Goal: Transaction & Acquisition: Obtain resource

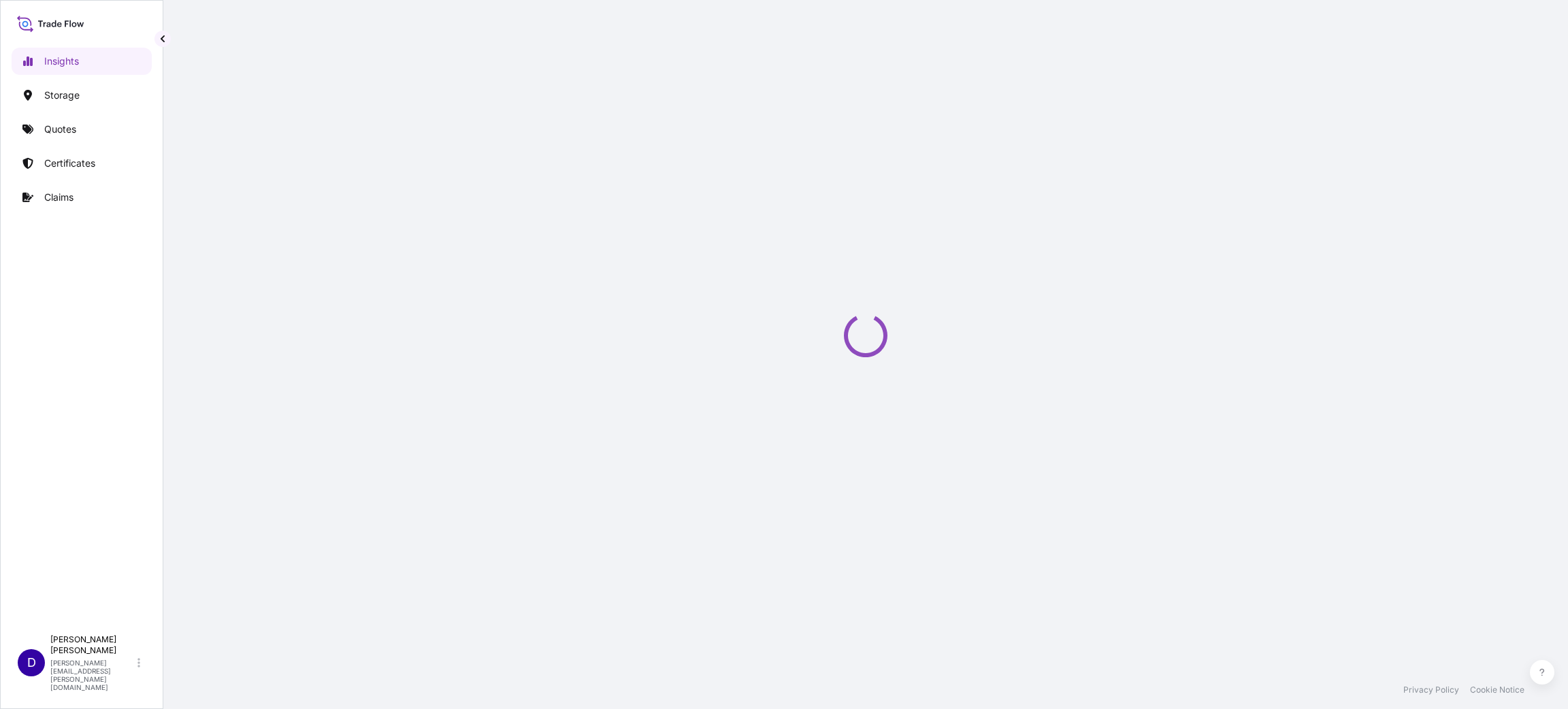
select select "2025"
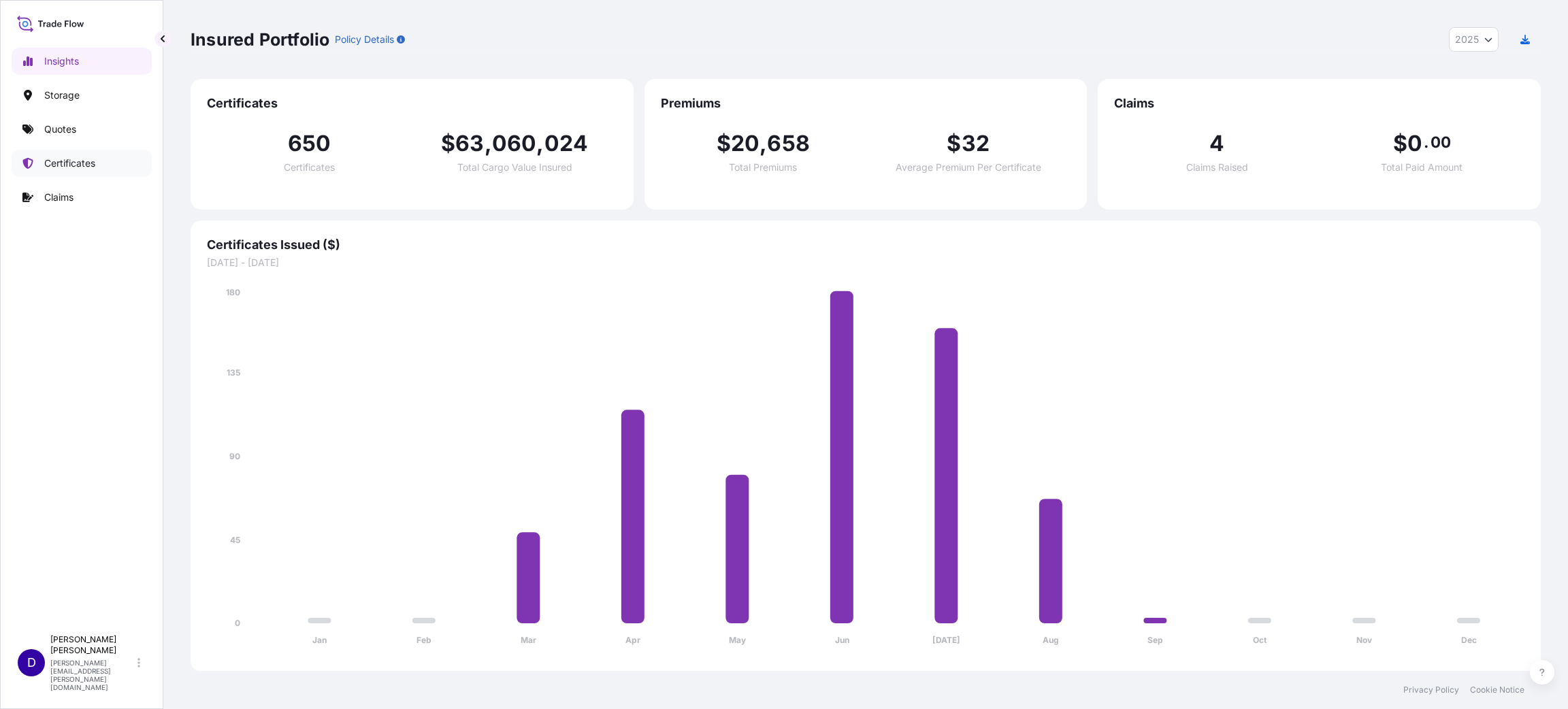
click at [88, 170] on p "Certificates" at bounding box center [70, 163] width 51 height 14
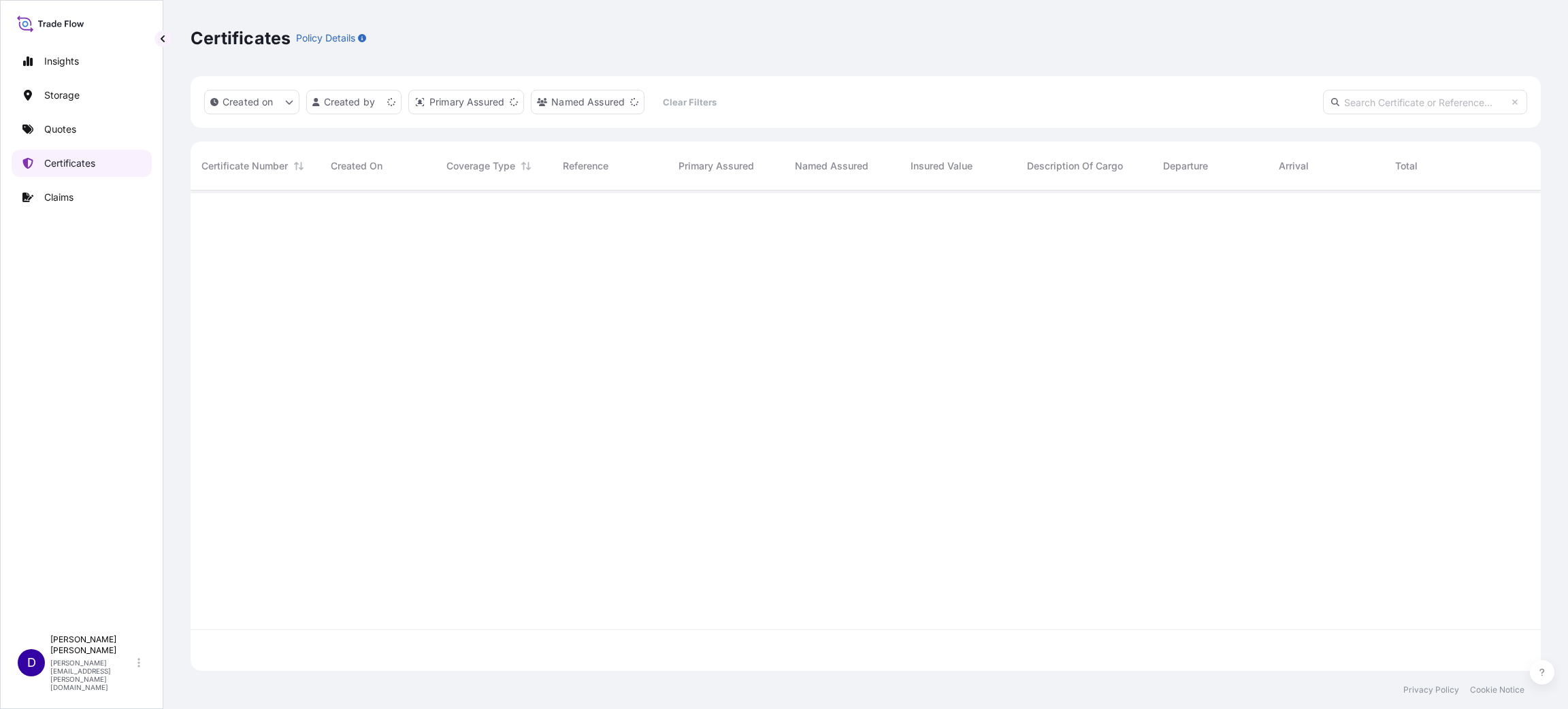
scroll to position [472, 1334]
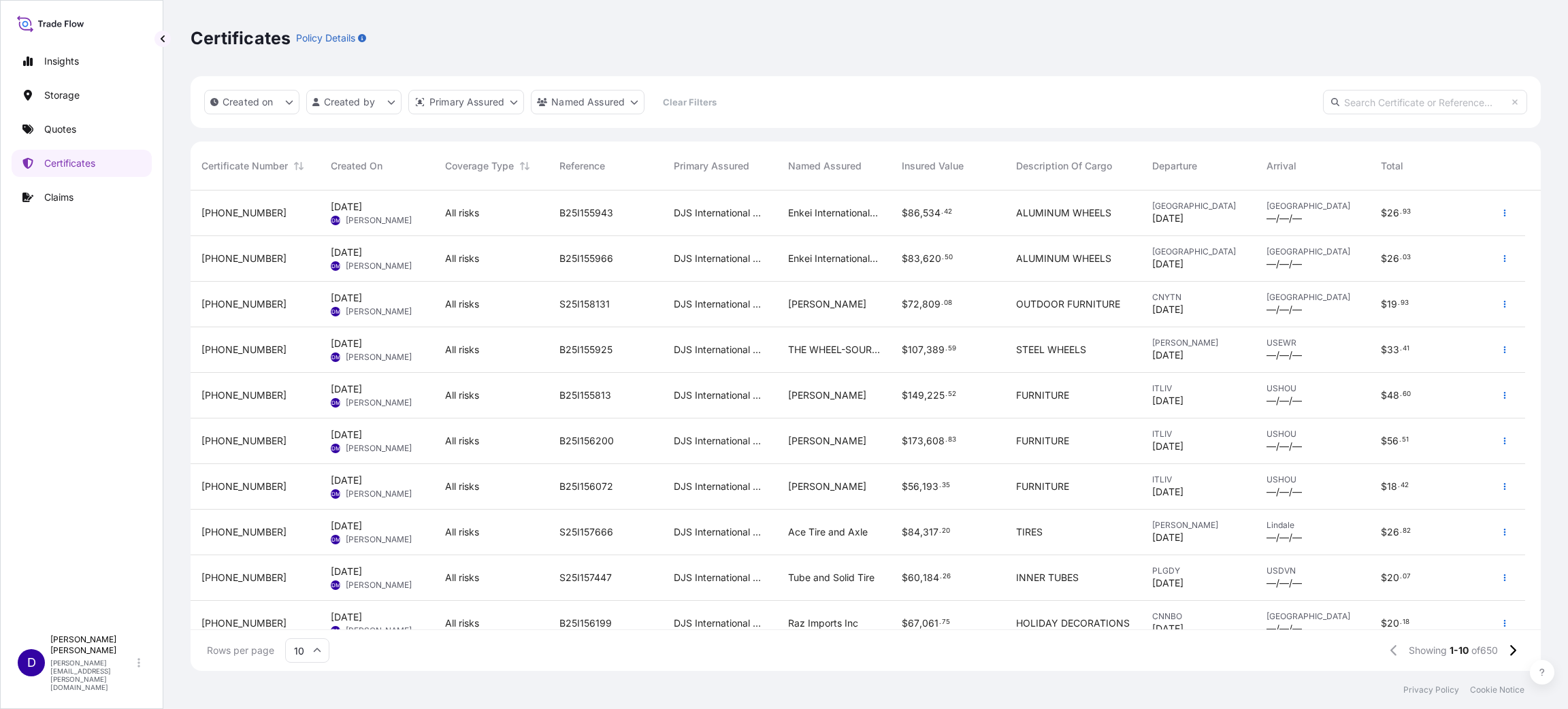
drag, startPoint x: 31, startPoint y: 143, endPoint x: 42, endPoint y: 136, distance: 13.0
click at [31, 143] on div "Insights Storage Quotes Certificates Claims" at bounding box center [82, 332] width 140 height 593
click at [43, 136] on link "Quotes" at bounding box center [82, 129] width 140 height 27
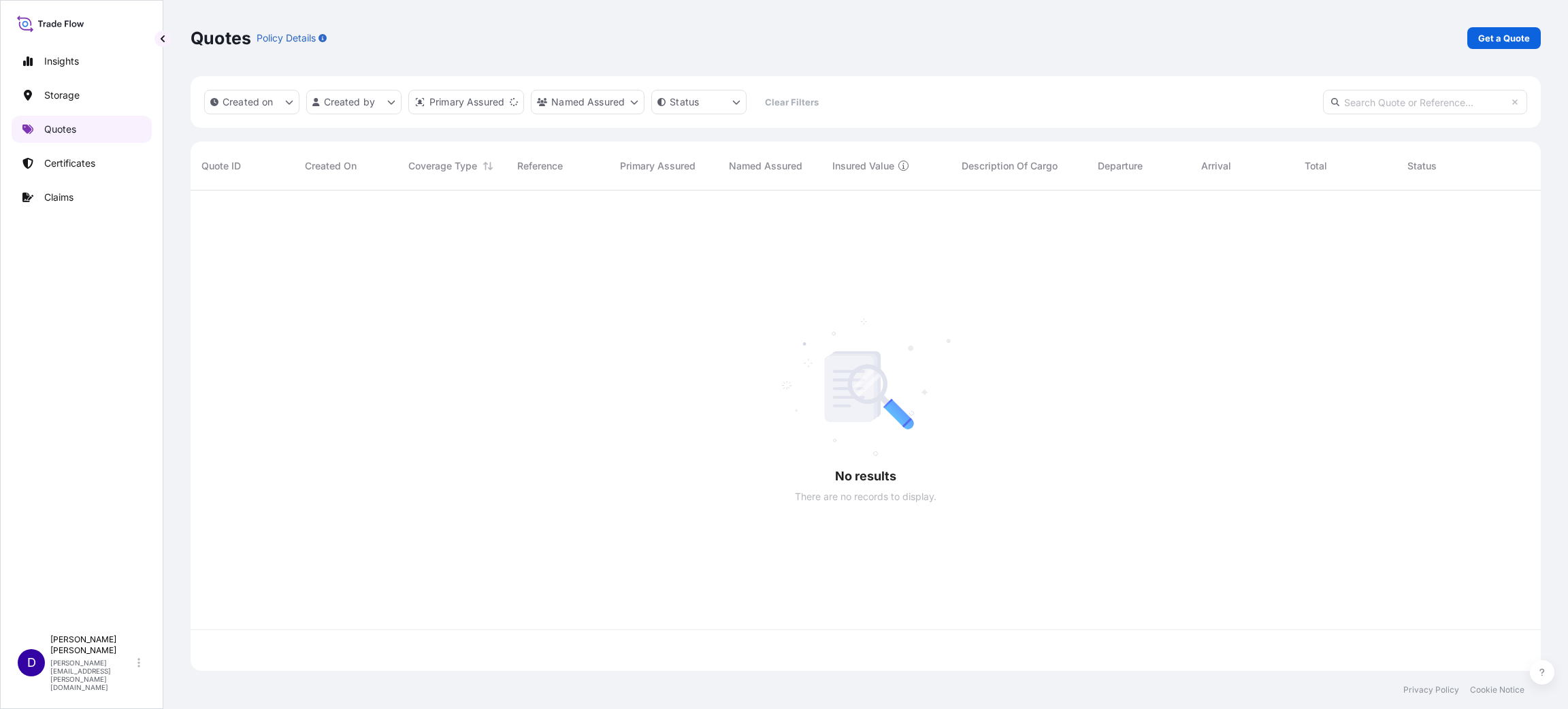
scroll to position [472, 1334]
click at [1517, 34] on p "Get a Quote" at bounding box center [1503, 38] width 51 height 14
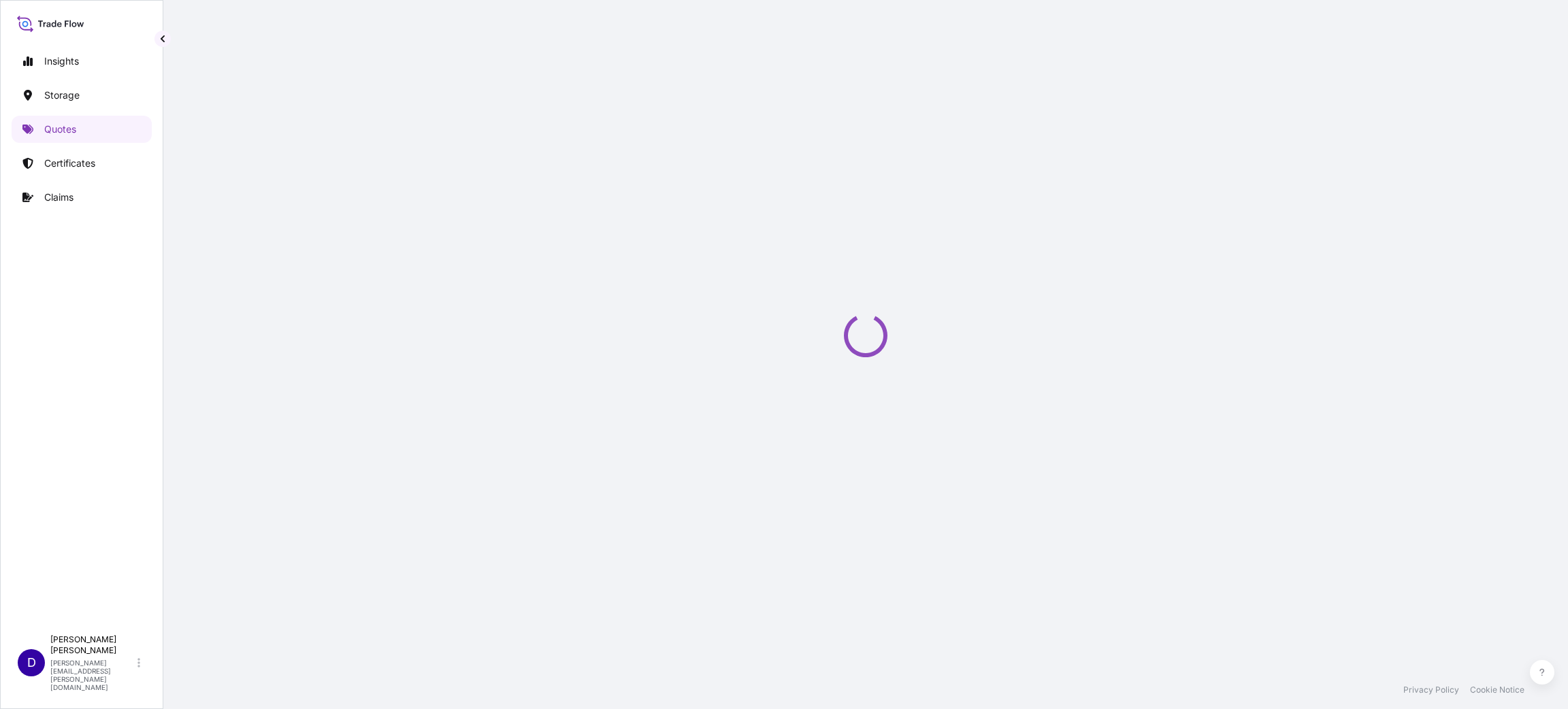
select select "Water"
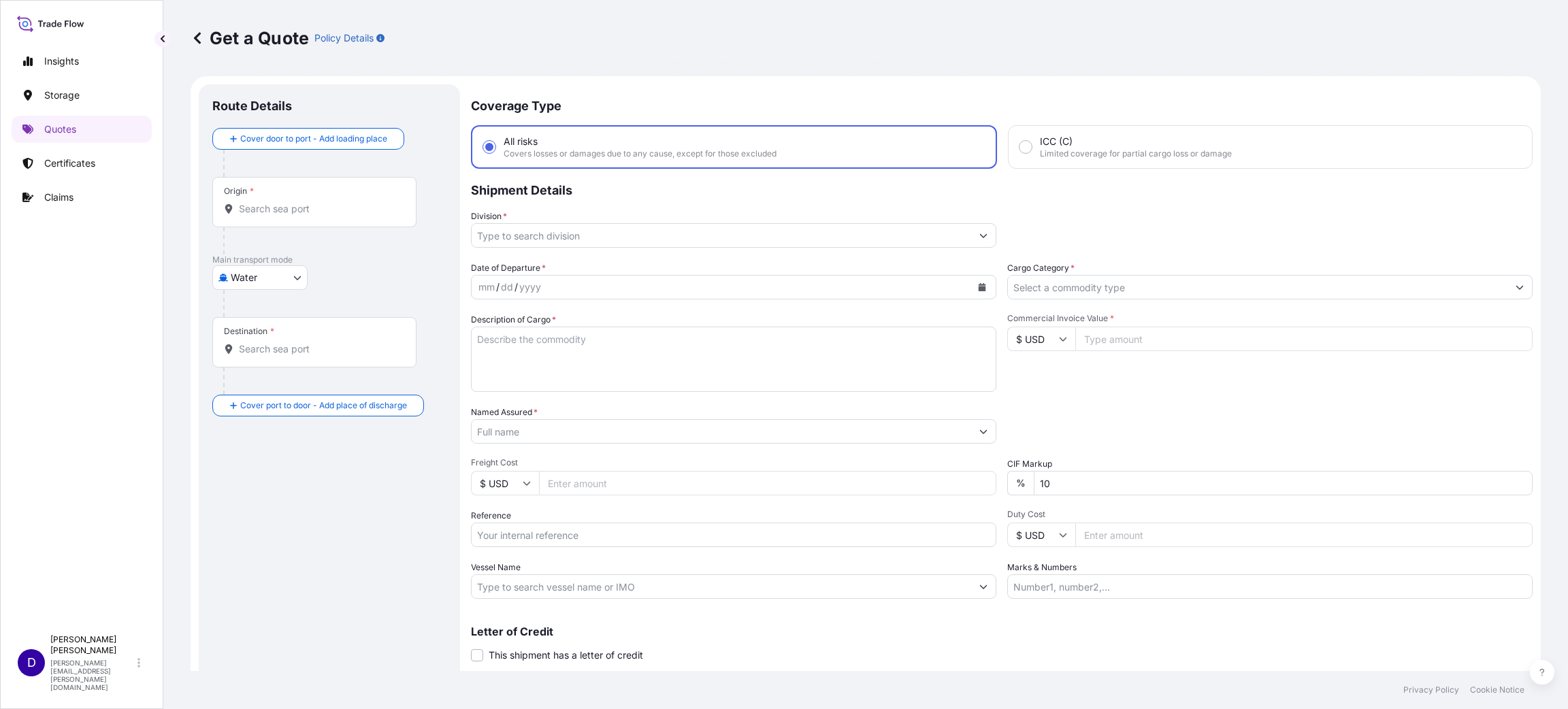
scroll to position [22, 0]
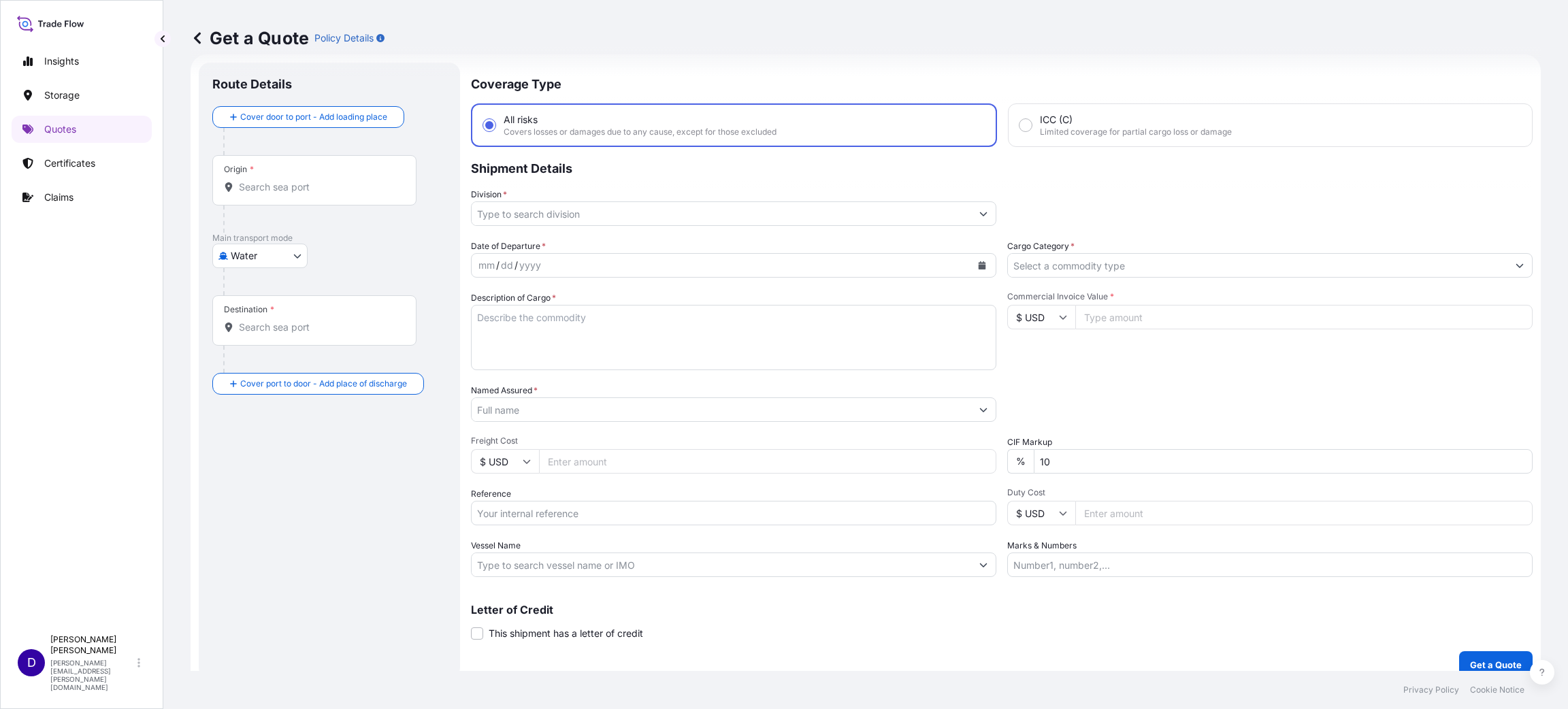
click at [268, 186] on input "Origin *" at bounding box center [319, 187] width 161 height 14
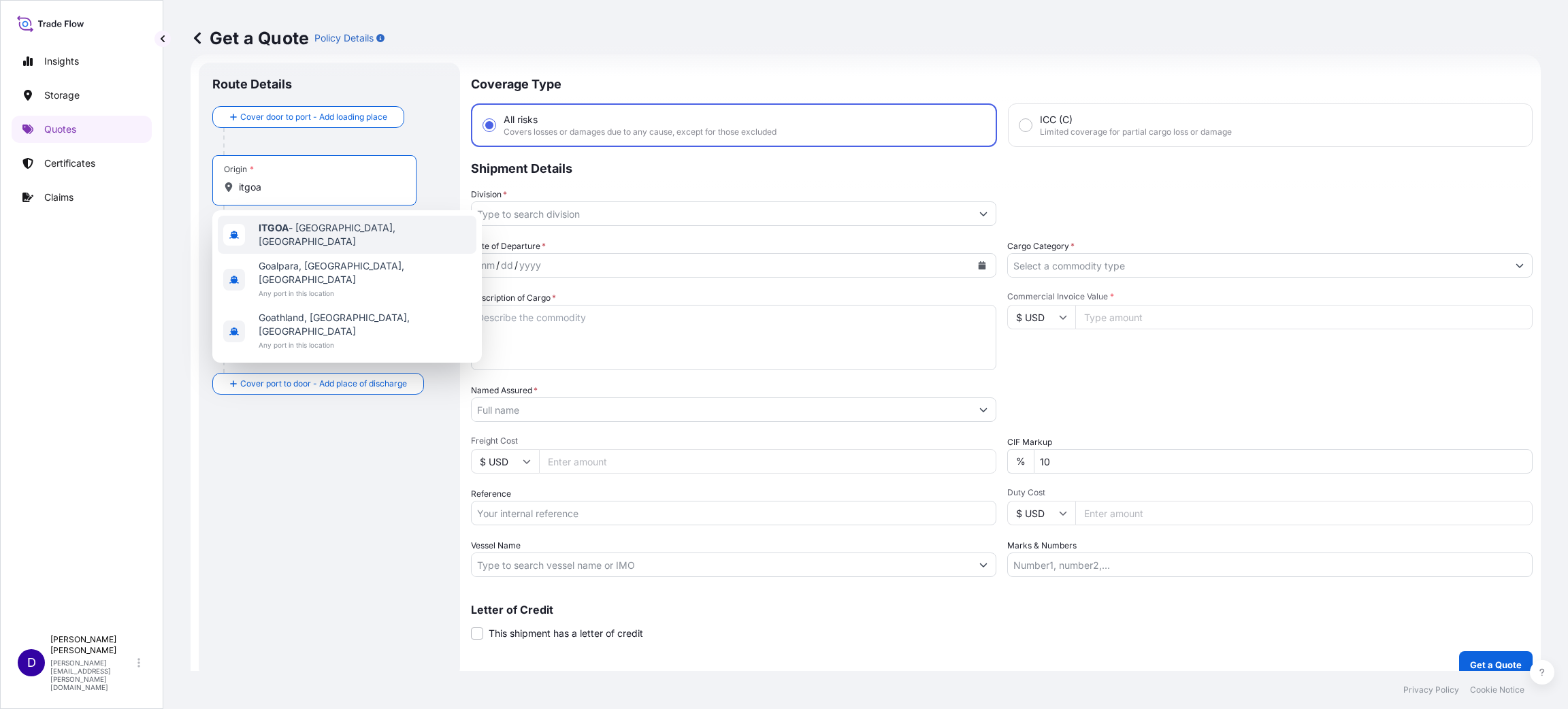
type input "ITGOA - [GEOGRAPHIC_DATA], [GEOGRAPHIC_DATA]"
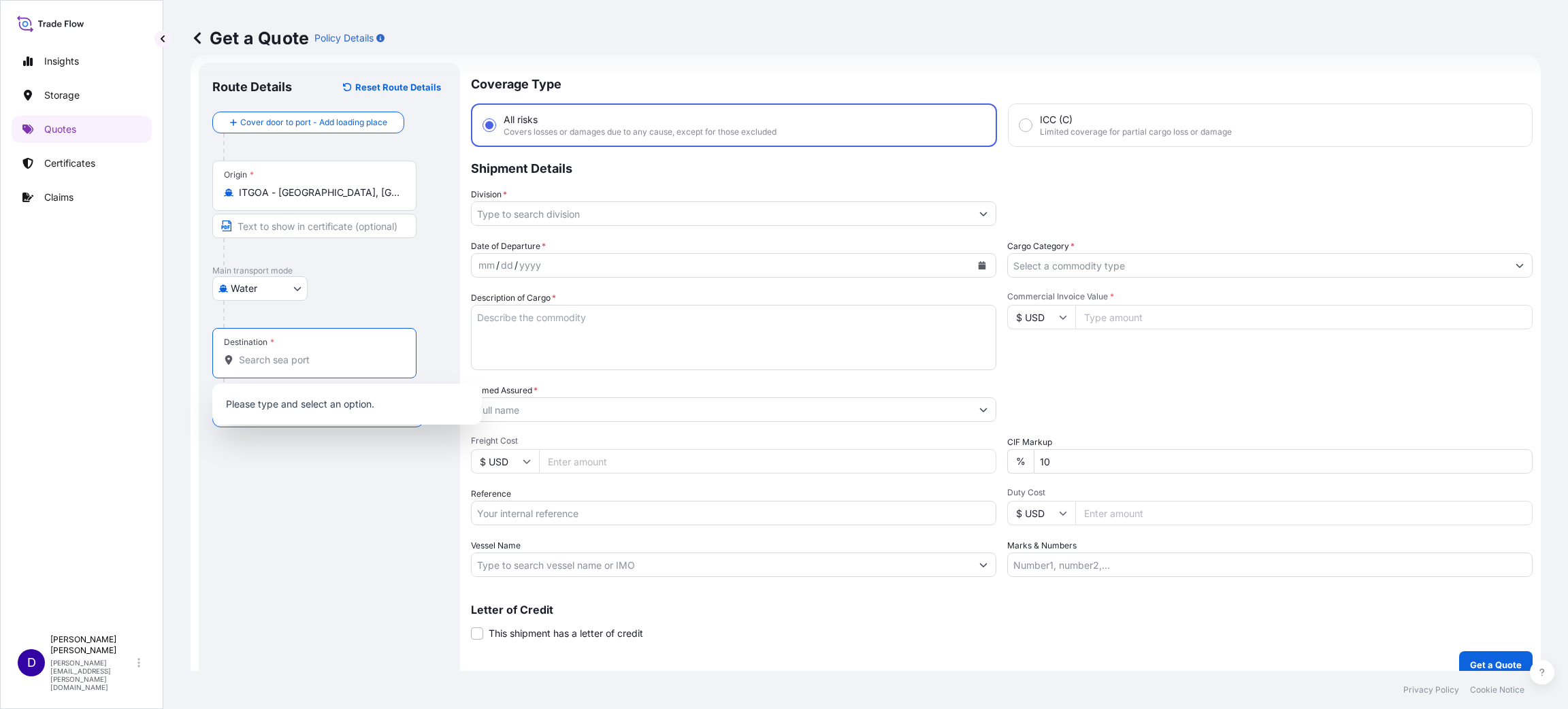
type input "s"
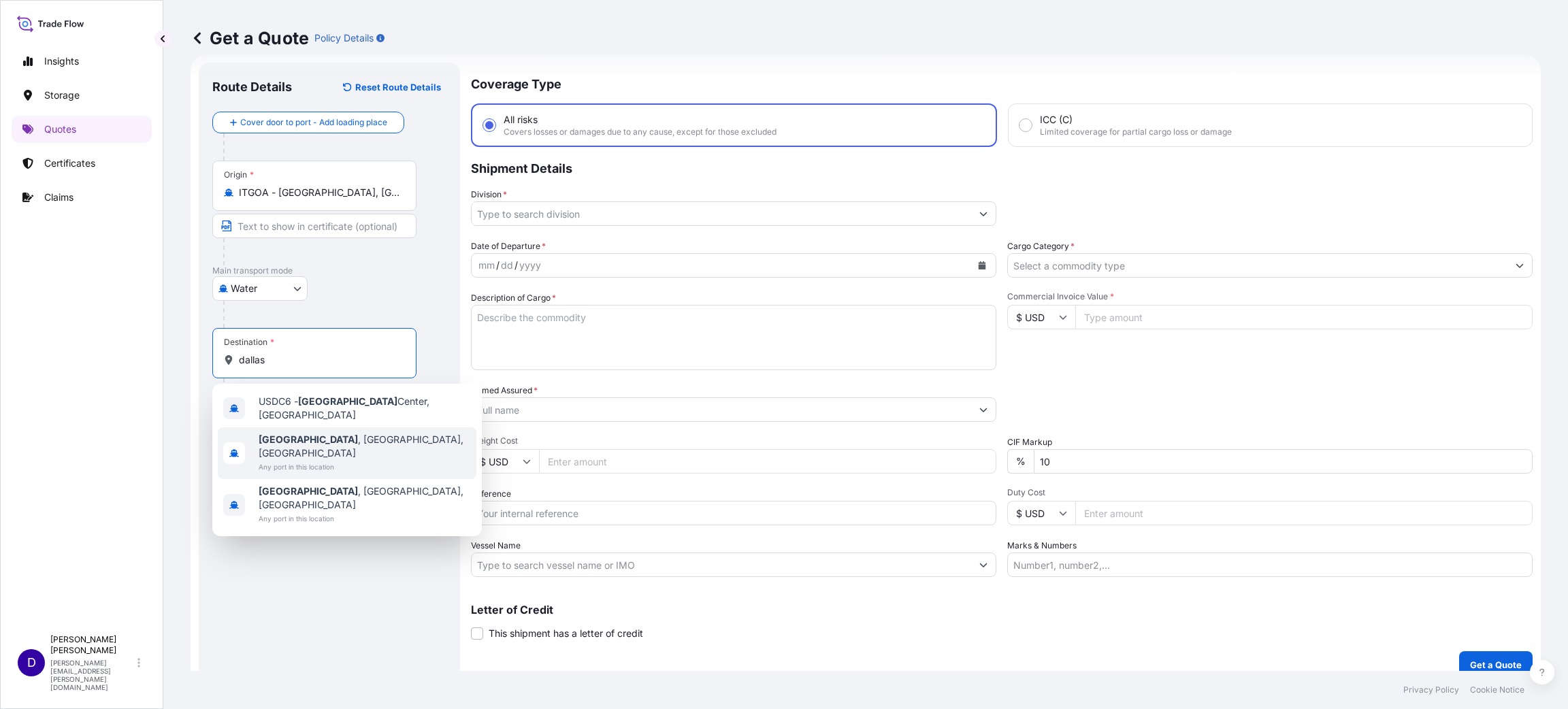
click at [308, 437] on span "[GEOGRAPHIC_DATA] , [GEOGRAPHIC_DATA], [GEOGRAPHIC_DATA]" at bounding box center [364, 446] width 212 height 27
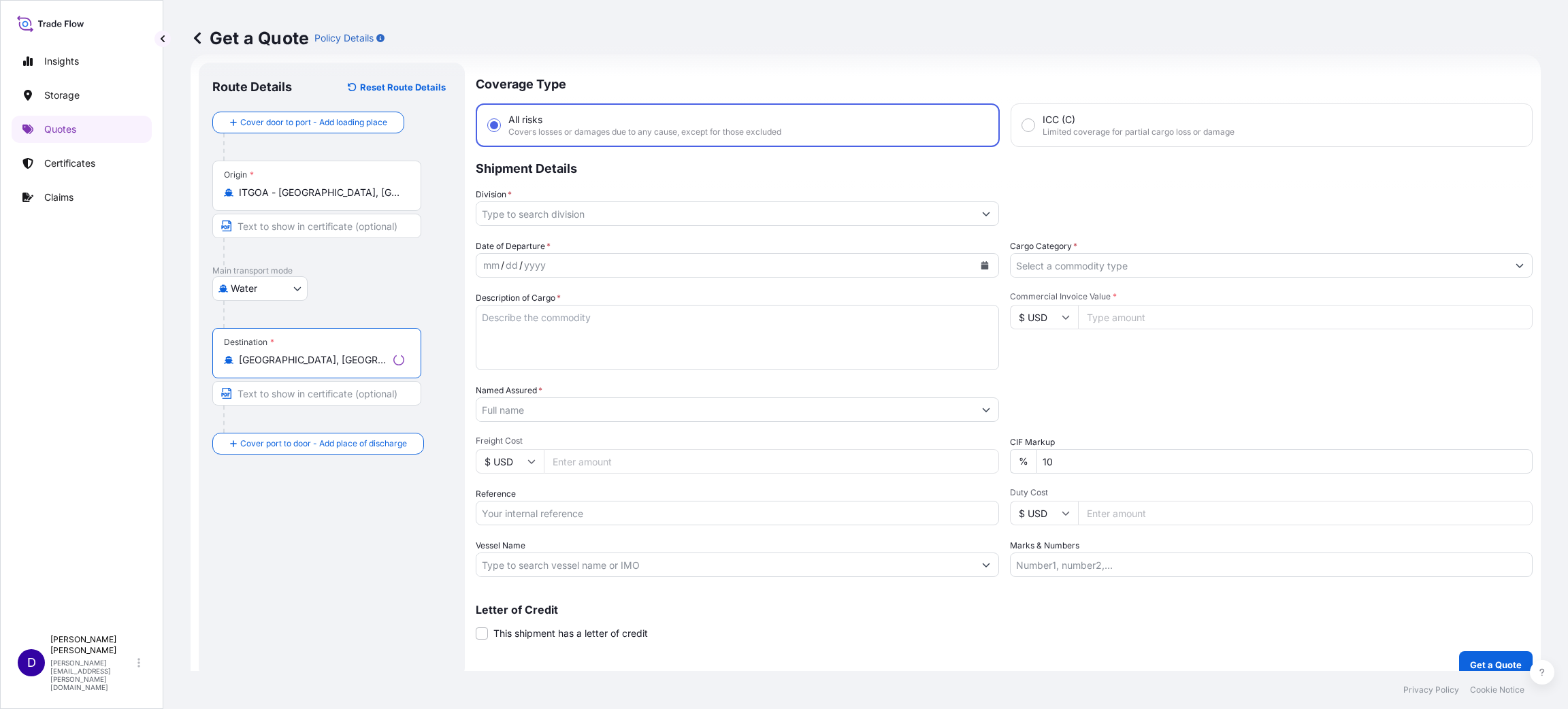
type input "[GEOGRAPHIC_DATA], [GEOGRAPHIC_DATA], [GEOGRAPHIC_DATA]"
click at [620, 204] on input "Division *" at bounding box center [725, 213] width 498 height 24
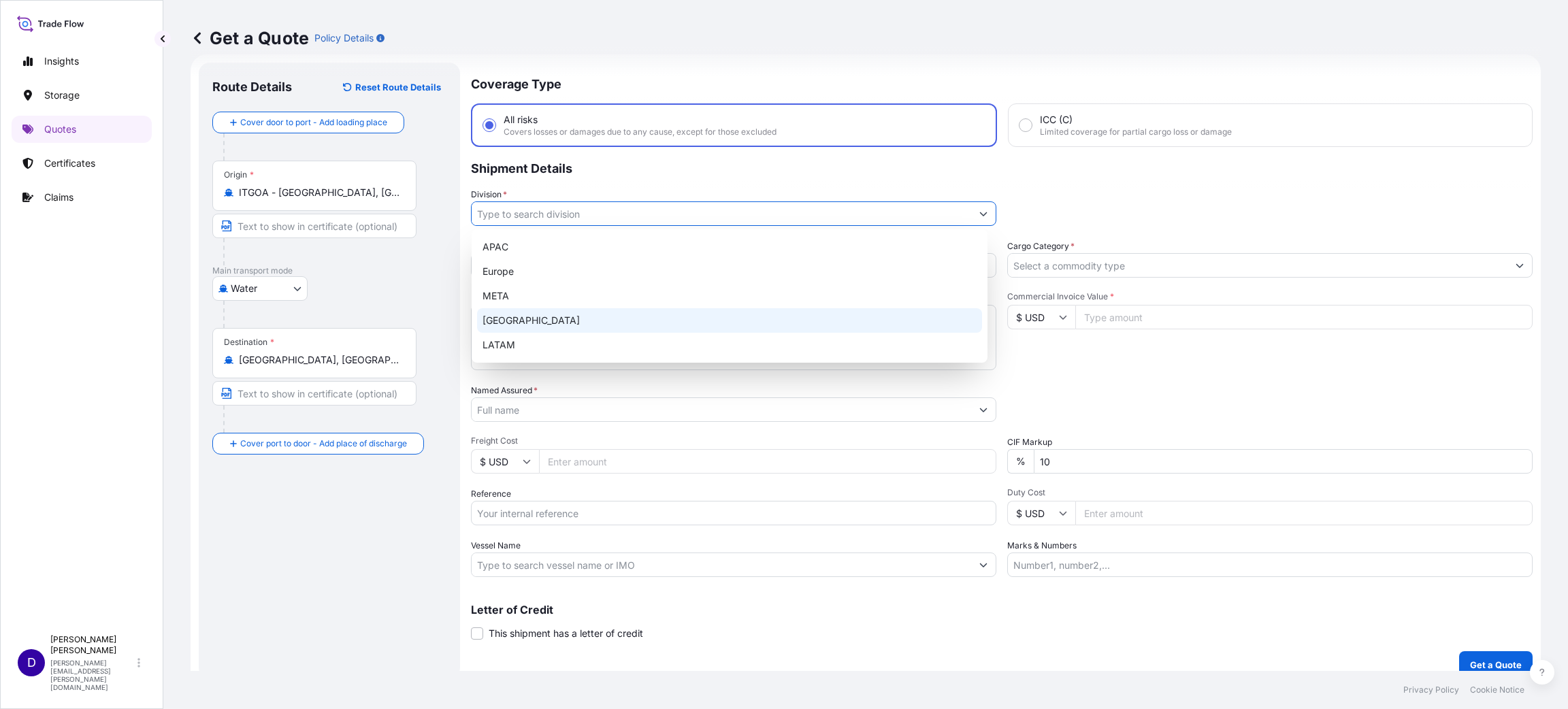
click at [524, 320] on div "[GEOGRAPHIC_DATA]" at bounding box center [729, 320] width 505 height 24
type input "[GEOGRAPHIC_DATA]"
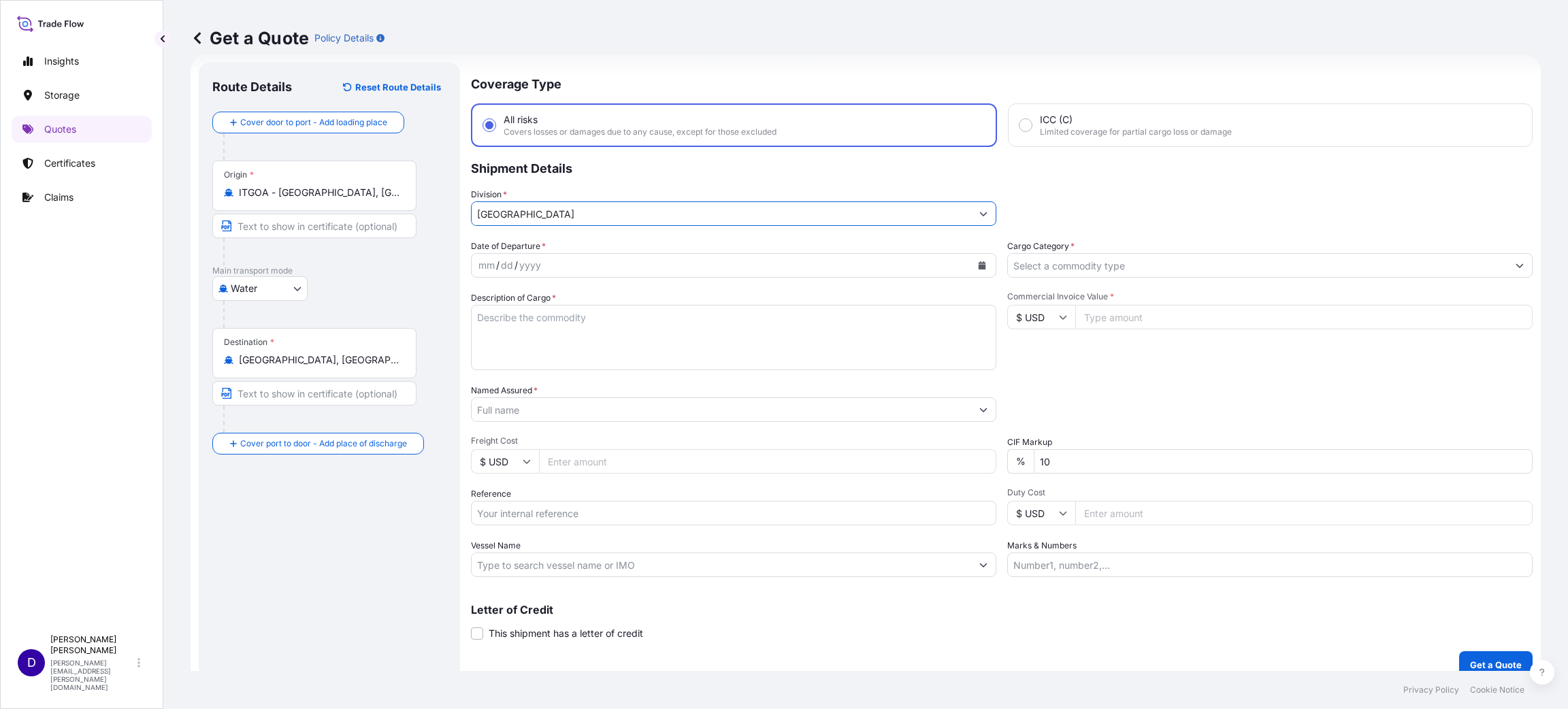
click at [979, 267] on icon "Calendar" at bounding box center [982, 266] width 8 height 8
click at [979, 265] on icon "Calendar" at bounding box center [982, 266] width 8 height 8
click at [492, 351] on div "27" at bounding box center [494, 352] width 24 height 24
click at [496, 352] on div "27" at bounding box center [494, 352] width 24 height 24
click at [642, 301] on icon "Next" at bounding box center [645, 303] width 8 height 8
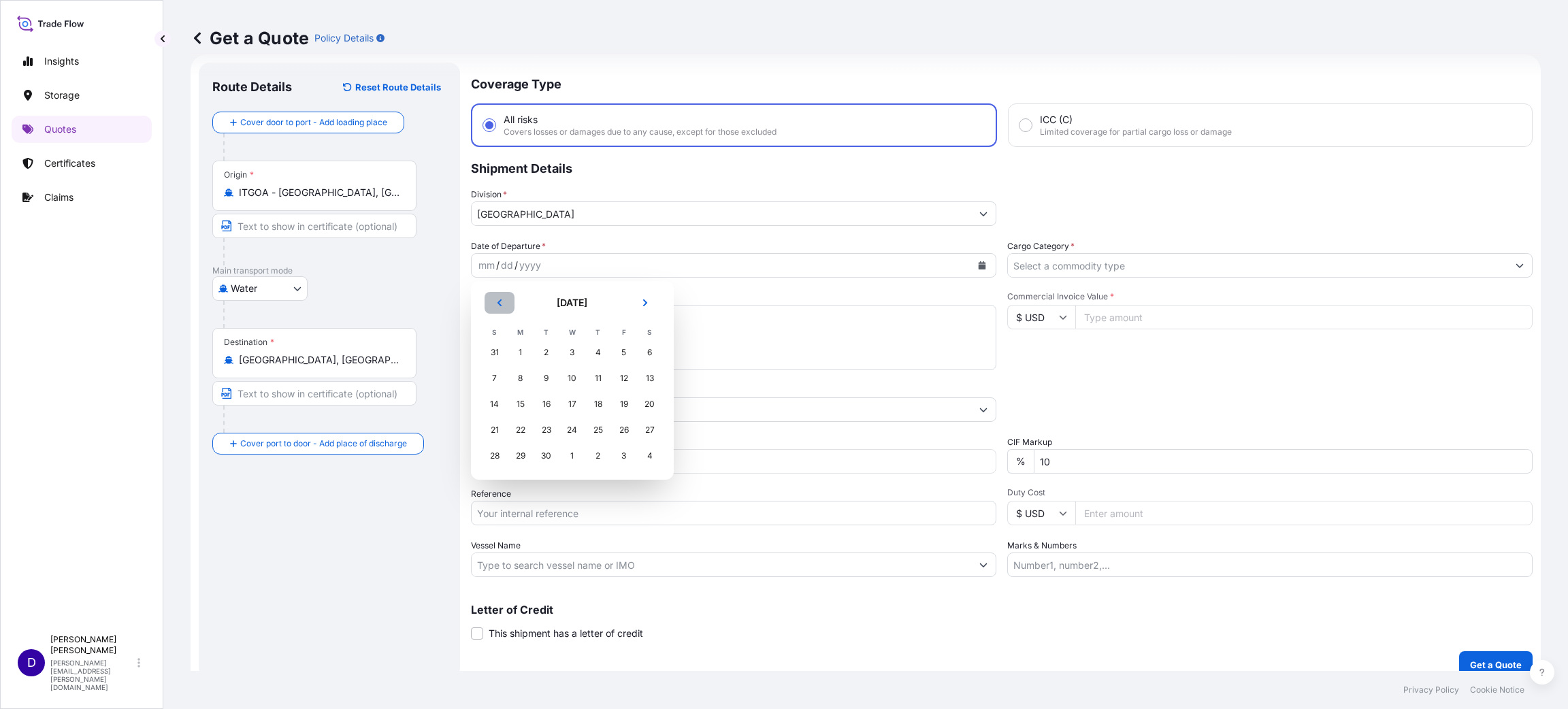
click at [500, 292] on button "Previous" at bounding box center [499, 302] width 30 height 22
click at [574, 453] on div "27" at bounding box center [572, 455] width 24 height 24
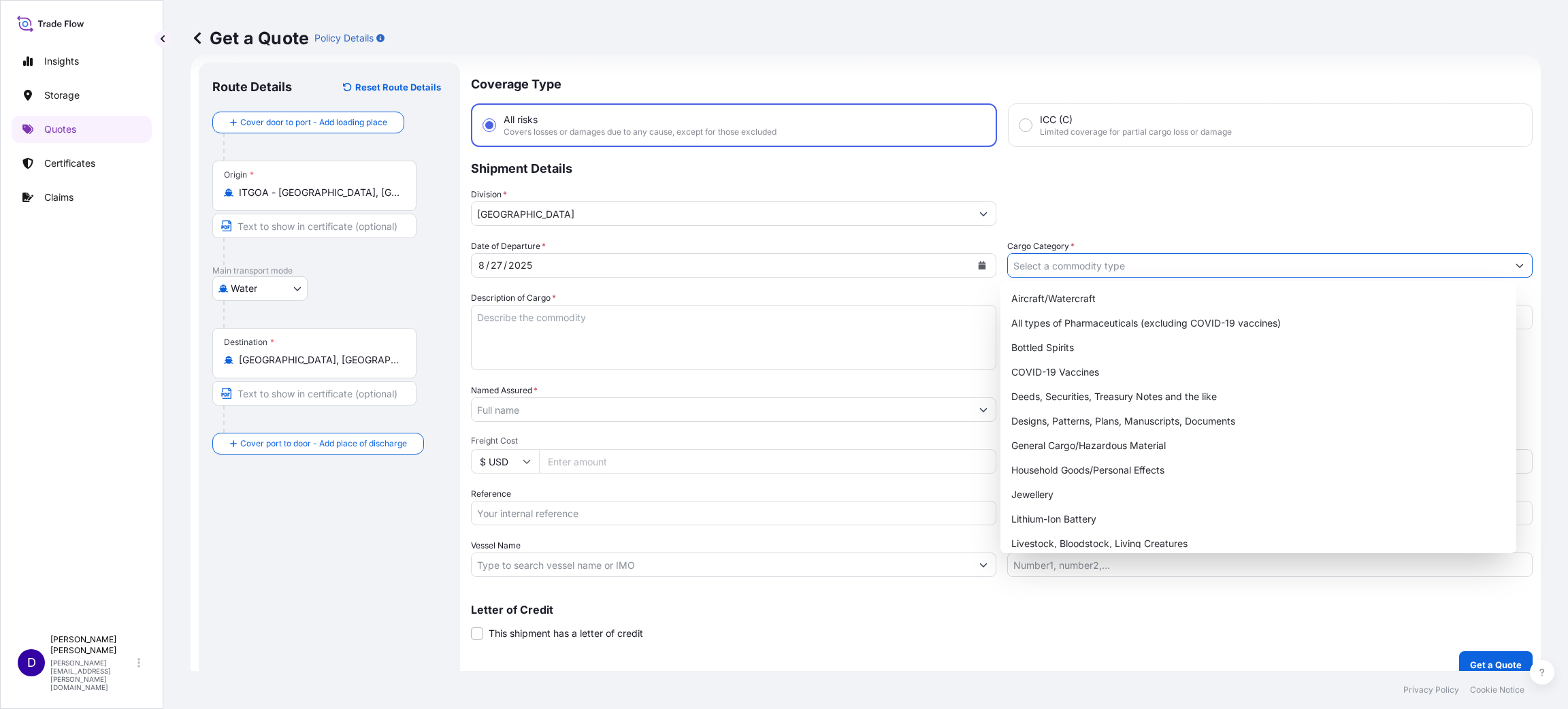
click at [1055, 263] on input "Cargo Category *" at bounding box center [1257, 265] width 500 height 24
click at [1056, 437] on div "General Cargo/Hazardous Material" at bounding box center [1258, 446] width 505 height 24
type input "General Cargo/Hazardous Material"
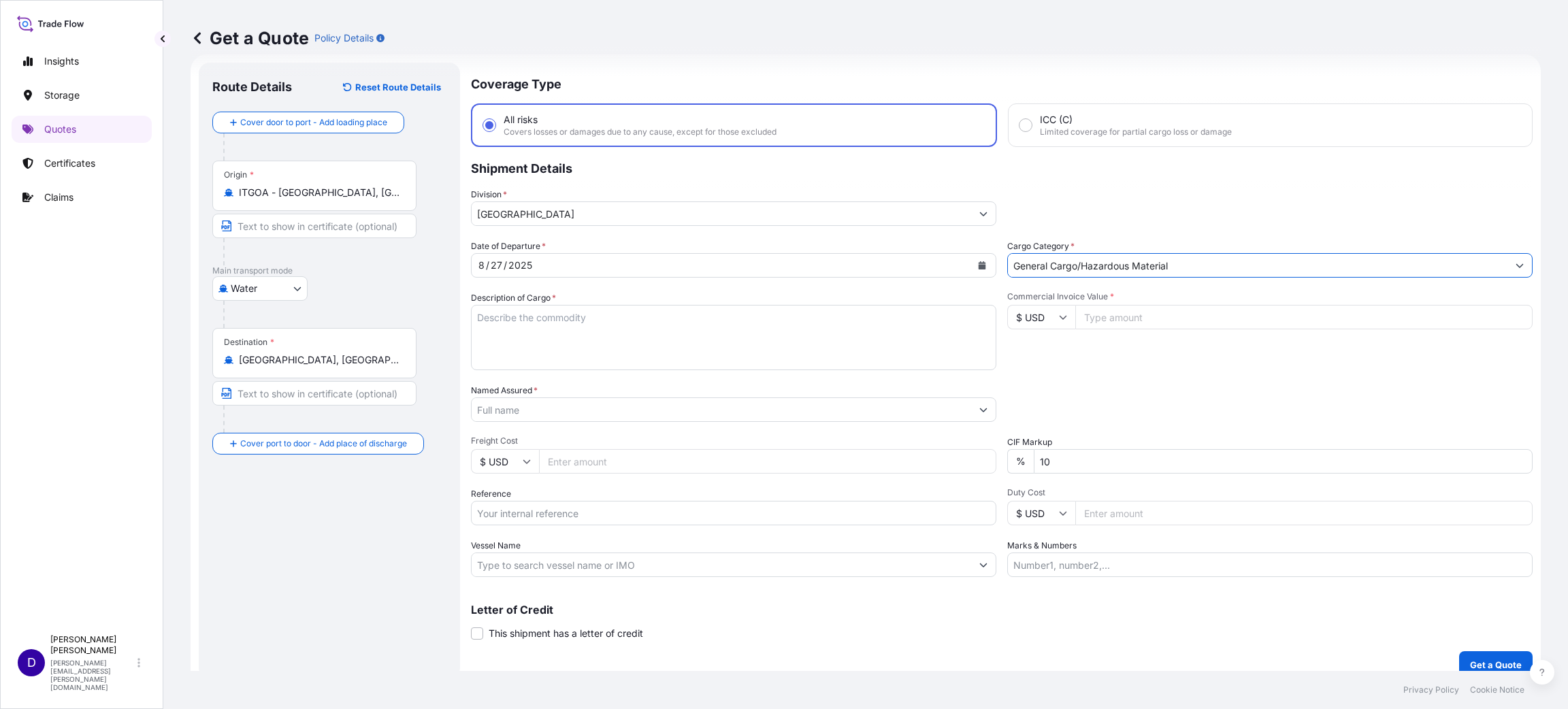
click at [537, 339] on textarea "Description of Cargo *" at bounding box center [733, 338] width 525 height 65
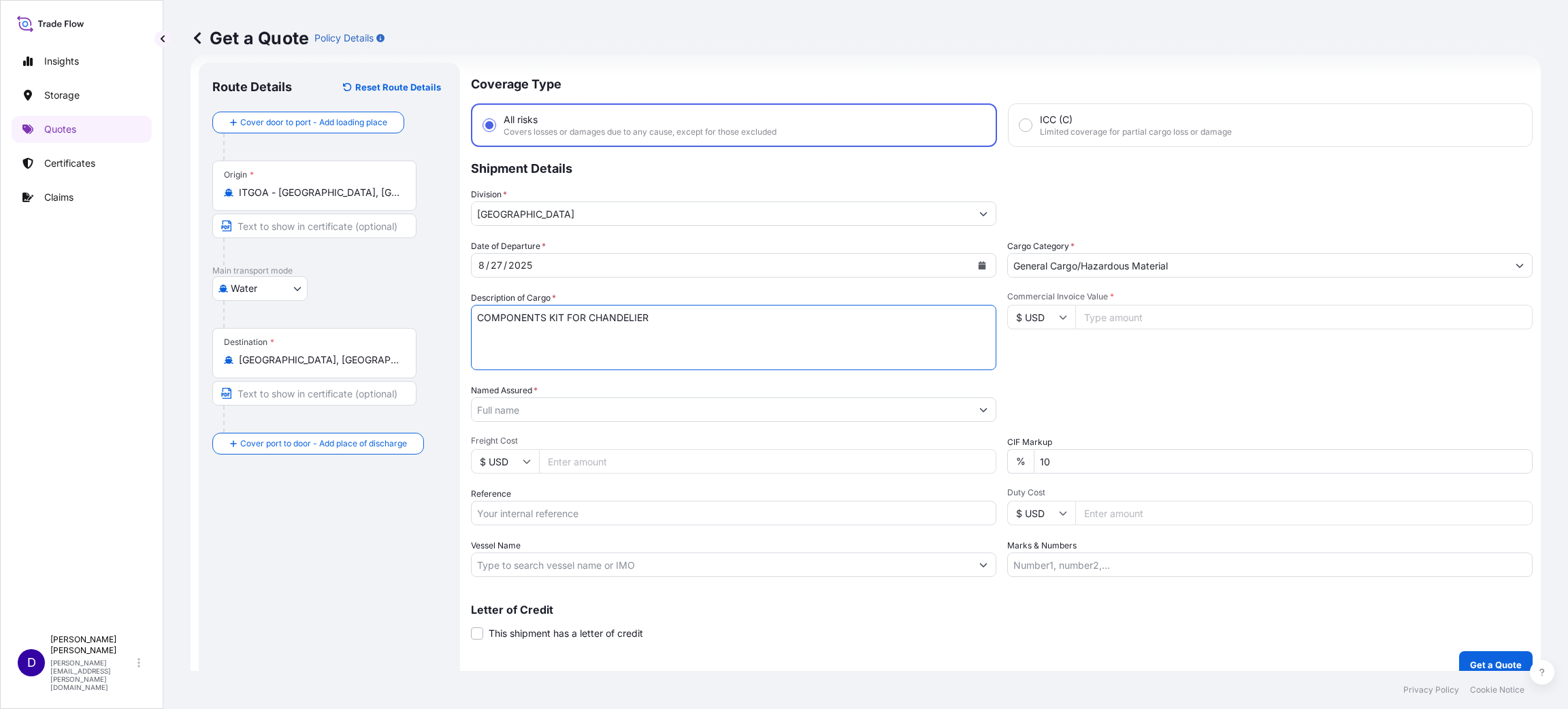
type textarea "COMPONENTS KIT FOR CHANDELIER"
type input "17534.00"
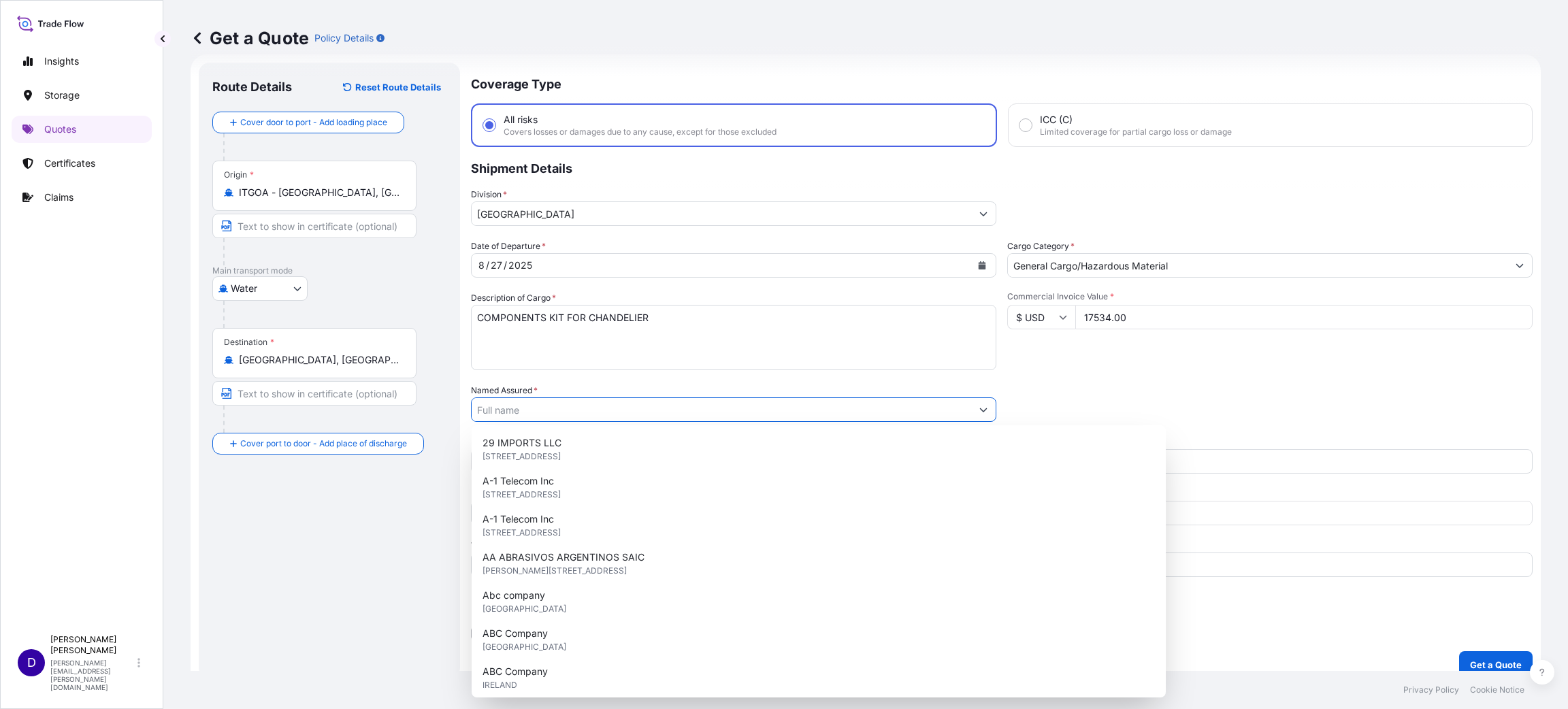
click at [515, 411] on input "Named Assured *" at bounding box center [721, 409] width 500 height 24
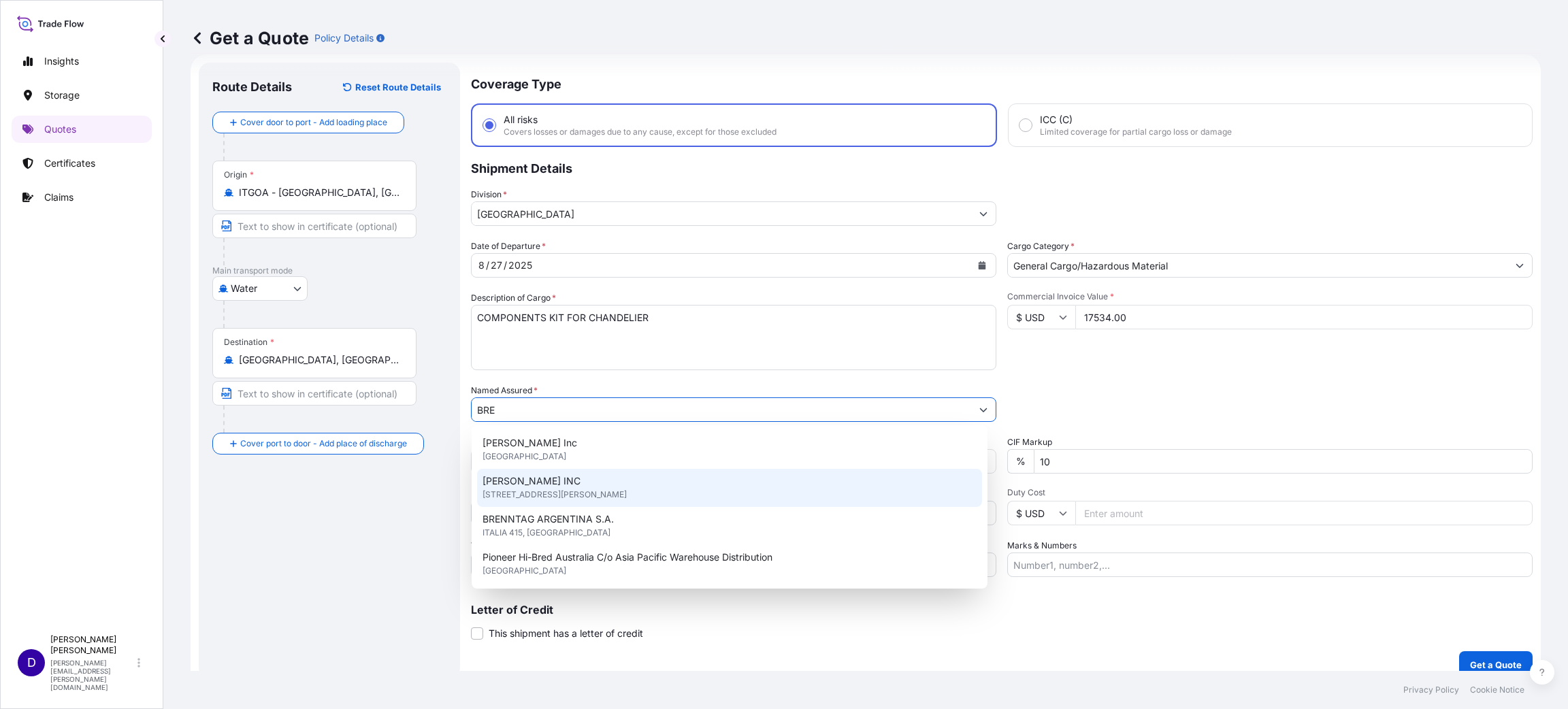
click at [521, 482] on span "[PERSON_NAME] INC" at bounding box center [531, 481] width 98 height 14
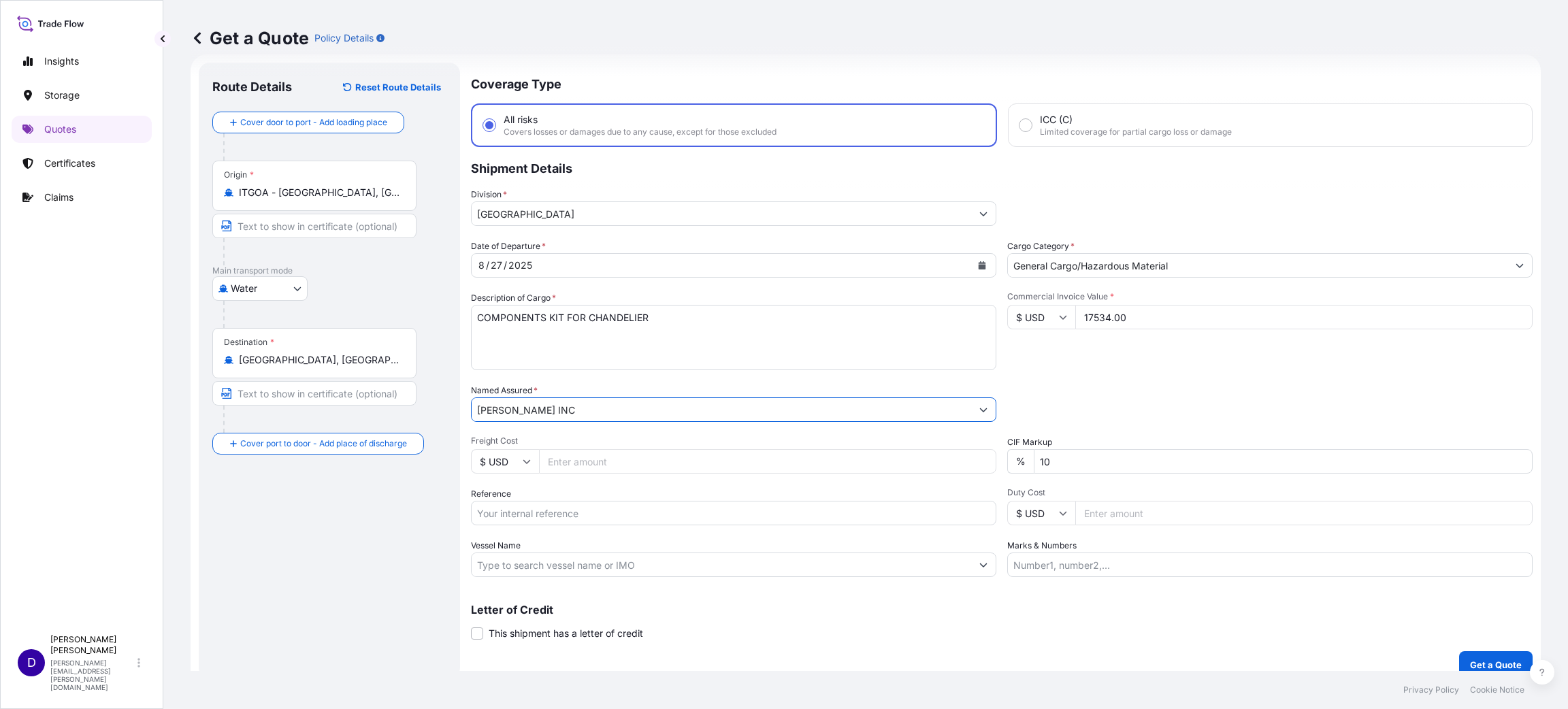
type input "[PERSON_NAME] INC"
drag, startPoint x: 626, startPoint y: 461, endPoint x: 618, endPoint y: 461, distance: 8.0
click at [626, 463] on input "Freight Cost" at bounding box center [767, 461] width 457 height 24
type input "2712.75"
click at [528, 505] on input "Reference" at bounding box center [733, 513] width 525 height 24
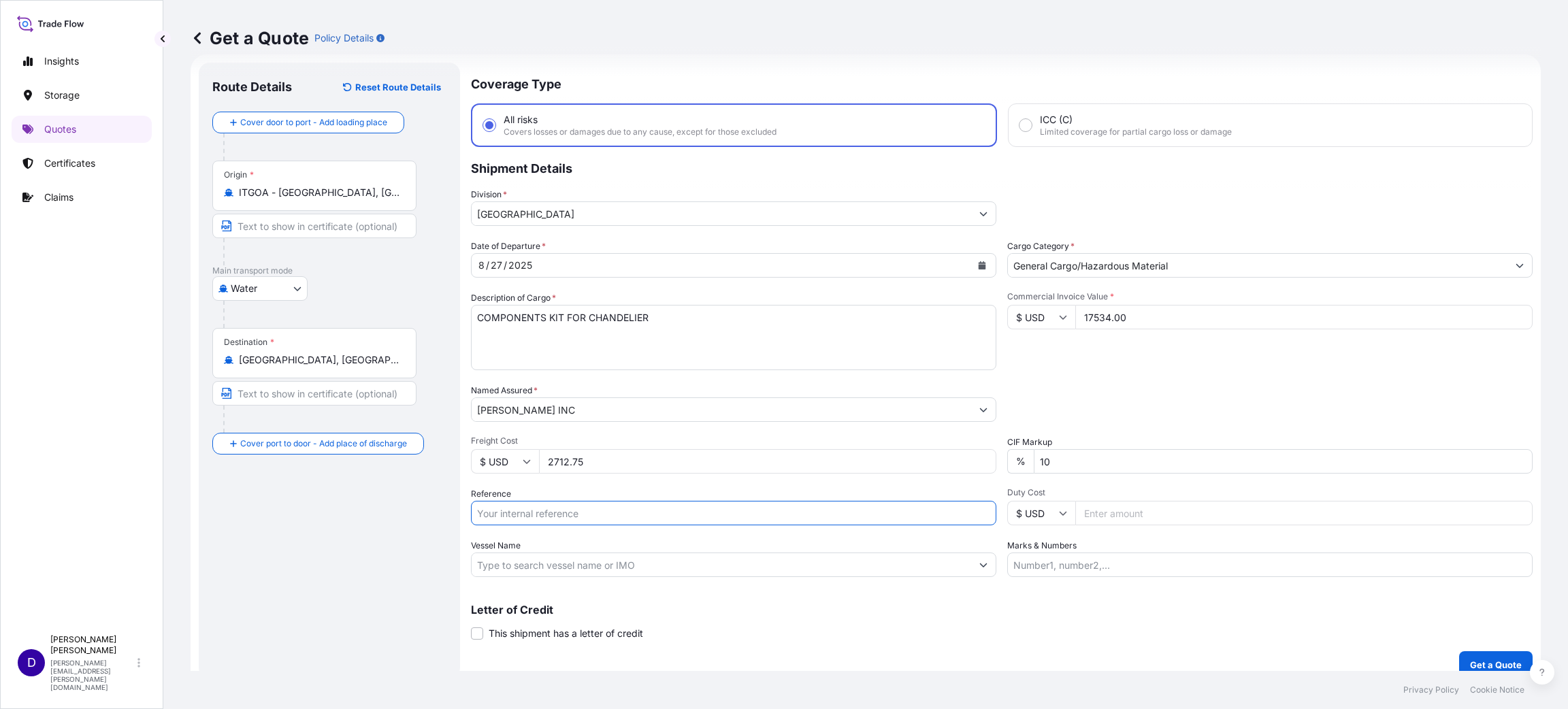
paste input "S25I157891"
type input "S25I157891"
click at [1086, 530] on div "Date of Departure * [DATE] Cargo Category * General Cargo/Hazardous Material De…" at bounding box center [1001, 409] width 1061 height 338
click at [1086, 523] on input "Duty Cost" at bounding box center [1304, 513] width 457 height 24
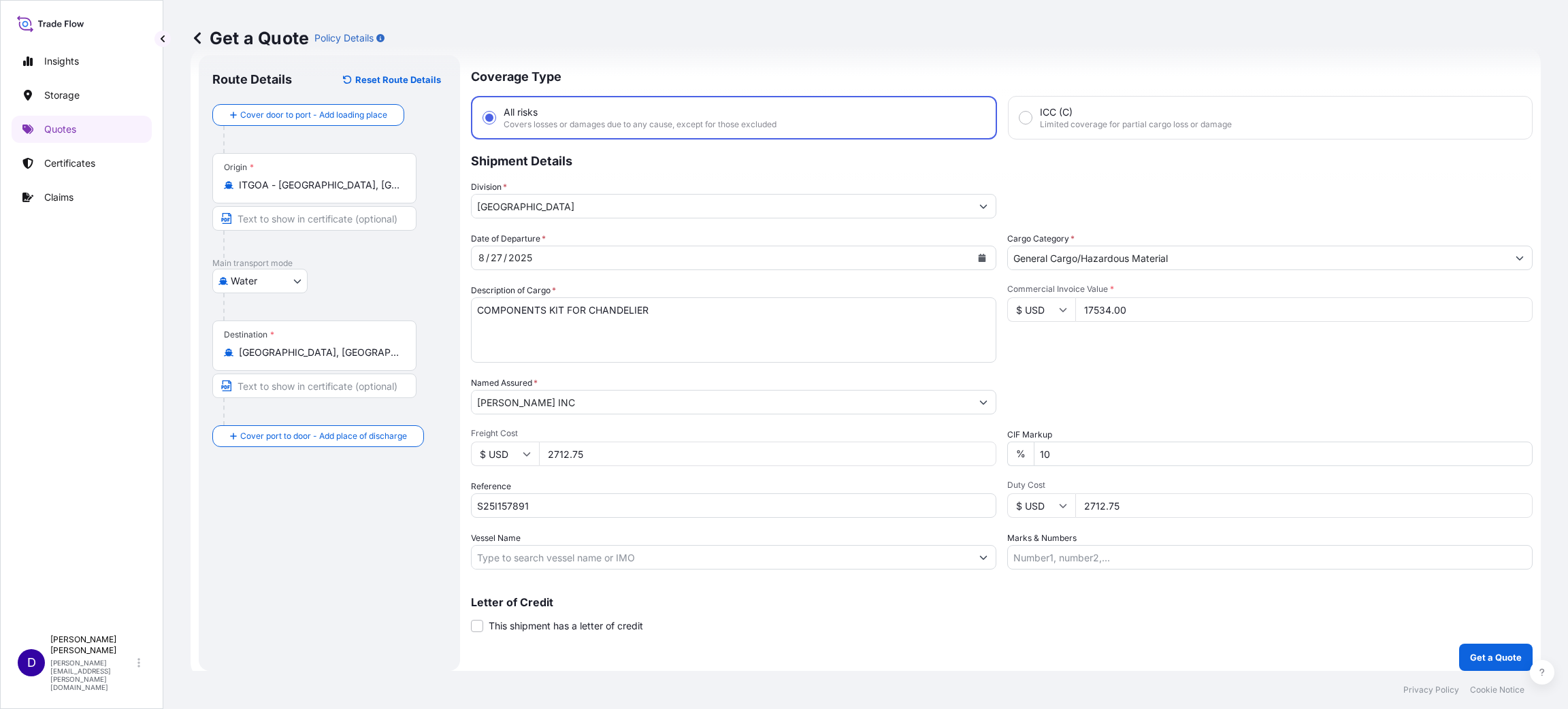
scroll to position [35, 0]
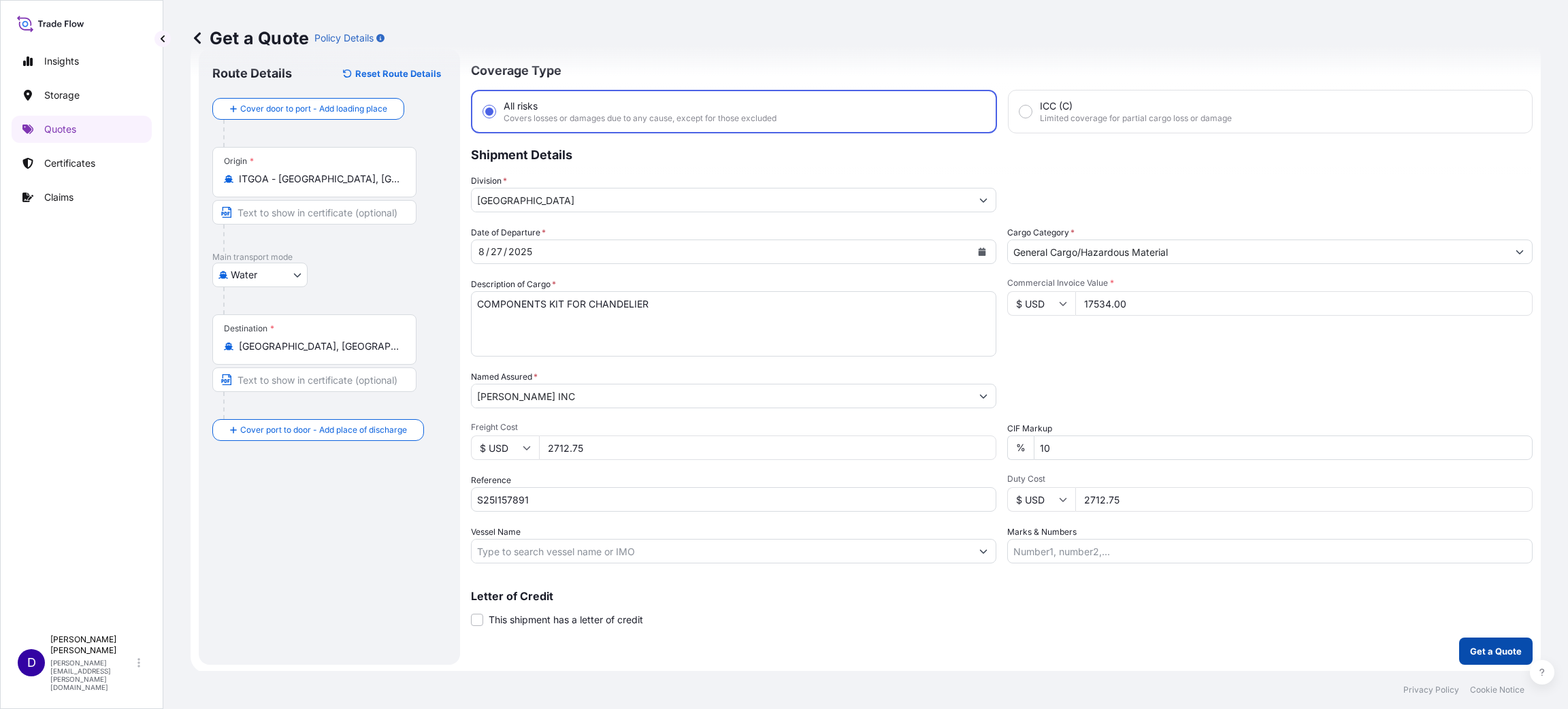
type input "2712.75"
click at [1483, 647] on p "Get a Quote" at bounding box center [1496, 651] width 51 height 14
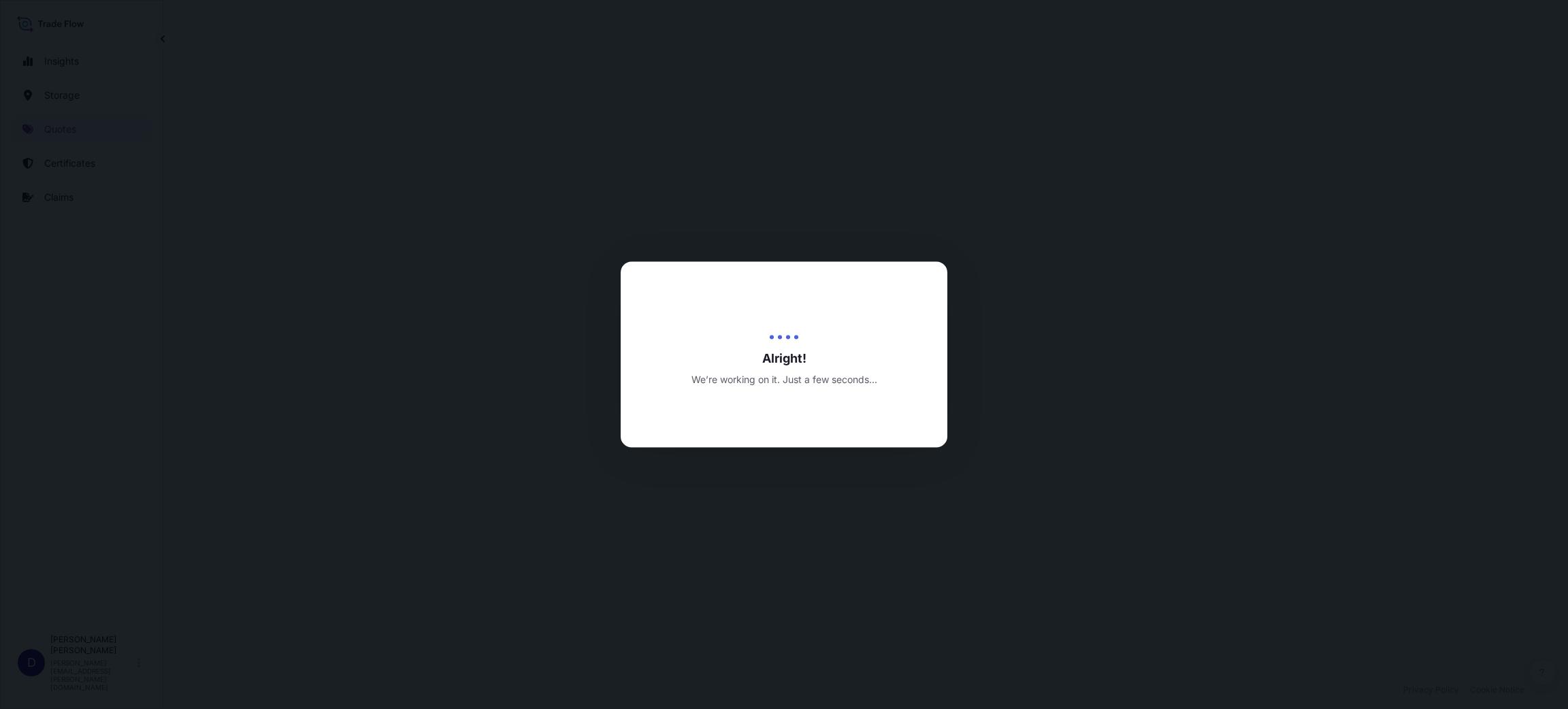
select select "Water"
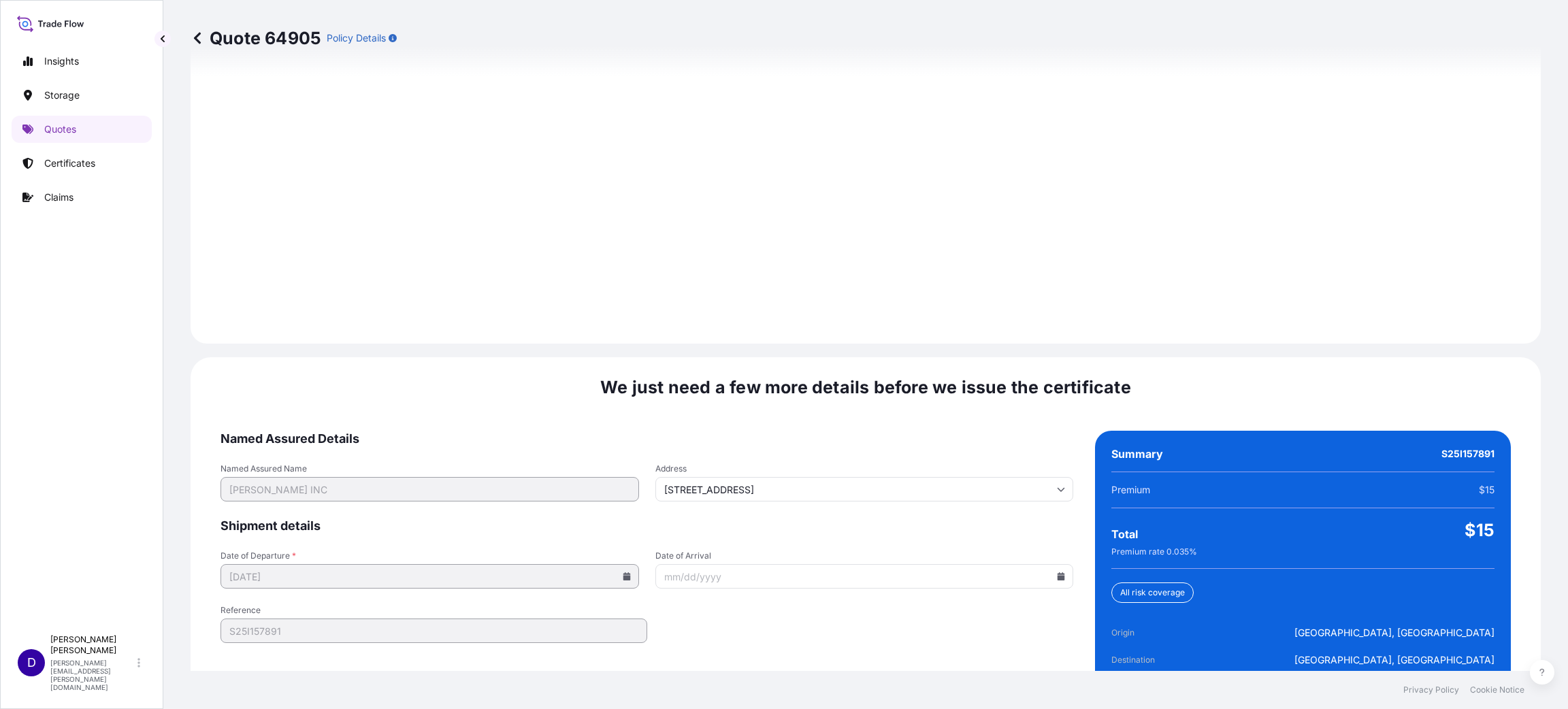
scroll to position [1868, 0]
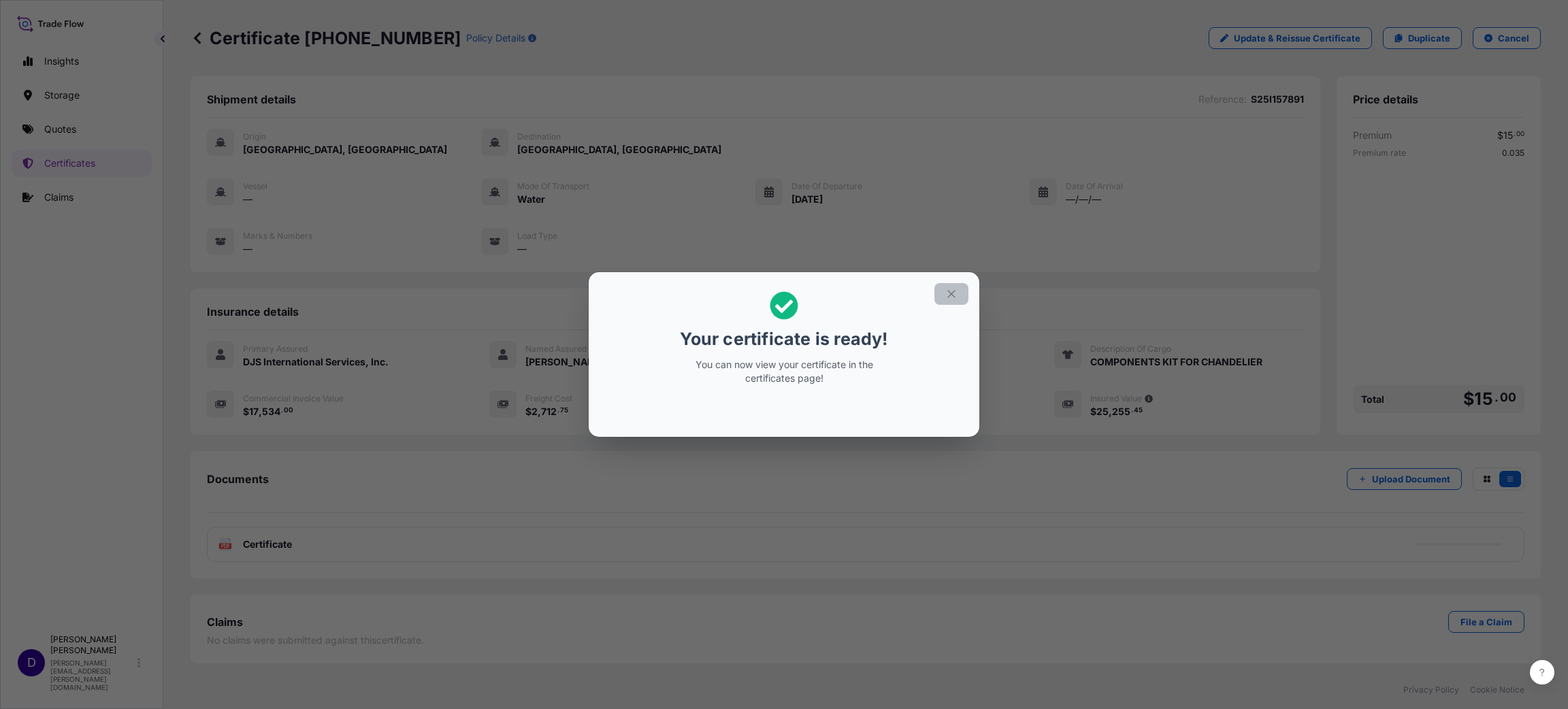
click at [949, 301] on button "button" at bounding box center [951, 293] width 34 height 22
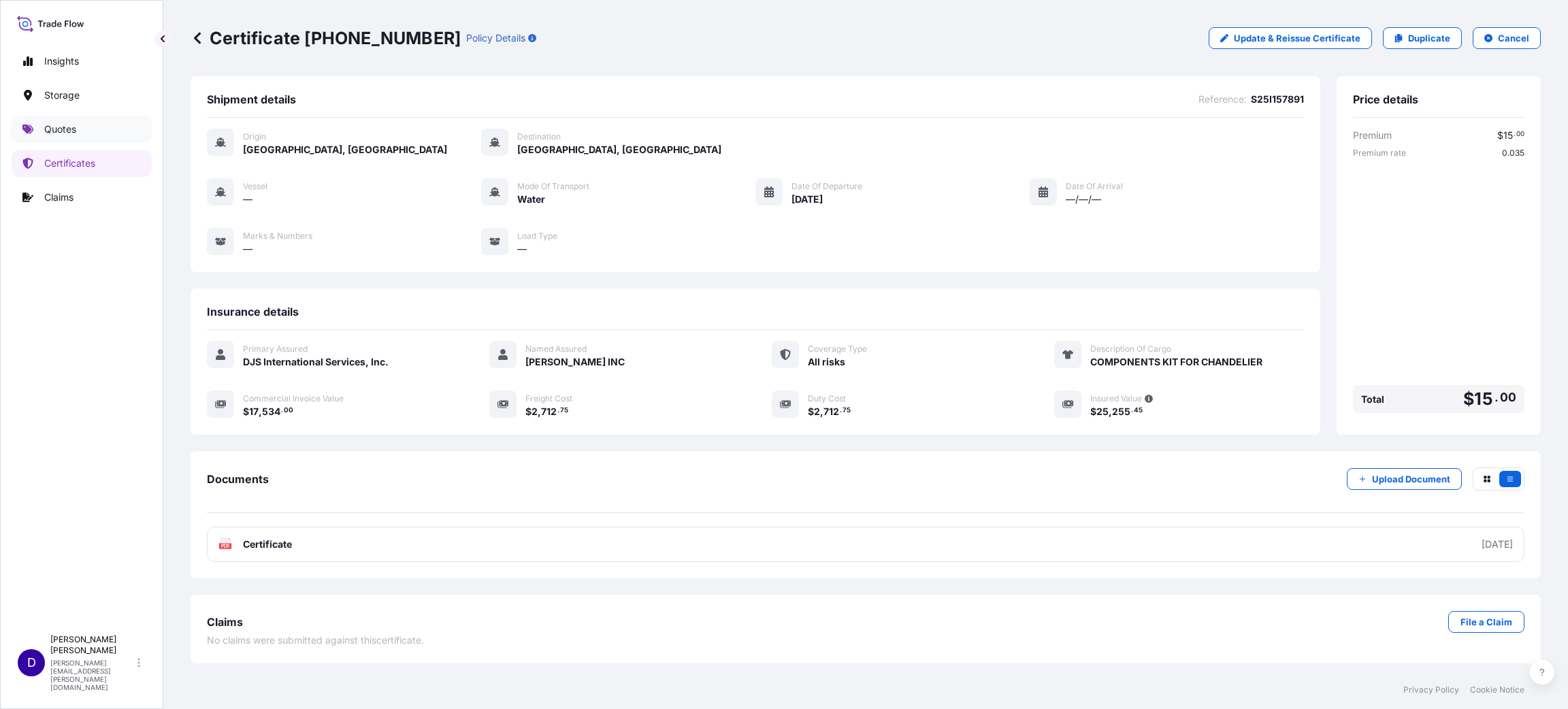
click at [73, 127] on p "Quotes" at bounding box center [60, 129] width 32 height 14
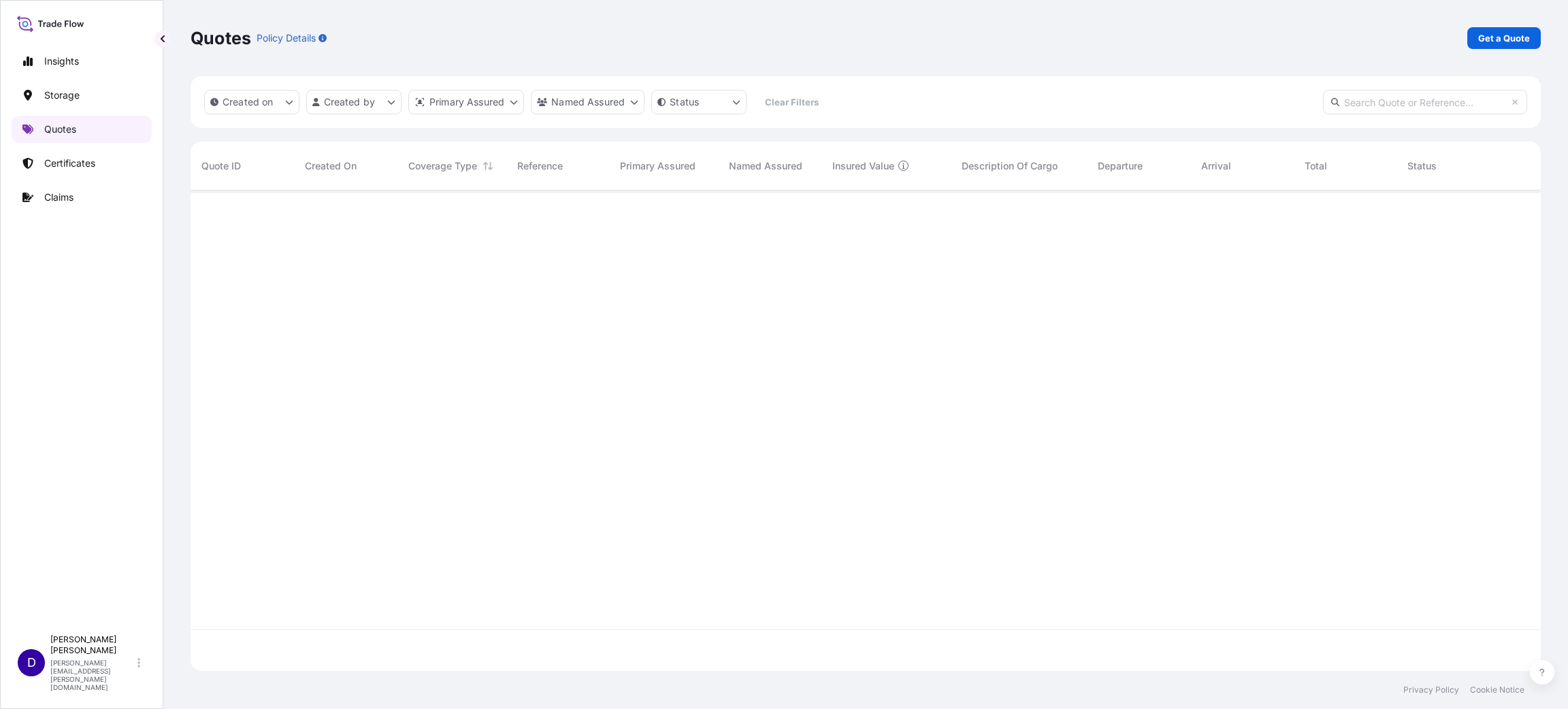
scroll to position [472, 1334]
click at [1506, 45] on link "Get a Quote" at bounding box center [1504, 38] width 74 height 22
select select "Water"
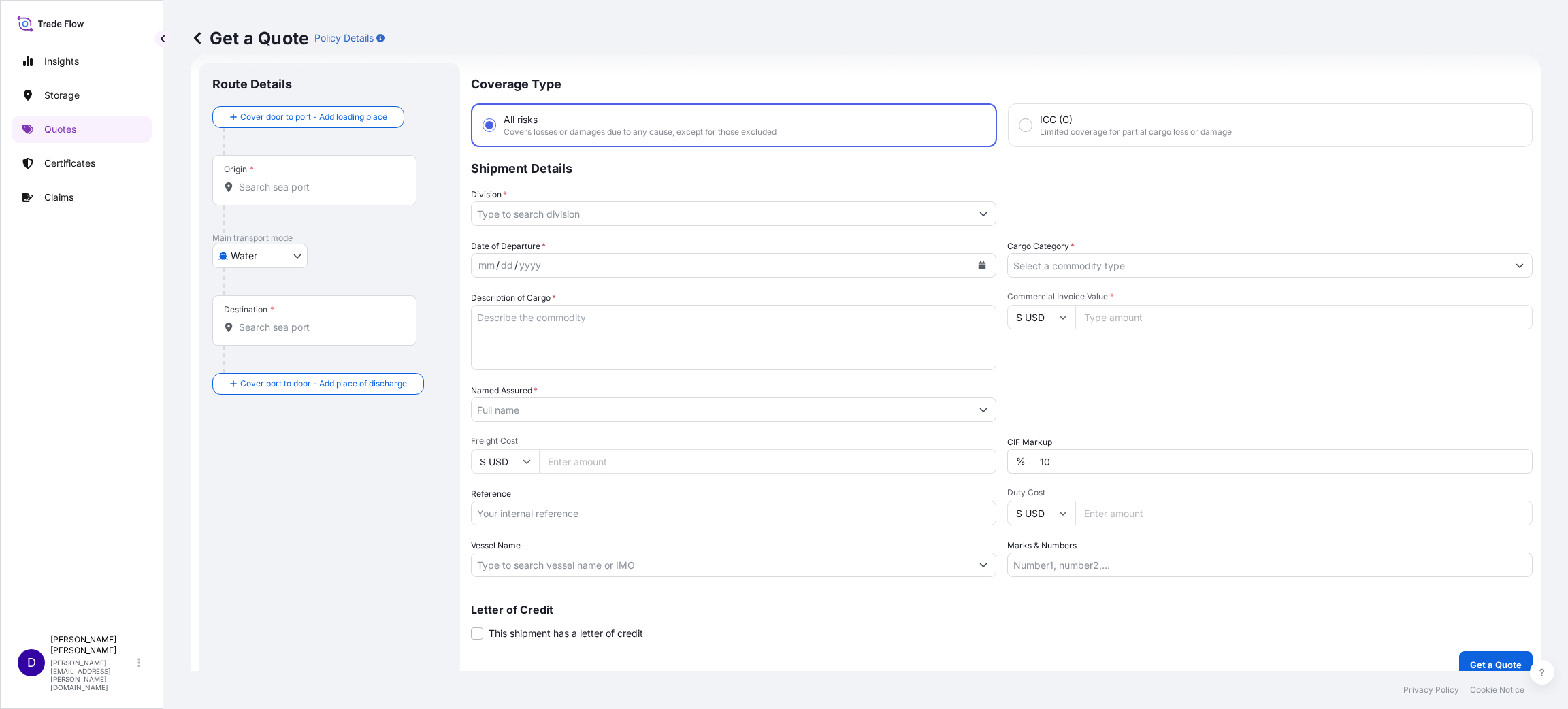
click at [338, 171] on div "Origin *" at bounding box center [314, 180] width 204 height 50
click at [338, 180] on input "Origin *" at bounding box center [319, 187] width 161 height 14
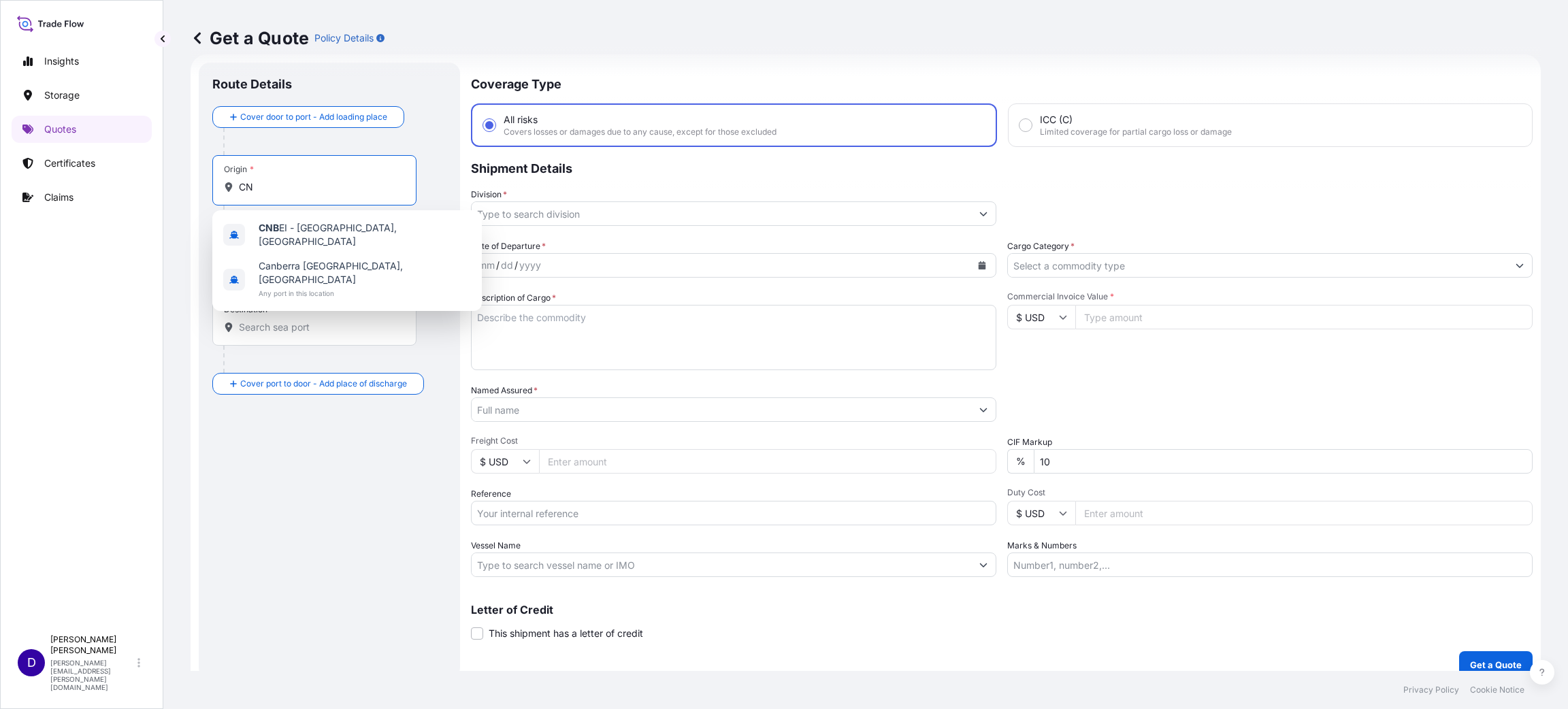
type input "C"
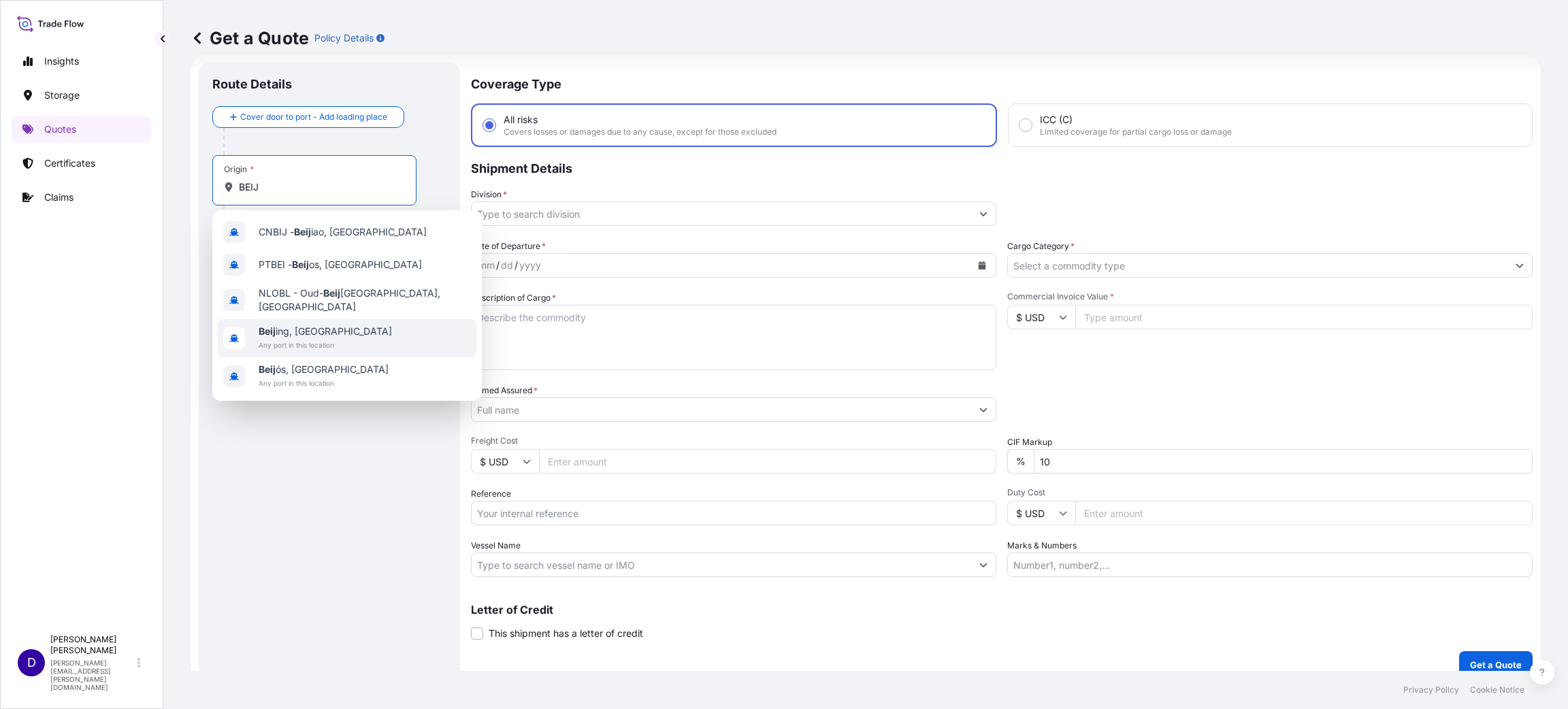
click at [295, 339] on span "Any port in this location" at bounding box center [325, 345] width 133 height 14
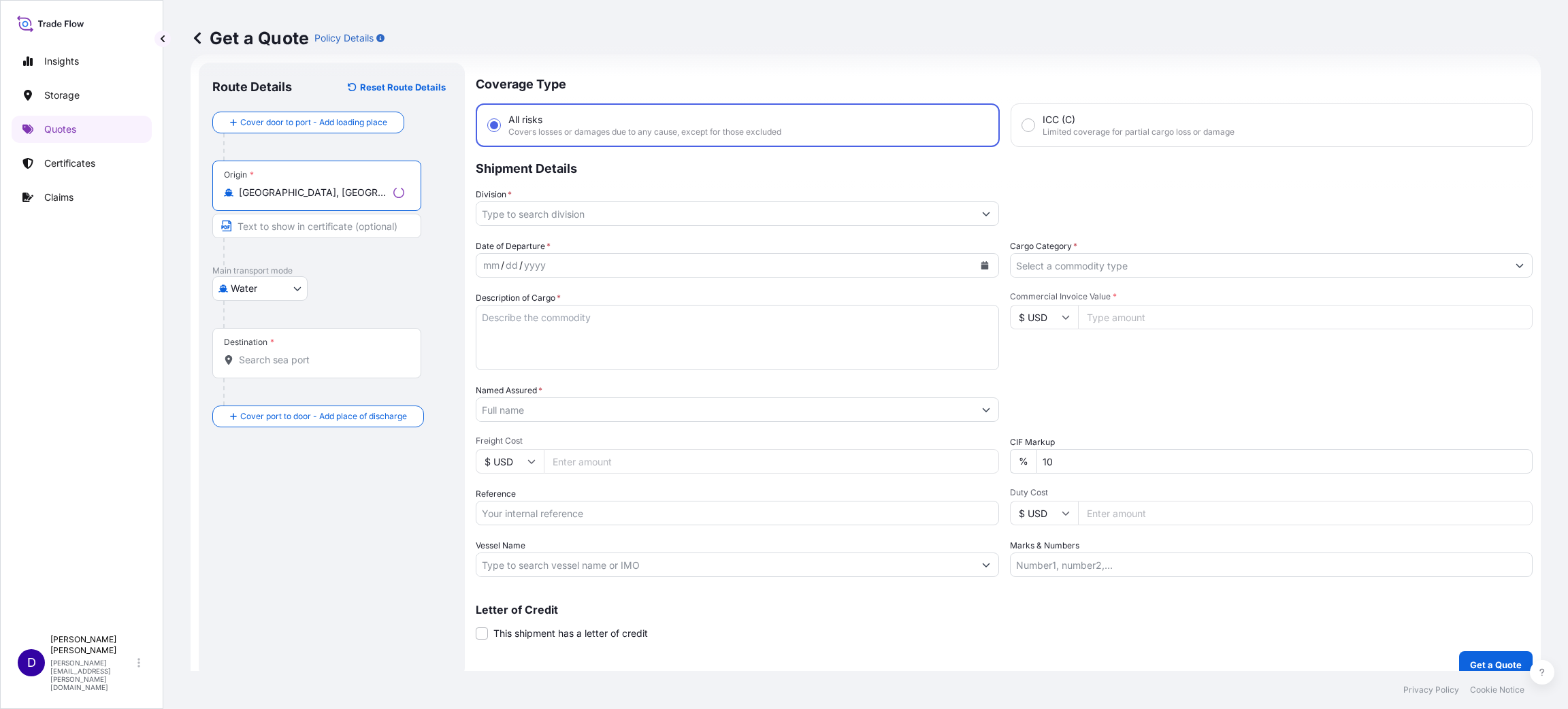
type input "[GEOGRAPHIC_DATA], [GEOGRAPHIC_DATA]"
click at [273, 361] on input "Destination *" at bounding box center [322, 360] width 165 height 14
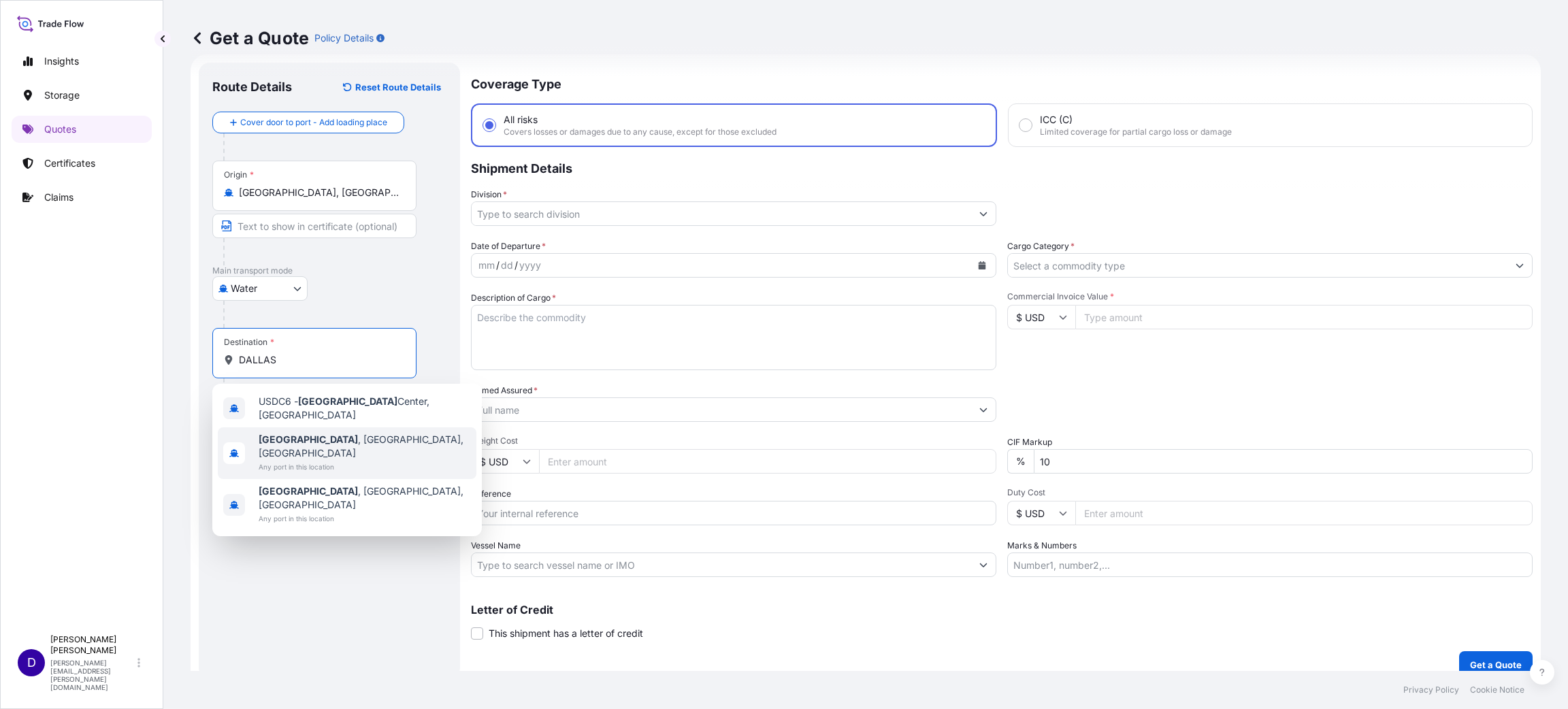
click at [299, 433] on span "[GEOGRAPHIC_DATA] , [GEOGRAPHIC_DATA], [GEOGRAPHIC_DATA]" at bounding box center [364, 446] width 212 height 27
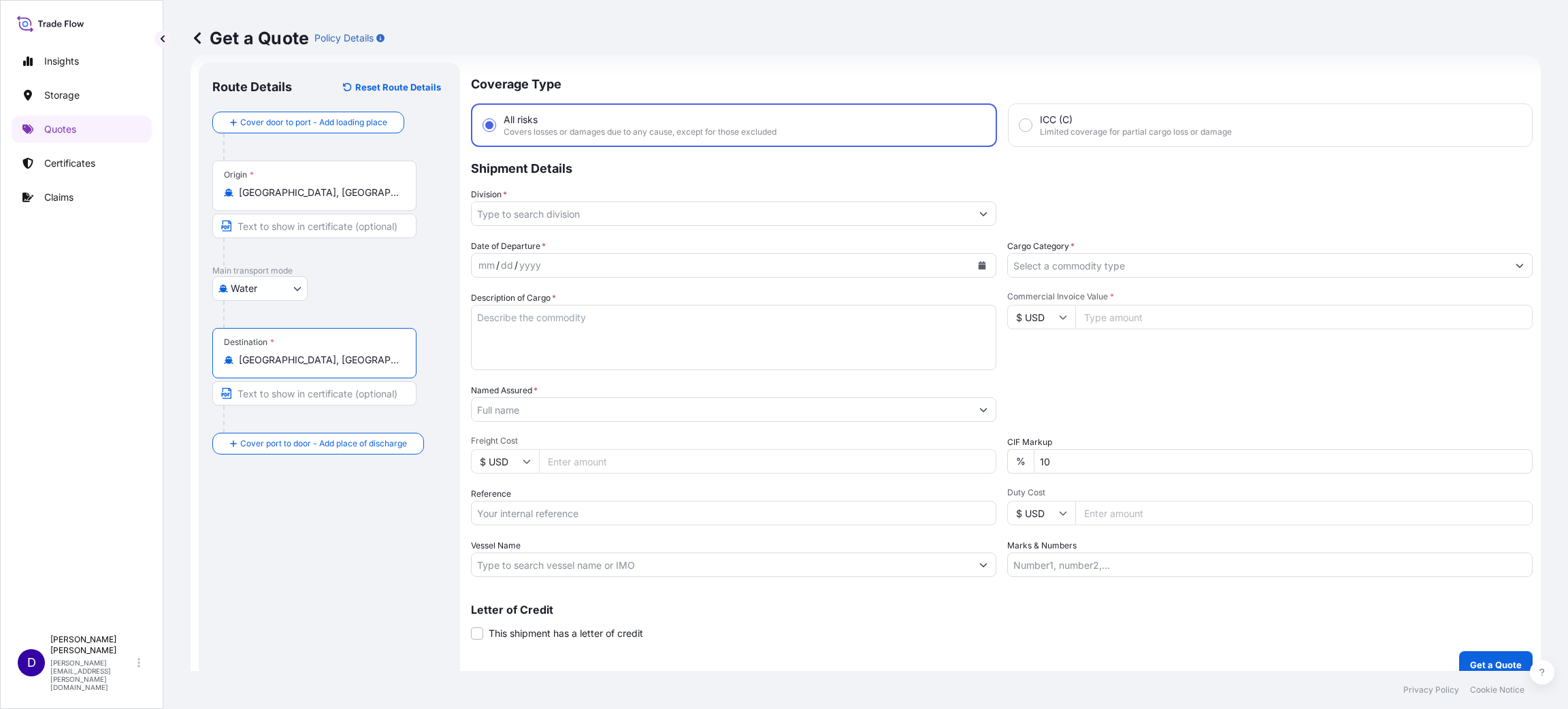
type input "[GEOGRAPHIC_DATA], [GEOGRAPHIC_DATA], [GEOGRAPHIC_DATA]"
click at [530, 220] on input "Division *" at bounding box center [721, 213] width 500 height 24
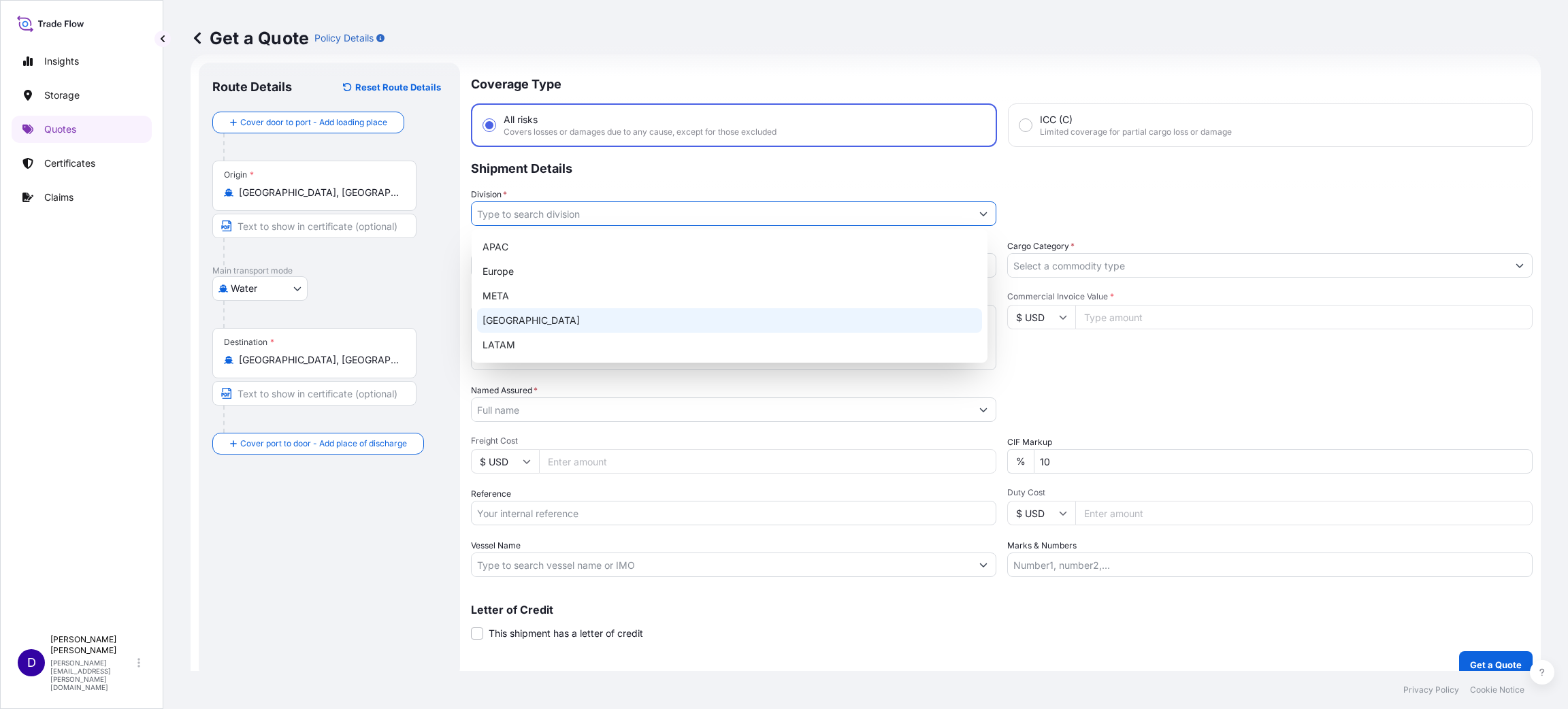
click at [516, 310] on div "[GEOGRAPHIC_DATA]" at bounding box center [729, 320] width 505 height 24
type input "[GEOGRAPHIC_DATA]"
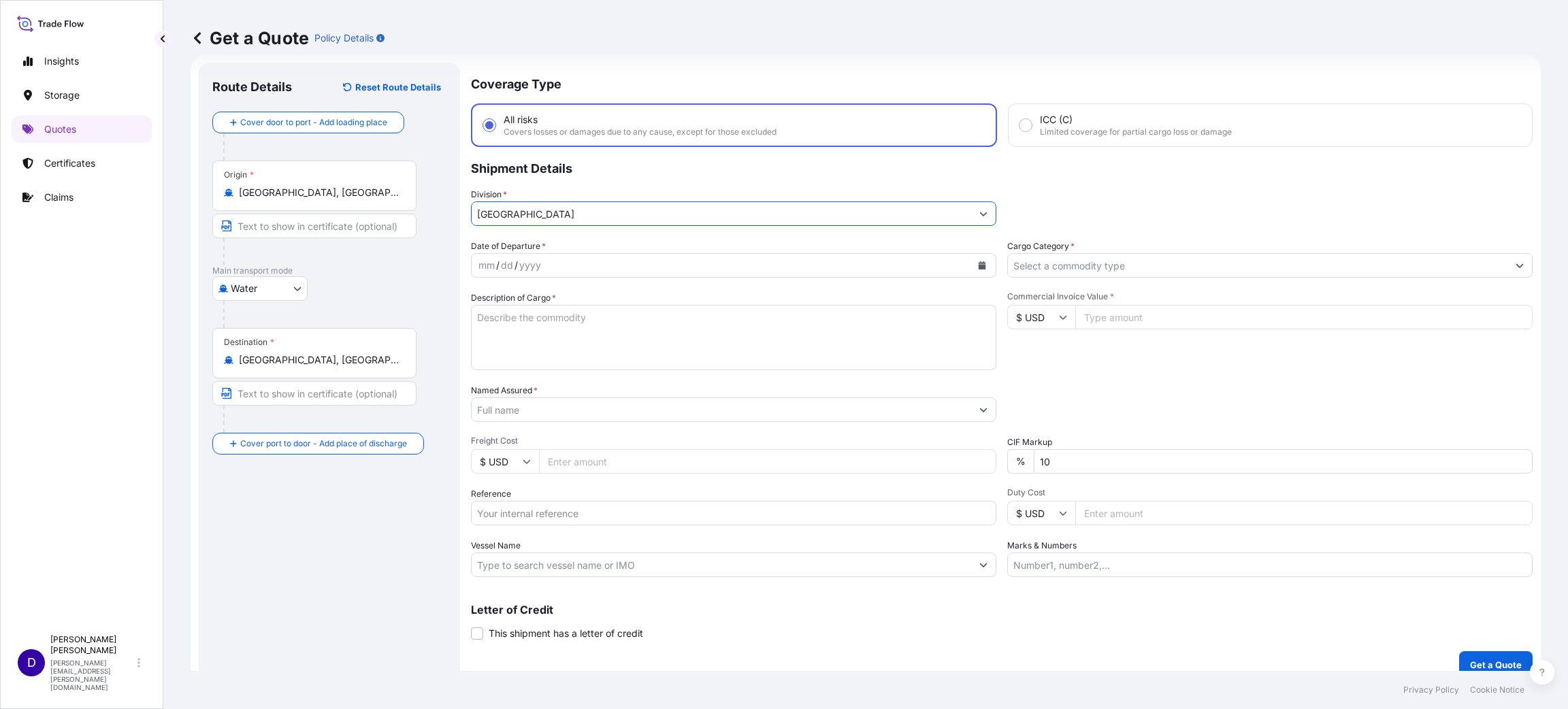
click at [666, 261] on div "mm / dd / yyyy" at bounding box center [721, 265] width 500 height 24
click at [981, 265] on button "Calendar" at bounding box center [981, 265] width 22 height 22
click at [652, 403] on div "16" at bounding box center [649, 404] width 24 height 24
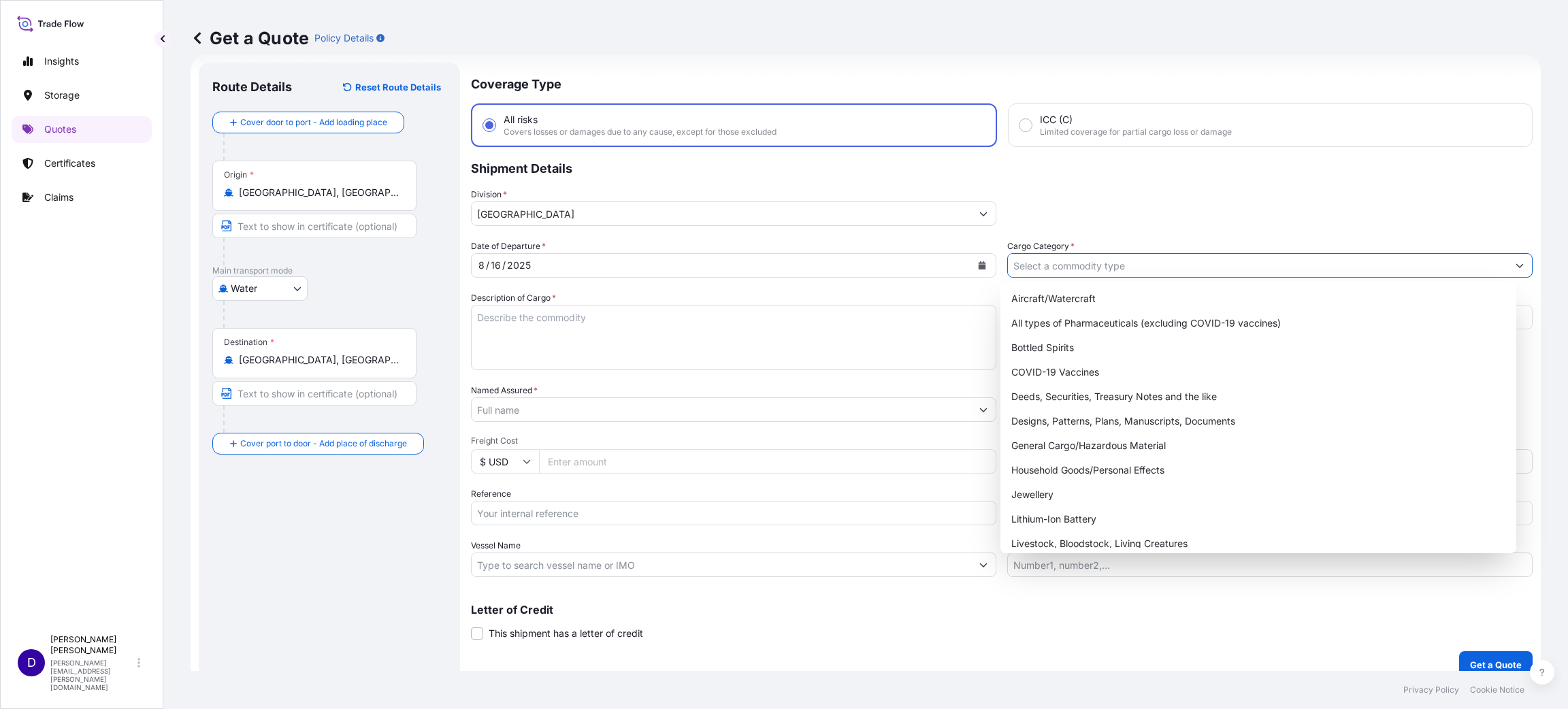
click at [1072, 265] on input "Cargo Category *" at bounding box center [1257, 265] width 500 height 24
click at [1092, 447] on div "General Cargo/Hazardous Material" at bounding box center [1258, 446] width 505 height 24
type input "General Cargo/Hazardous Material"
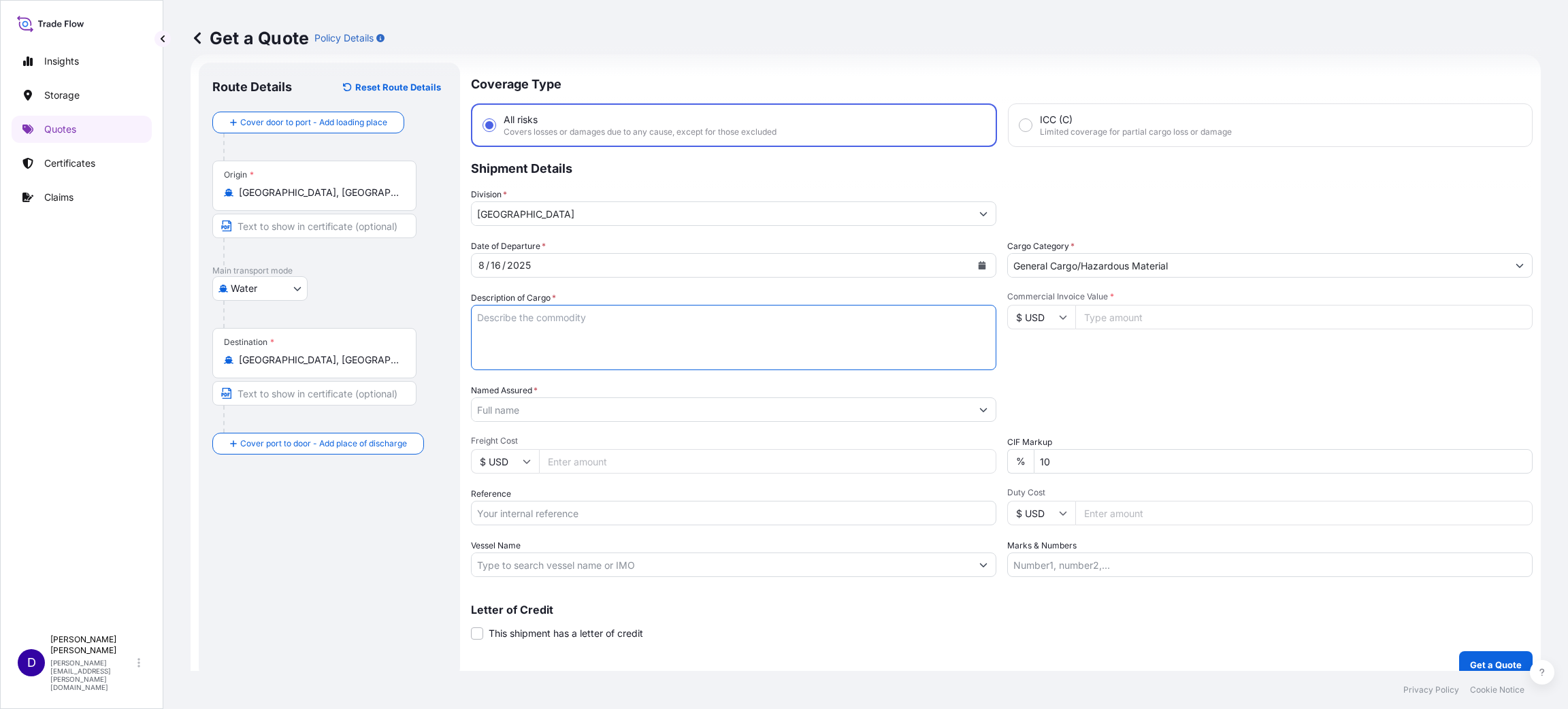
drag, startPoint x: 609, startPoint y: 345, endPoint x: 597, endPoint y: 341, distance: 12.6
click at [607, 345] on textarea "Description of Cargo *" at bounding box center [733, 338] width 525 height 65
type textarea "WIRE PANEL"
type input "19366.00"
click at [514, 405] on input "Named Assured *" at bounding box center [721, 409] width 500 height 24
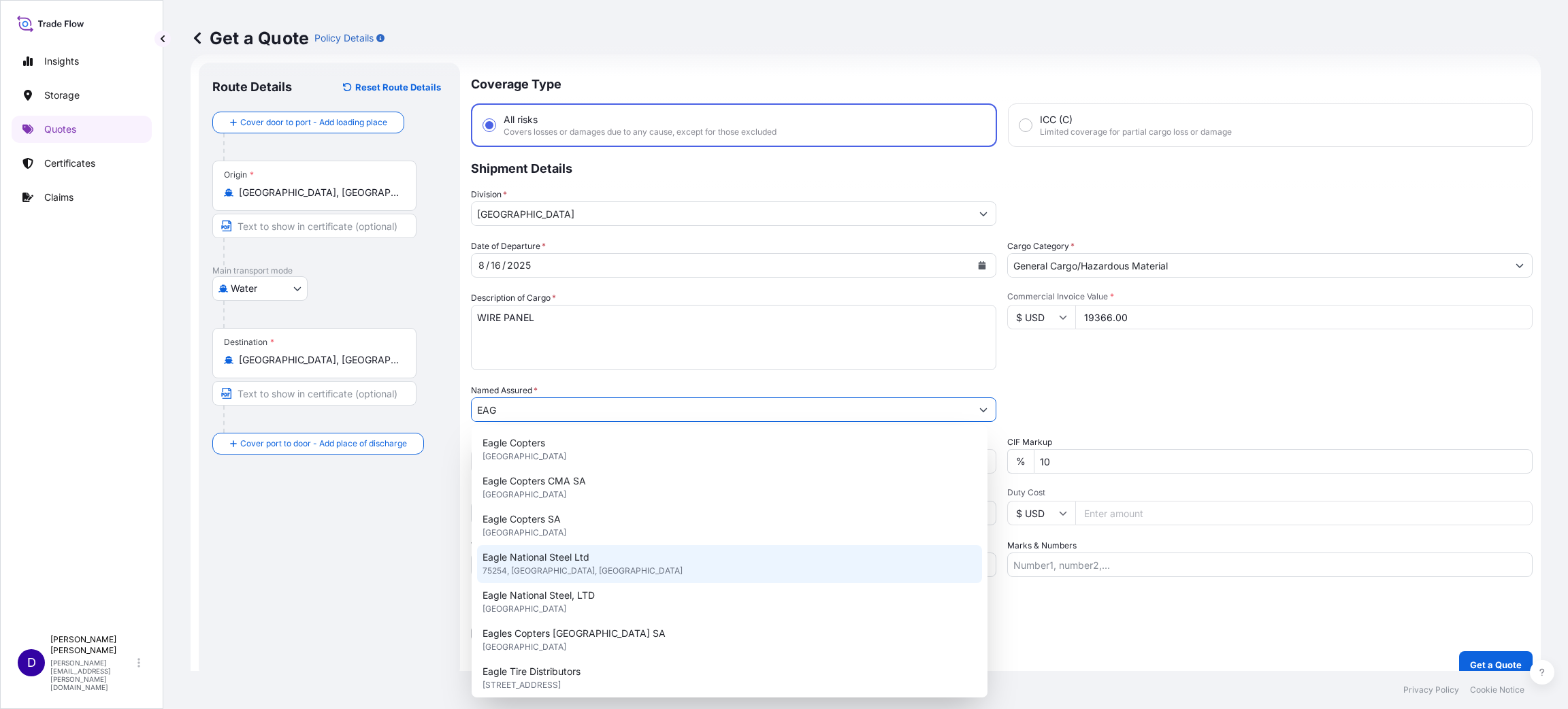
click at [566, 564] on span "75254, [GEOGRAPHIC_DATA], [GEOGRAPHIC_DATA]" at bounding box center [582, 571] width 200 height 14
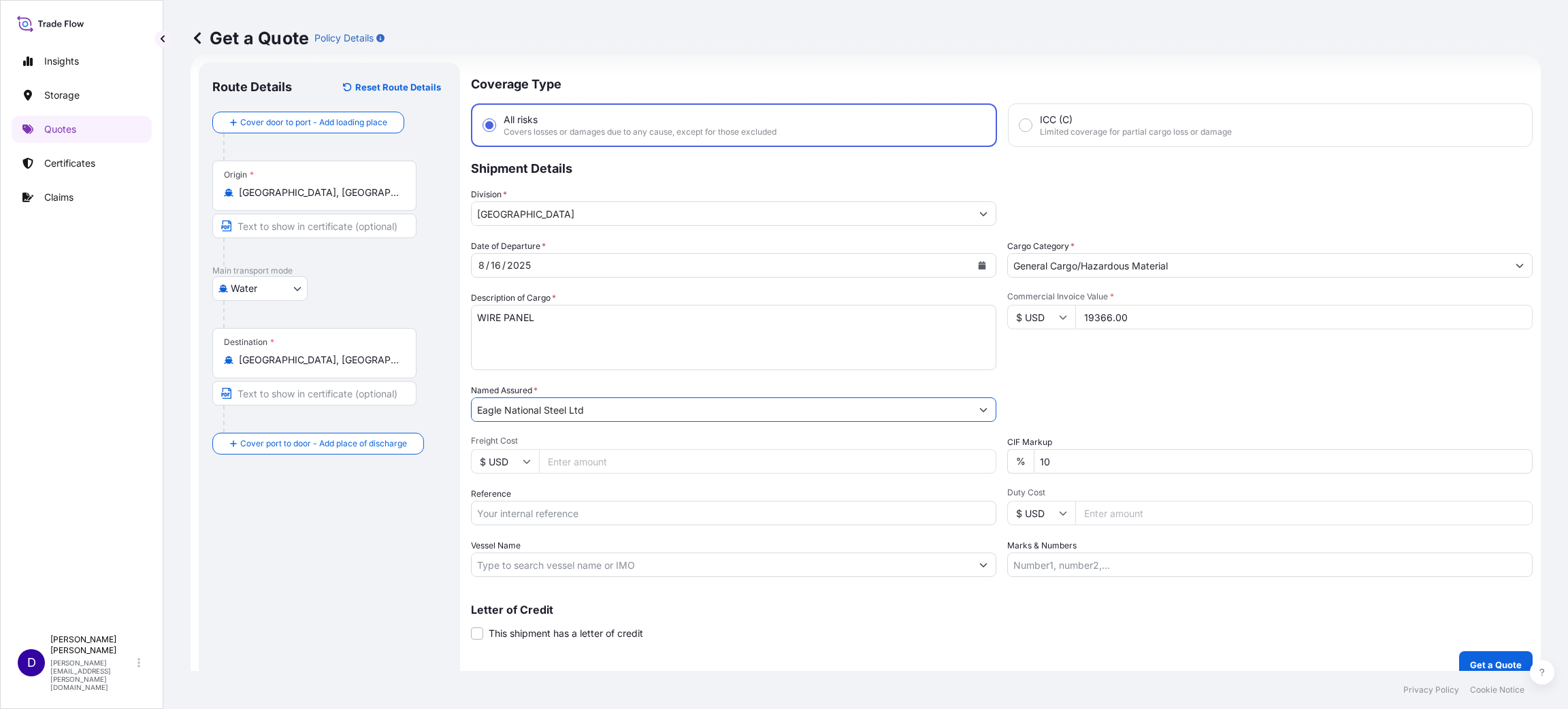
type input "Eagle National Steel Ltd"
click at [599, 457] on input "Freight Cost" at bounding box center [767, 461] width 457 height 24
type input "10220.00"
click at [491, 510] on input "Reference" at bounding box center [733, 513] width 525 height 24
paste input "B25I155196"
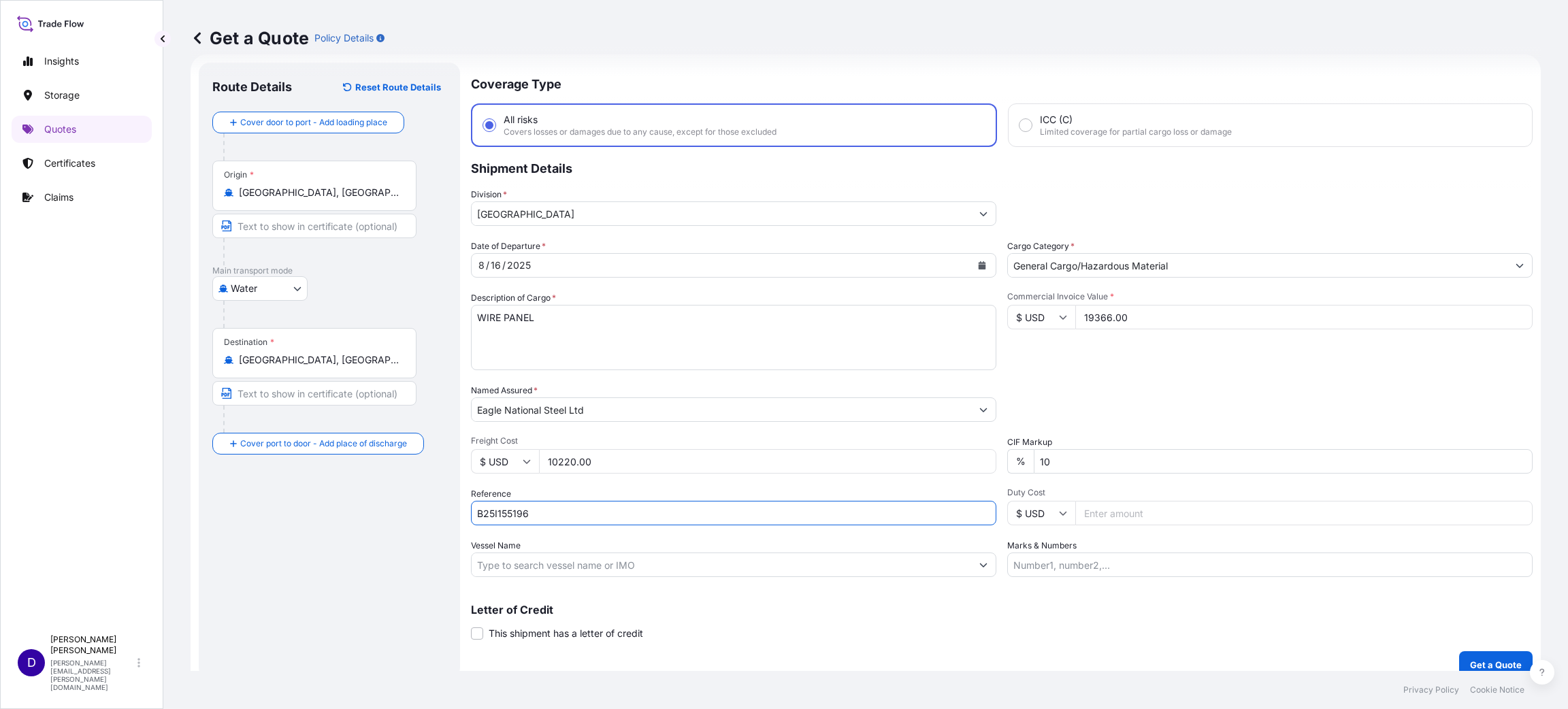
type input "B25I155196"
click at [1077, 519] on input "Duty Cost" at bounding box center [1304, 513] width 457 height 24
type input "18488.99"
click at [1478, 660] on p "Get a Quote" at bounding box center [1496, 665] width 51 height 14
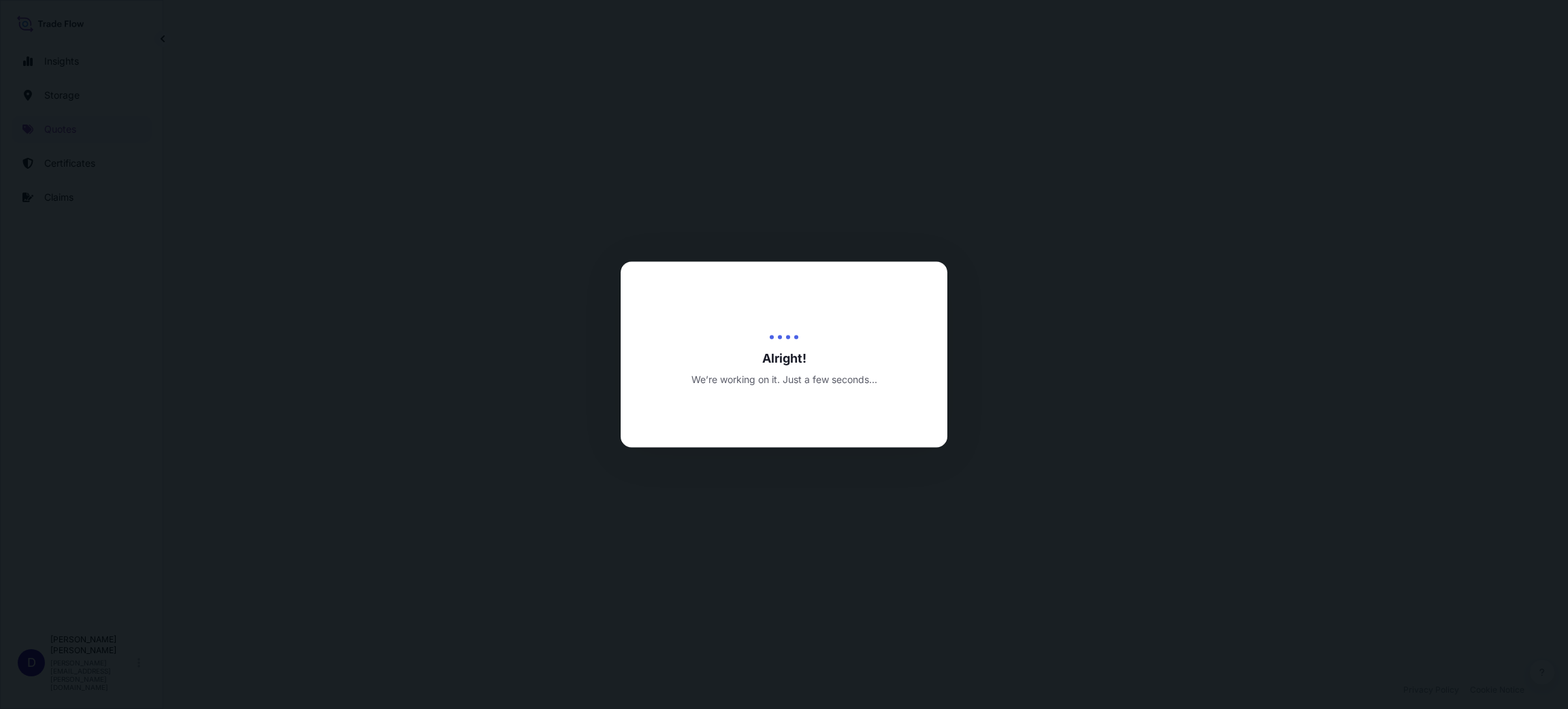
select select "Water"
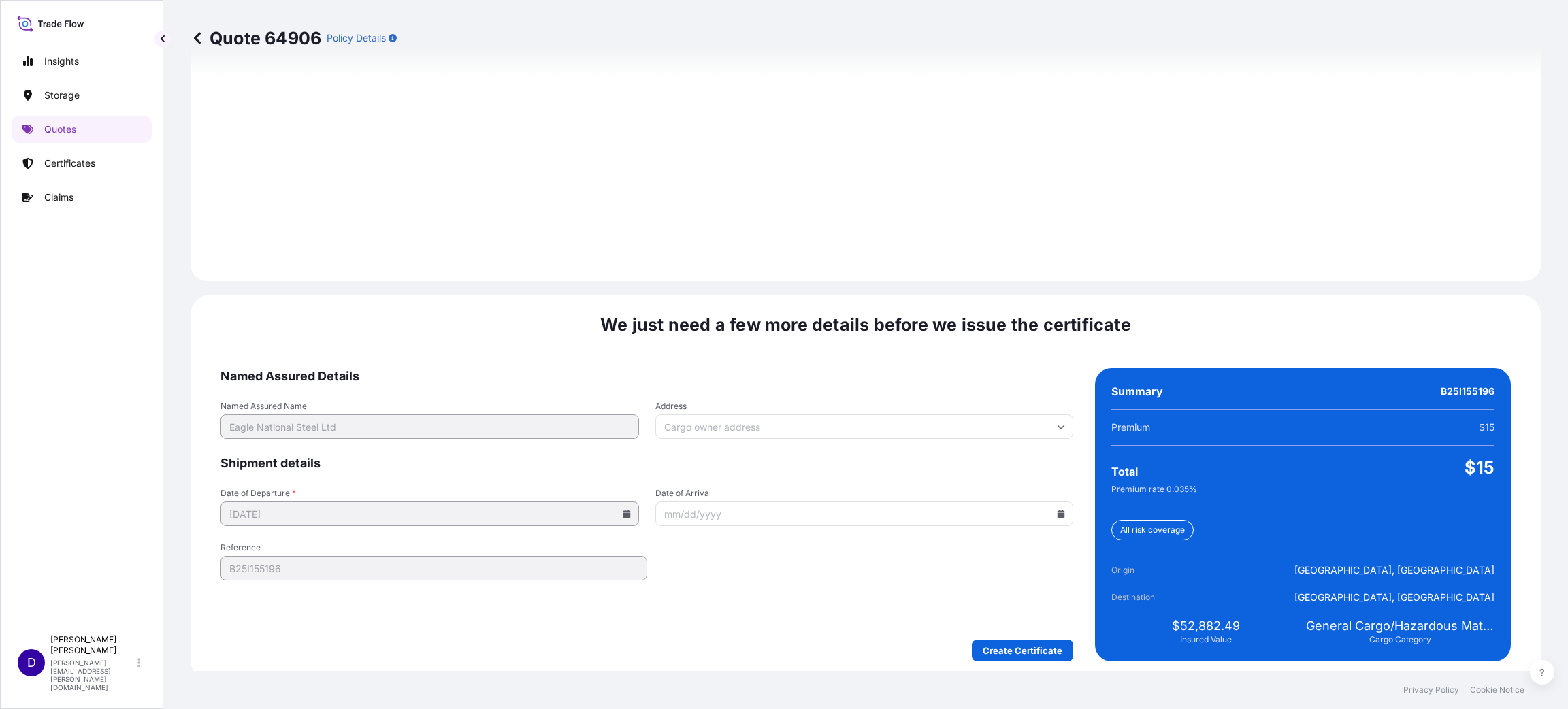
scroll to position [1868, 0]
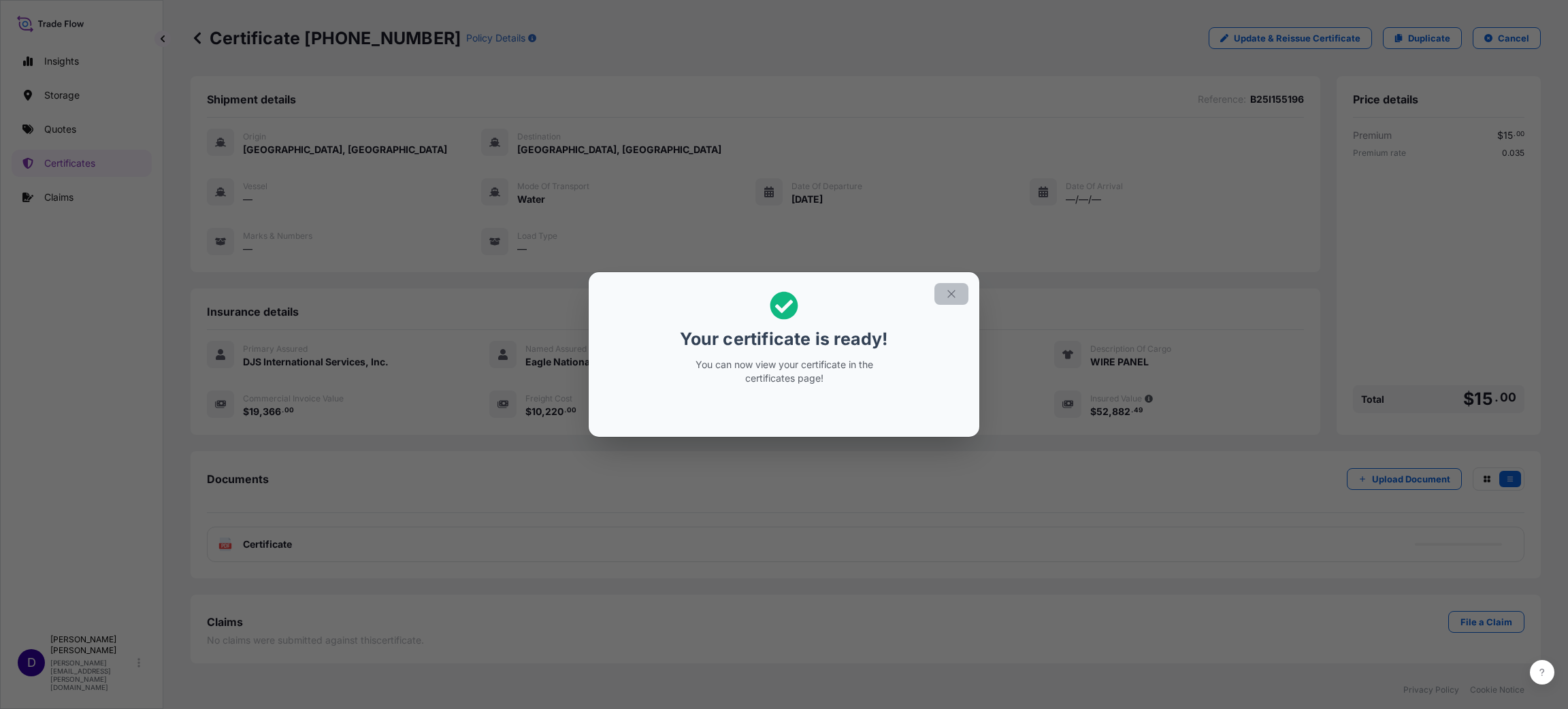
click at [950, 295] on icon "button" at bounding box center [951, 294] width 8 height 8
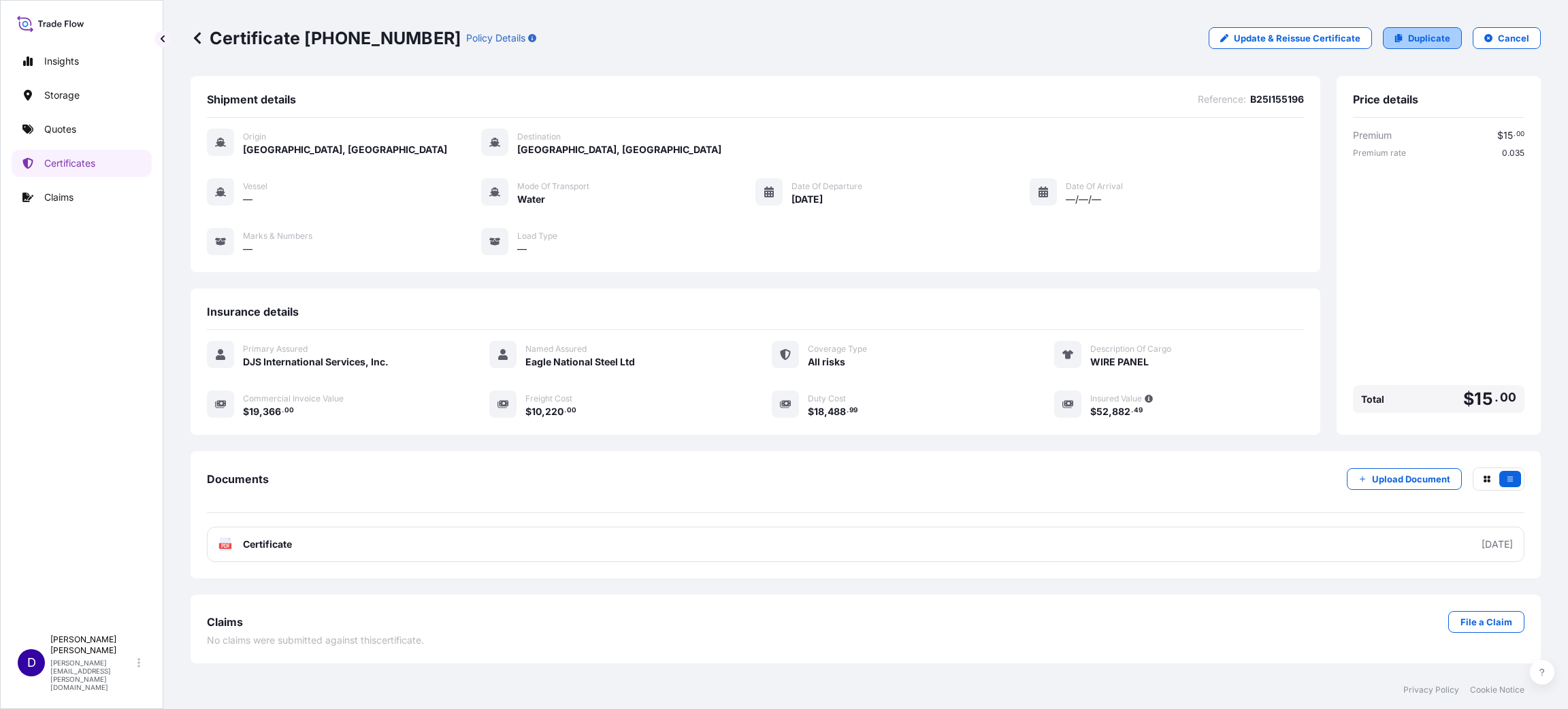
click at [1410, 34] on p "Duplicate" at bounding box center [1429, 38] width 42 height 14
select select "Water"
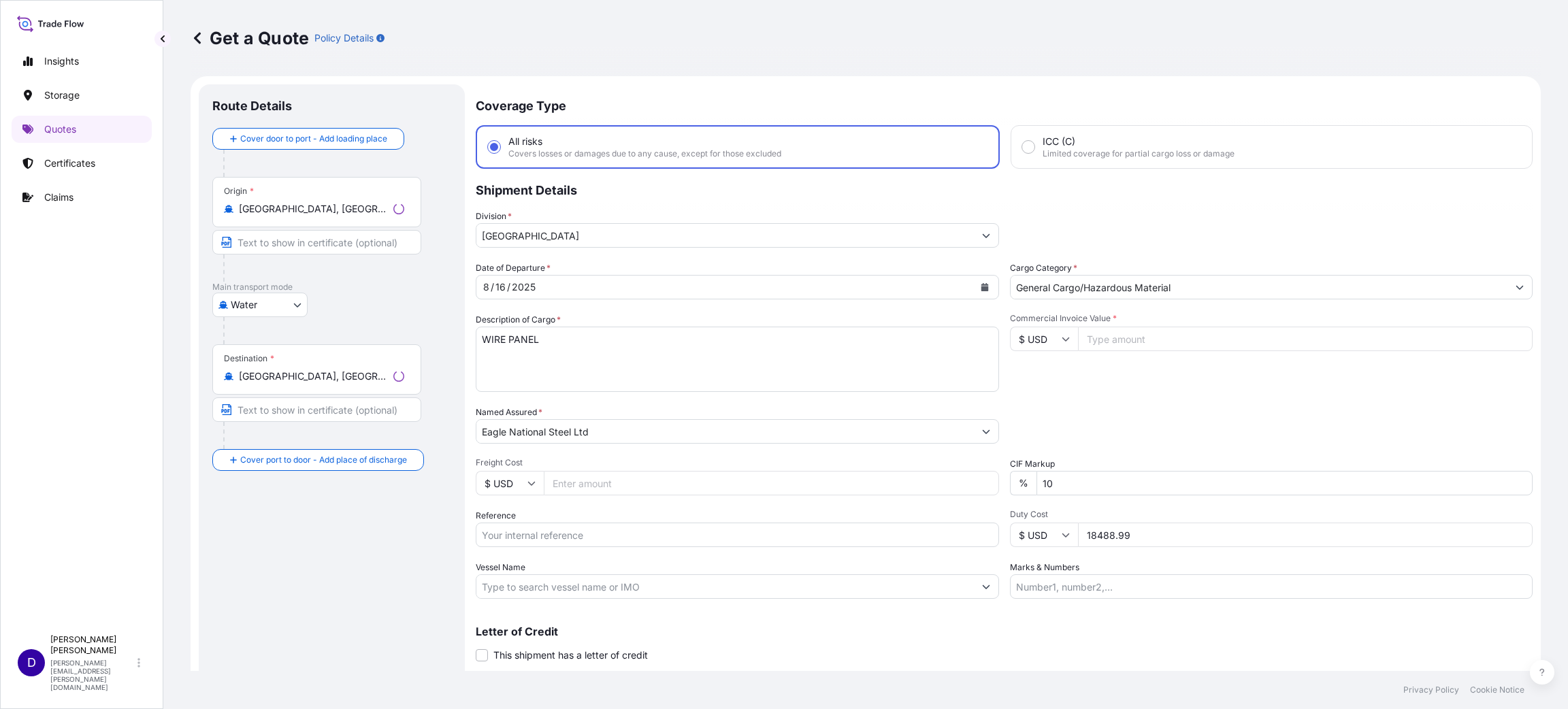
scroll to position [22, 0]
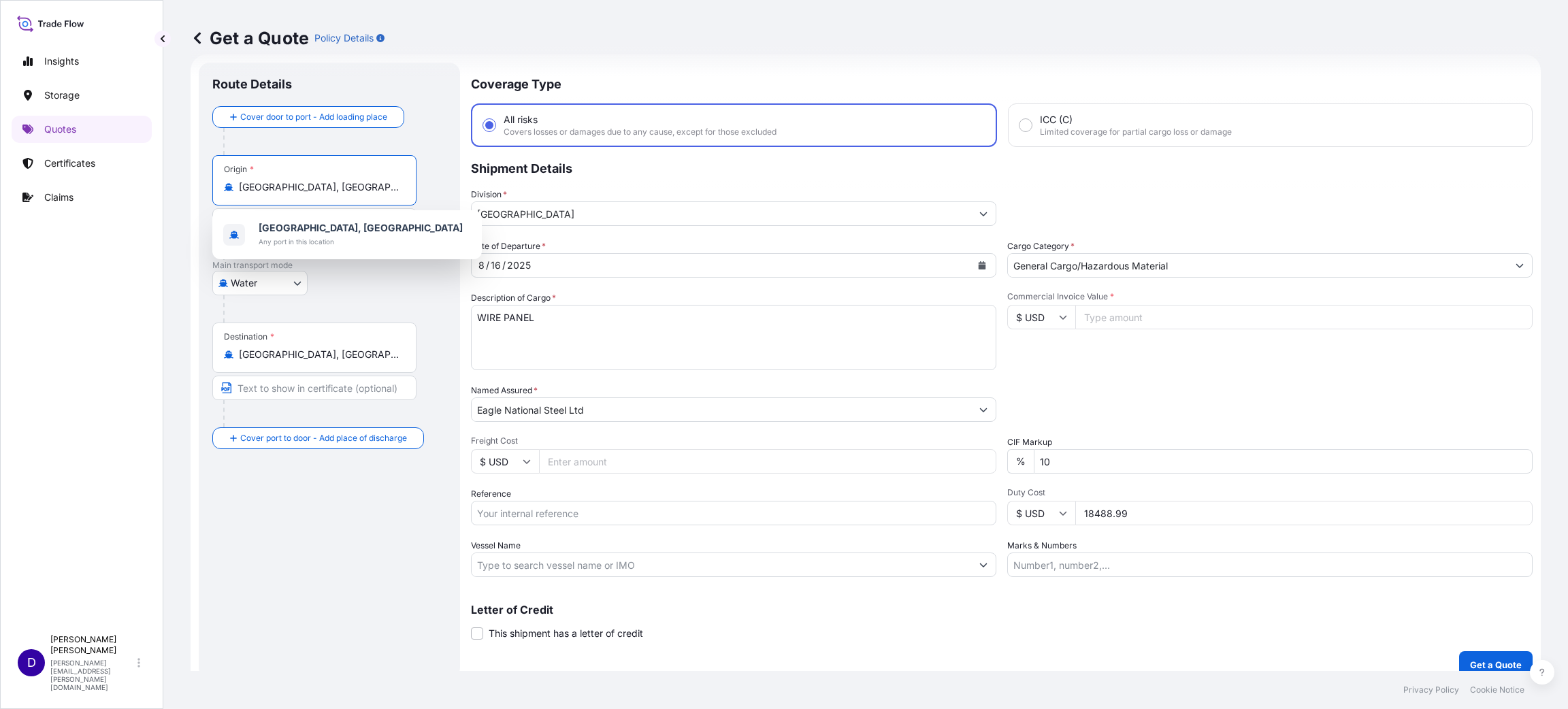
drag, startPoint x: 245, startPoint y: 182, endPoint x: 104, endPoint y: 178, distance: 141.1
click at [104, 178] on div "Insights Storage Quotes Certificates Claims D [PERSON_NAME] [PERSON_NAME][EMAIL…" at bounding box center [784, 354] width 1568 height 709
click at [279, 252] on div "TWKHH - [GEOGRAPHIC_DATA], [GEOGRAPHIC_DATA]" at bounding box center [347, 235] width 270 height 49
click at [296, 236] on span "TWKHH - [GEOGRAPHIC_DATA], [GEOGRAPHIC_DATA]" at bounding box center [364, 234] width 212 height 27
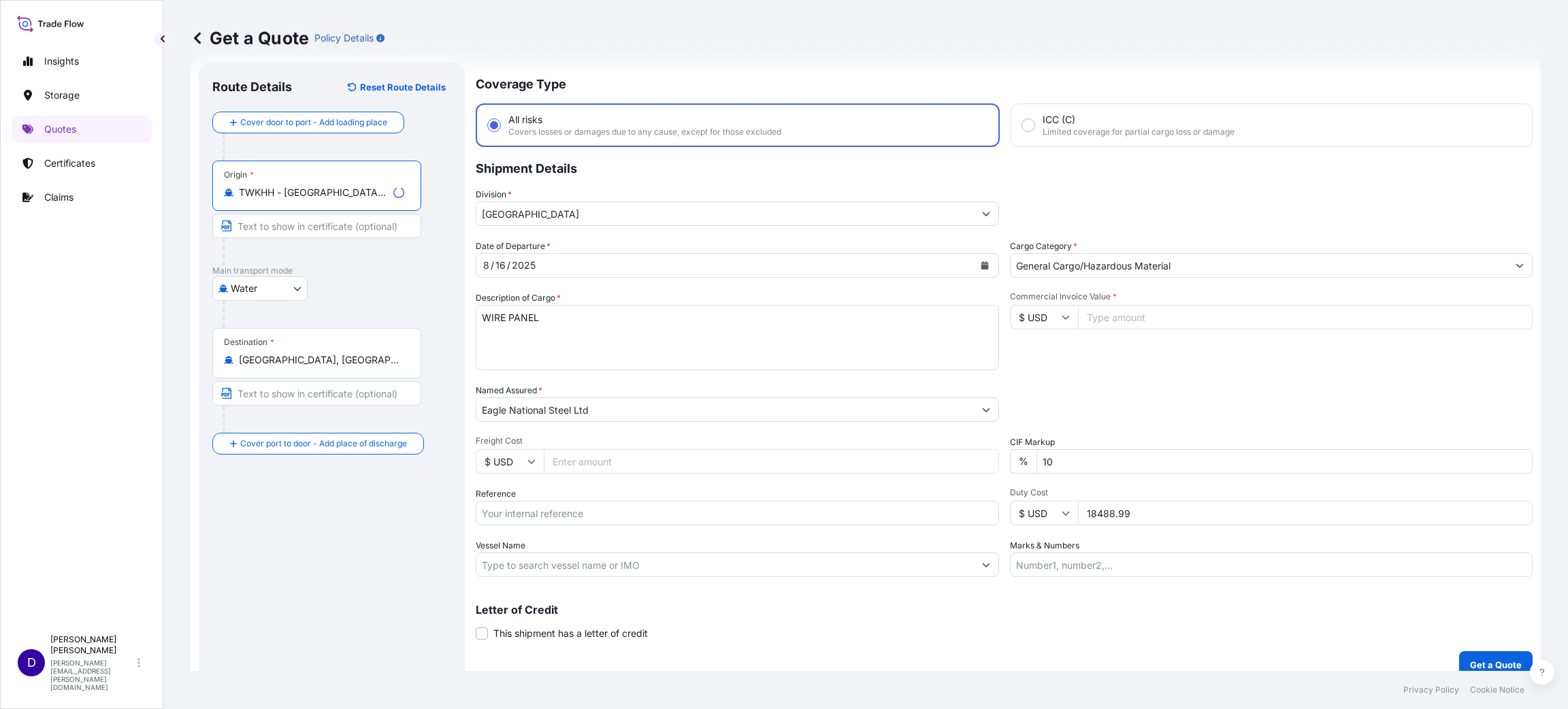
type input "TWKHH - [GEOGRAPHIC_DATA], [GEOGRAPHIC_DATA]"
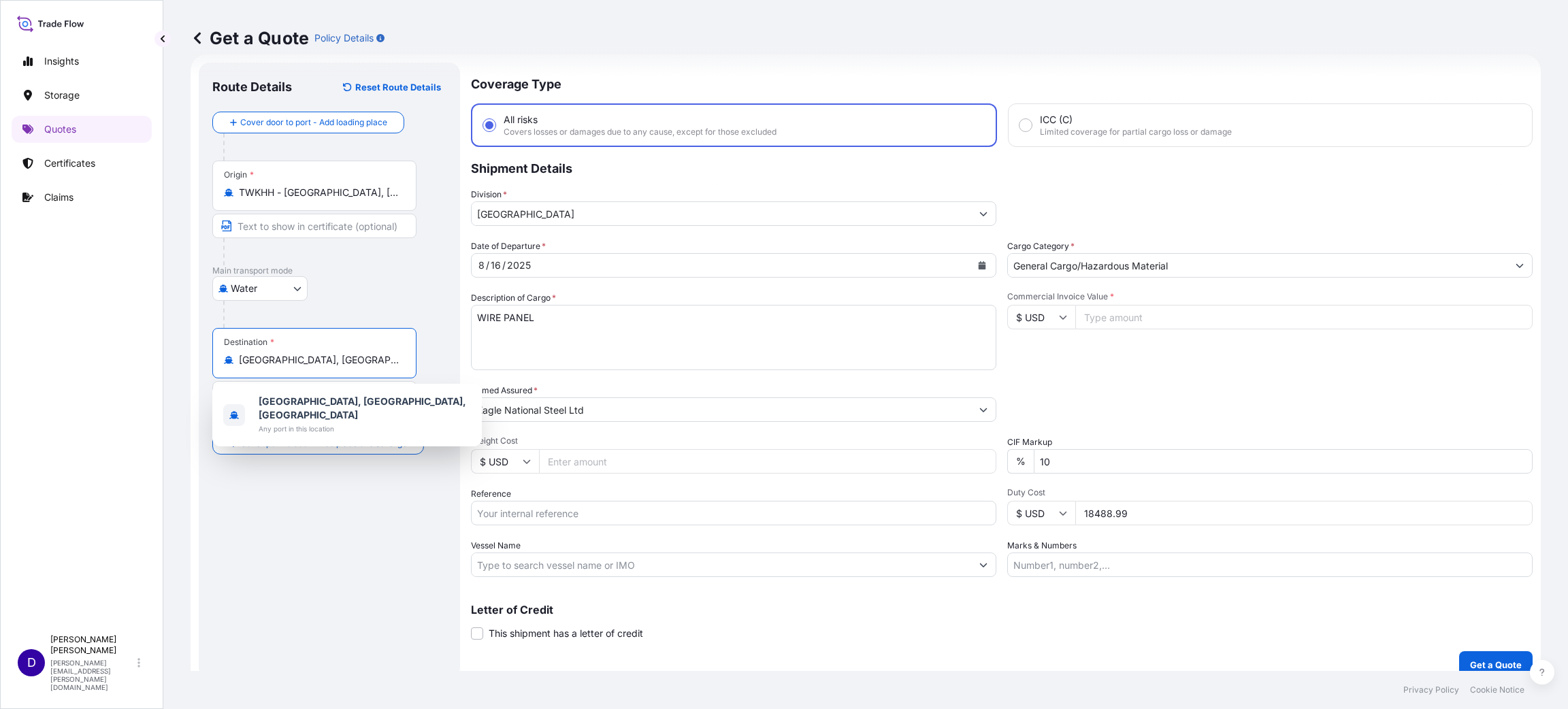
drag, startPoint x: 325, startPoint y: 365, endPoint x: 127, endPoint y: 345, distance: 199.0
click at [127, 345] on div "Insights Storage Quotes Certificates Claims D [PERSON_NAME] [PERSON_NAME][EMAIL…" at bounding box center [784, 354] width 1568 height 709
drag, startPoint x: 326, startPoint y: 362, endPoint x: 8, endPoint y: 329, distance: 319.7
click at [8, 329] on div "Insights Storage Quotes Certificates Claims D [PERSON_NAME] [PERSON_NAME][EMAIL…" at bounding box center [784, 354] width 1568 height 709
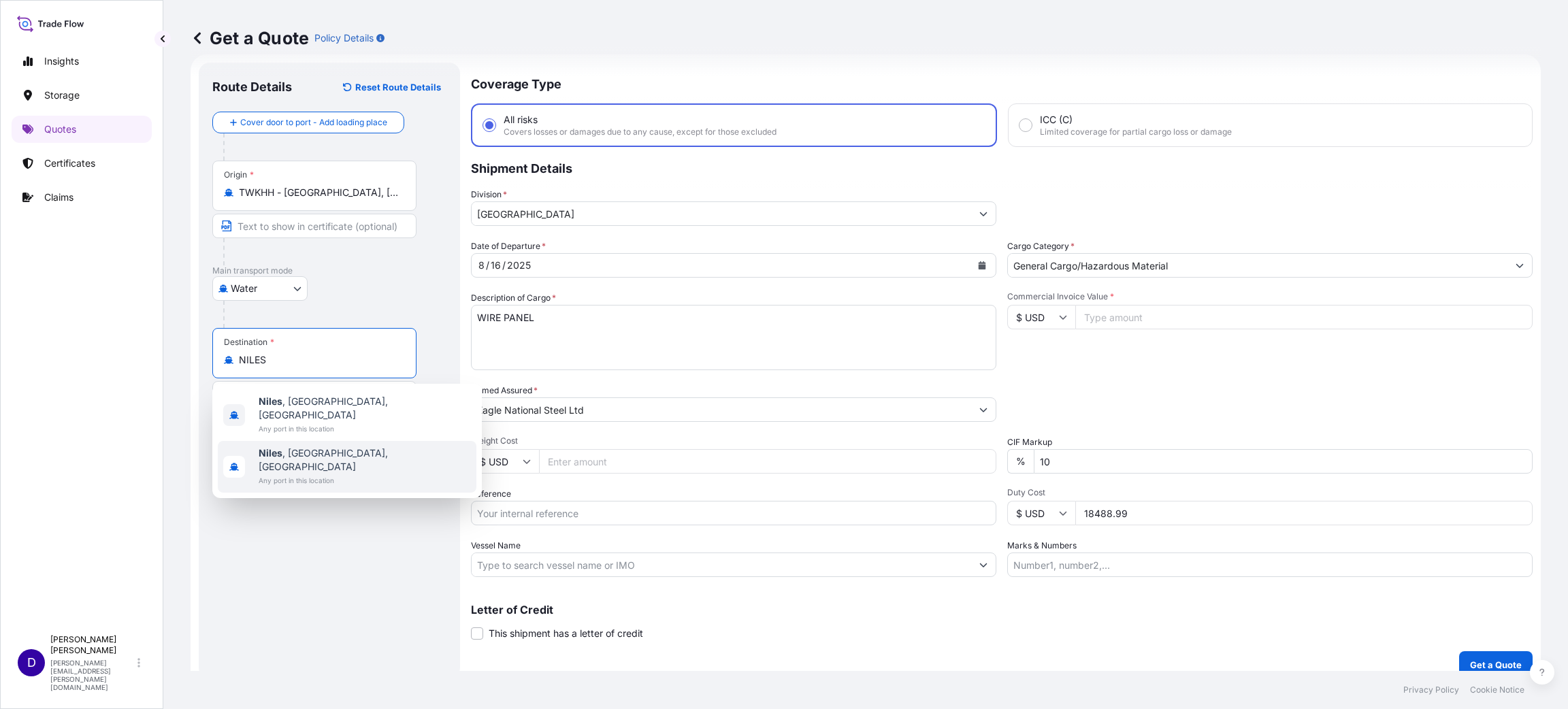
click at [279, 447] on b "Niles" at bounding box center [270, 453] width 24 height 12
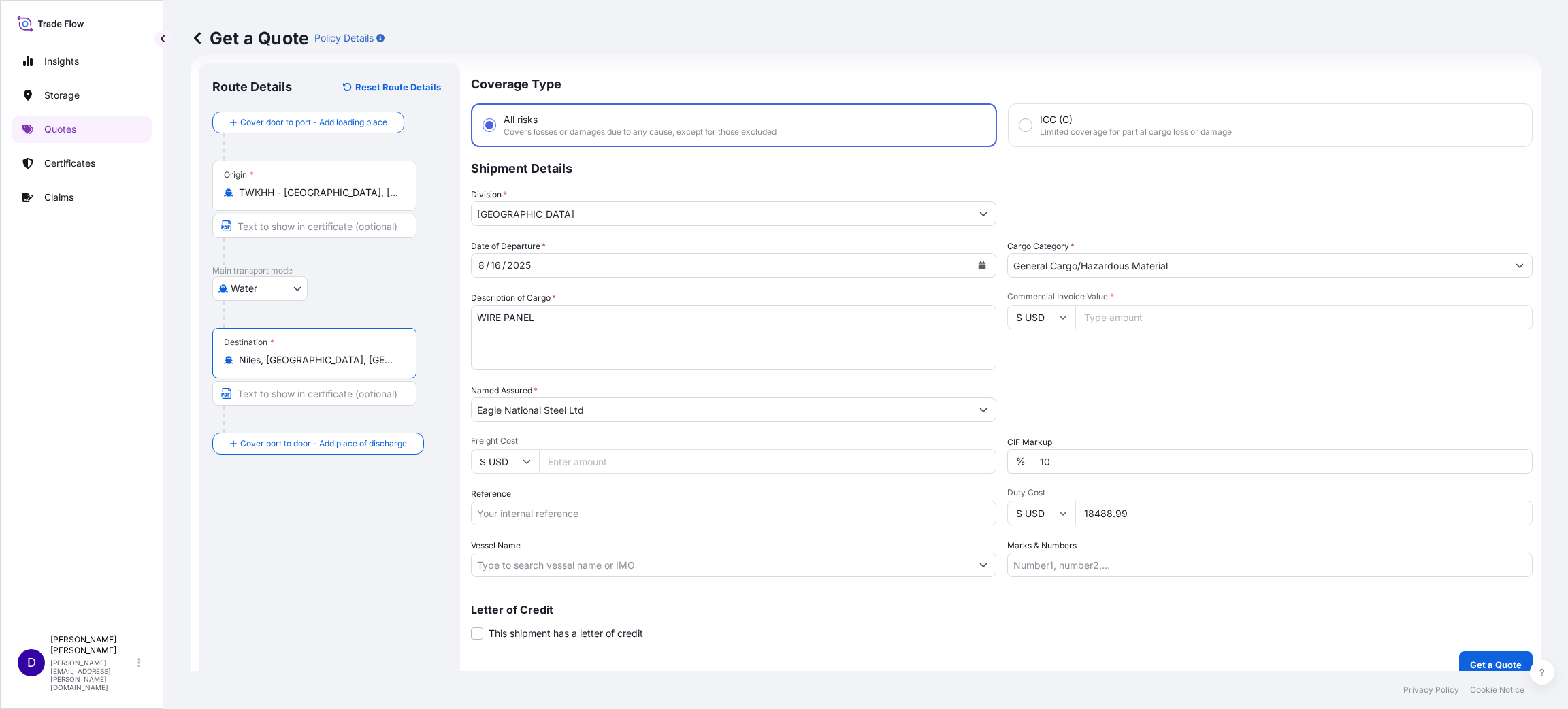
type input "Niles, [GEOGRAPHIC_DATA], [GEOGRAPHIC_DATA]"
click at [979, 268] on icon "Calendar" at bounding box center [982, 266] width 8 height 8
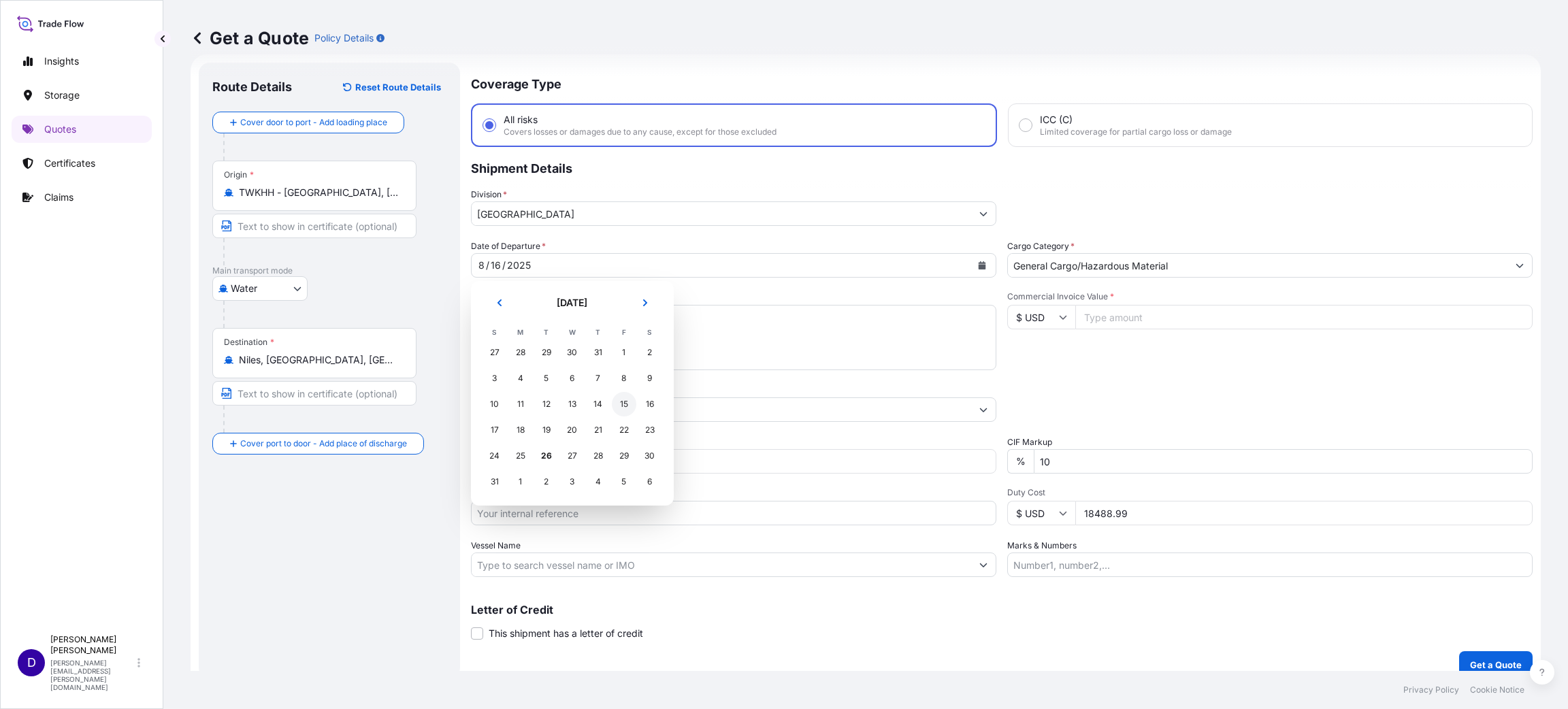
click at [628, 400] on div "15" at bounding box center [623, 404] width 24 height 24
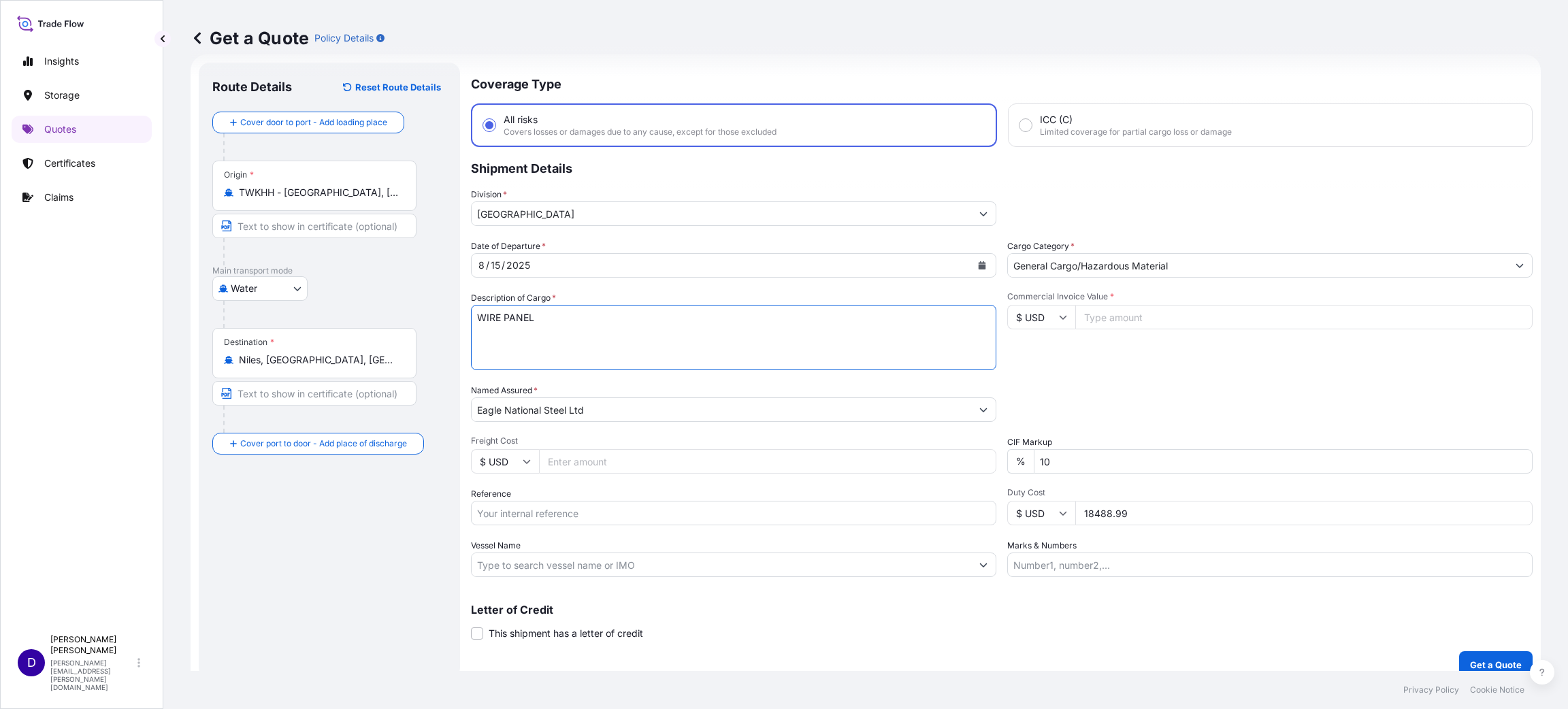
drag, startPoint x: 581, startPoint y: 313, endPoint x: 209, endPoint y: 268, distance: 374.7
click at [243, 274] on form "Route Details Reset Route Details Cover door to port - Add loading place Place …" at bounding box center [865, 370] width 1350 height 633
type textarea "STAINLESS STEEL ROD"
type input "7700"
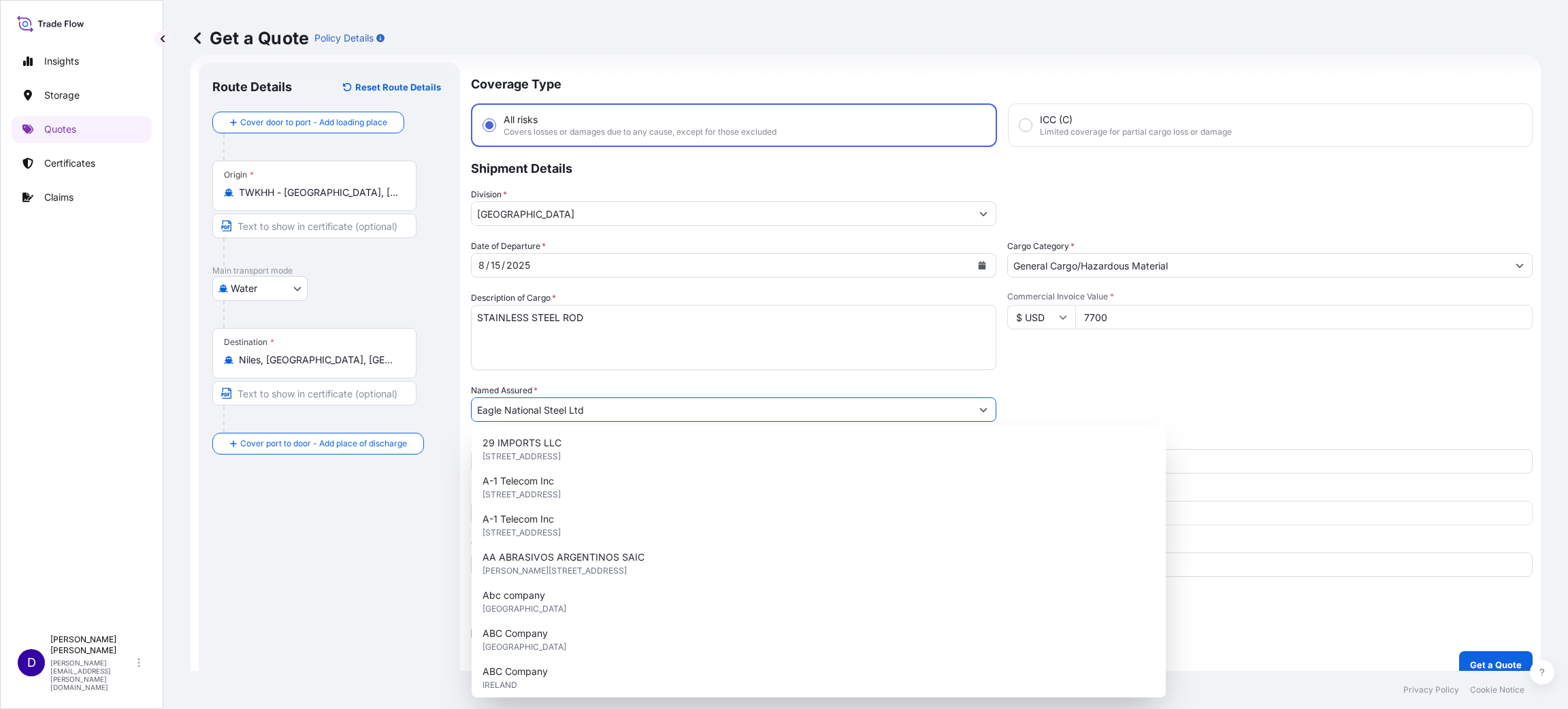
drag, startPoint x: 640, startPoint y: 416, endPoint x: 337, endPoint y: 416, distance: 303.0
click at [337, 416] on form "Route Details Reset Route Details Cover door to port - Add loading place Place …" at bounding box center [865, 370] width 1350 height 633
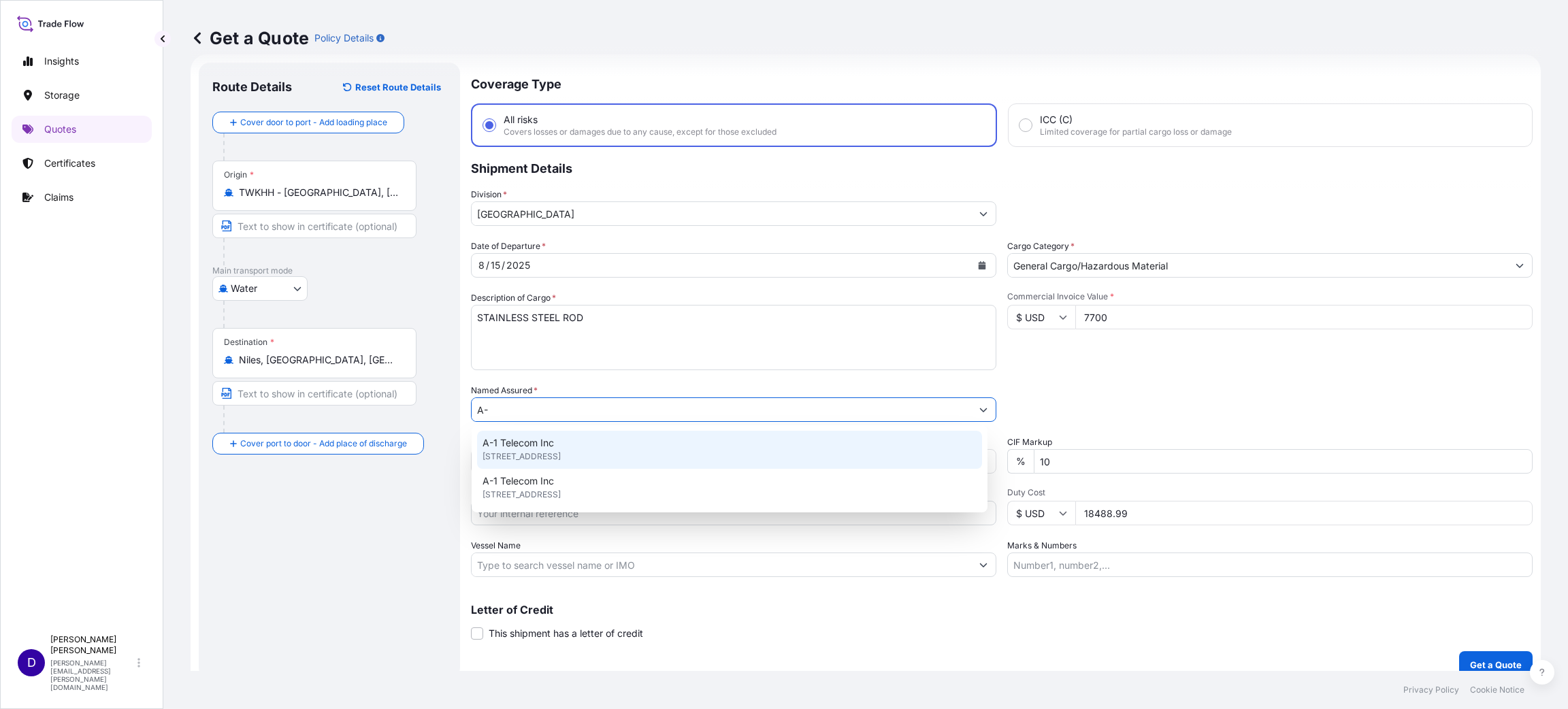
click at [591, 443] on div "A-1 Telecom Inc [STREET_ADDRESS] A-1 Telecom Inc [STREET_ADDRESS]" at bounding box center [729, 469] width 505 height 76
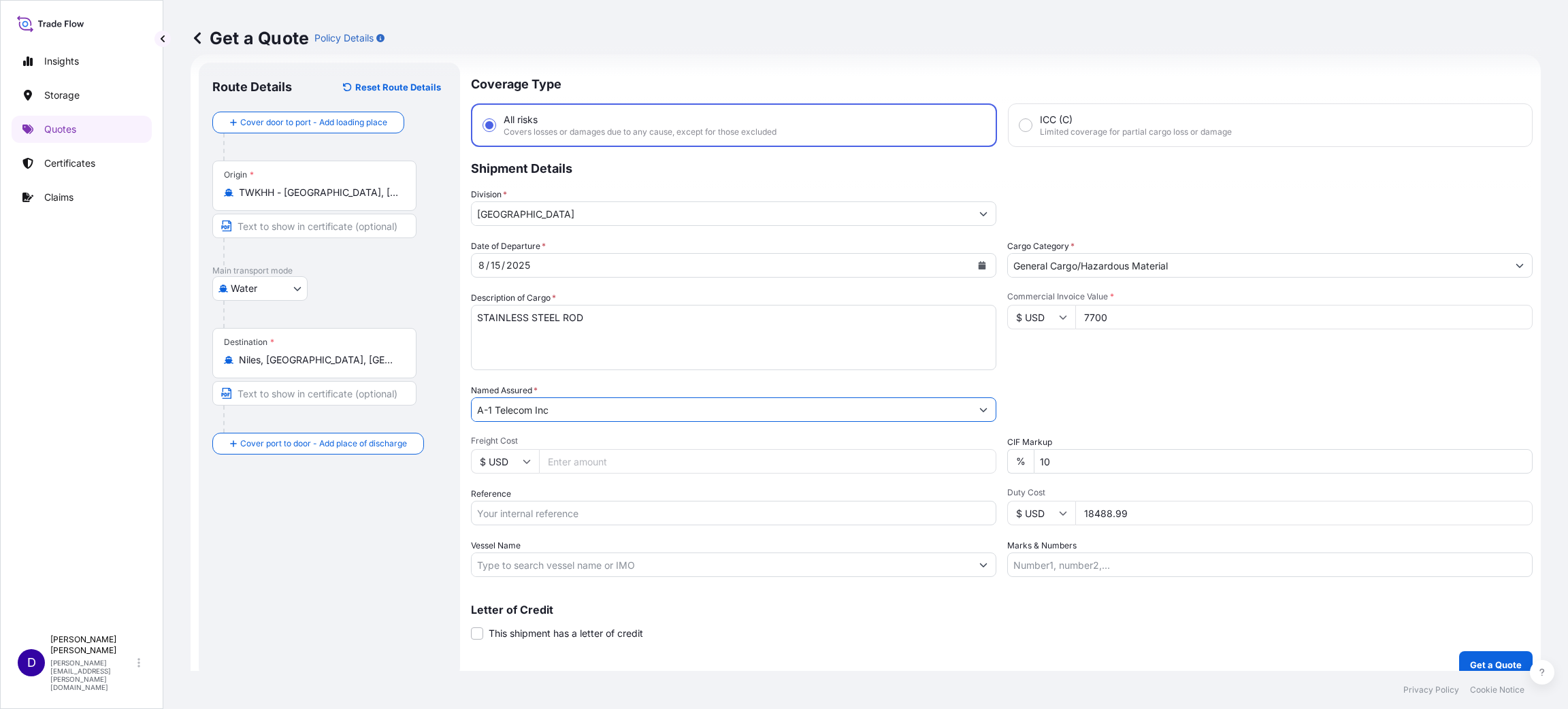
type input "A-1 Telecom Inc"
click at [594, 456] on input "Freight Cost" at bounding box center [767, 461] width 457 height 24
type input "1582.34"
paste input "S25I157651"
type input "S25I157651"
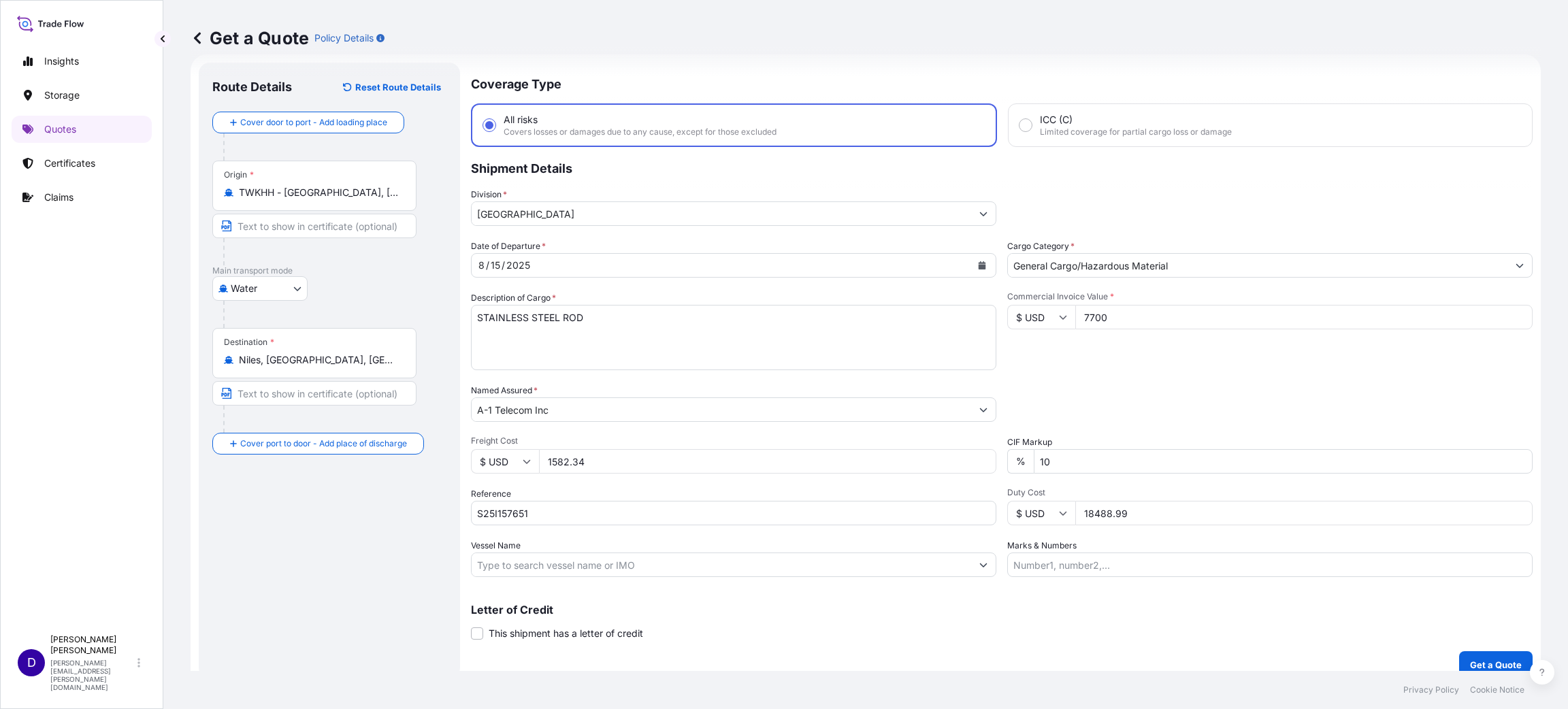
drag, startPoint x: 1136, startPoint y: 509, endPoint x: 983, endPoint y: 503, distance: 153.1
click at [983, 503] on div "Date of Departure * [DATE] Cargo Category * General Cargo/Hazardous Material De…" at bounding box center [1001, 409] width 1061 height 338
type input "1582.34"
drag, startPoint x: 598, startPoint y: 453, endPoint x: 455, endPoint y: 460, distance: 143.2
click at [455, 460] on form "Route Details Reset Route Details Cover door to port - Add loading place Place …" at bounding box center [865, 370] width 1350 height 633
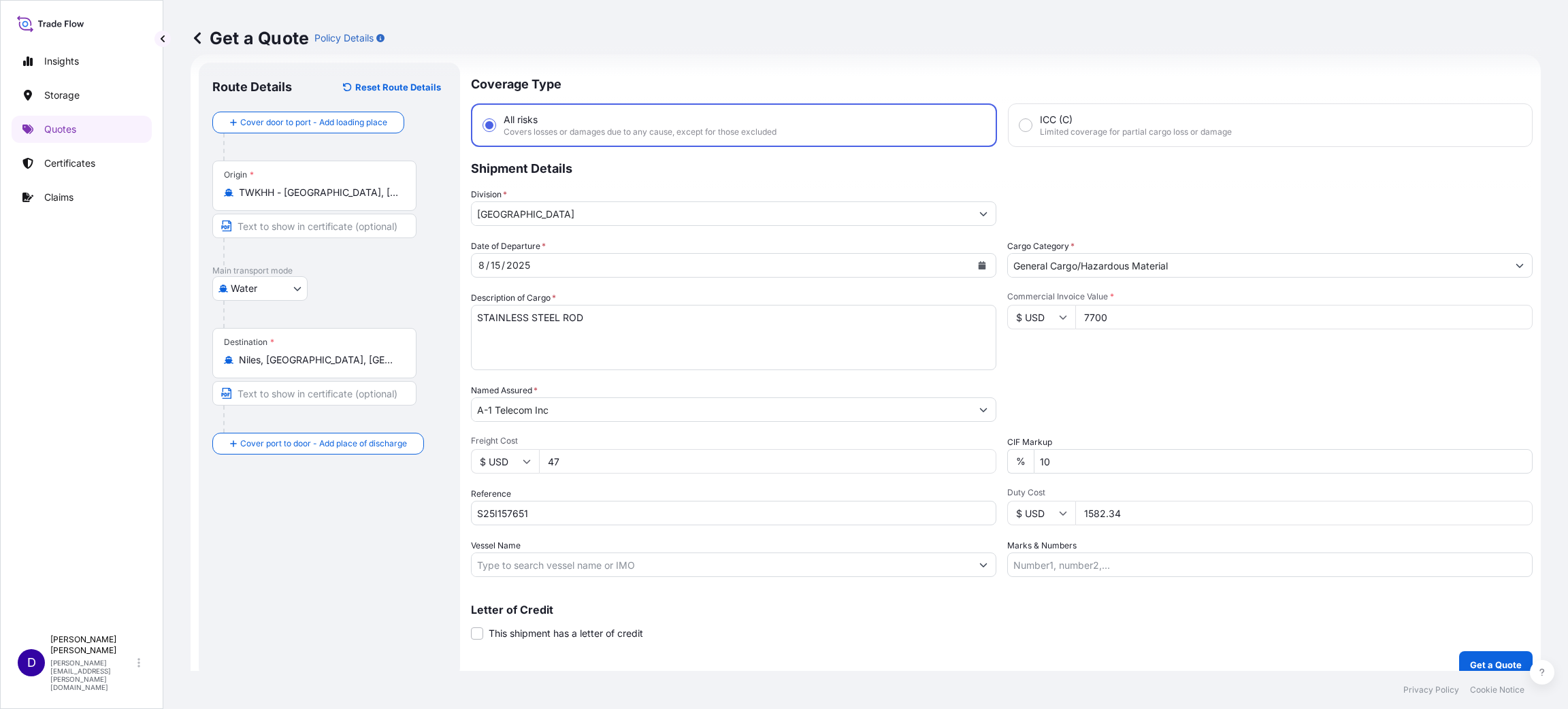
type input "4"
type input "1434.00"
click at [1110, 311] on input "7700" at bounding box center [1304, 317] width 457 height 24
type input "7700.00"
click at [1487, 655] on button "Get a Quote" at bounding box center [1496, 665] width 74 height 27
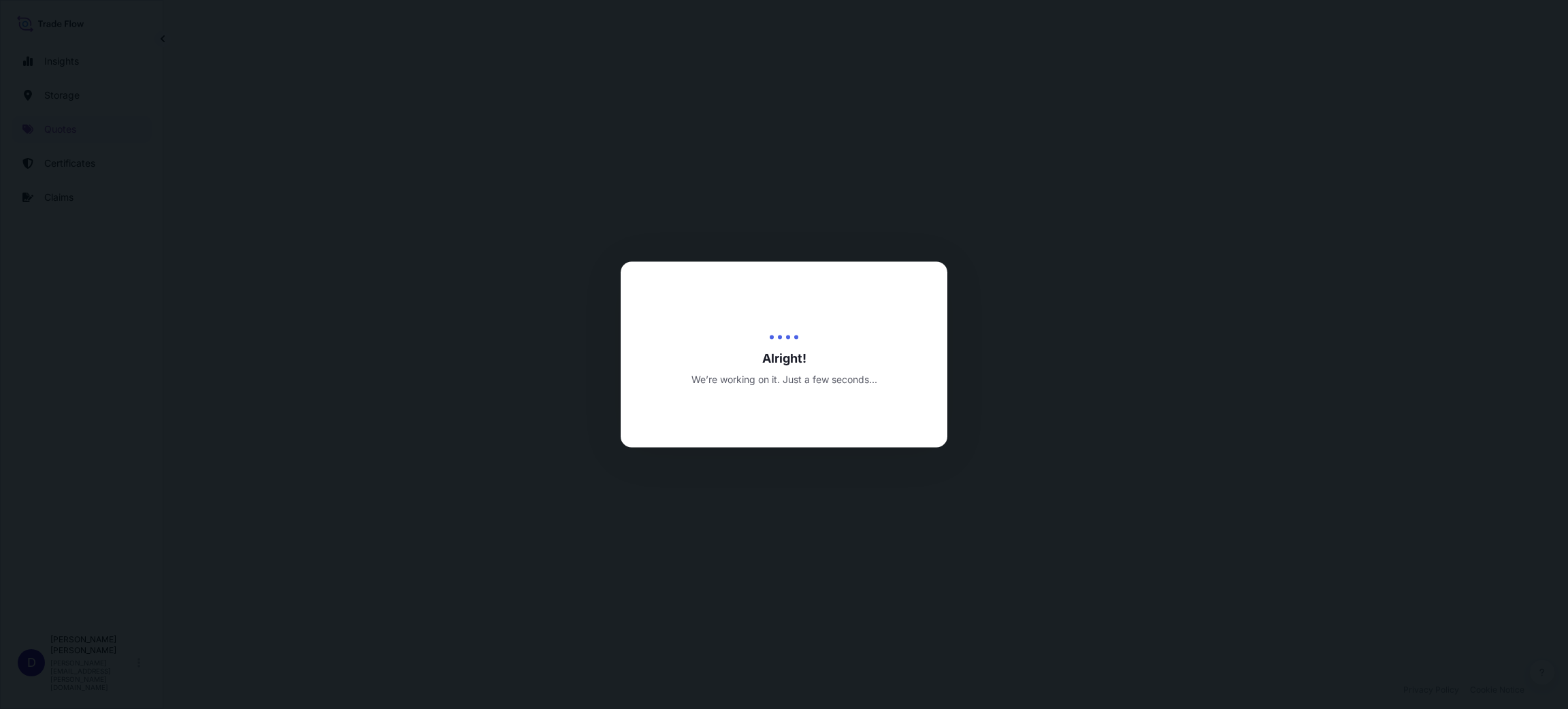
select select "Water"
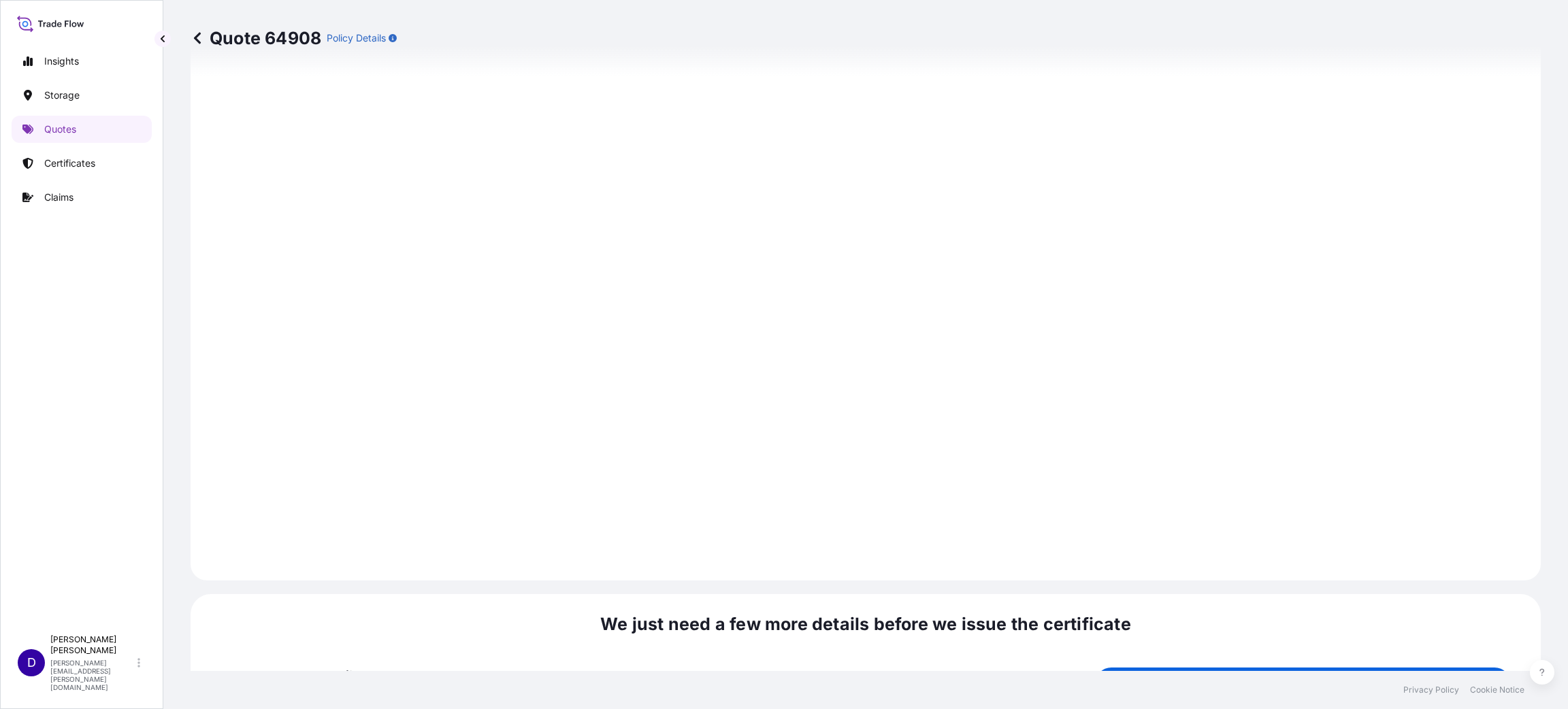
scroll to position [1868, 0]
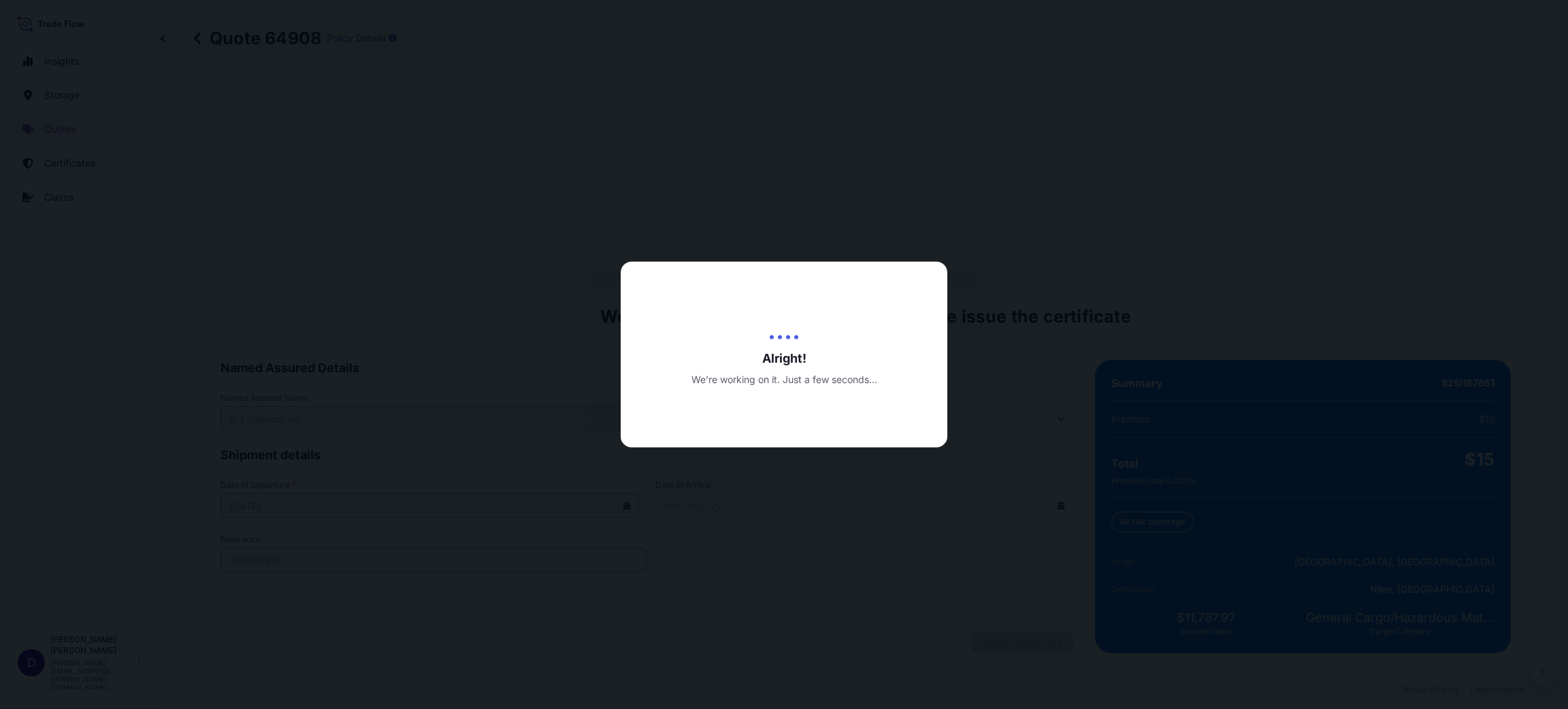
drag, startPoint x: 994, startPoint y: 637, endPoint x: 911, endPoint y: 571, distance: 106.0
click at [911, 571] on div at bounding box center [784, 354] width 1568 height 709
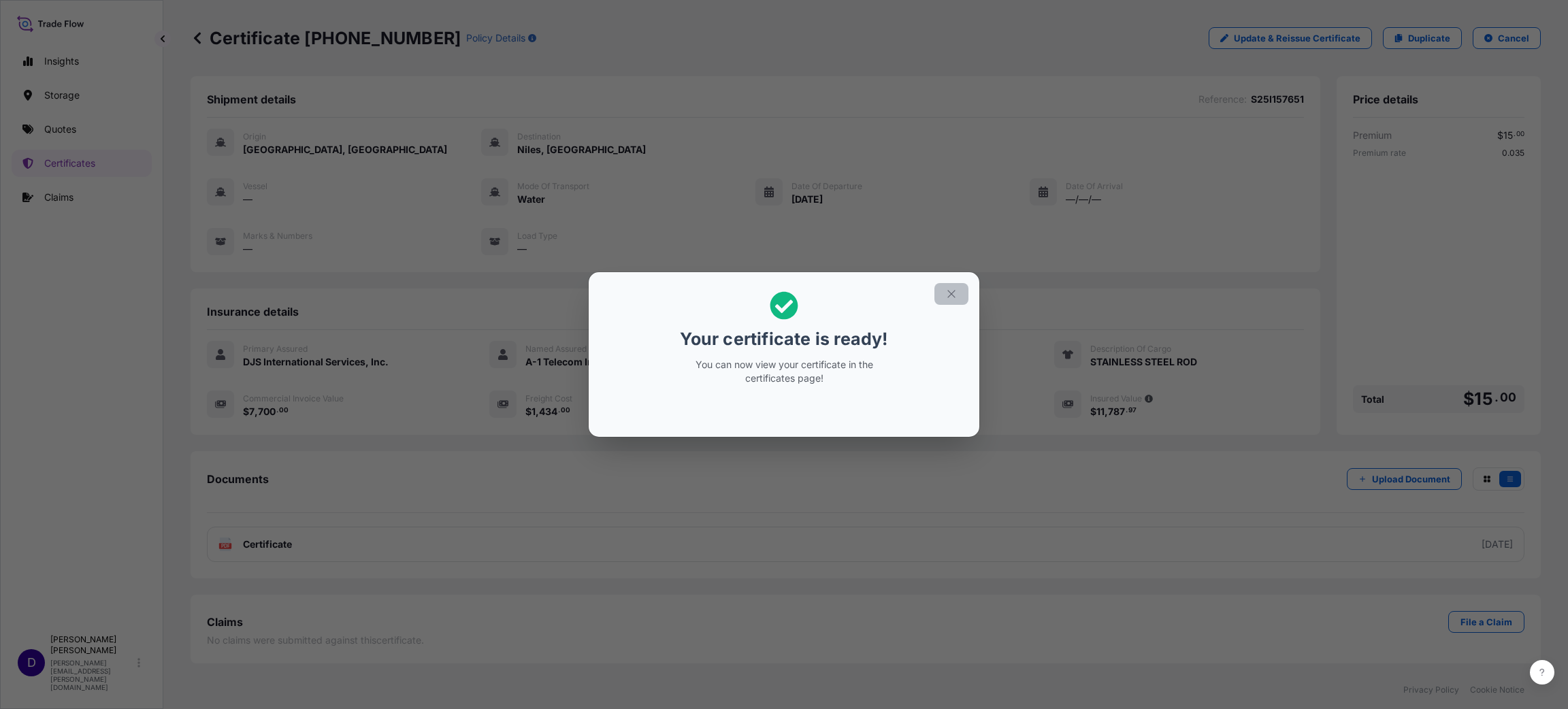
click at [953, 287] on button "button" at bounding box center [951, 293] width 34 height 22
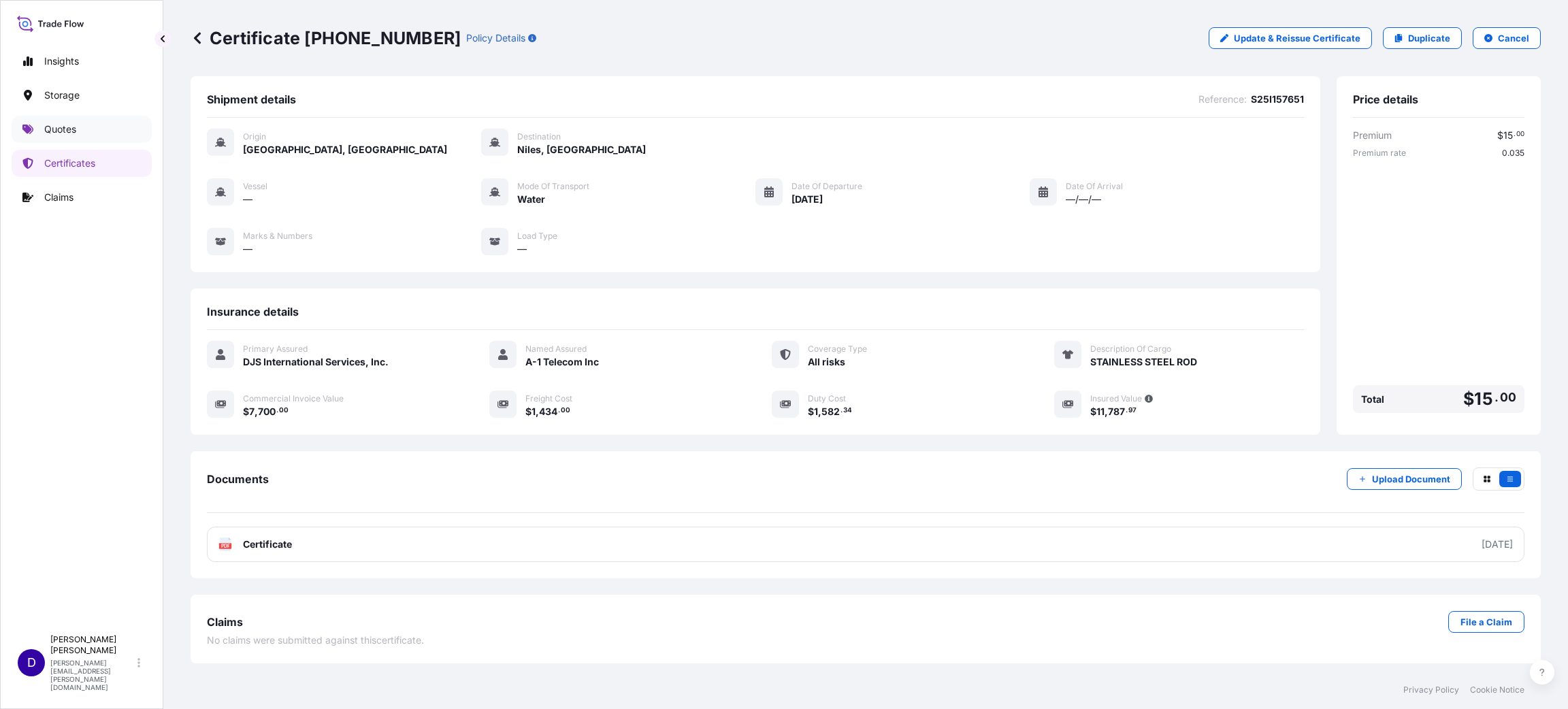
click at [54, 135] on p "Quotes" at bounding box center [60, 129] width 32 height 14
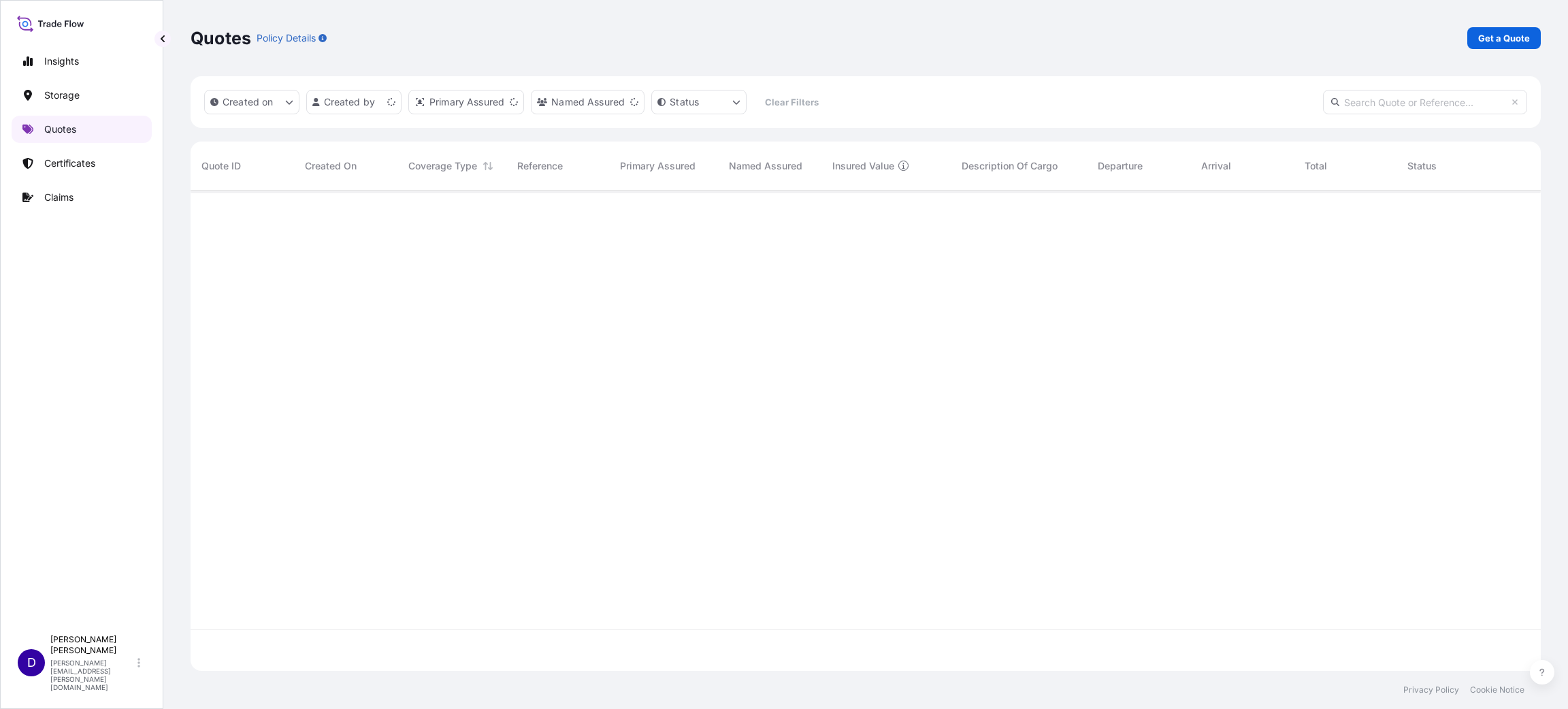
scroll to position [472, 1334]
click at [1511, 38] on p "Get a Quote" at bounding box center [1503, 38] width 51 height 14
select select "Water"
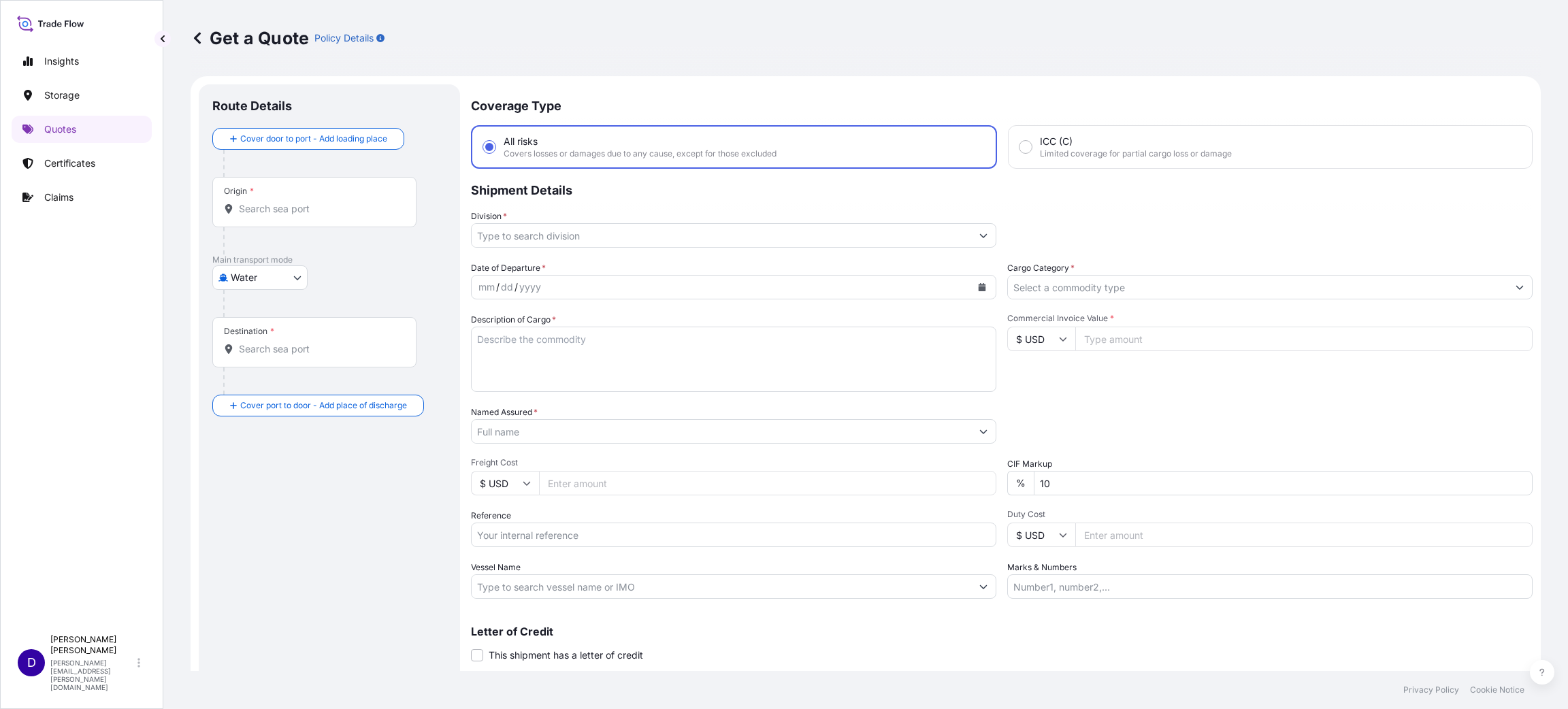
scroll to position [22, 0]
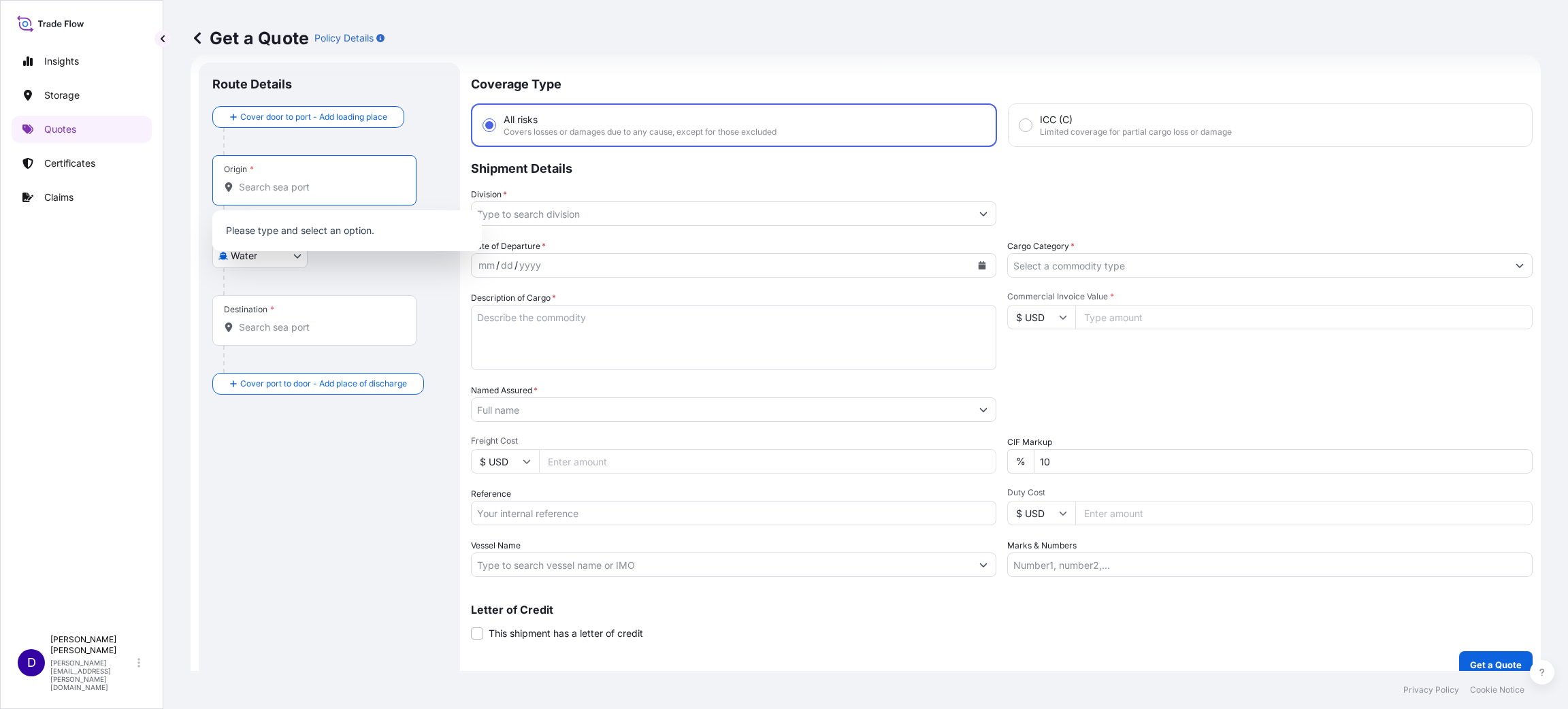
click at [301, 186] on input "Origin *" at bounding box center [319, 187] width 161 height 14
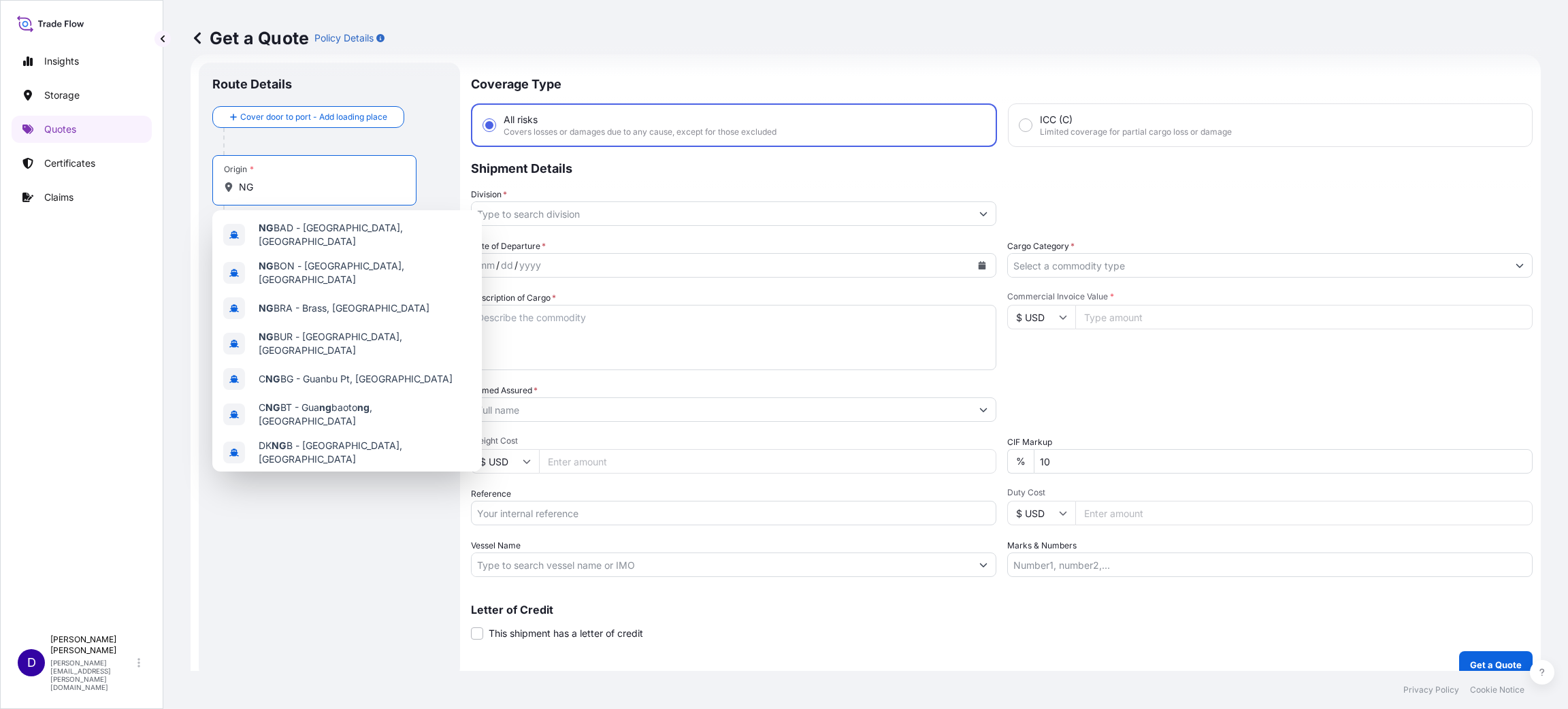
type input "N"
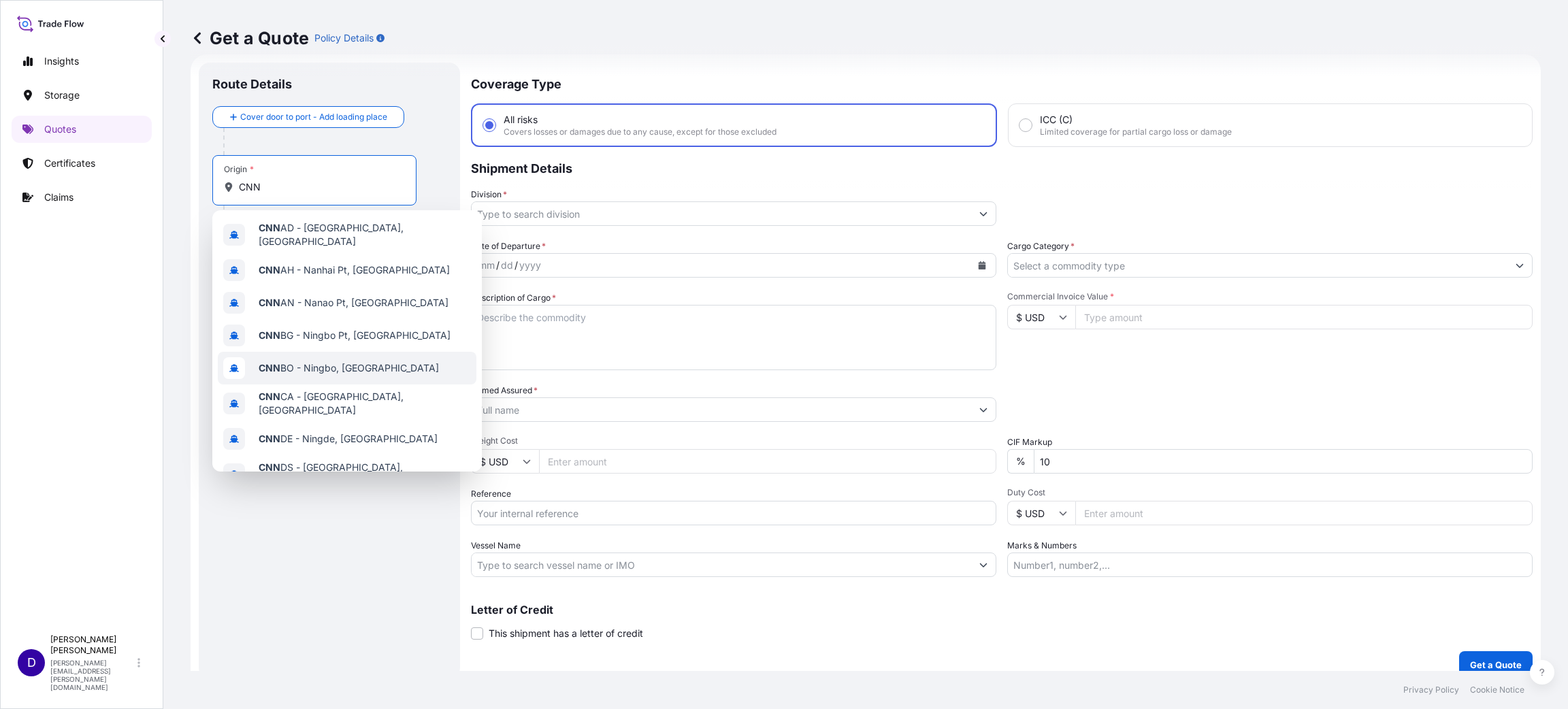
click at [279, 361] on span "CNN BO - Ningbo, [GEOGRAPHIC_DATA]" at bounding box center [348, 368] width 180 height 14
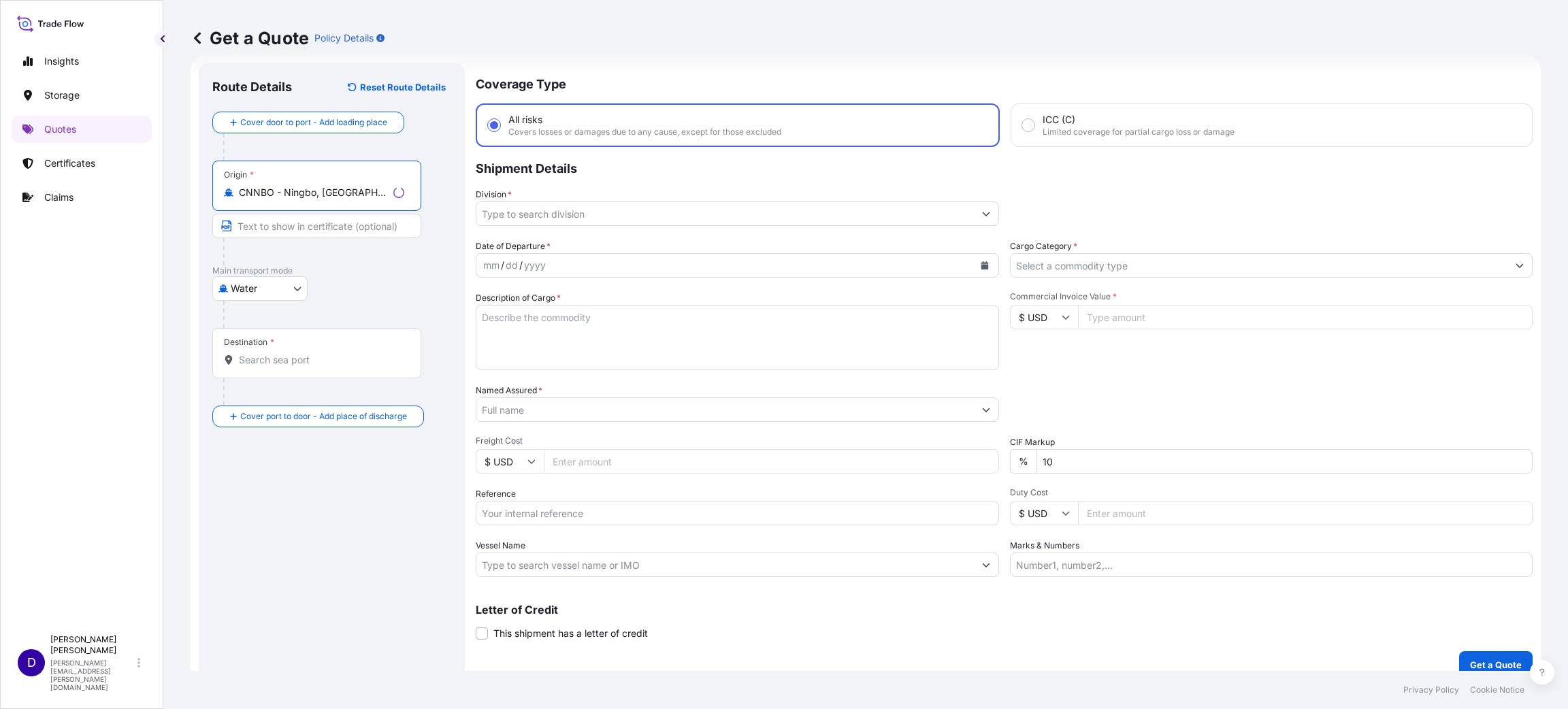
type input "CNNBO - Ningbo, [GEOGRAPHIC_DATA]"
click at [283, 357] on input "Destination *" at bounding box center [322, 360] width 165 height 14
click at [301, 405] on span "USHOU / IAH - [GEOGRAPHIC_DATA], [GEOGRAPHIC_DATA]" at bounding box center [364, 408] width 212 height 27
type input "USHOU / IAH - [GEOGRAPHIC_DATA], [GEOGRAPHIC_DATA]"
drag, startPoint x: 546, startPoint y: 228, endPoint x: 545, endPoint y: 215, distance: 13.0
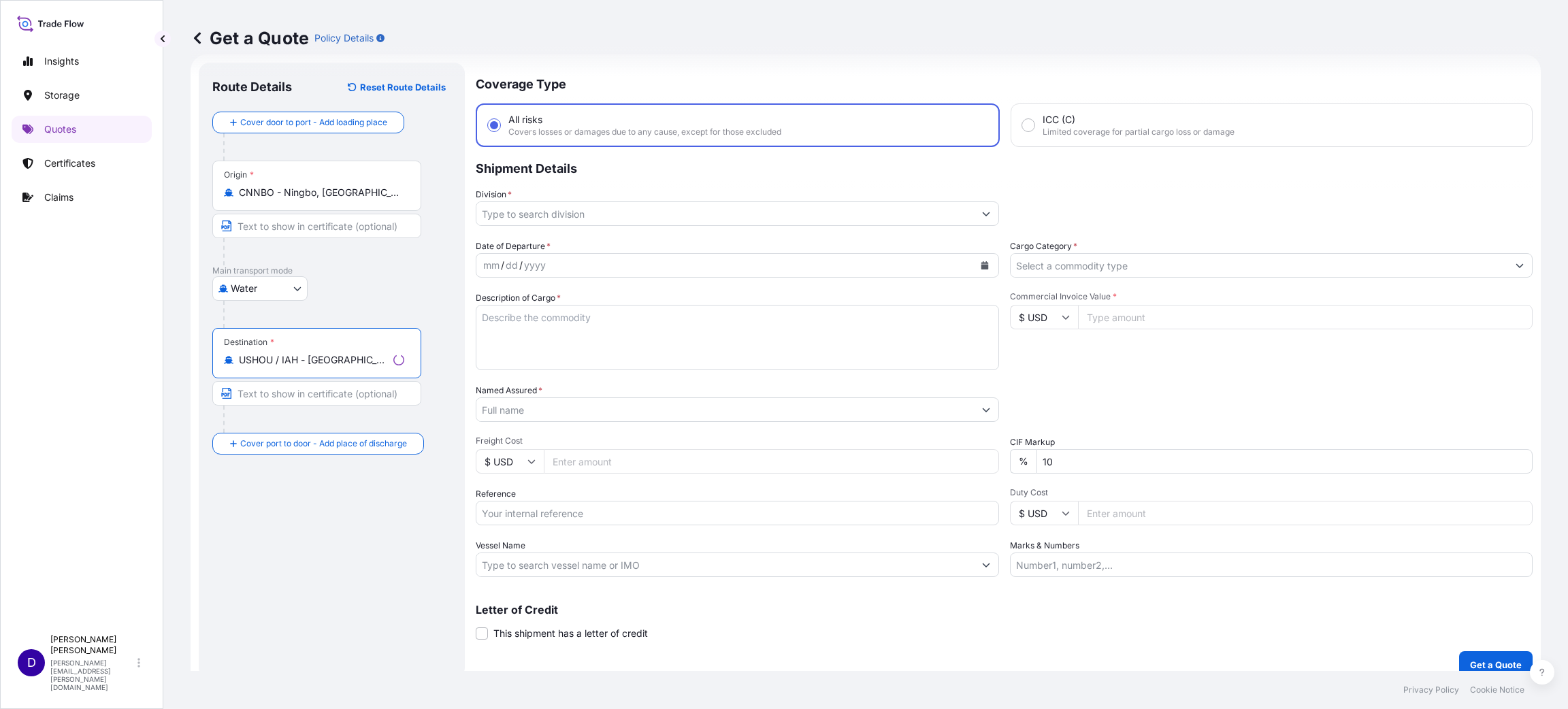
click at [546, 227] on div "Coverage Type All risks Covers losses or damages due to any cause, except for t…" at bounding box center [1004, 370] width 1056 height 616
click at [545, 215] on input "Division *" at bounding box center [725, 213] width 498 height 24
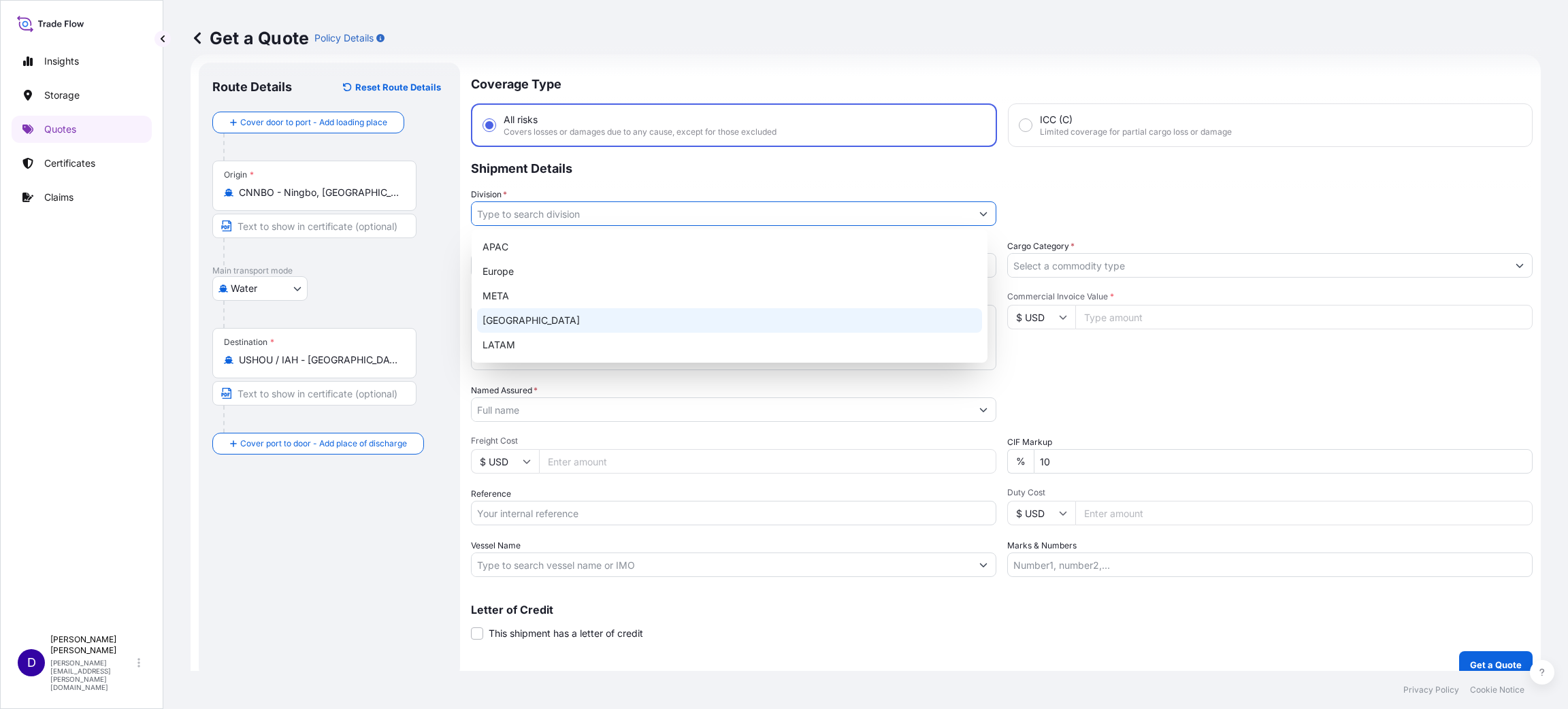
click at [524, 318] on div "[GEOGRAPHIC_DATA]" at bounding box center [729, 320] width 505 height 24
type input "[GEOGRAPHIC_DATA]"
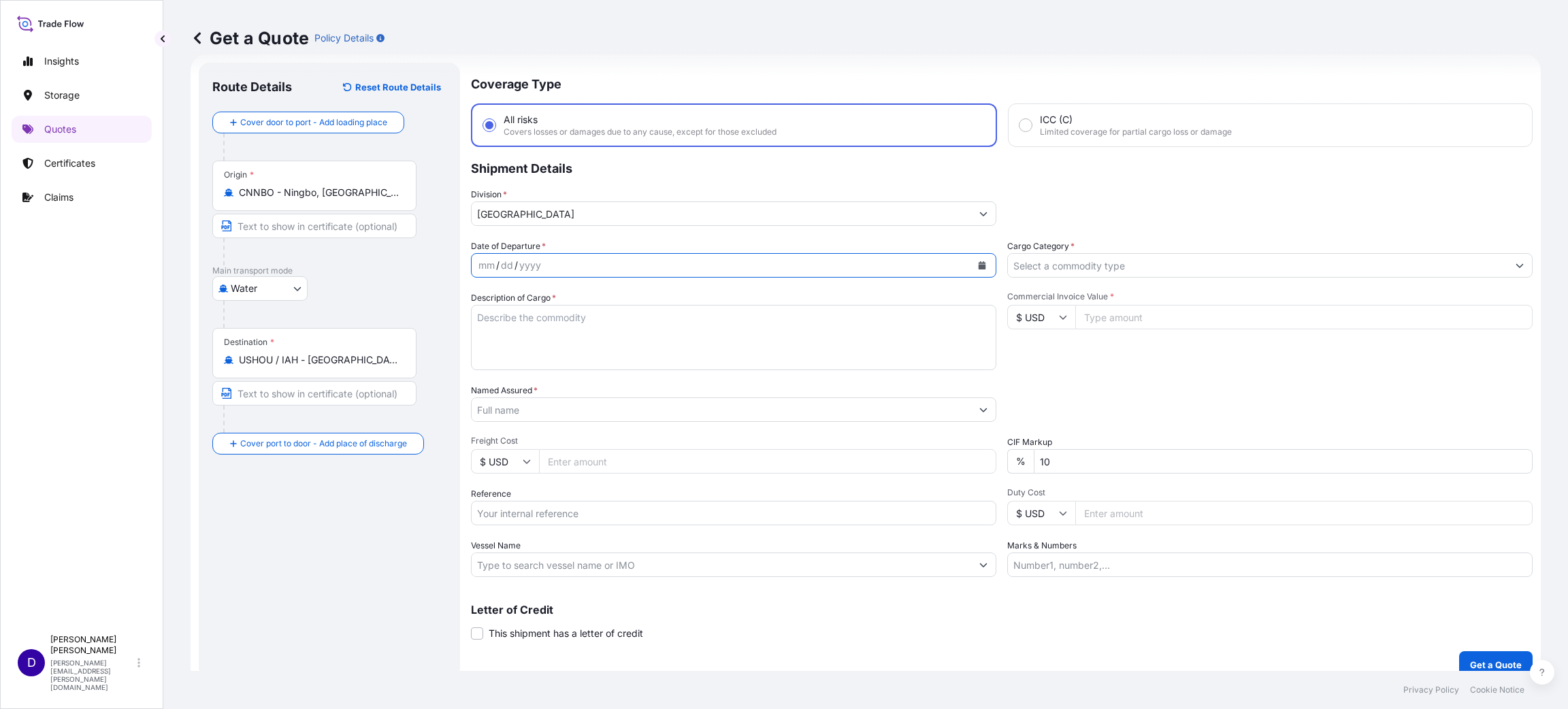
click at [978, 264] on icon "Calendar" at bounding box center [982, 266] width 8 height 8
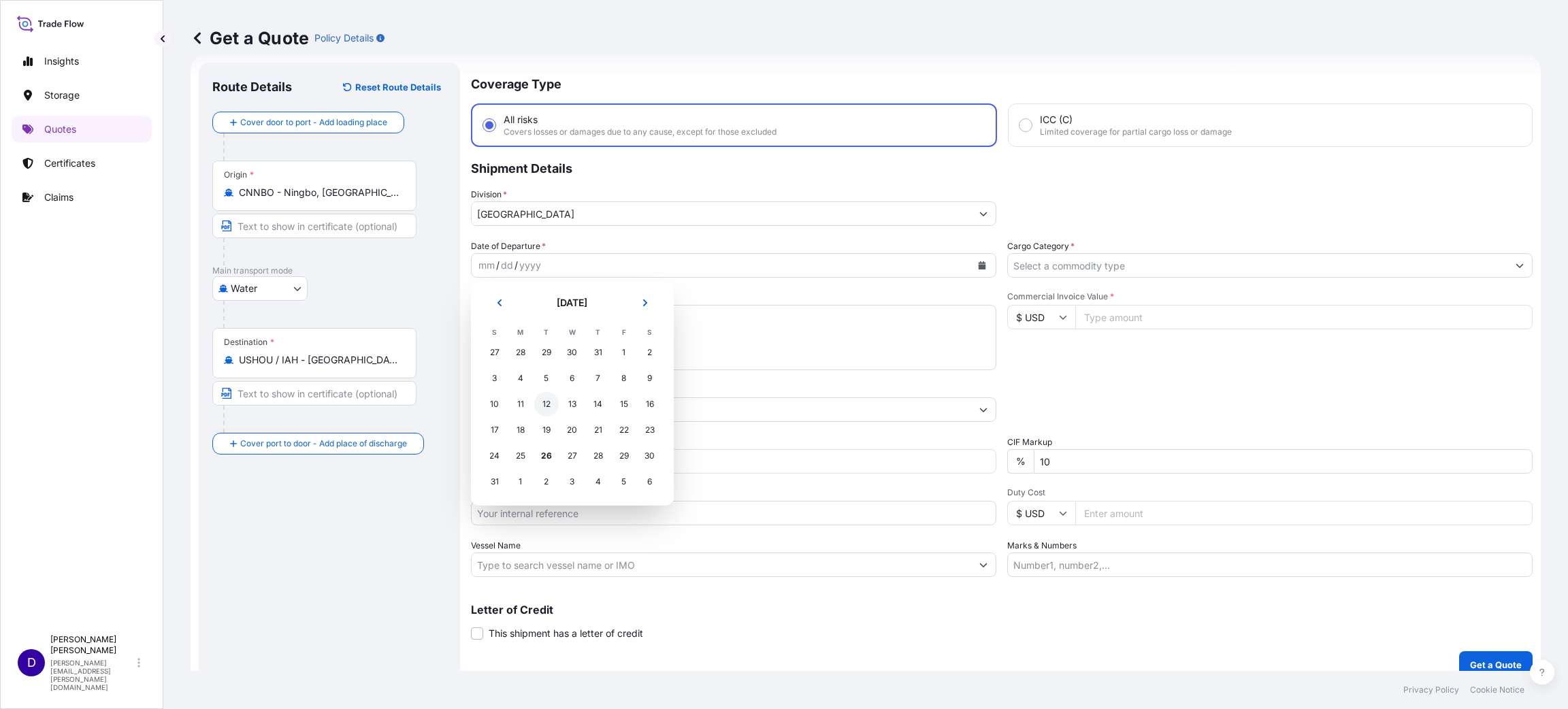
click at [549, 411] on div "12" at bounding box center [546, 404] width 24 height 24
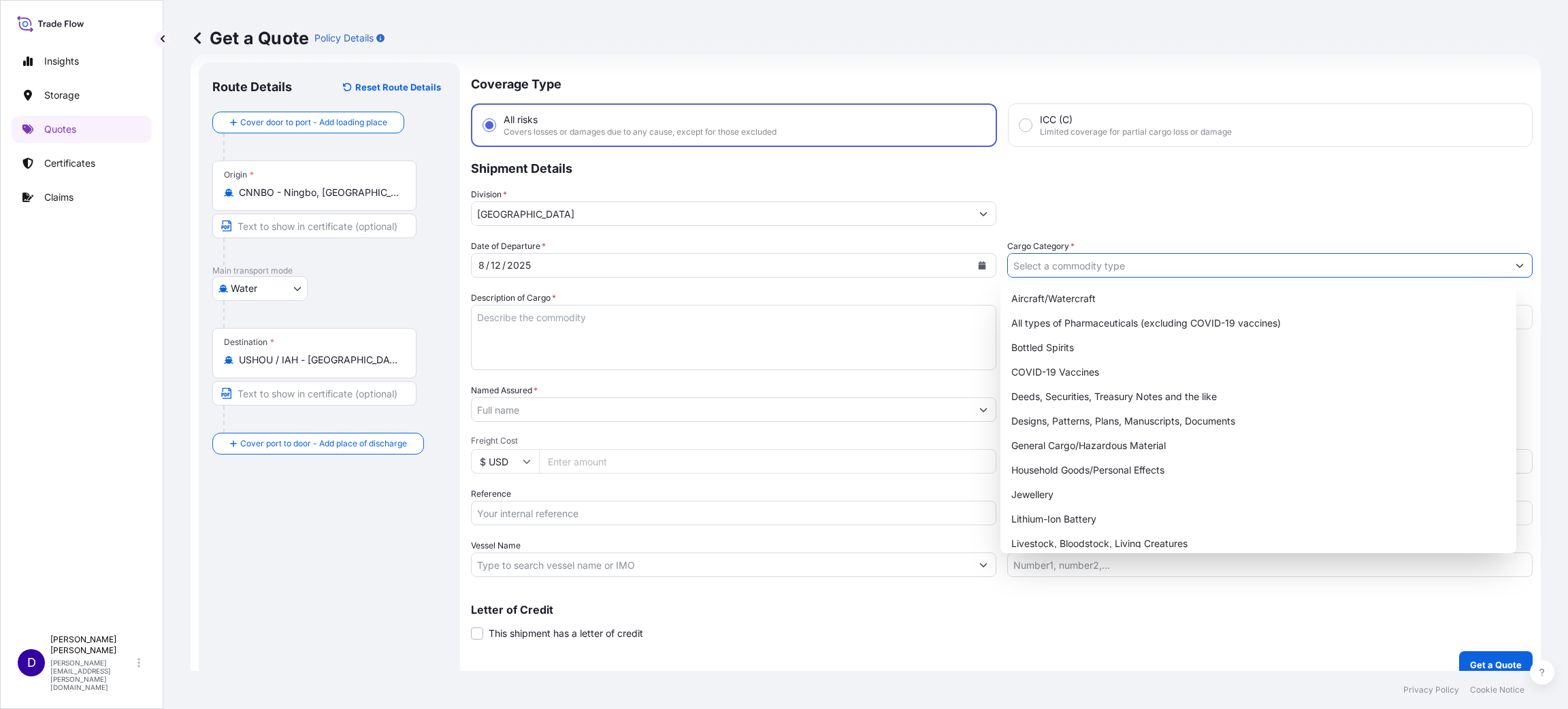
click at [1106, 260] on input "Cargo Category *" at bounding box center [1257, 265] width 500 height 24
click at [1076, 443] on div "General Cargo/Hazardous Material" at bounding box center [1258, 446] width 505 height 24
type input "General Cargo/Hazardous Material"
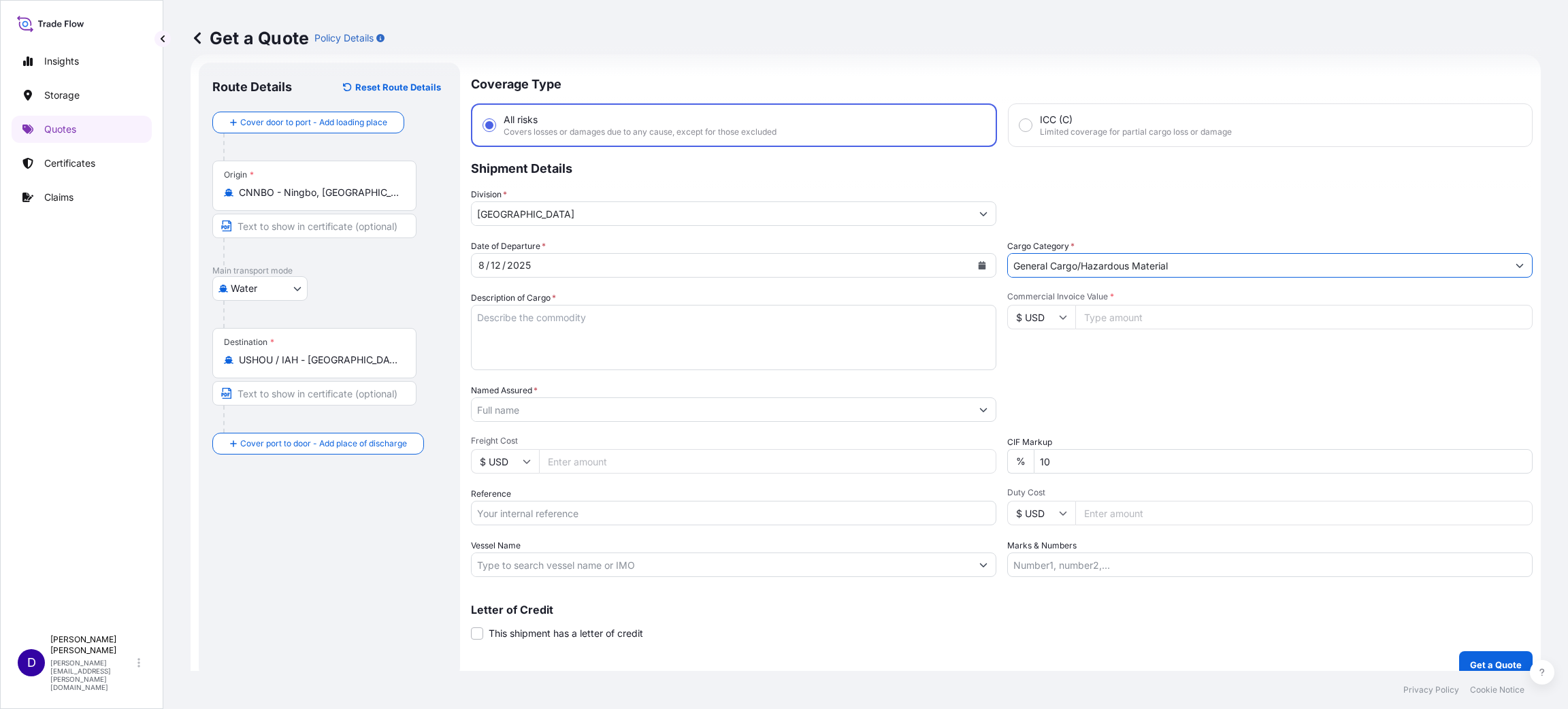
click at [663, 338] on textarea "Description of Cargo *" at bounding box center [733, 338] width 525 height 65
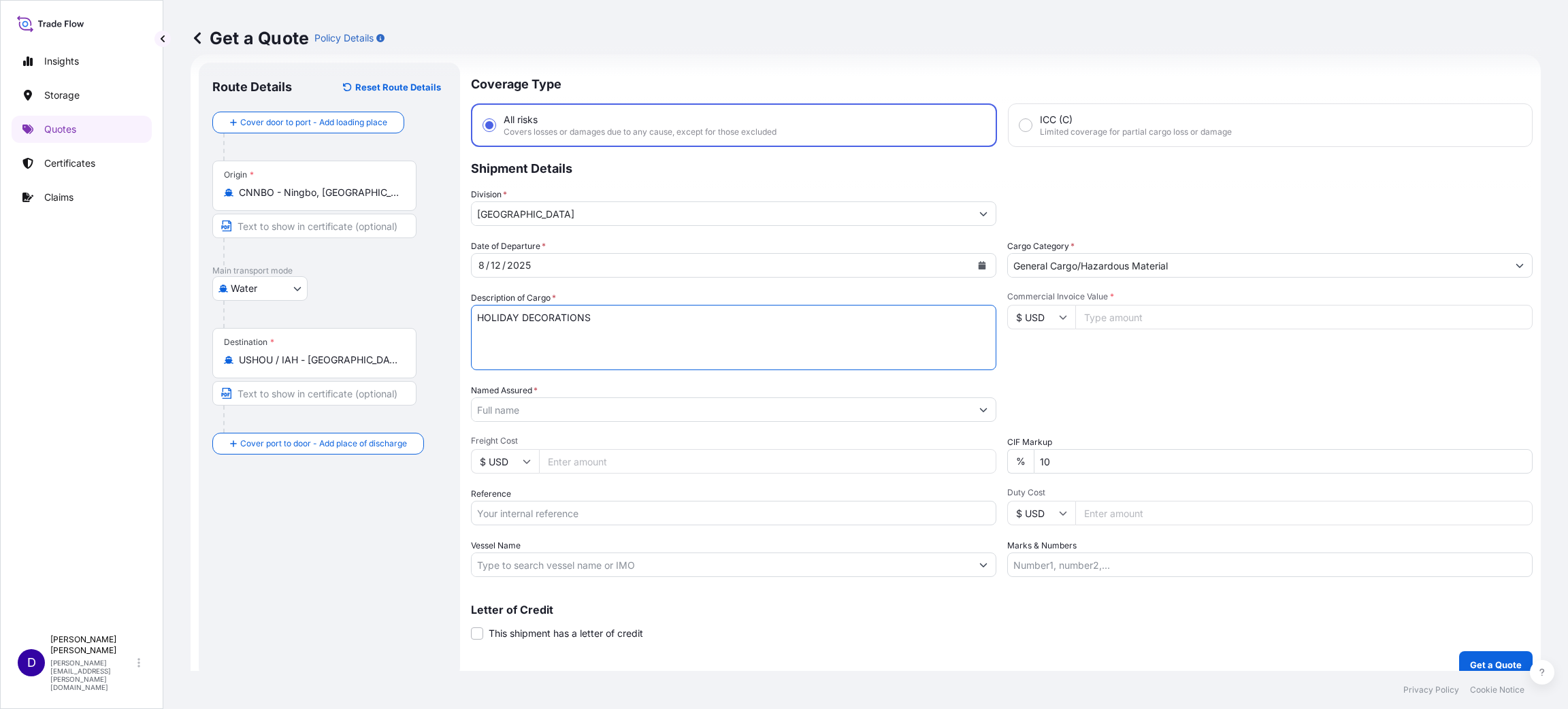
type textarea "HOLIDAY DECORATIONS"
type input "126763.00"
drag, startPoint x: 558, startPoint y: 424, endPoint x: 548, endPoint y: 418, distance: 11.7
click at [548, 418] on div "Date of Departure * [DATE] Cargo Category * General Cargo/Hazardous Material De…" at bounding box center [1001, 409] width 1061 height 338
click at [548, 418] on input "Named Assured *" at bounding box center [721, 409] width 500 height 24
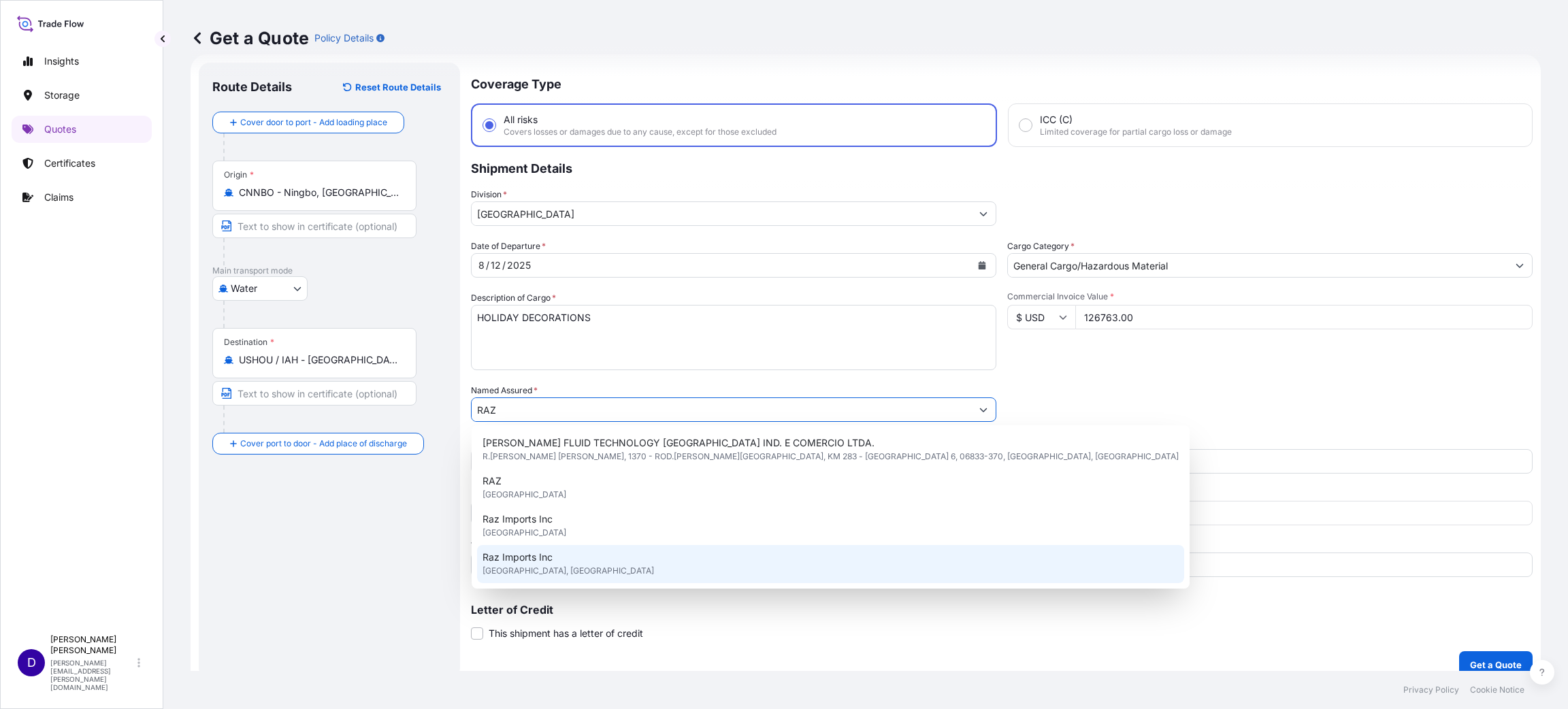
click at [573, 565] on span "[GEOGRAPHIC_DATA], [GEOGRAPHIC_DATA]" at bounding box center [568, 571] width 172 height 14
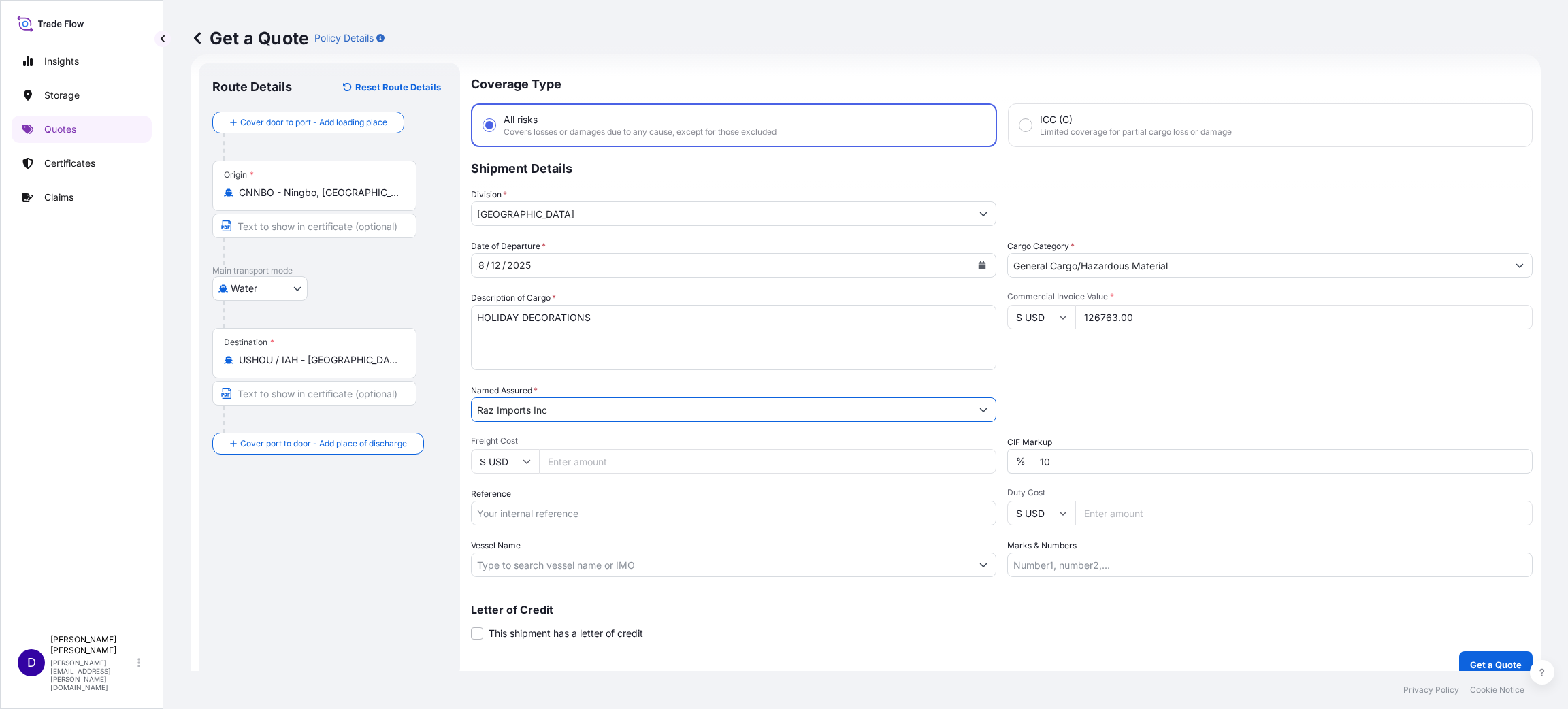
type input "Raz Imports Inc"
click at [570, 457] on input "Freight Cost" at bounding box center [767, 461] width 457 height 24
type input "6721.00"
click at [563, 517] on input "Reference" at bounding box center [733, 513] width 525 height 24
paste input "B25I156240"
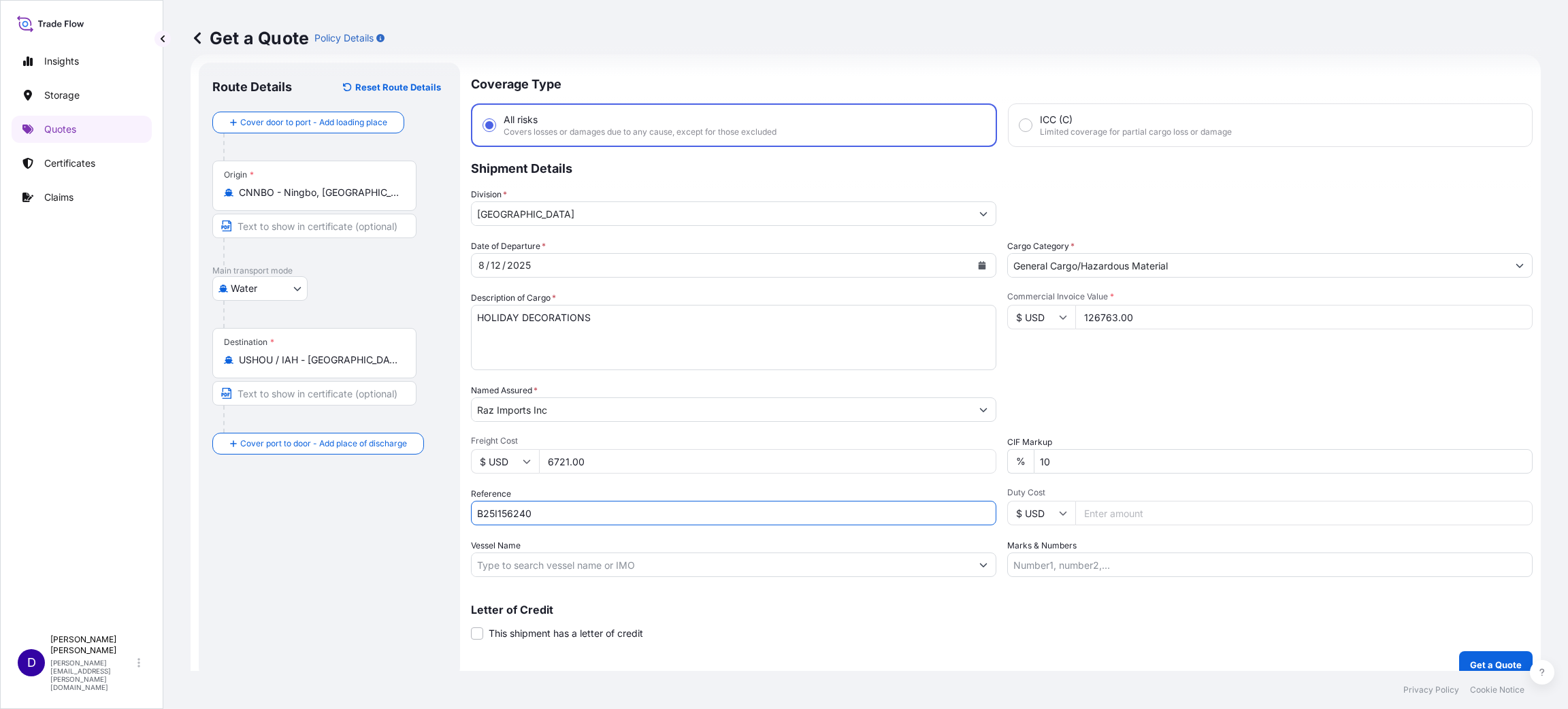
type input "B25I156240"
click at [1084, 506] on input "Duty Cost" at bounding box center [1304, 513] width 457 height 24
type input "37232.13"
click at [1506, 651] on button "Get a Quote" at bounding box center [1496, 665] width 74 height 27
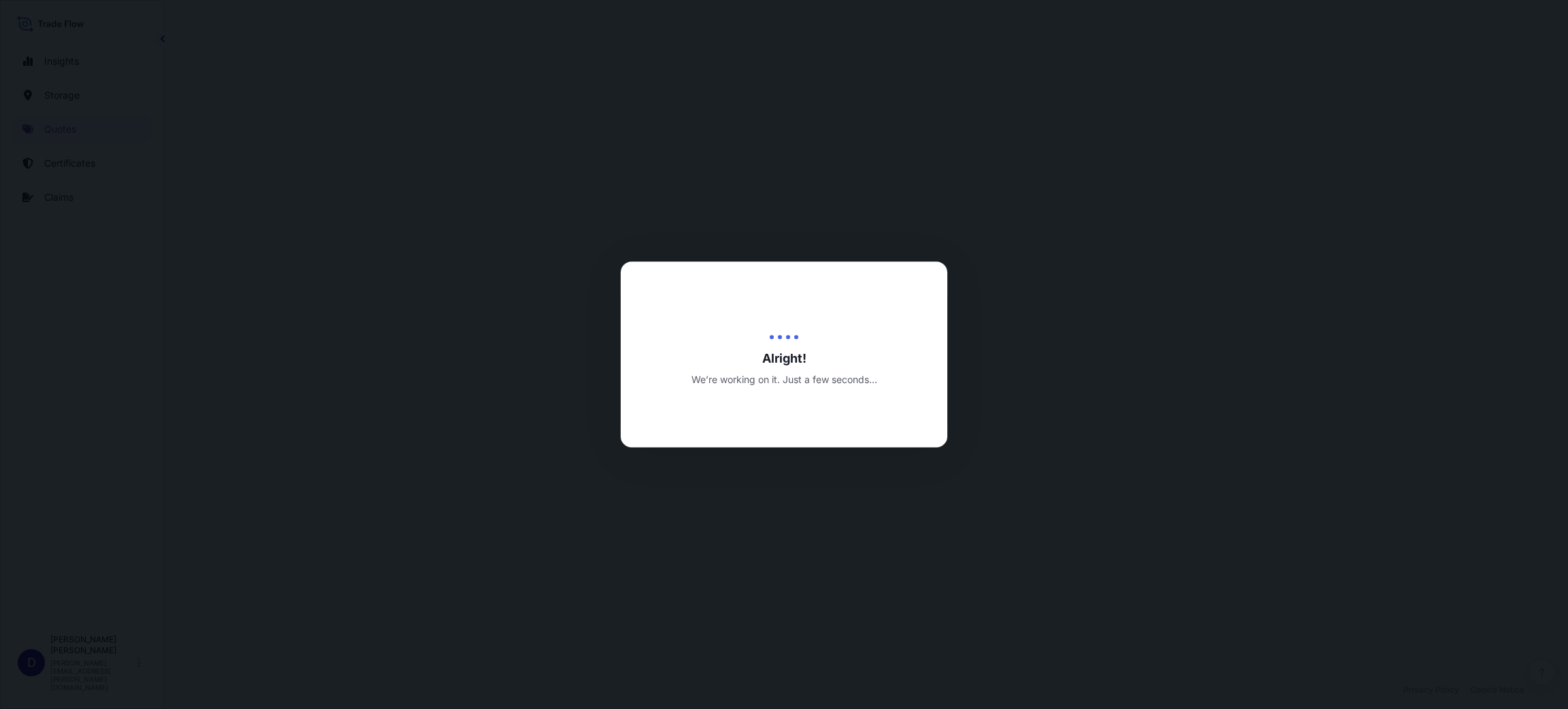
select select "Water"
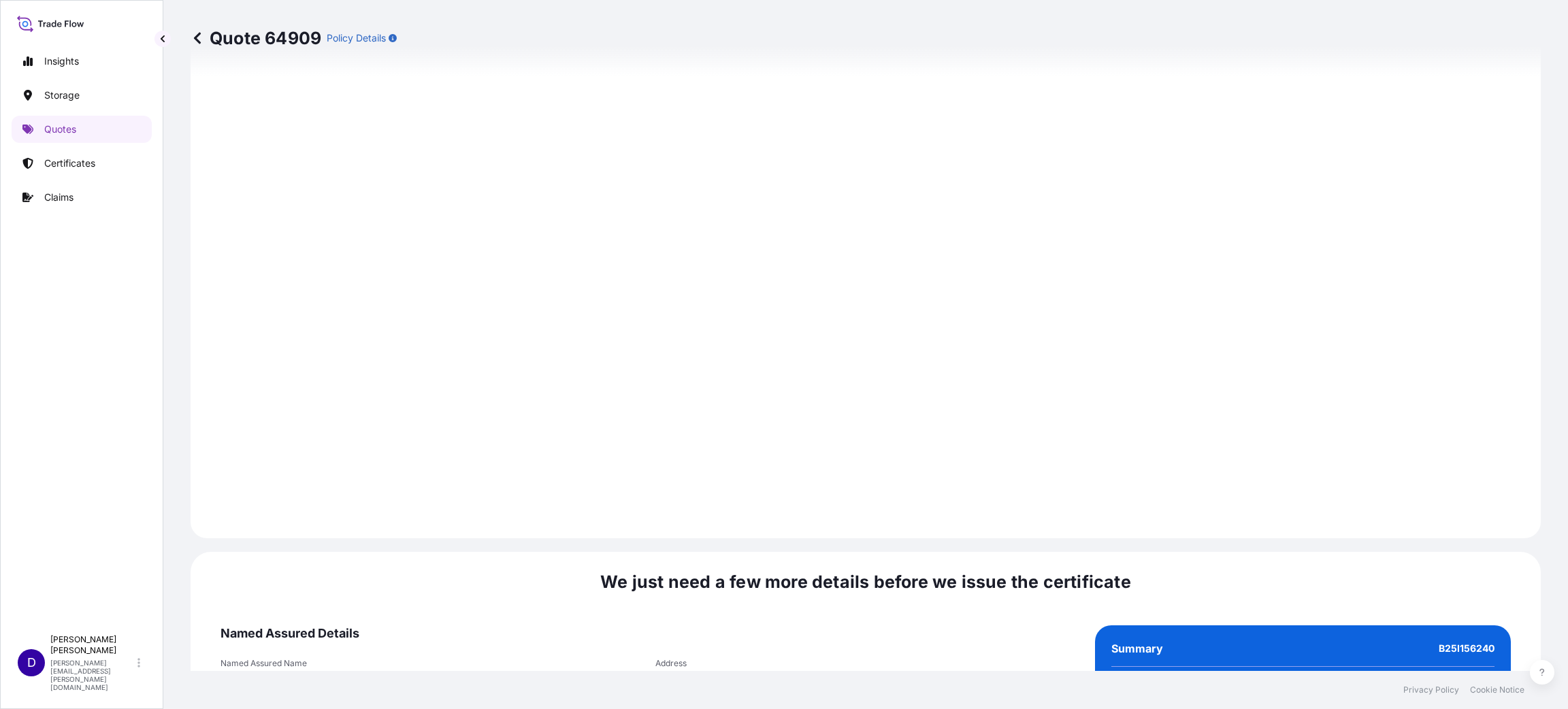
scroll to position [1868, 0]
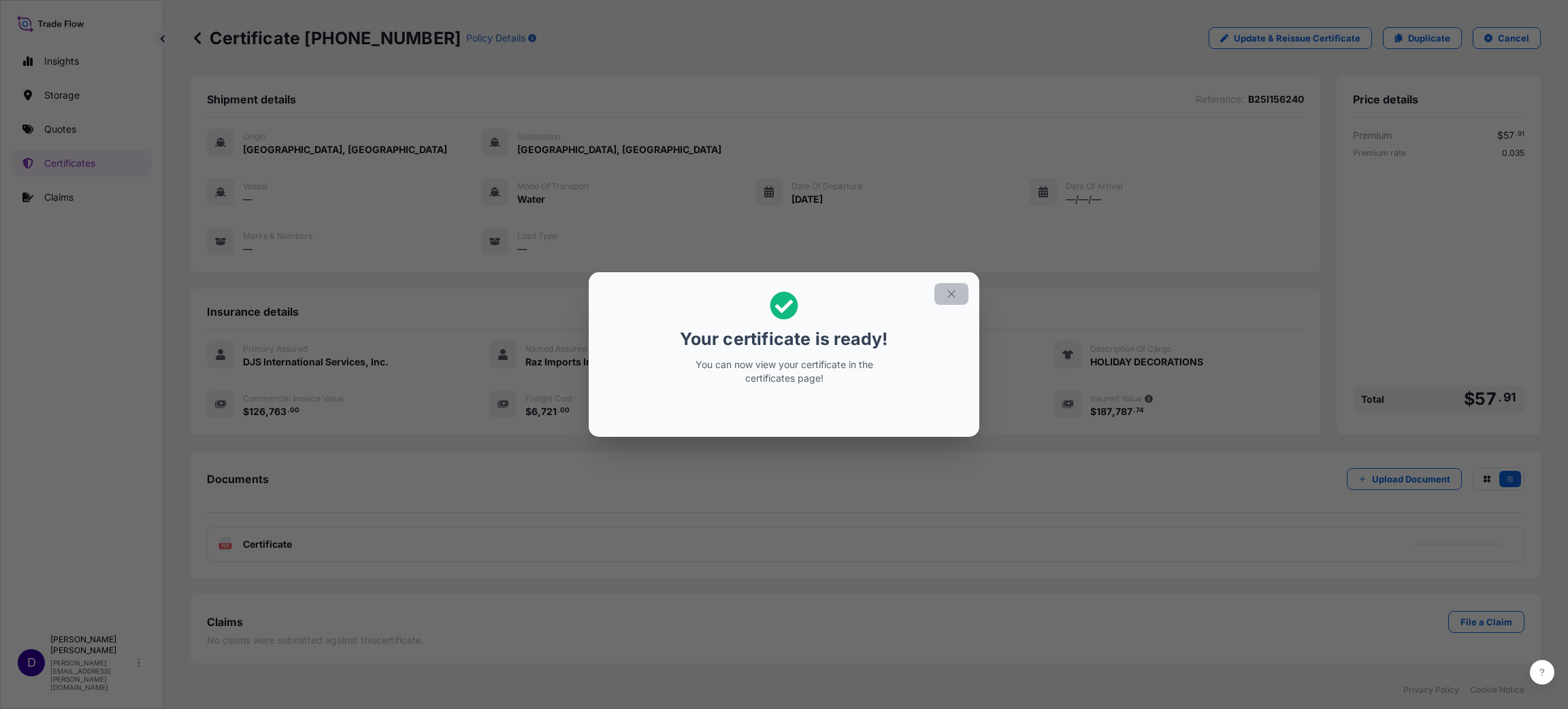
click at [945, 302] on button "button" at bounding box center [951, 293] width 34 height 22
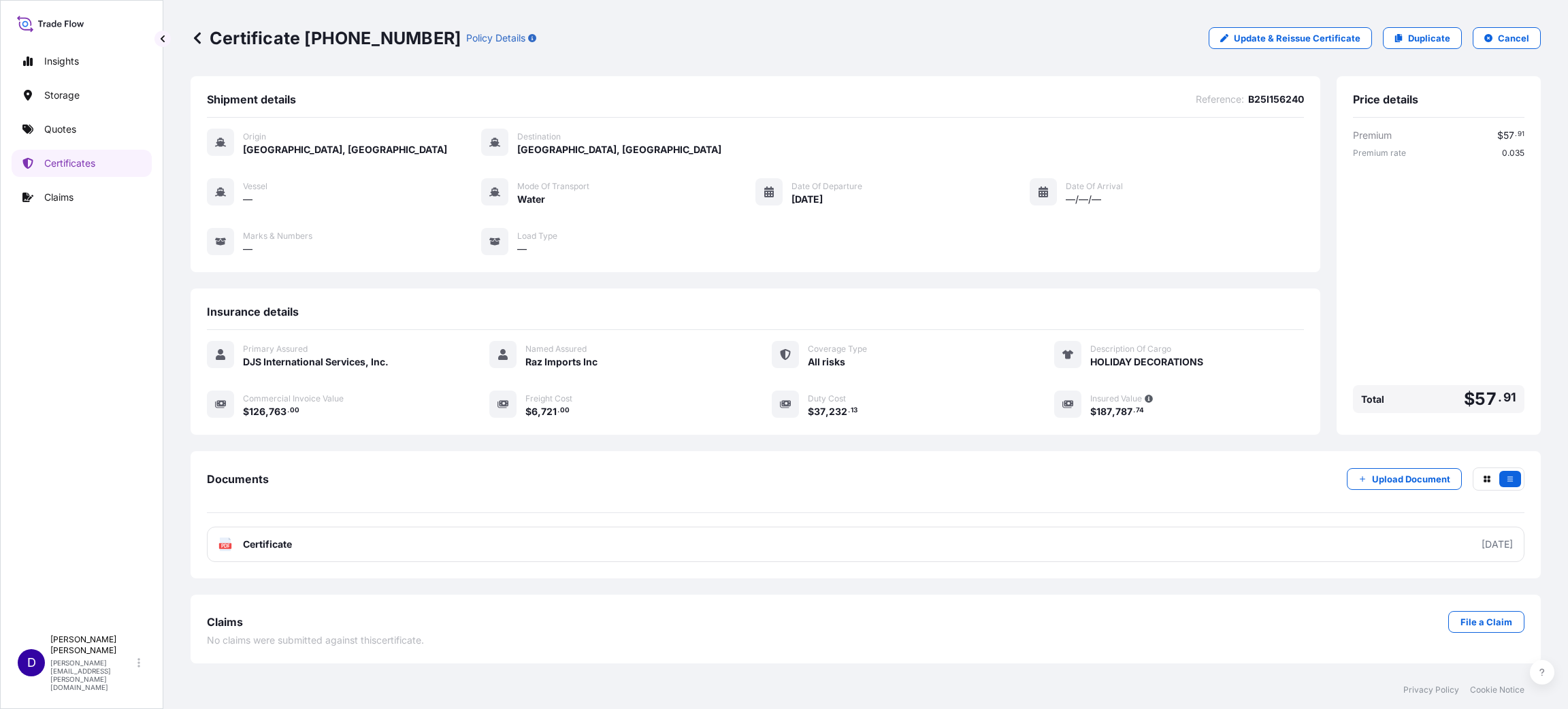
click at [60, 135] on p "Quotes" at bounding box center [60, 129] width 32 height 14
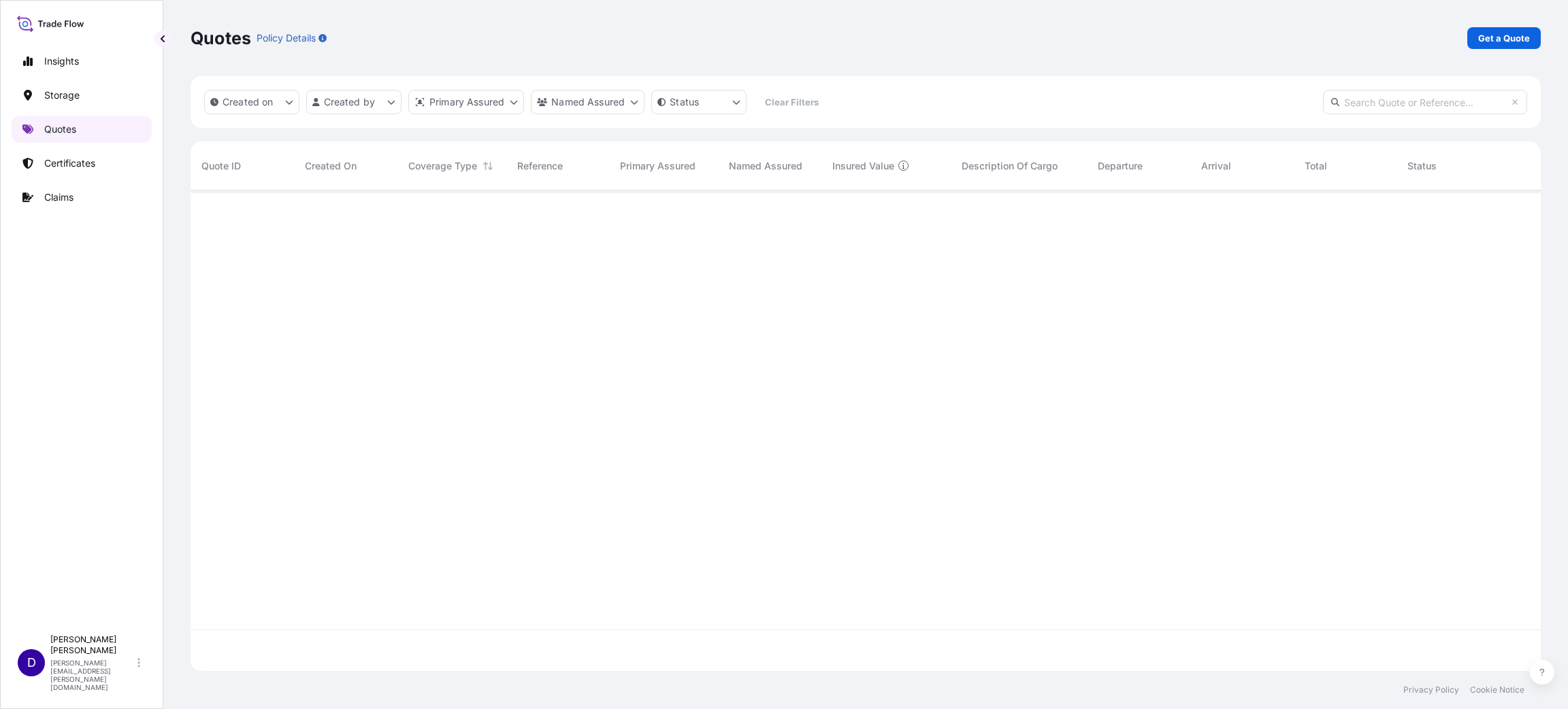
scroll to position [472, 1334]
click at [1485, 35] on p "Get a Quote" at bounding box center [1503, 38] width 51 height 14
select select "Water"
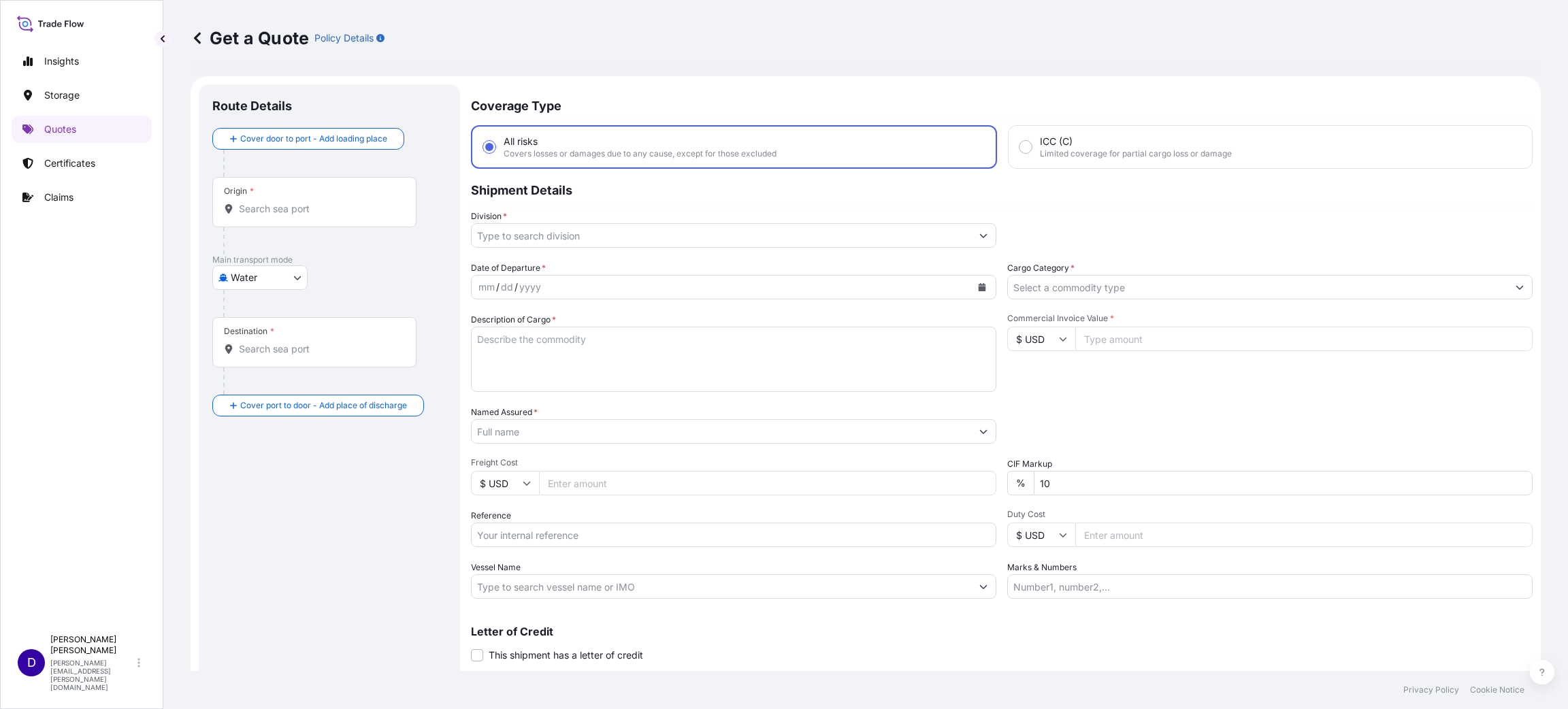
scroll to position [22, 0]
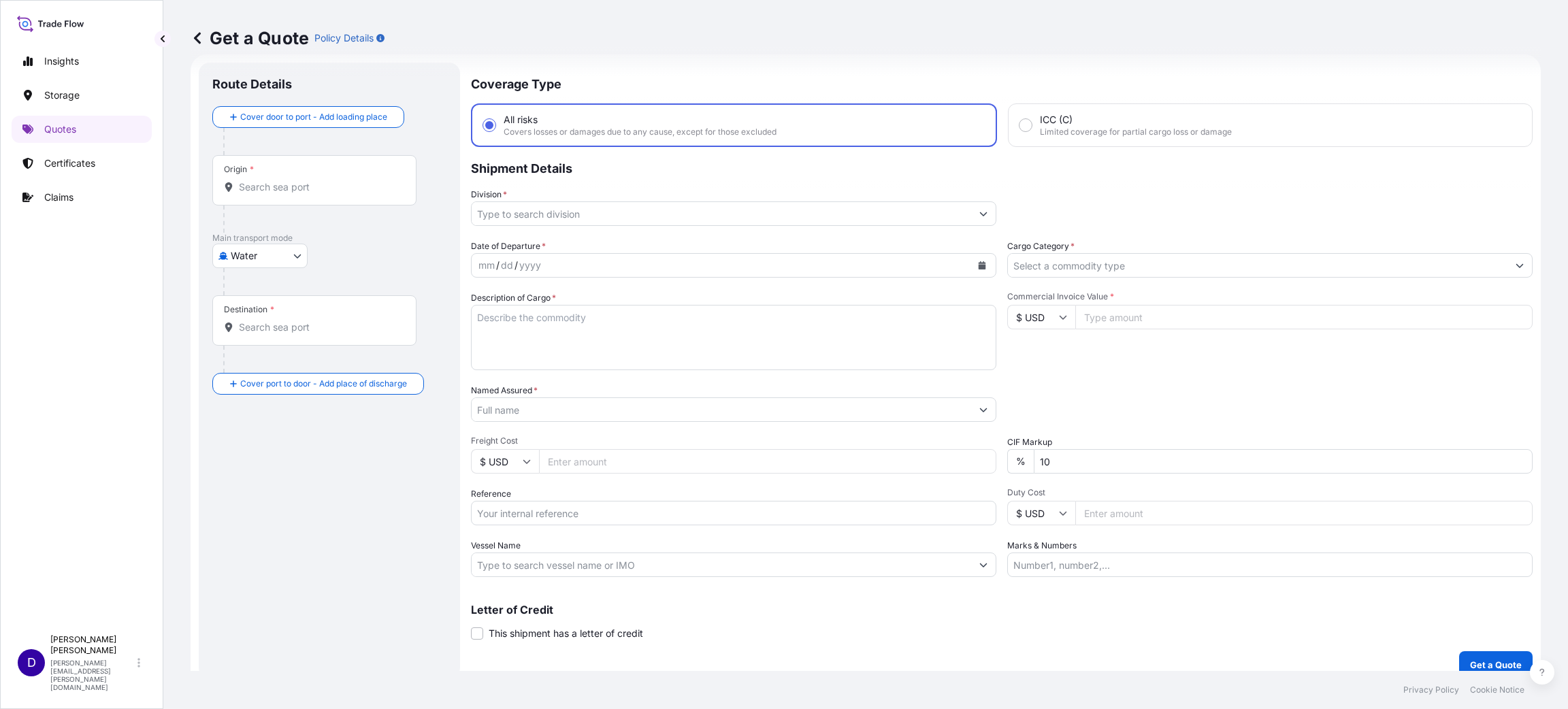
click at [263, 188] on input "Origin *" at bounding box center [319, 187] width 161 height 14
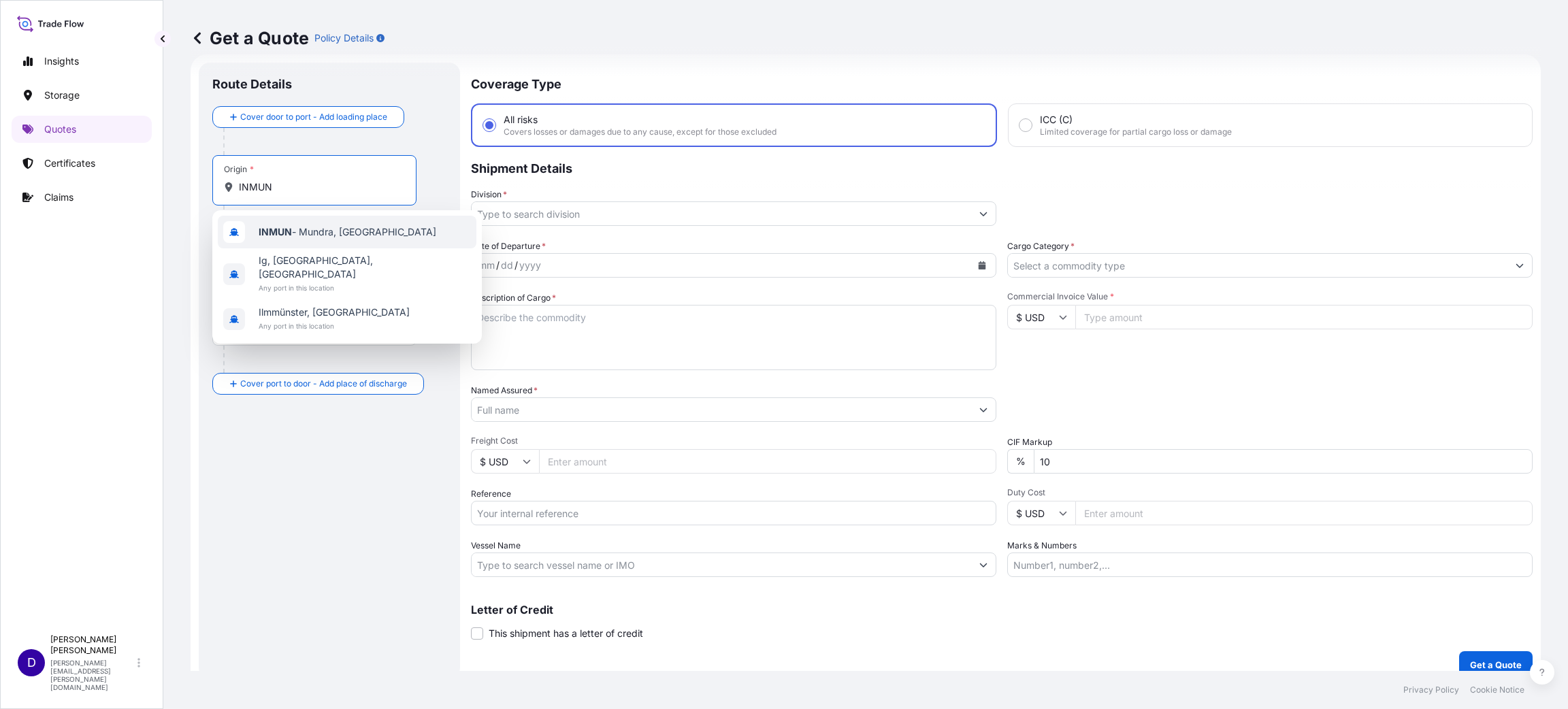
click at [275, 229] on b "INMUN" at bounding box center [275, 231] width 33 height 12
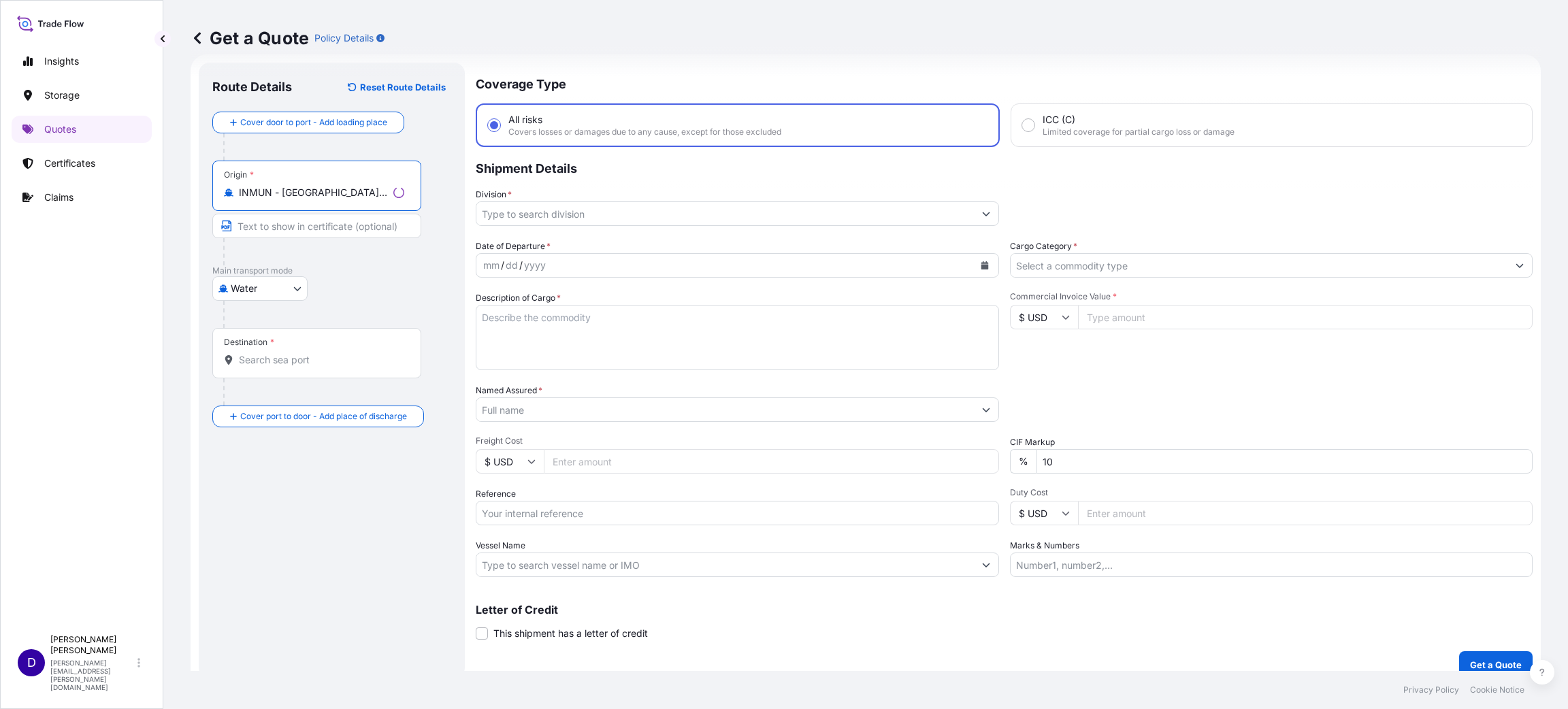
type input "INMUN - [GEOGRAPHIC_DATA], [GEOGRAPHIC_DATA]"
drag, startPoint x: 303, startPoint y: 324, endPoint x: 318, endPoint y: 349, distance: 29.2
click at [308, 332] on div "Cover door to port - Add loading place Place of loading Road / [GEOGRAPHIC_DATA…" at bounding box center [332, 270] width 239 height 316
click at [320, 353] on input "Destination *" at bounding box center [322, 360] width 165 height 14
click at [280, 407] on b "USEKI" at bounding box center [272, 405] width 28 height 12
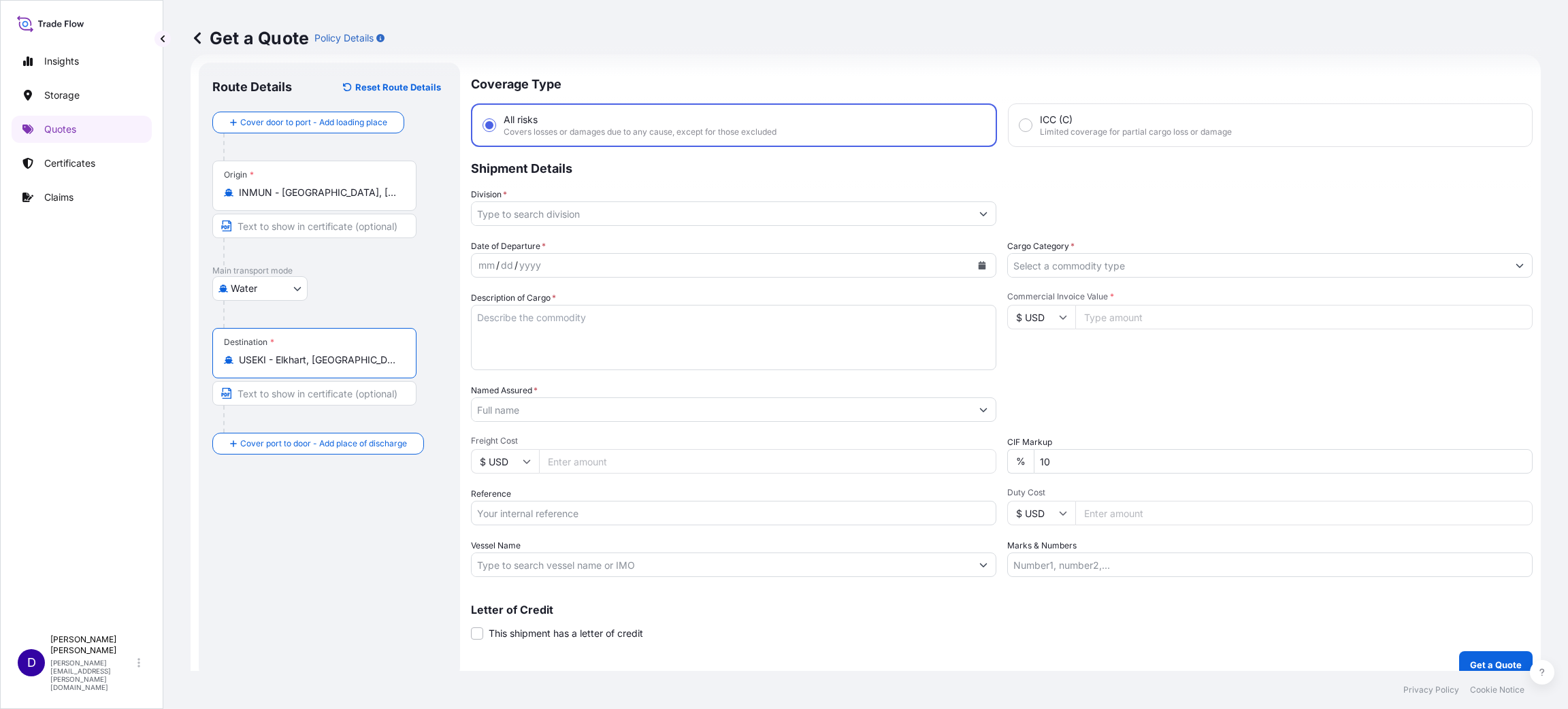
type input "USEKI - Elkhart, [GEOGRAPHIC_DATA]"
click at [493, 208] on input "Division *" at bounding box center [721, 213] width 500 height 24
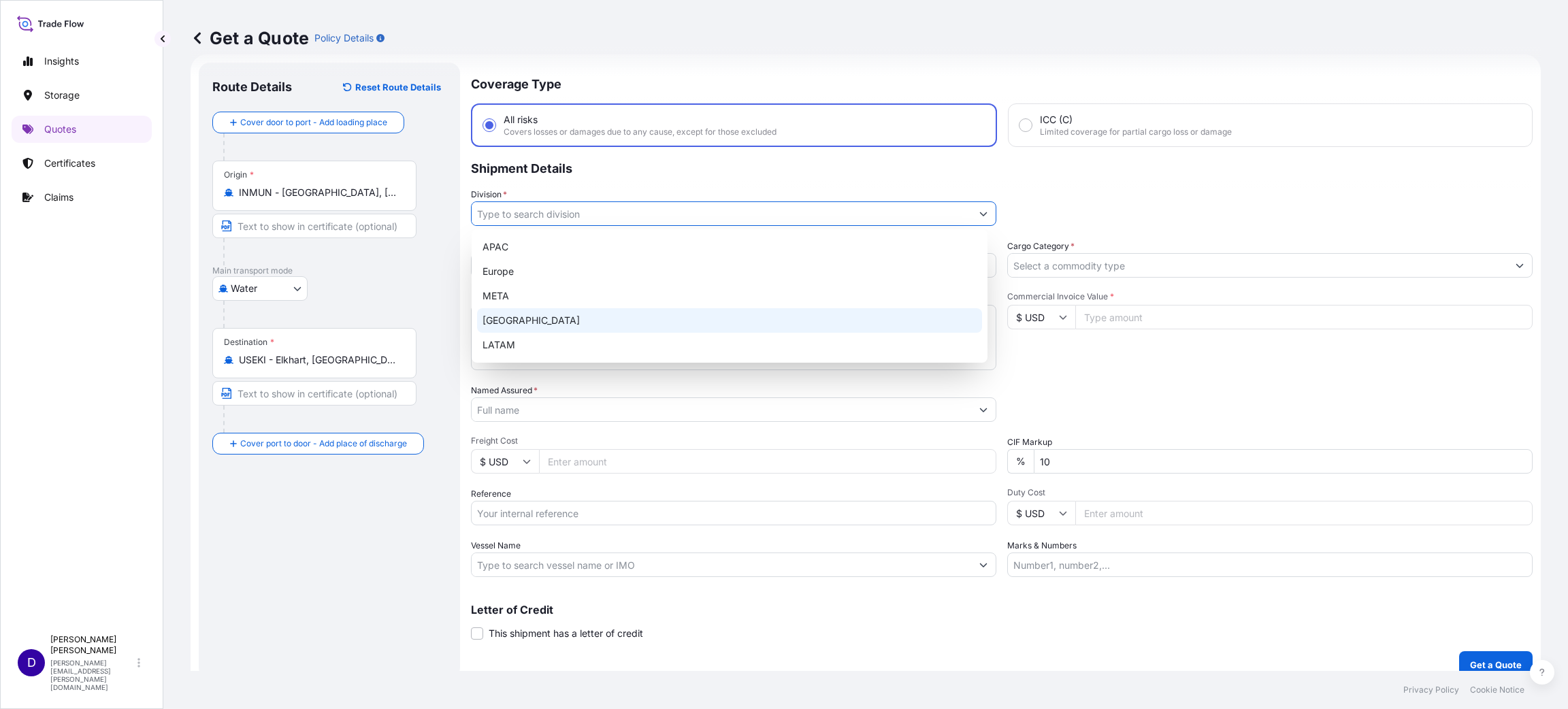
click at [517, 308] on div "[GEOGRAPHIC_DATA]" at bounding box center [729, 320] width 505 height 24
type input "[GEOGRAPHIC_DATA]"
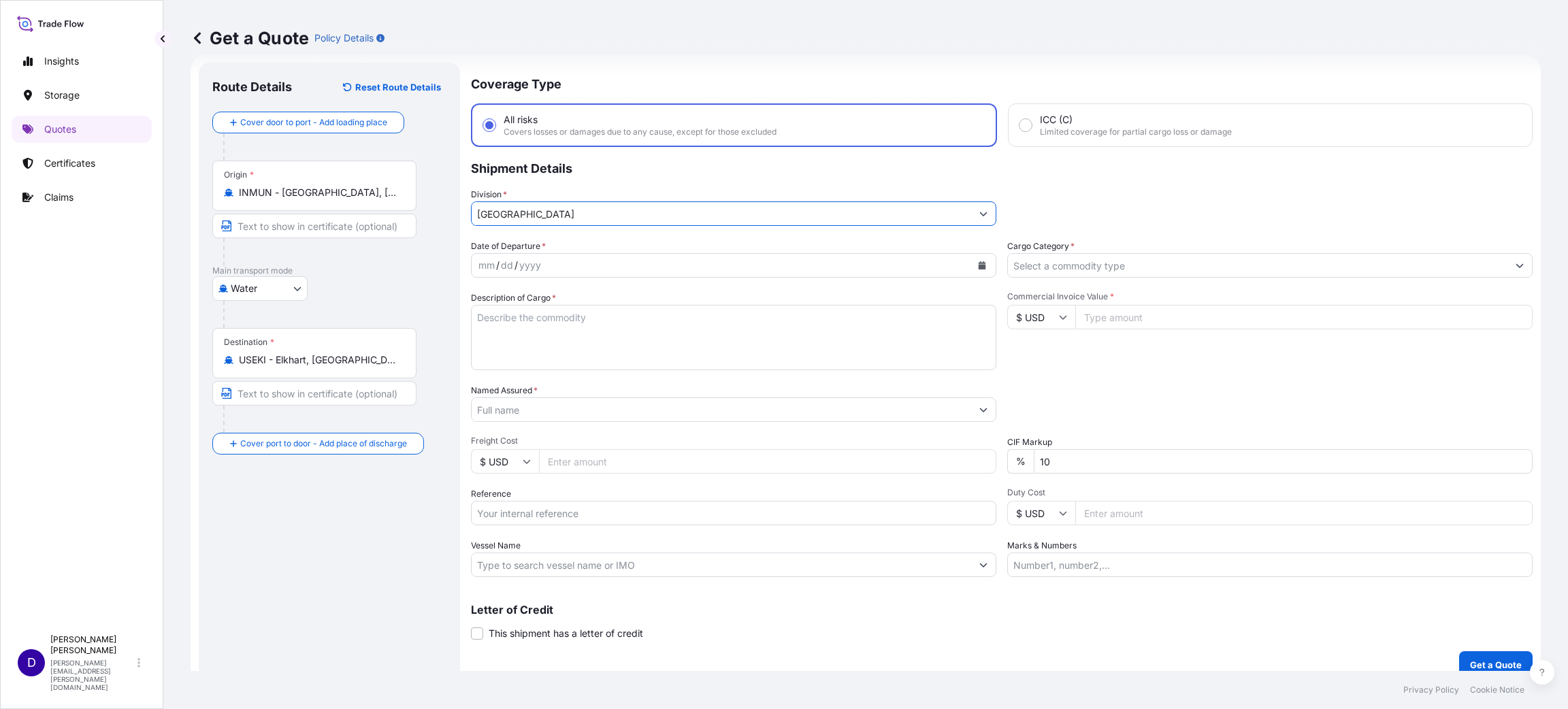
click at [580, 263] on div "mm / dd / yyyy" at bounding box center [721, 265] width 500 height 24
click at [979, 265] on icon "Calendar" at bounding box center [982, 266] width 8 height 8
click at [598, 381] on div "7" at bounding box center [598, 378] width 24 height 24
click at [617, 309] on textarea "Description of Cargo *" at bounding box center [733, 338] width 525 height 65
type textarea "AUTOMOTIVE STEEL WHEEL RIM"
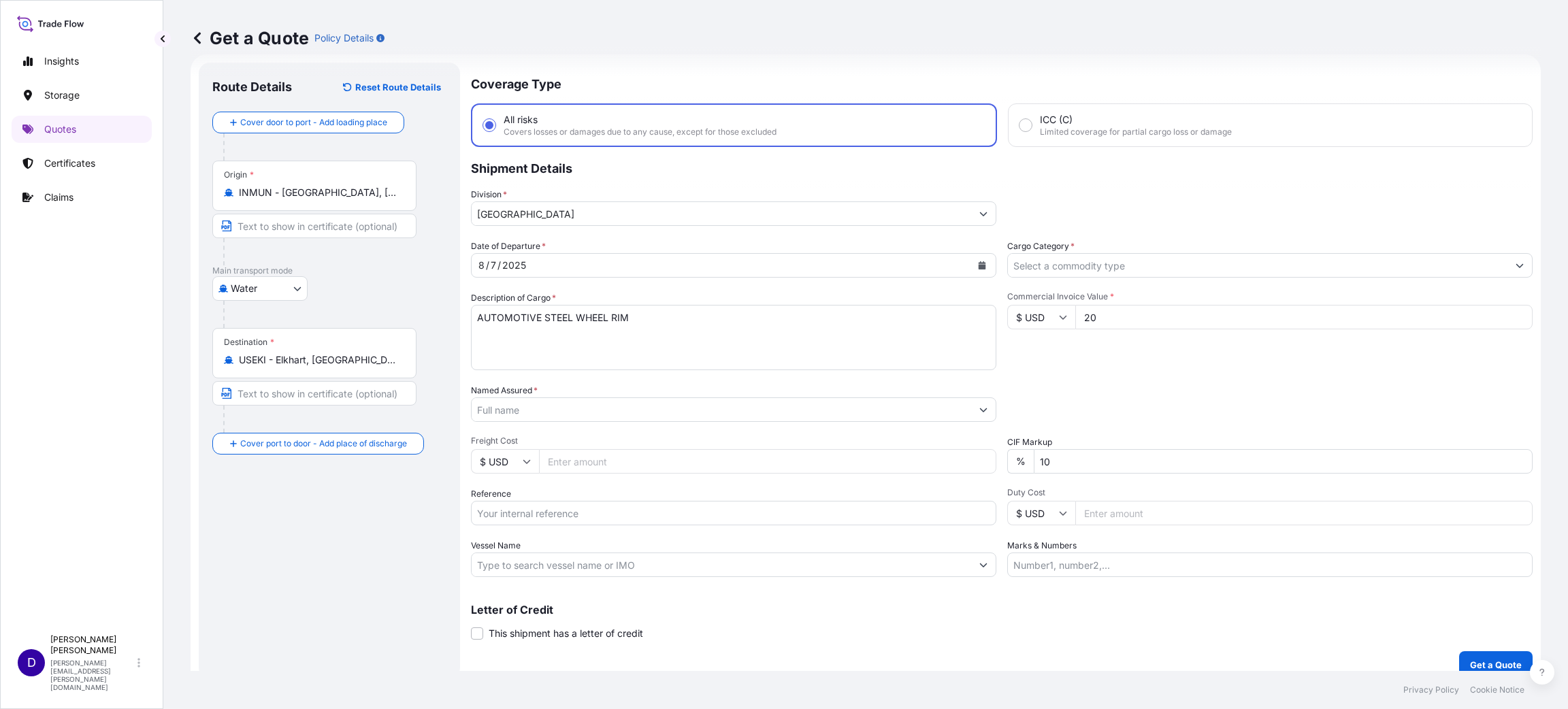
type input "2"
type input "20576.00"
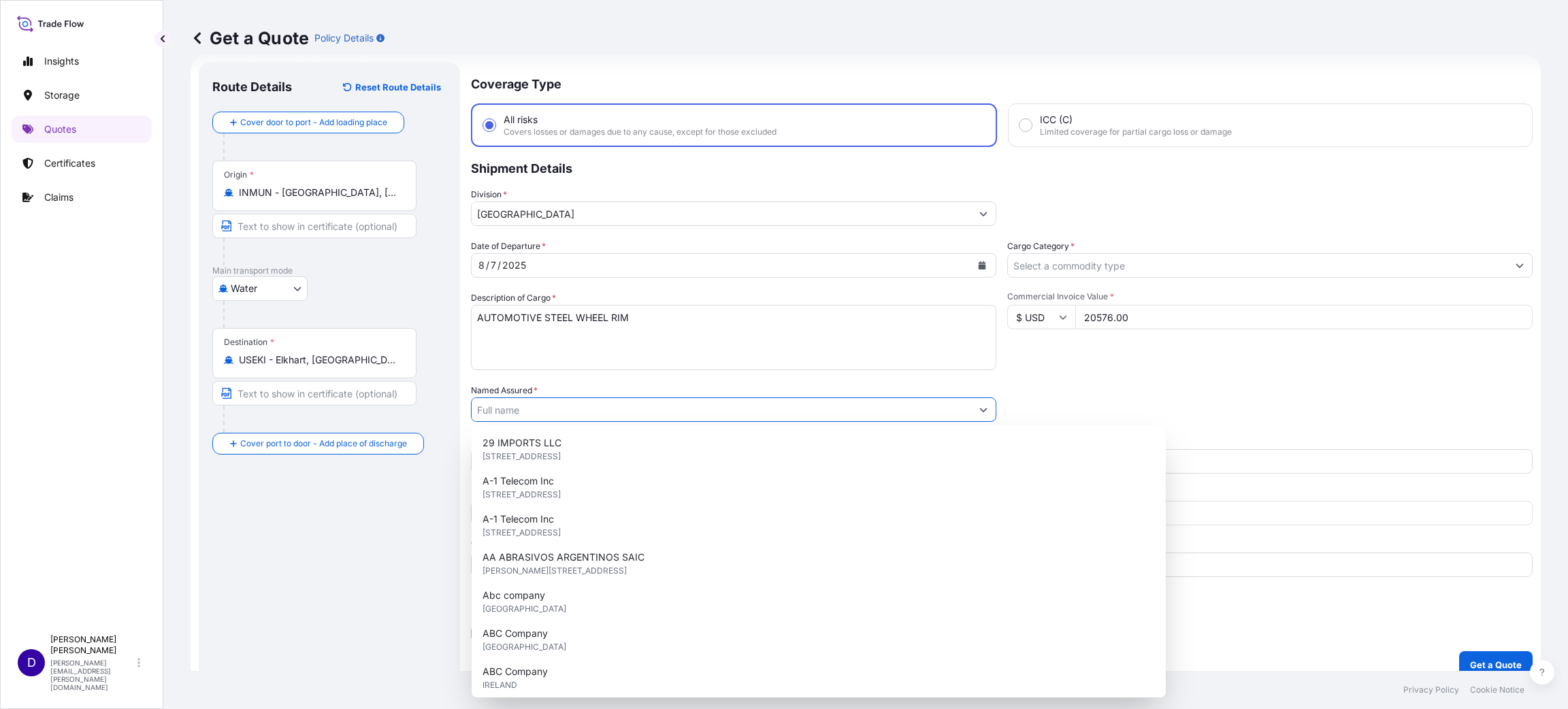
click at [499, 409] on input "Named Assured *" at bounding box center [721, 409] width 500 height 24
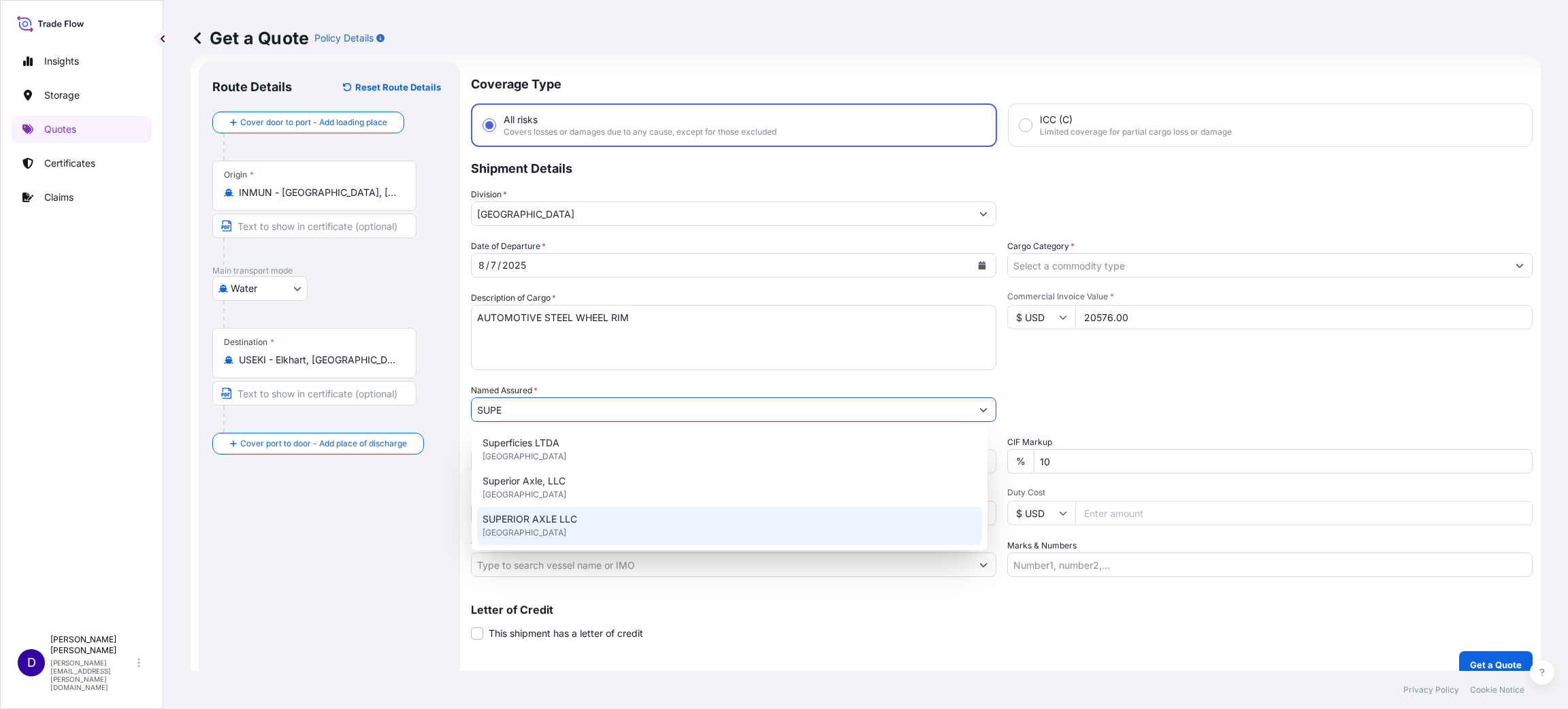
click at [536, 530] on span "[GEOGRAPHIC_DATA]" at bounding box center [524, 533] width 83 height 14
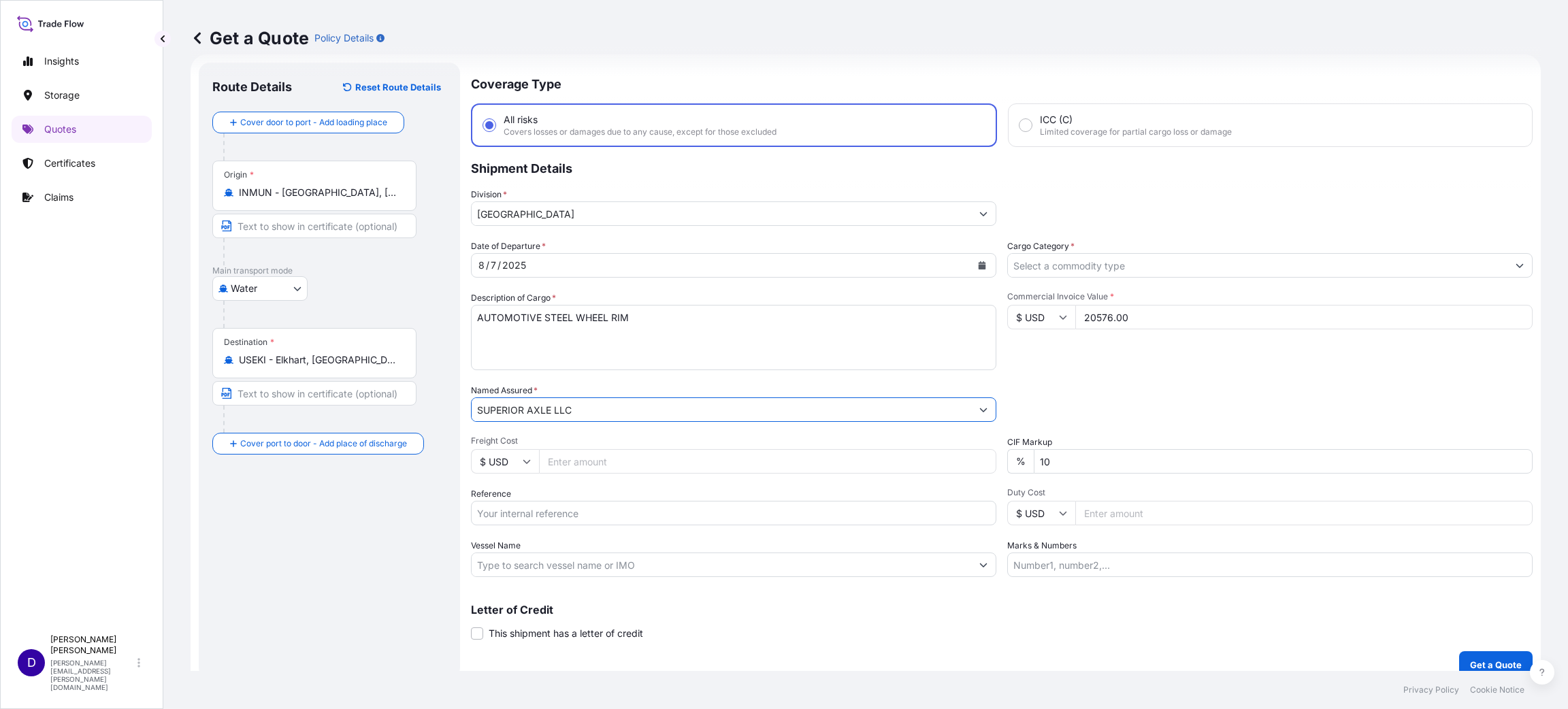
type input "SUPERIOR AXLE LLC"
click at [571, 464] on input "Freight Cost" at bounding box center [767, 461] width 457 height 24
type input "4355.00"
click at [555, 507] on input "Reference" at bounding box center [733, 513] width 525 height 24
paste input "S25I157351"
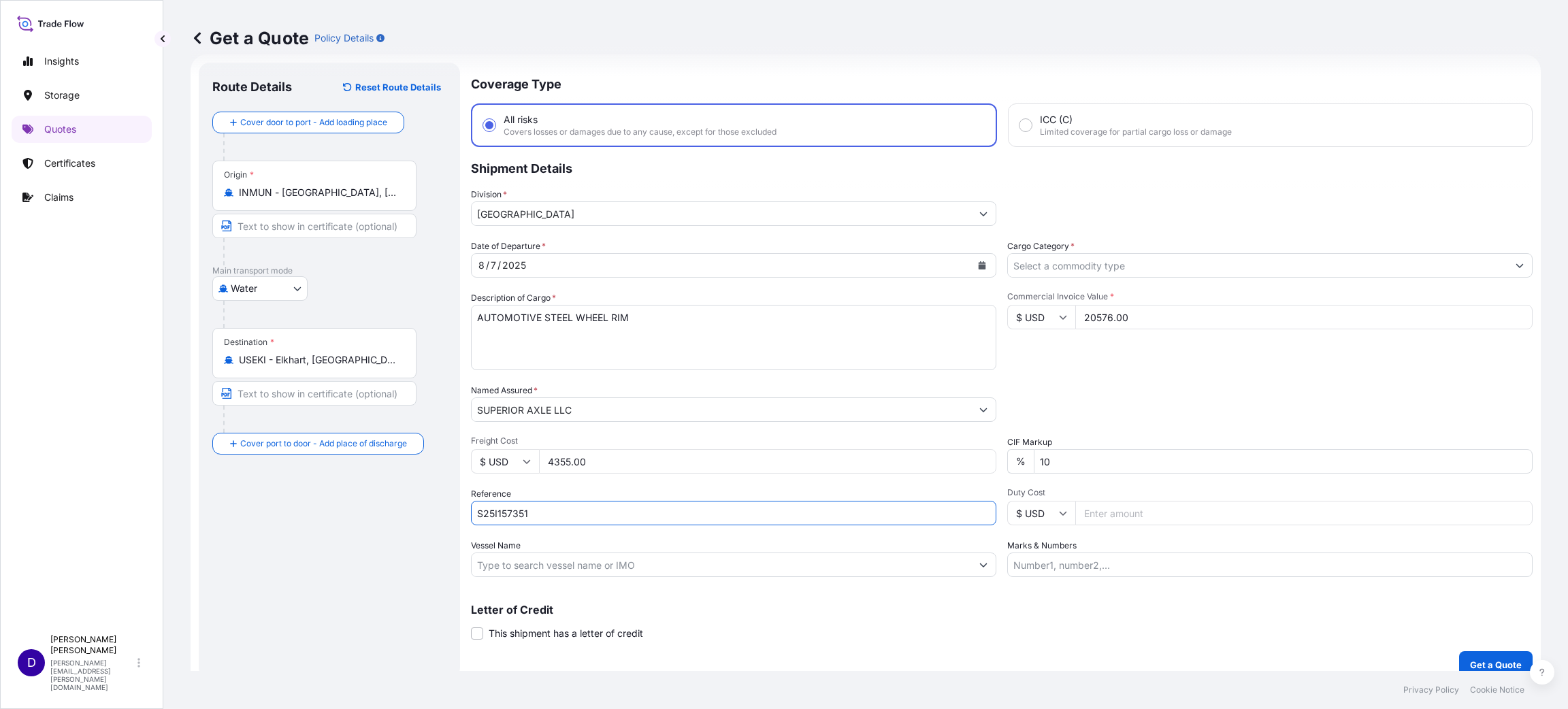
type input "S25I157351"
click at [1189, 507] on input "Duty Cost" at bounding box center [1304, 513] width 457 height 24
type input "2792.46"
click at [1503, 660] on p "Get a Quote" at bounding box center [1496, 665] width 51 height 14
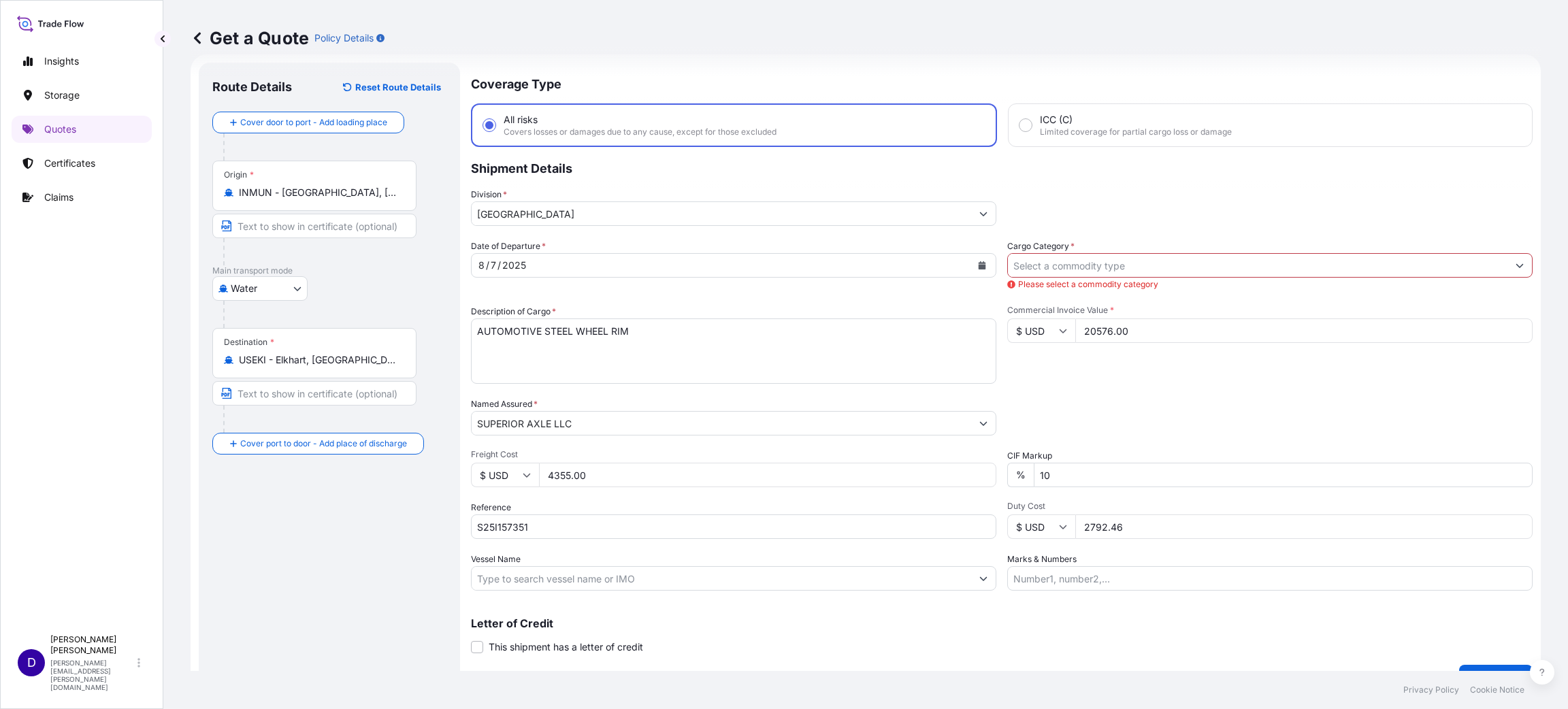
click at [1106, 271] on input "Cargo Category *" at bounding box center [1257, 265] width 500 height 24
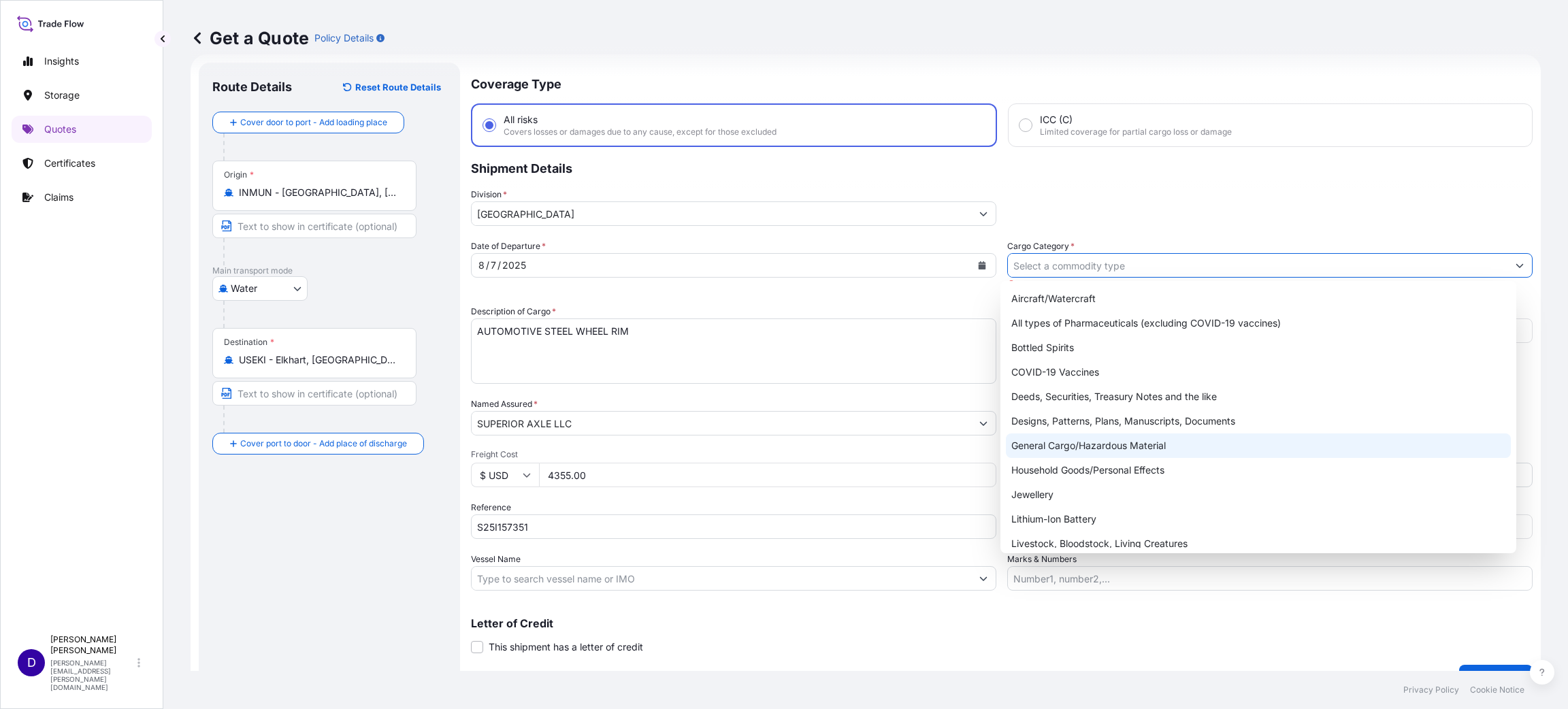
click at [1122, 450] on div "General Cargo/Hazardous Material" at bounding box center [1258, 446] width 505 height 24
type input "General Cargo/Hazardous Material"
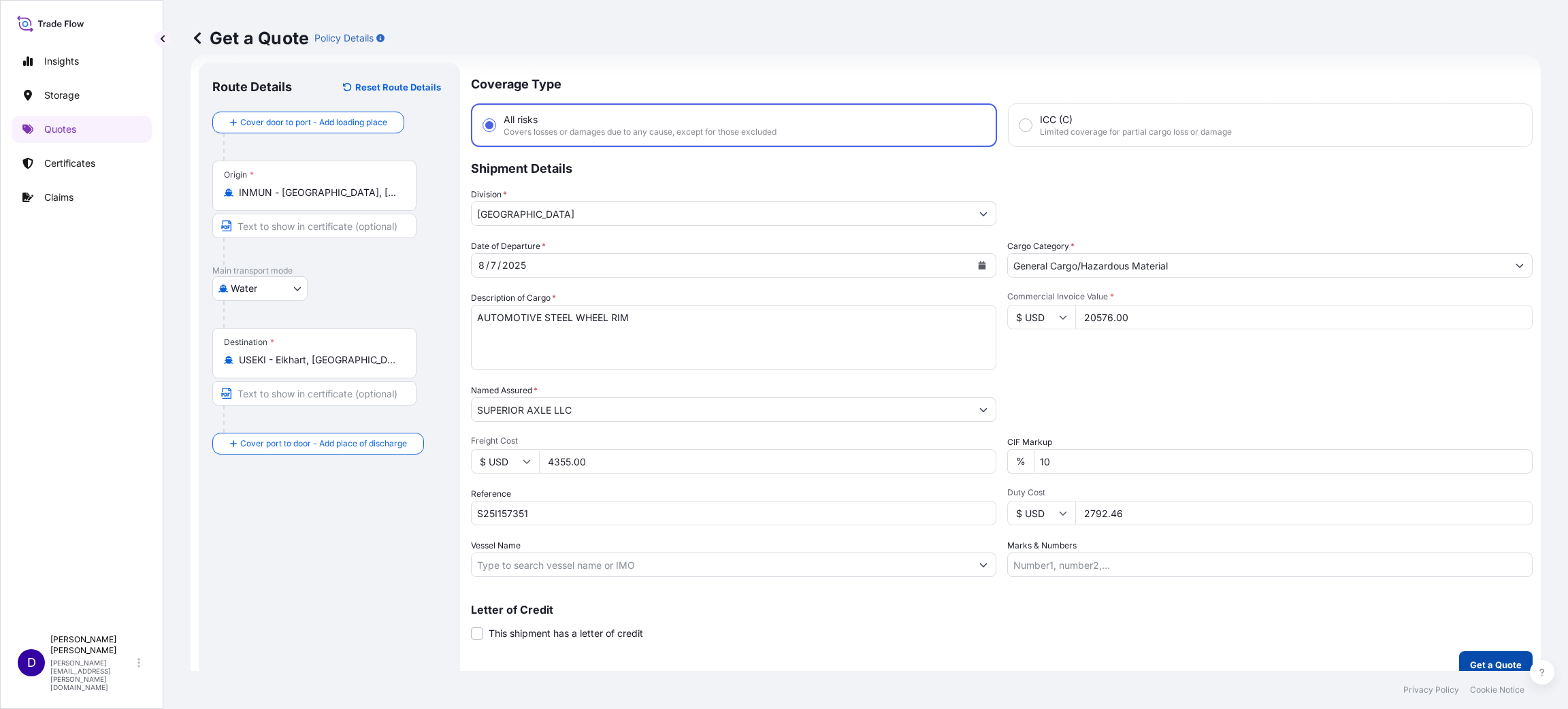
click at [1471, 665] on p "Get a Quote" at bounding box center [1496, 665] width 51 height 14
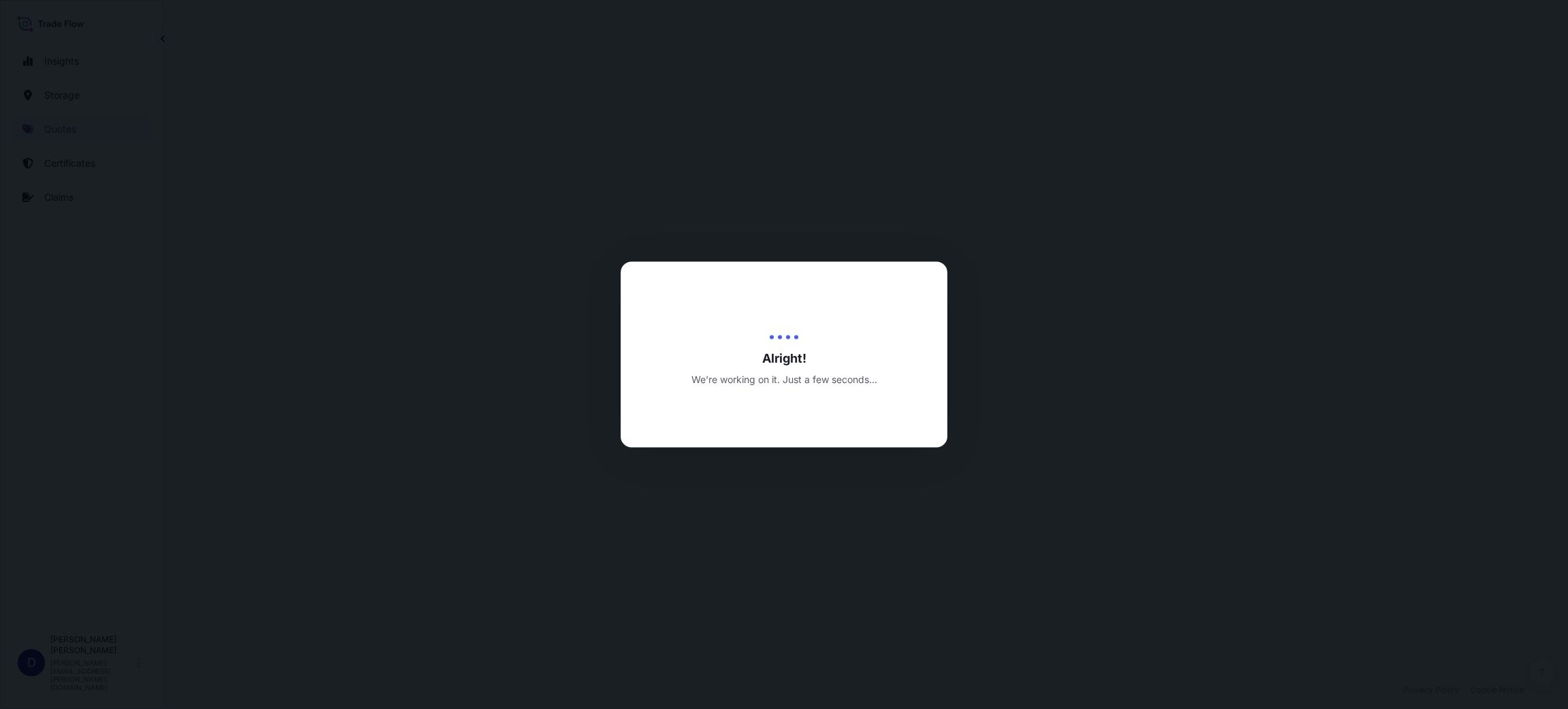
select select "Water"
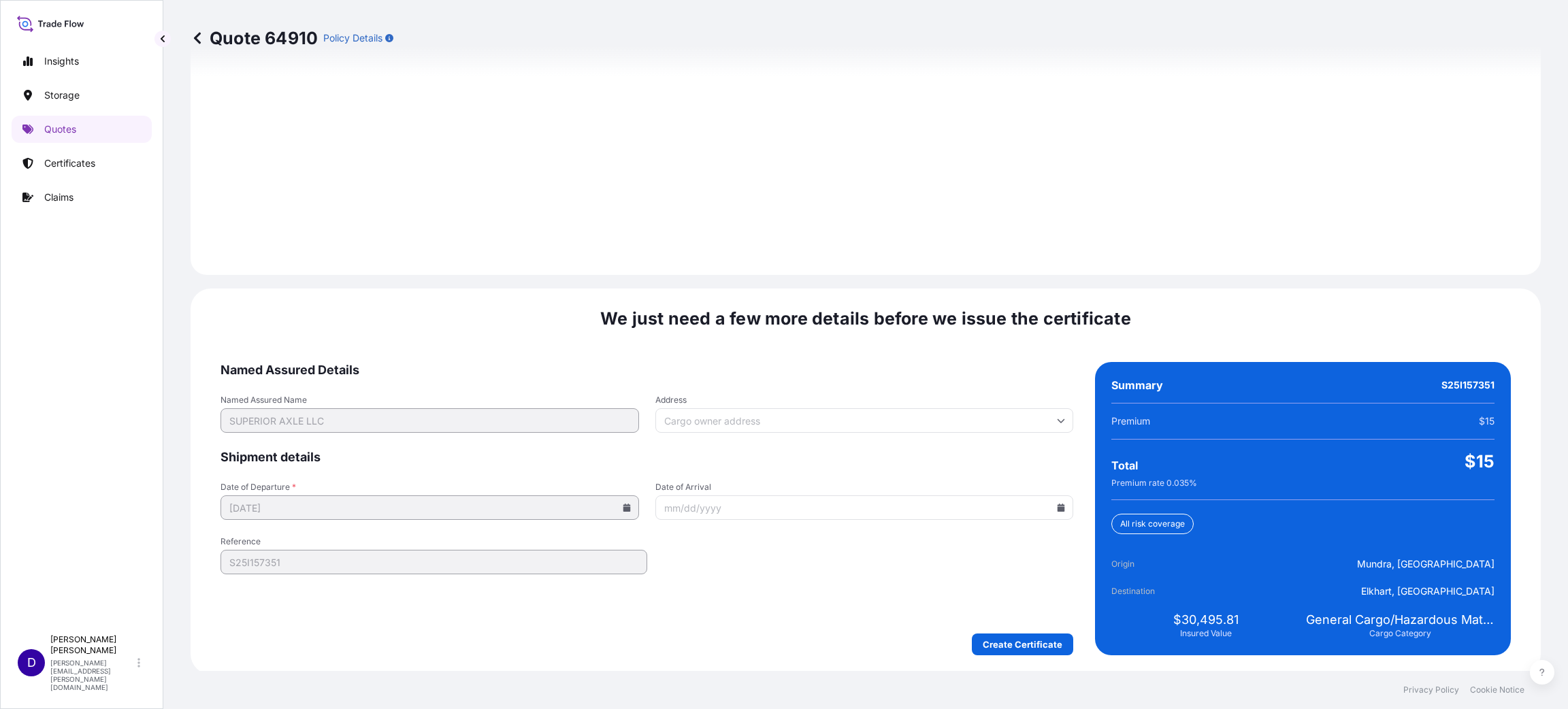
scroll to position [1868, 0]
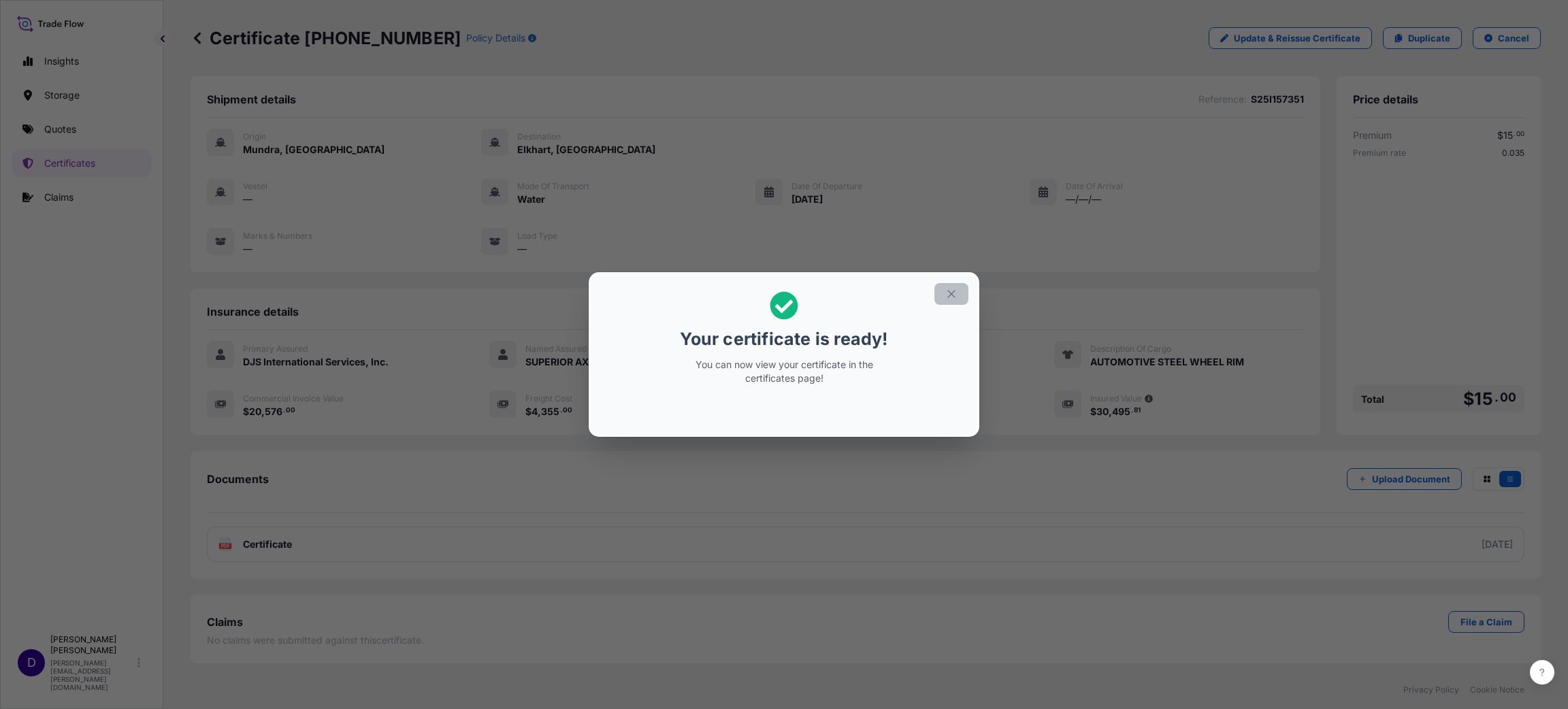
click at [956, 300] on icon "button" at bounding box center [952, 294] width 13 height 13
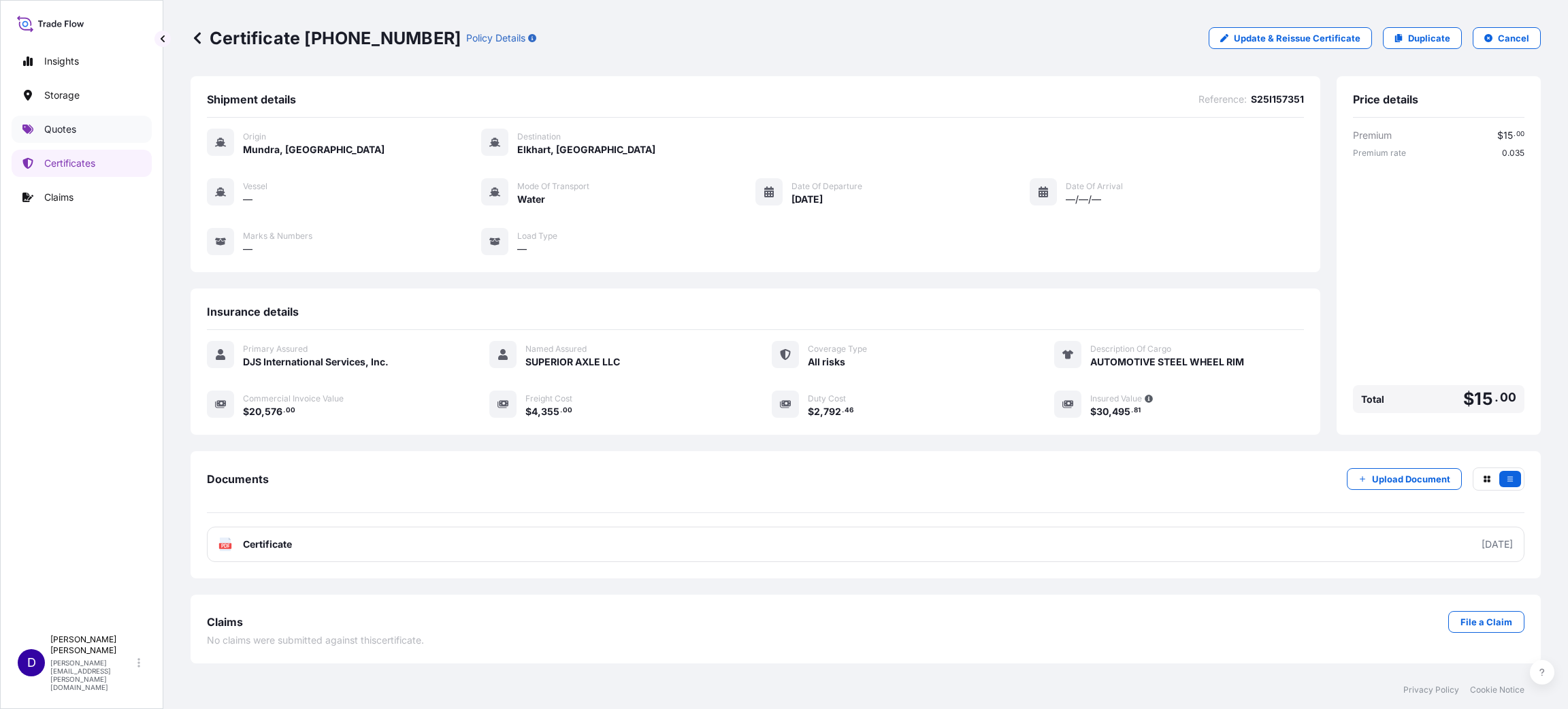
click at [69, 122] on p "Quotes" at bounding box center [60, 129] width 32 height 14
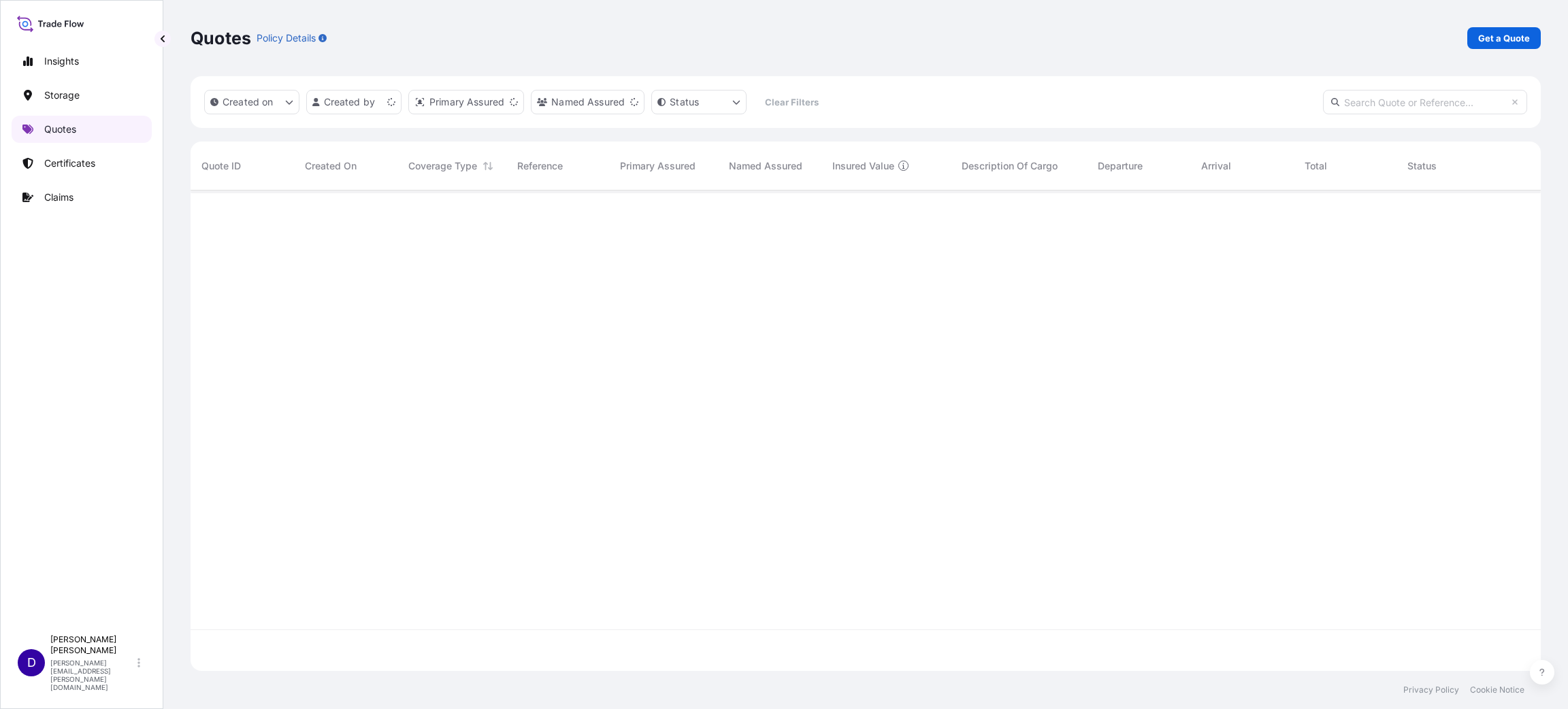
scroll to position [472, 1334]
click at [1515, 43] on p "Get a Quote" at bounding box center [1503, 38] width 51 height 14
select select "Water"
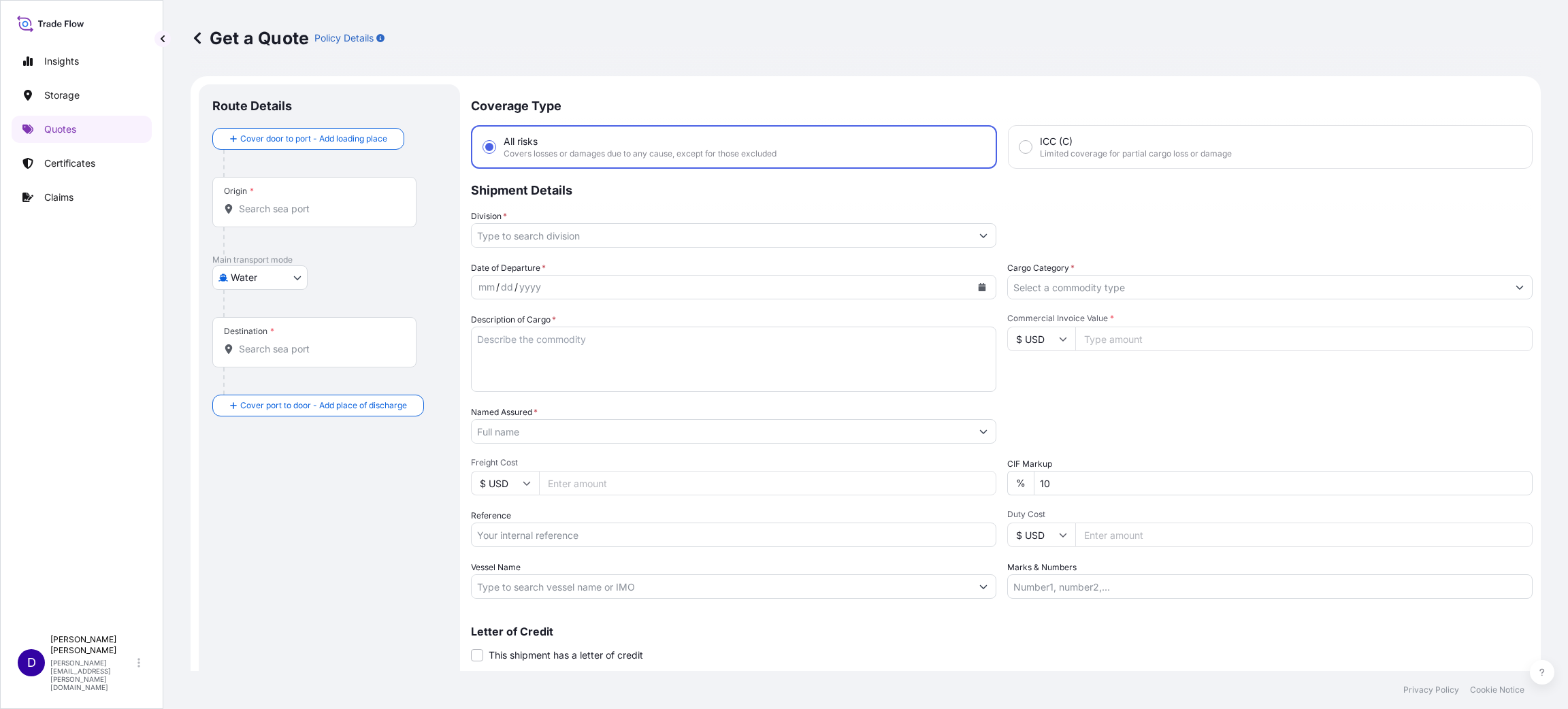
scroll to position [22, 0]
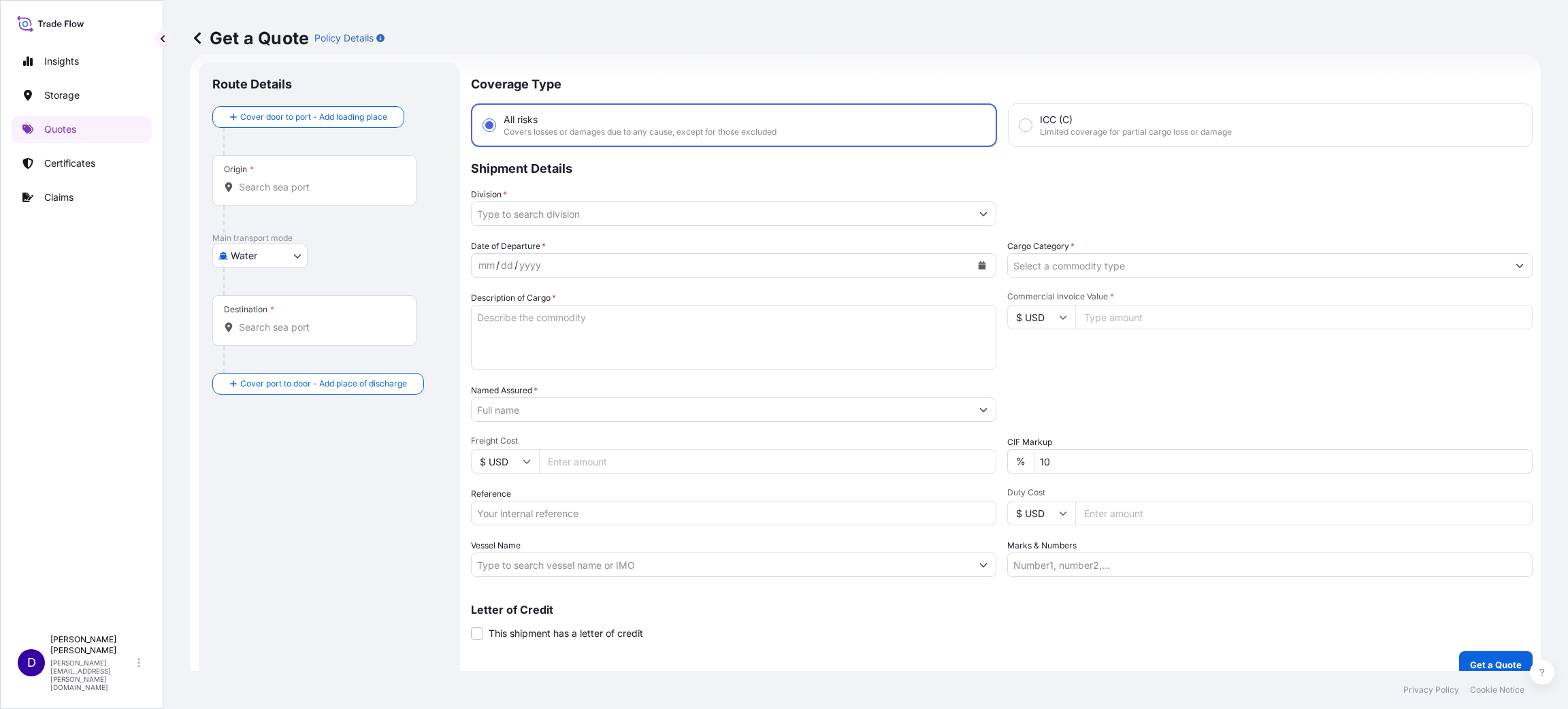
click at [254, 197] on div "Origin *" at bounding box center [314, 180] width 204 height 50
click at [254, 194] on input "Origin *" at bounding box center [319, 187] width 161 height 14
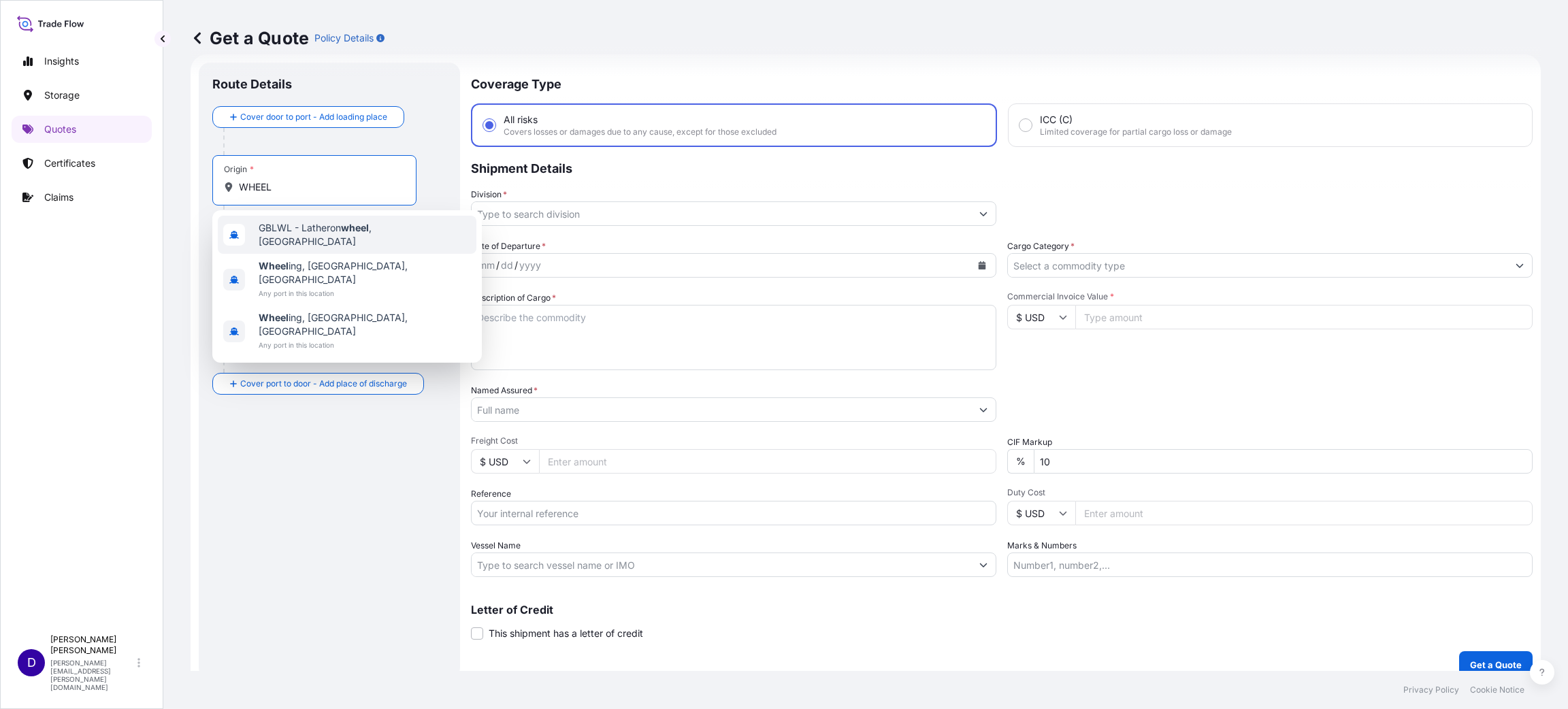
drag, startPoint x: 288, startPoint y: 188, endPoint x: 194, endPoint y: 186, distance: 94.0
click at [195, 186] on form "Route Details Cover door to port - Add loading place Place of loading Road / [G…" at bounding box center [865, 370] width 1350 height 633
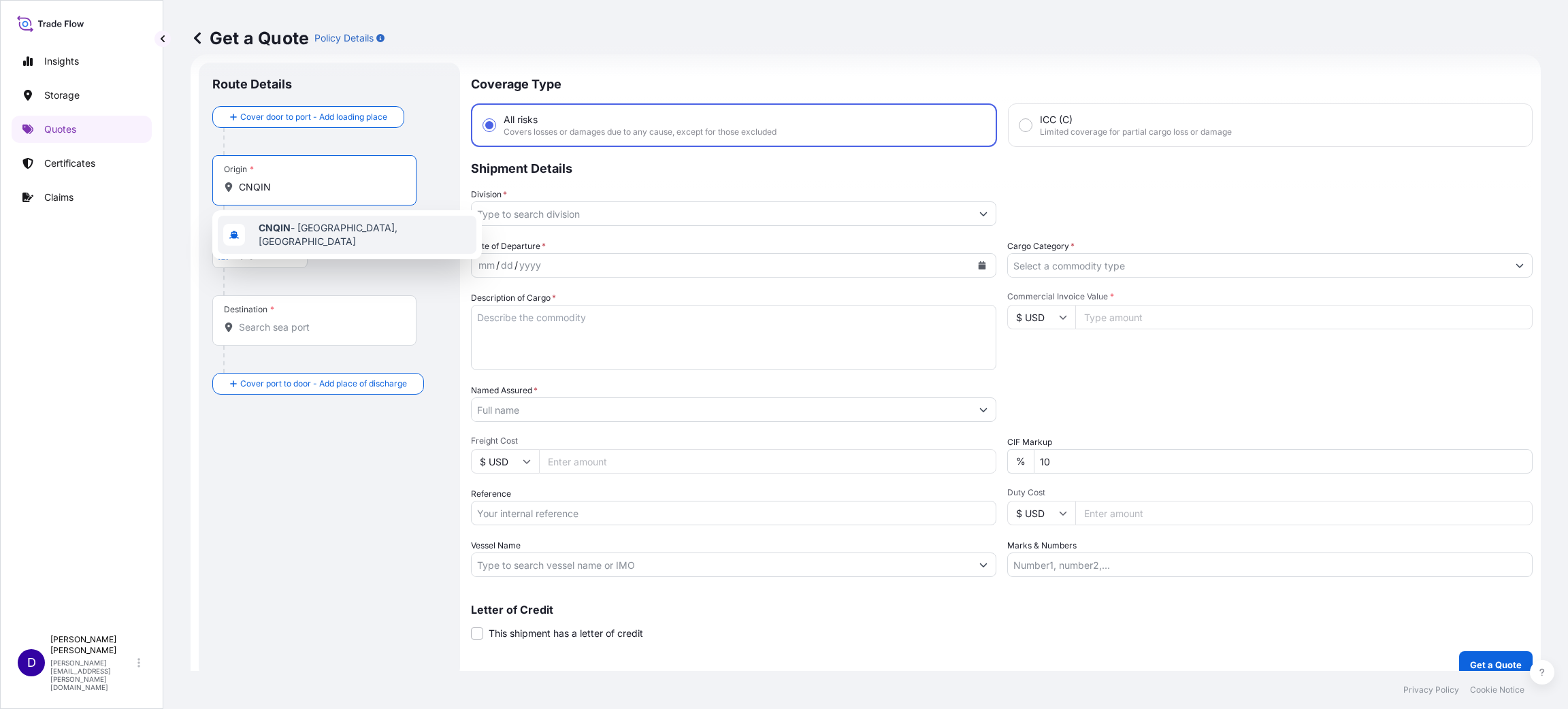
click at [296, 227] on span "CNQIN - [GEOGRAPHIC_DATA], [GEOGRAPHIC_DATA]" at bounding box center [364, 234] width 212 height 27
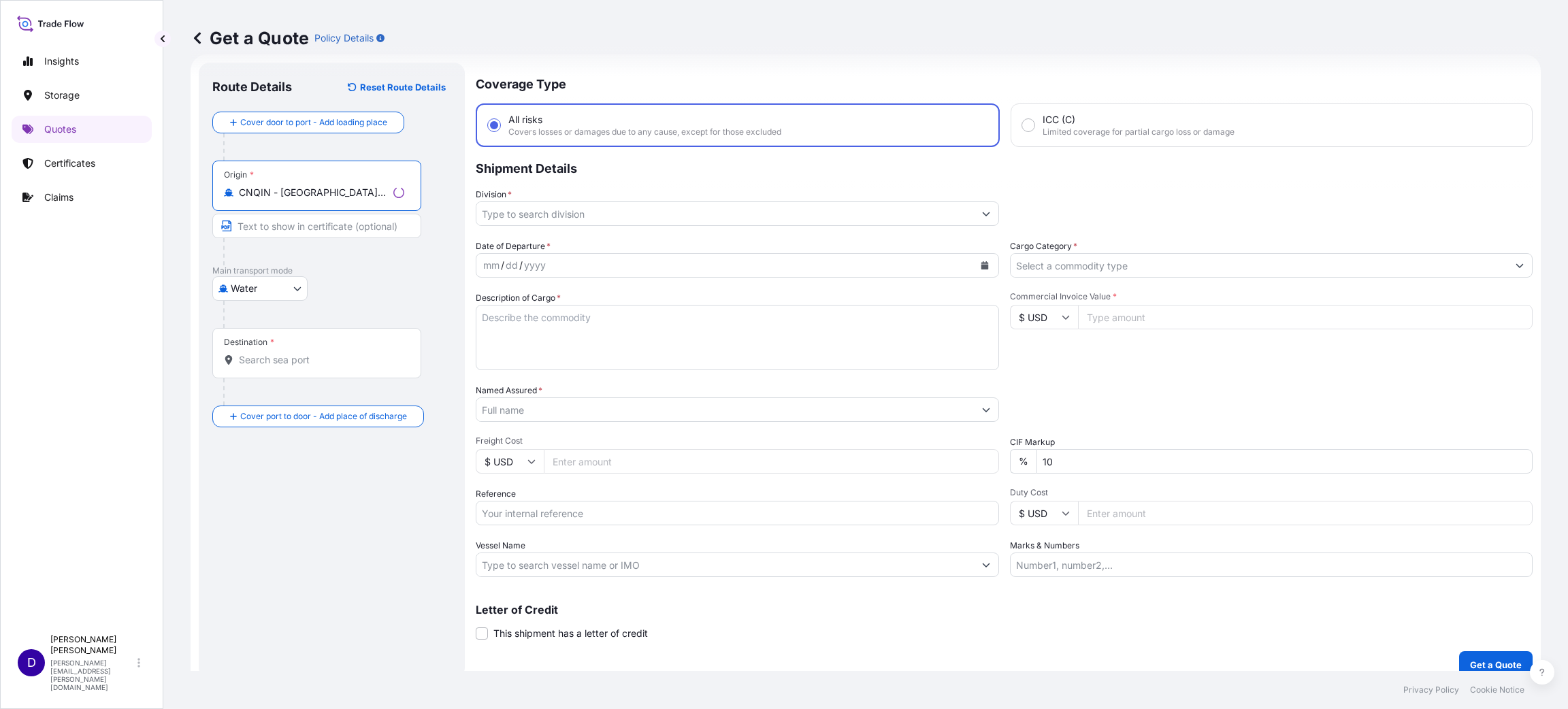
type input "CNQIN - [GEOGRAPHIC_DATA], [GEOGRAPHIC_DATA]"
click at [268, 361] on input "Destination *" at bounding box center [322, 360] width 165 height 14
drag, startPoint x: 341, startPoint y: 357, endPoint x: 138, endPoint y: 329, distance: 204.9
click at [138, 329] on div "Insights Storage Quotes Certificates Claims D [PERSON_NAME] [PERSON_NAME][EMAIL…" at bounding box center [784, 354] width 1568 height 709
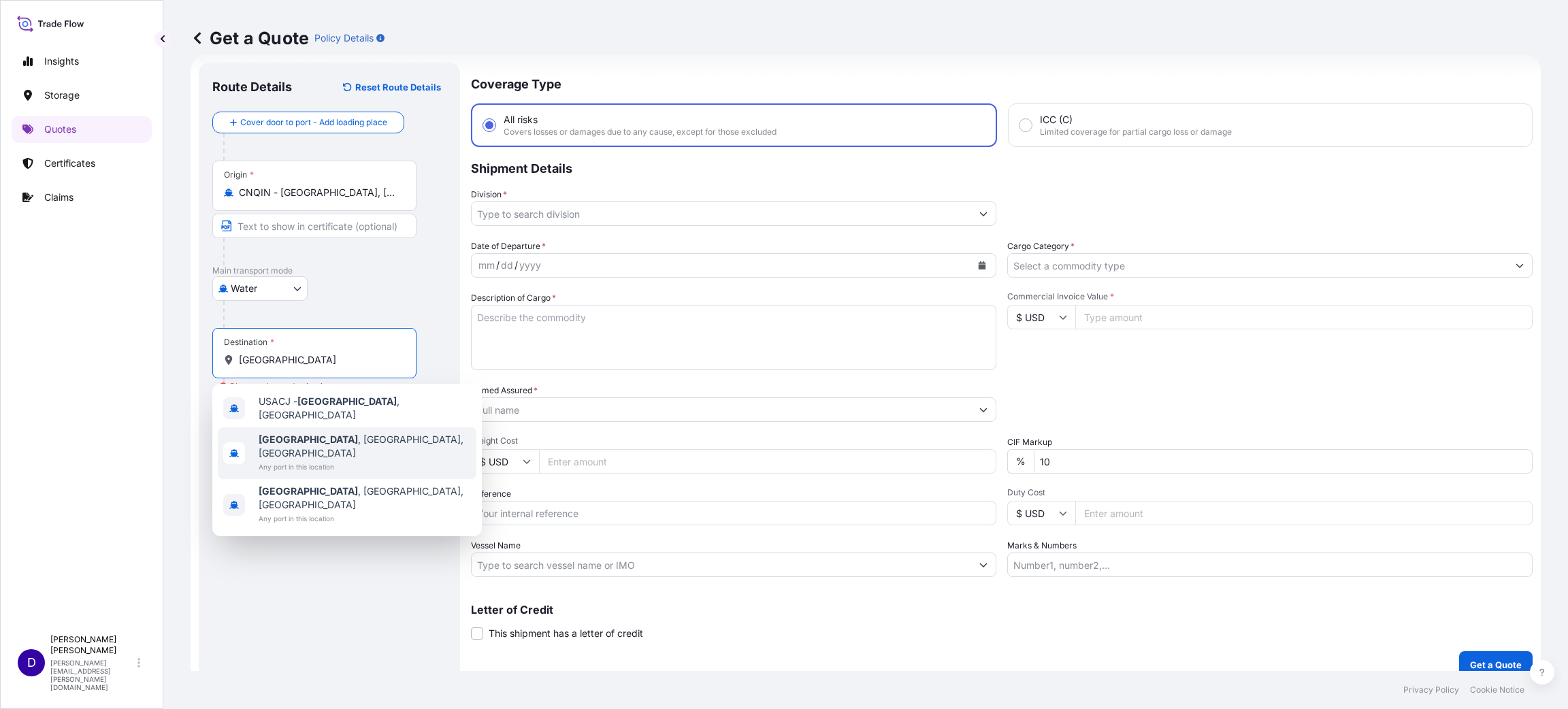
click at [291, 437] on b "[GEOGRAPHIC_DATA]" at bounding box center [308, 439] width 99 height 12
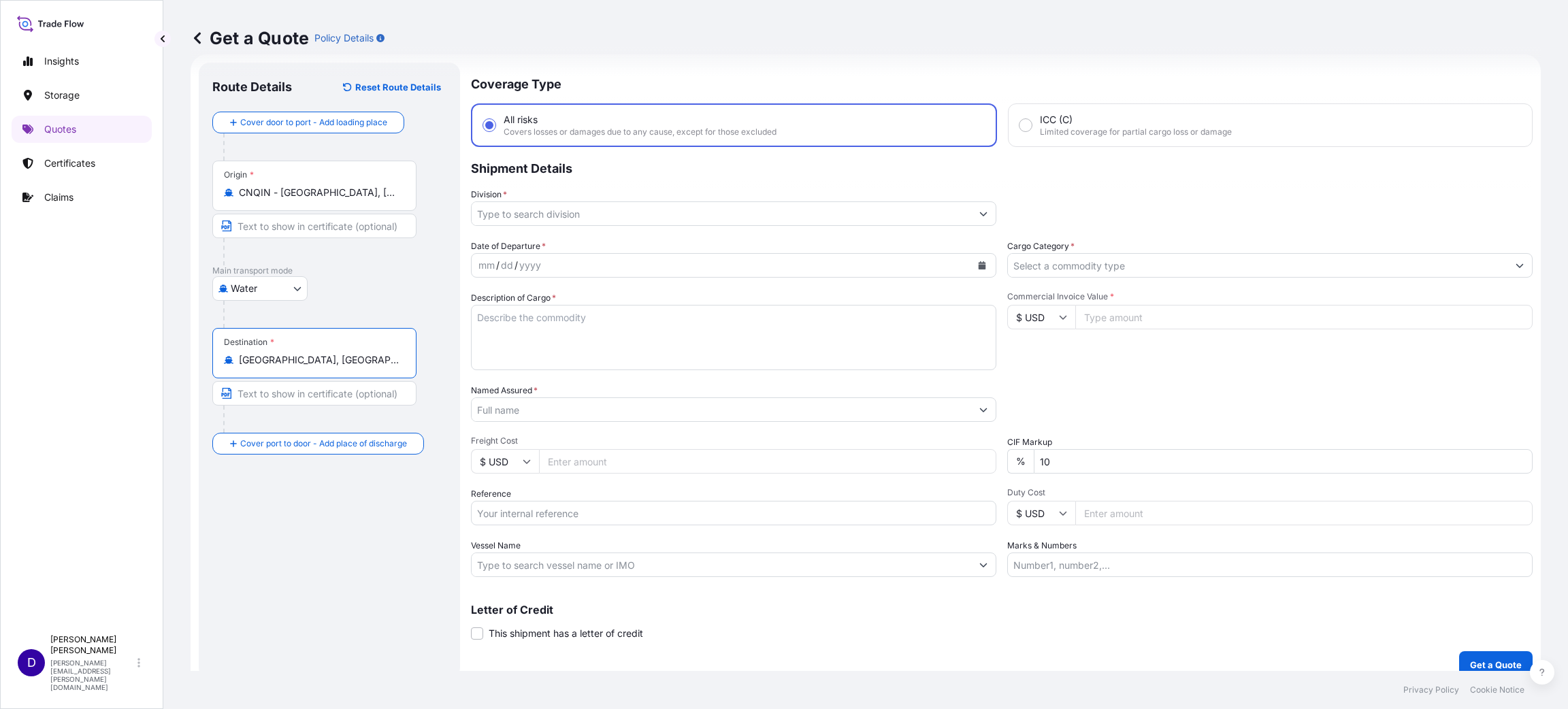
type input "[GEOGRAPHIC_DATA], [GEOGRAPHIC_DATA], [GEOGRAPHIC_DATA]"
click at [530, 199] on div "Division *" at bounding box center [733, 206] width 525 height 38
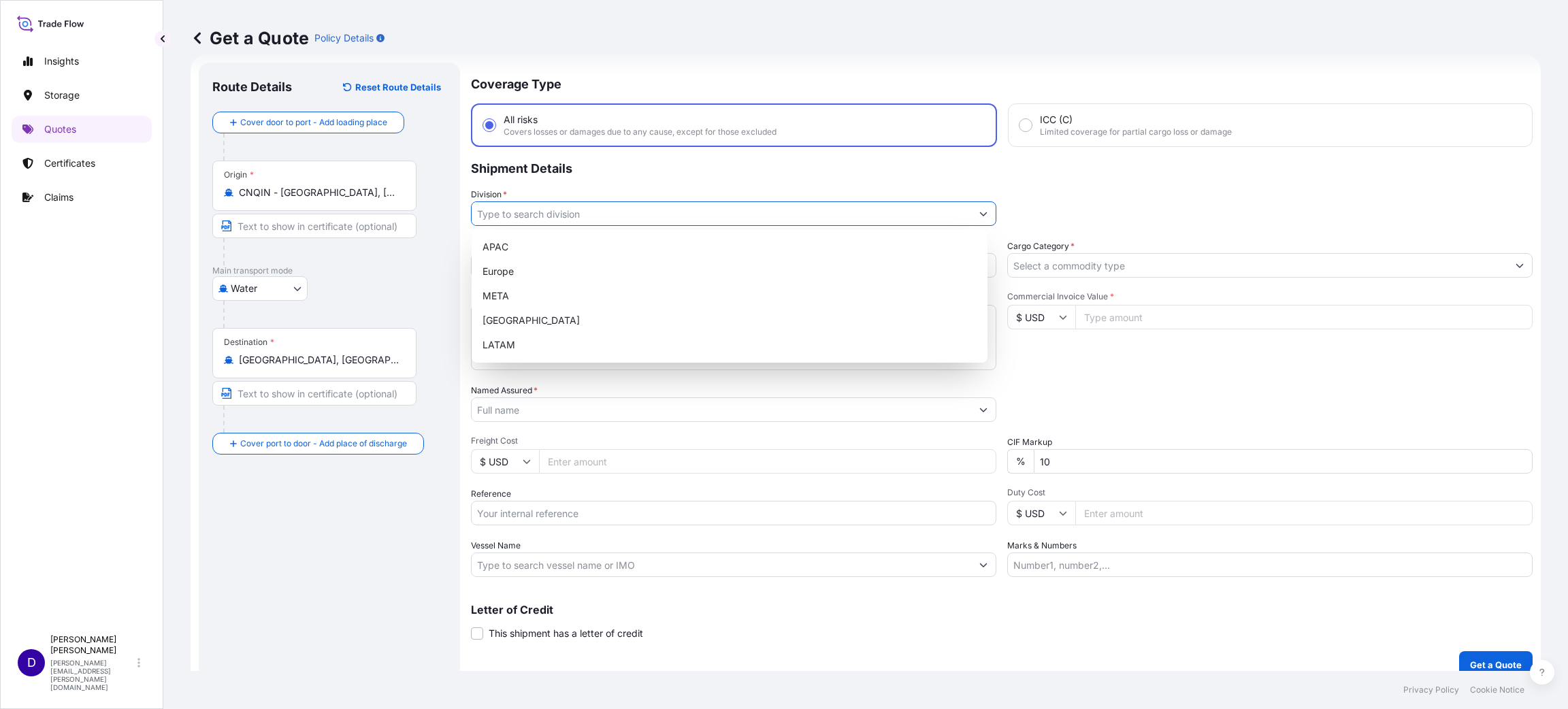
click at [539, 215] on input "Division *" at bounding box center [721, 213] width 500 height 24
click at [530, 318] on div "[GEOGRAPHIC_DATA]" at bounding box center [729, 320] width 505 height 24
type input "[GEOGRAPHIC_DATA]"
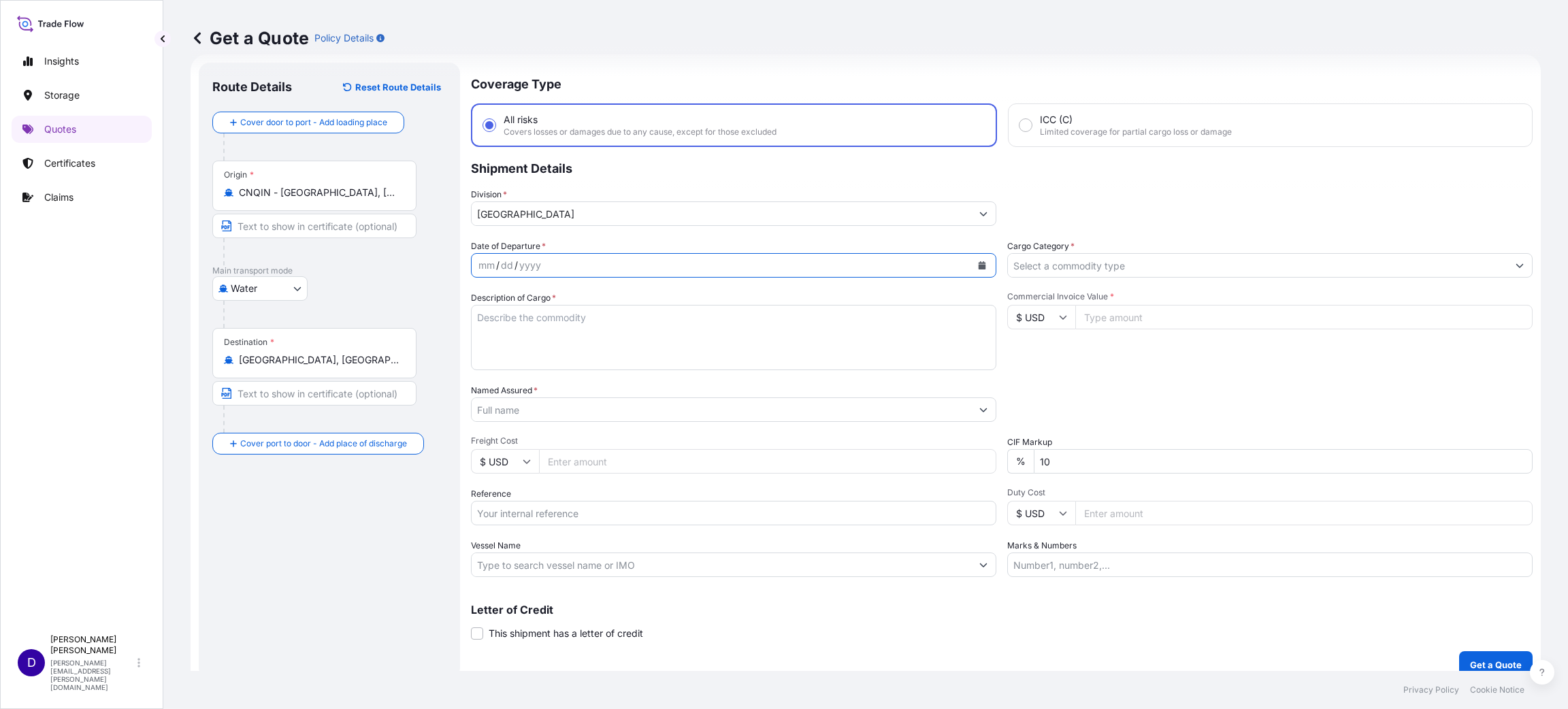
click at [978, 265] on button "Calendar" at bounding box center [981, 265] width 22 height 22
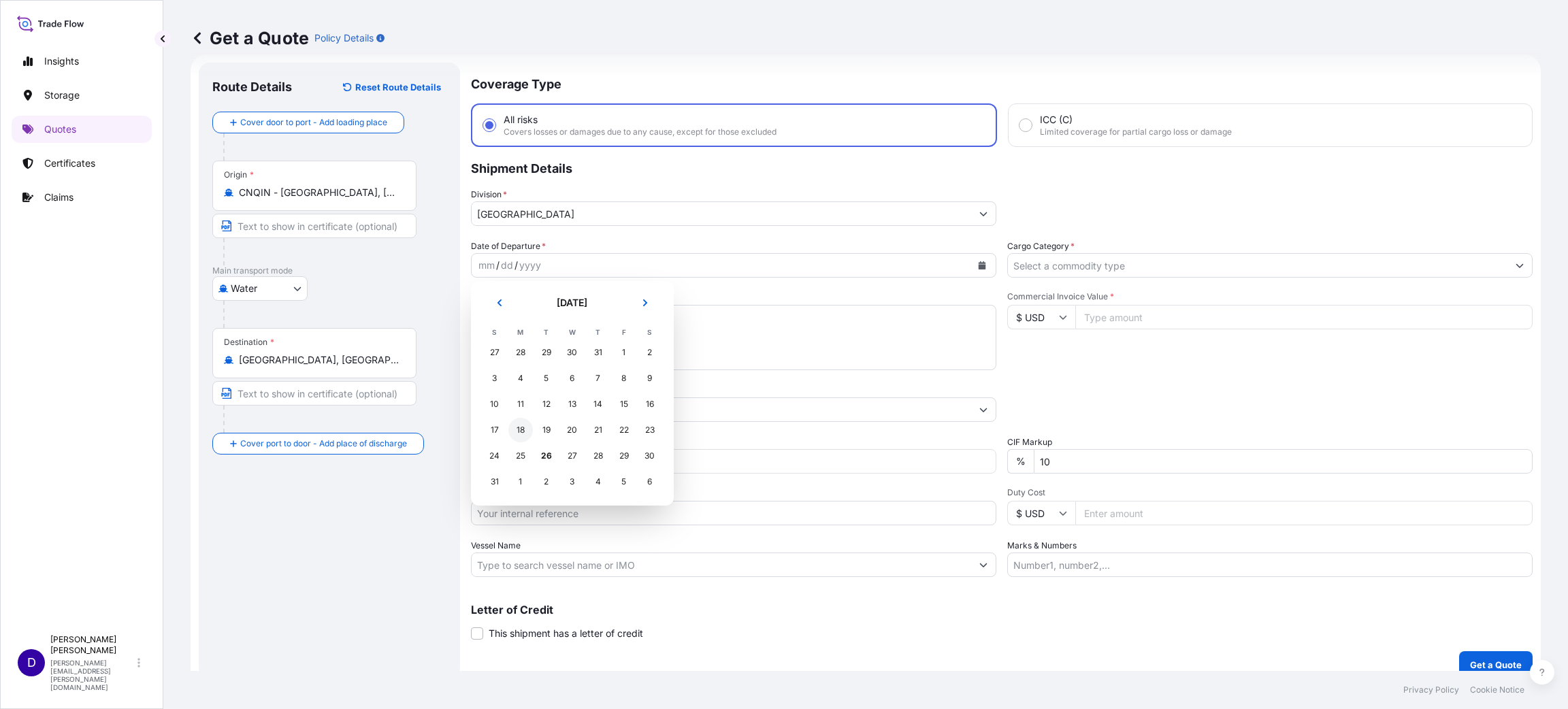
click at [525, 424] on div "18" at bounding box center [520, 430] width 24 height 24
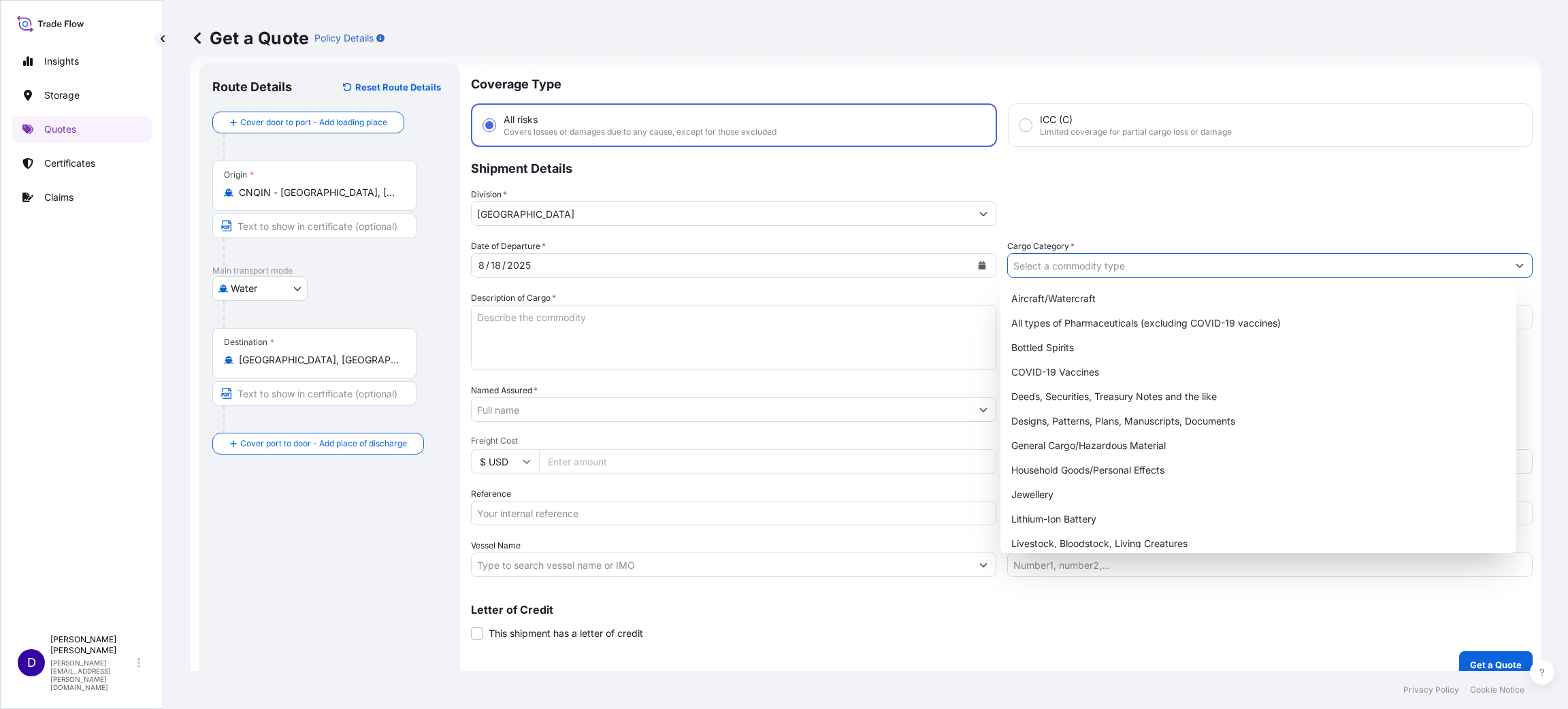
click at [1079, 260] on input "Cargo Category *" at bounding box center [1257, 265] width 500 height 24
click at [1077, 439] on div "General Cargo/Hazardous Material" at bounding box center [1258, 446] width 505 height 24
type input "General Cargo/Hazardous Material"
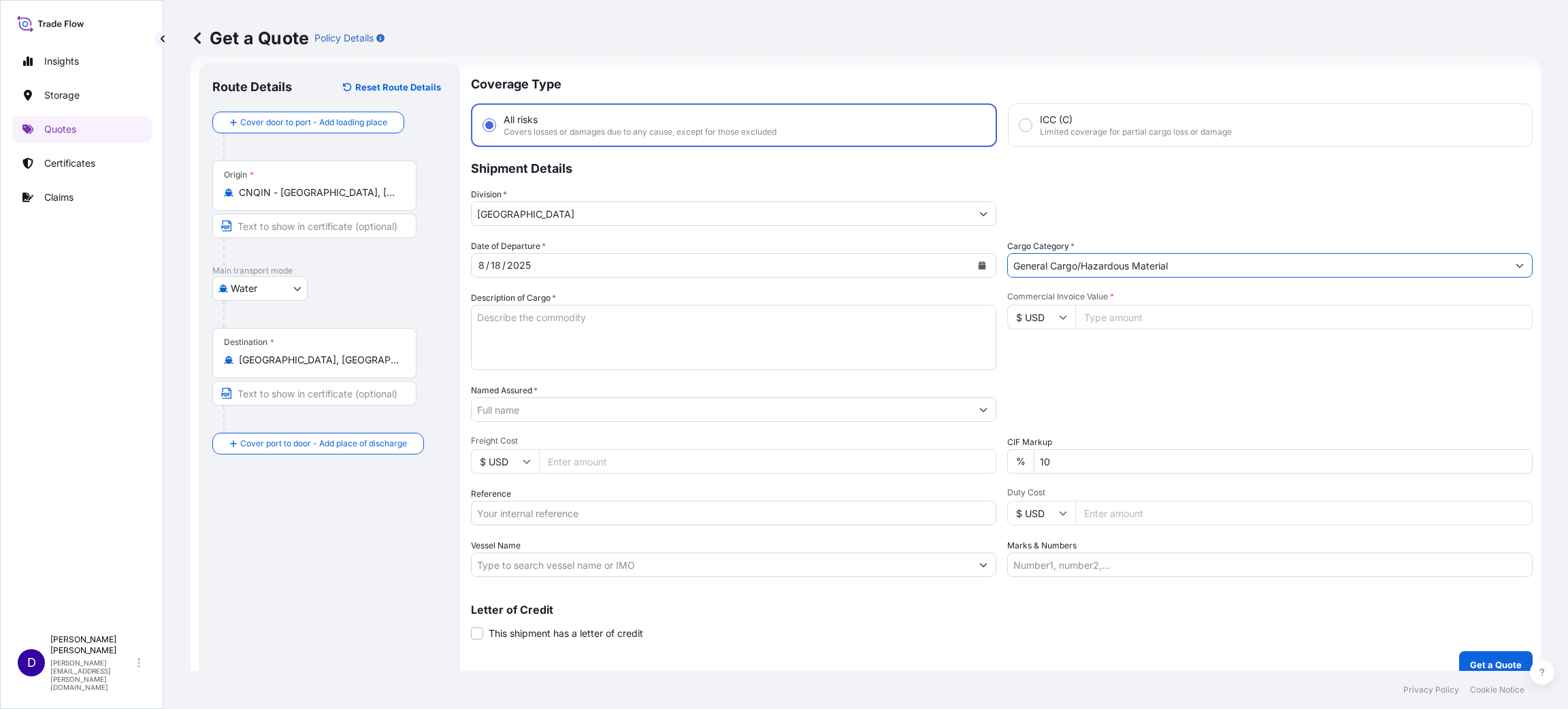
click at [621, 296] on div "Description of Cargo *" at bounding box center [733, 331] width 525 height 79
click at [654, 313] on textarea "Description of Cargo *" at bounding box center [733, 338] width 525 height 65
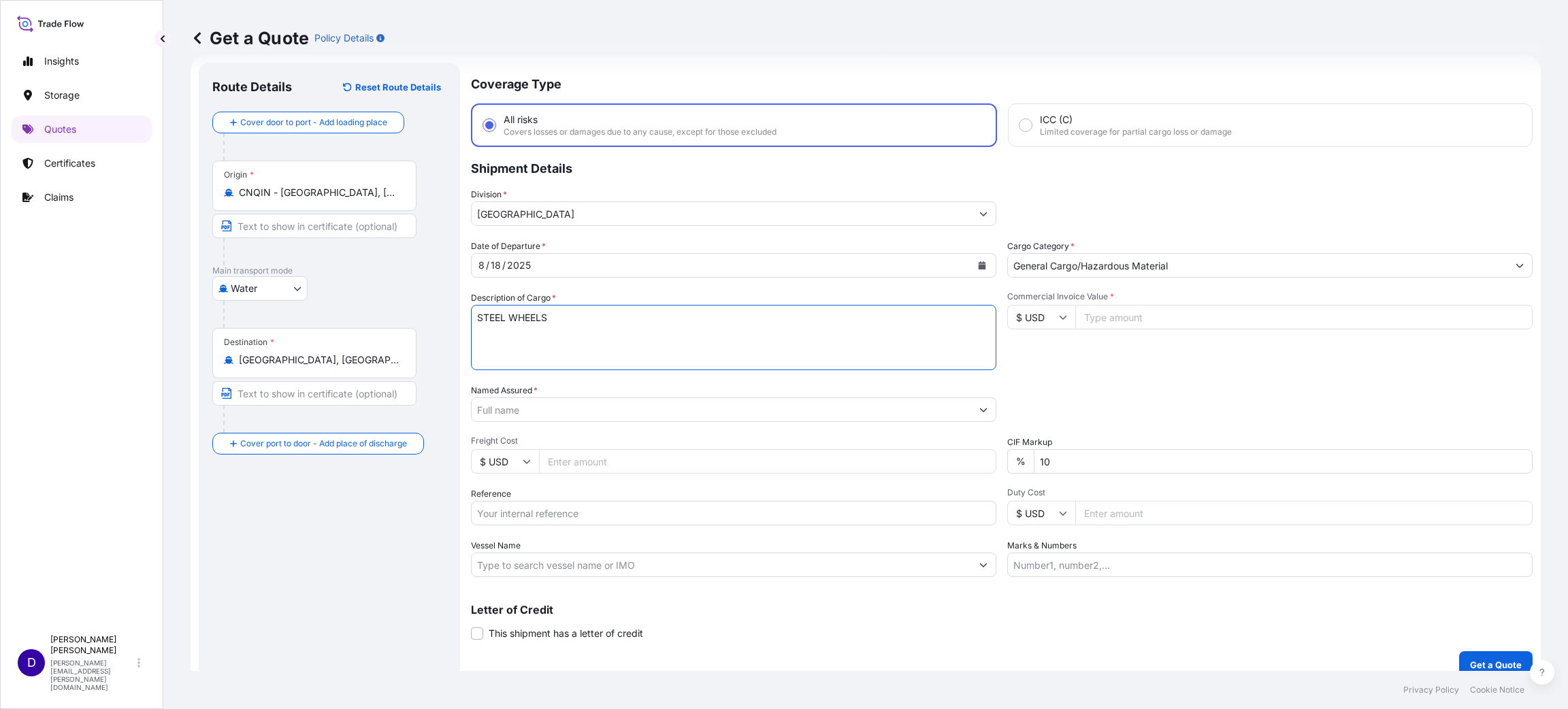
type textarea "STEEL WHEELS"
drag, startPoint x: 1081, startPoint y: 332, endPoint x: 1091, endPoint y: 322, distance: 14.1
click at [1091, 322] on div "Commercial Invoice Value * $ USD" at bounding box center [1270, 331] width 525 height 79
click at [1092, 321] on input "Commercial Invoice Value *" at bounding box center [1304, 317] width 457 height 24
click at [1145, 314] on input "Commercial Invoice Value *" at bounding box center [1304, 317] width 457 height 24
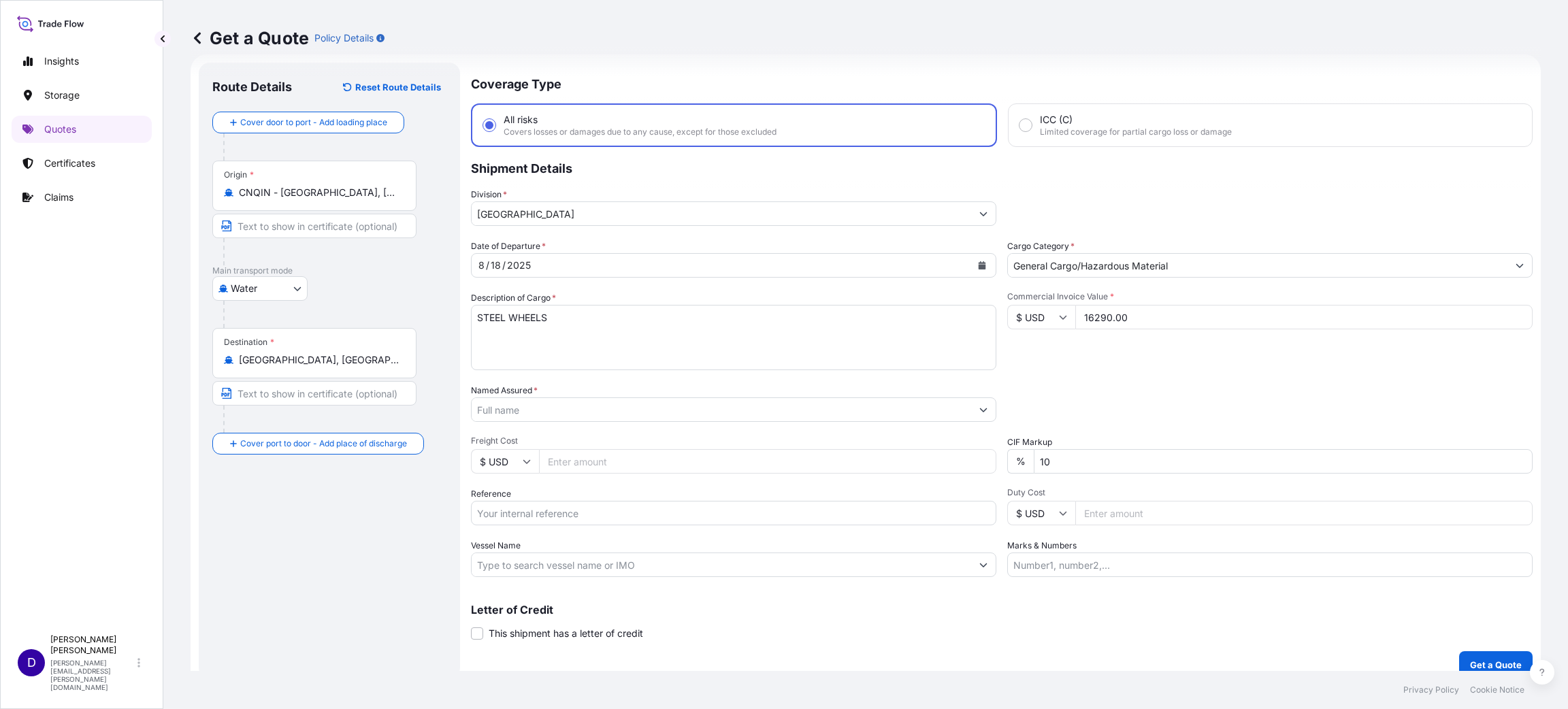
type input "16290.00"
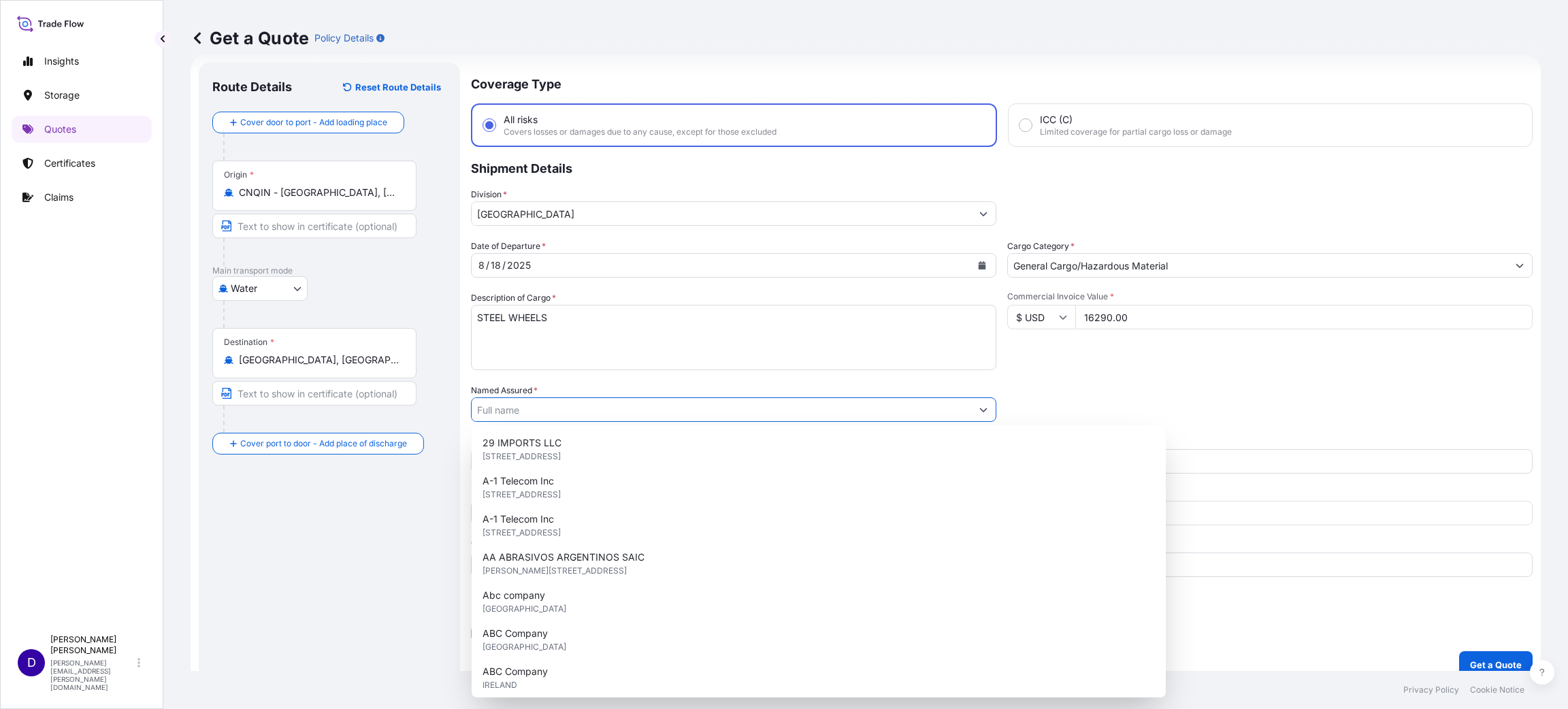
click at [590, 411] on input "Named Assured *" at bounding box center [721, 409] width 500 height 24
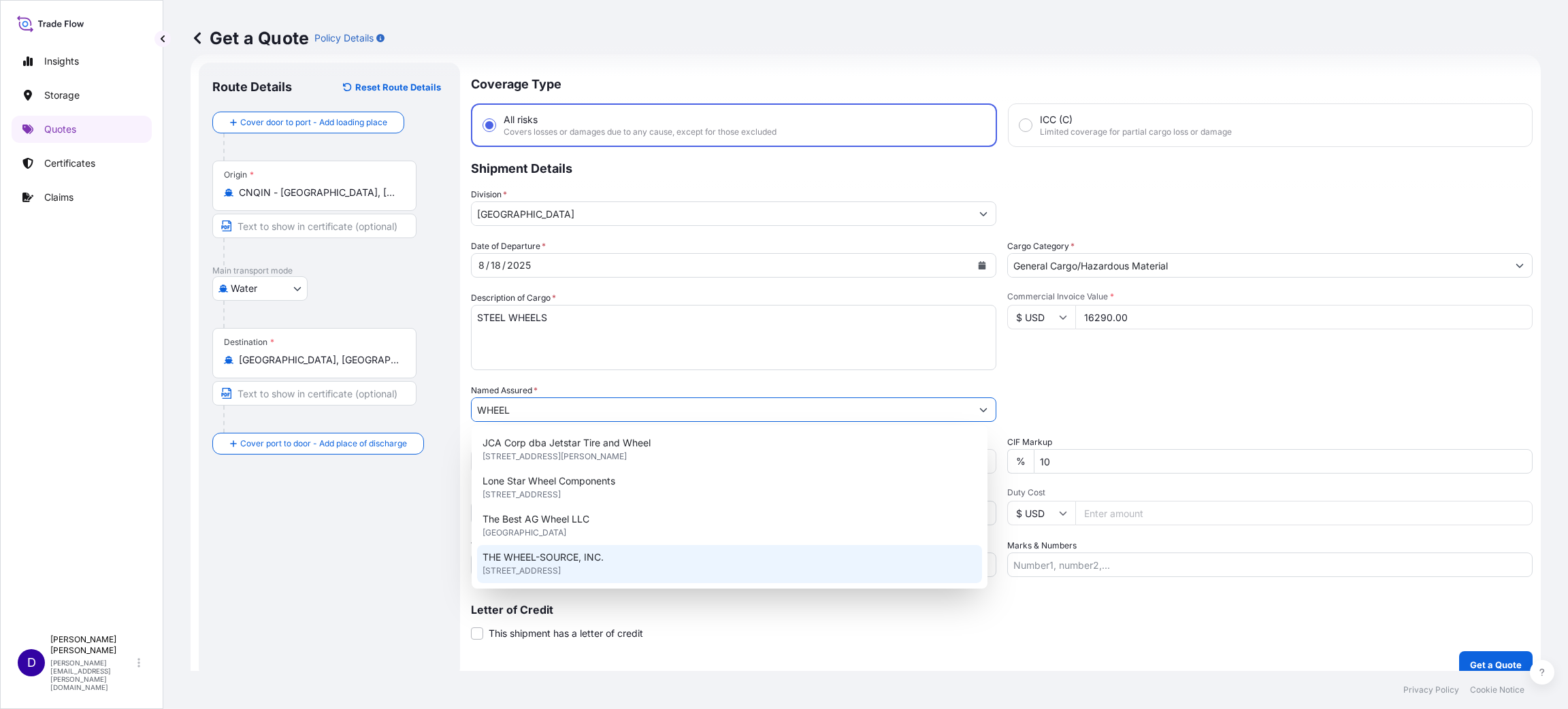
click at [569, 561] on span "THE WHEEL-SOURCE, INC." at bounding box center [543, 557] width 121 height 14
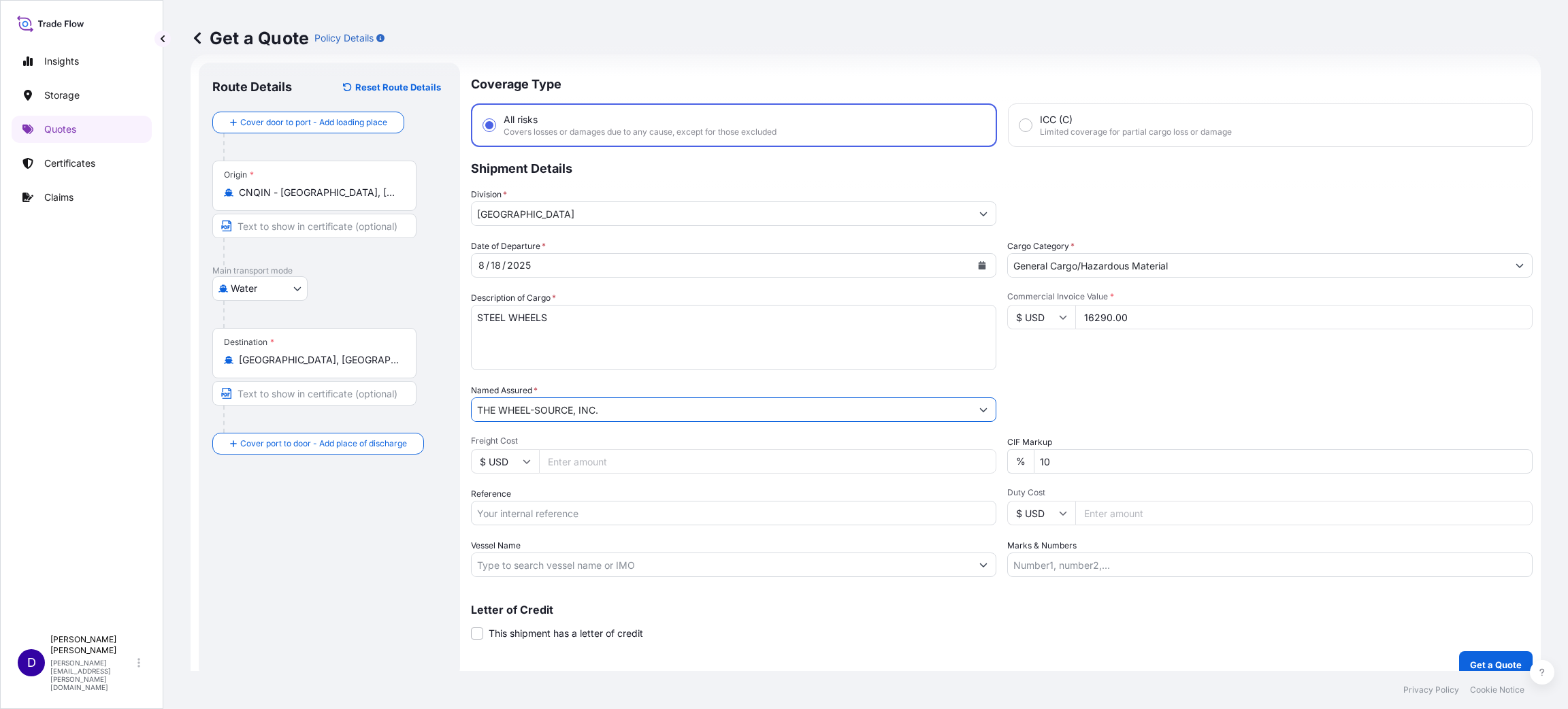
type input "THE WHEEL-SOURCE, INC."
click at [578, 461] on input "Freight Cost" at bounding box center [767, 461] width 457 height 24
type input "6455.00"
click at [578, 510] on input "Reference" at bounding box center [733, 513] width 525 height 24
paste input "S25I157866"
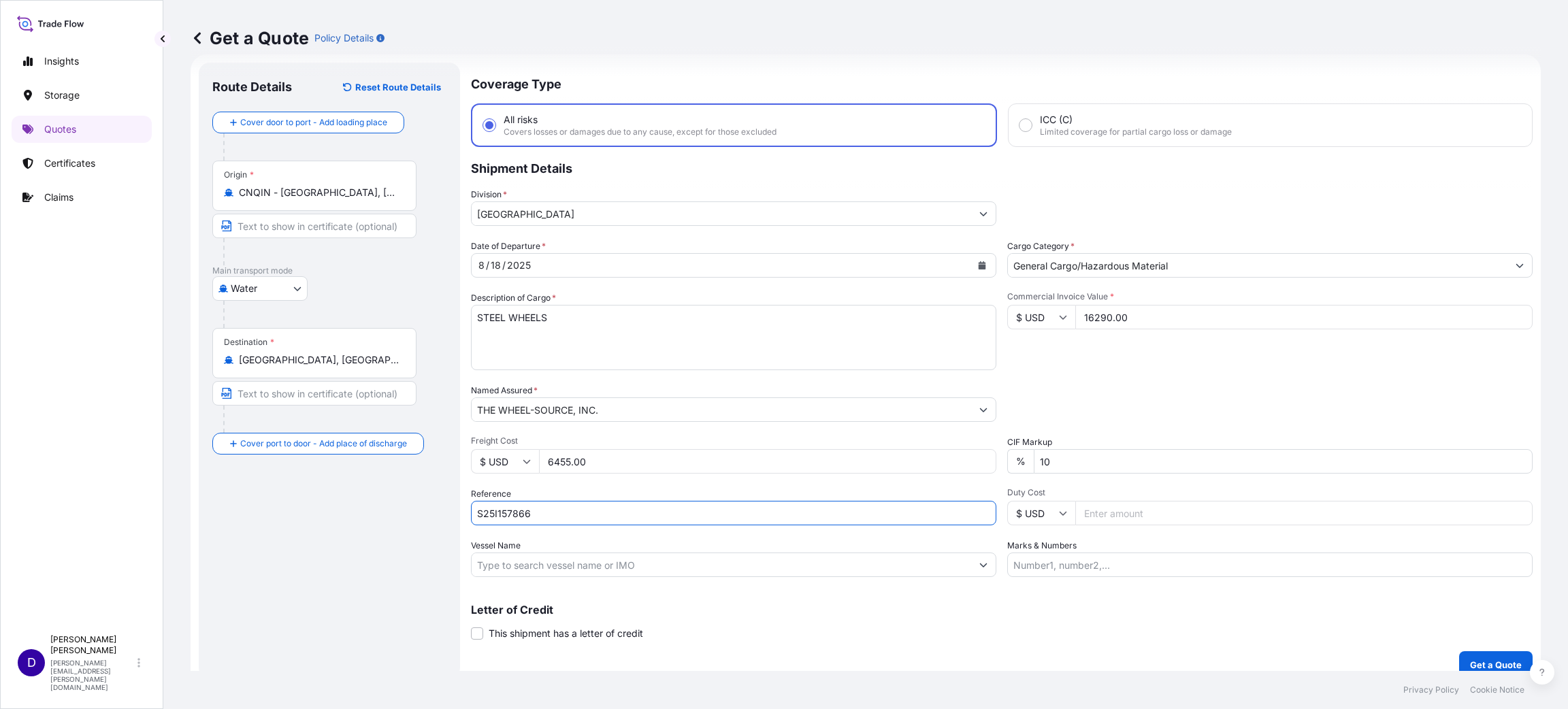
type input "S25I157866"
click at [1125, 517] on input "Duty Cost" at bounding box center [1304, 513] width 457 height 24
type input "4556.53"
click at [1086, 510] on input "4556.53" at bounding box center [1304, 513] width 457 height 24
click at [1125, 516] on input "4556.53" at bounding box center [1304, 513] width 457 height 24
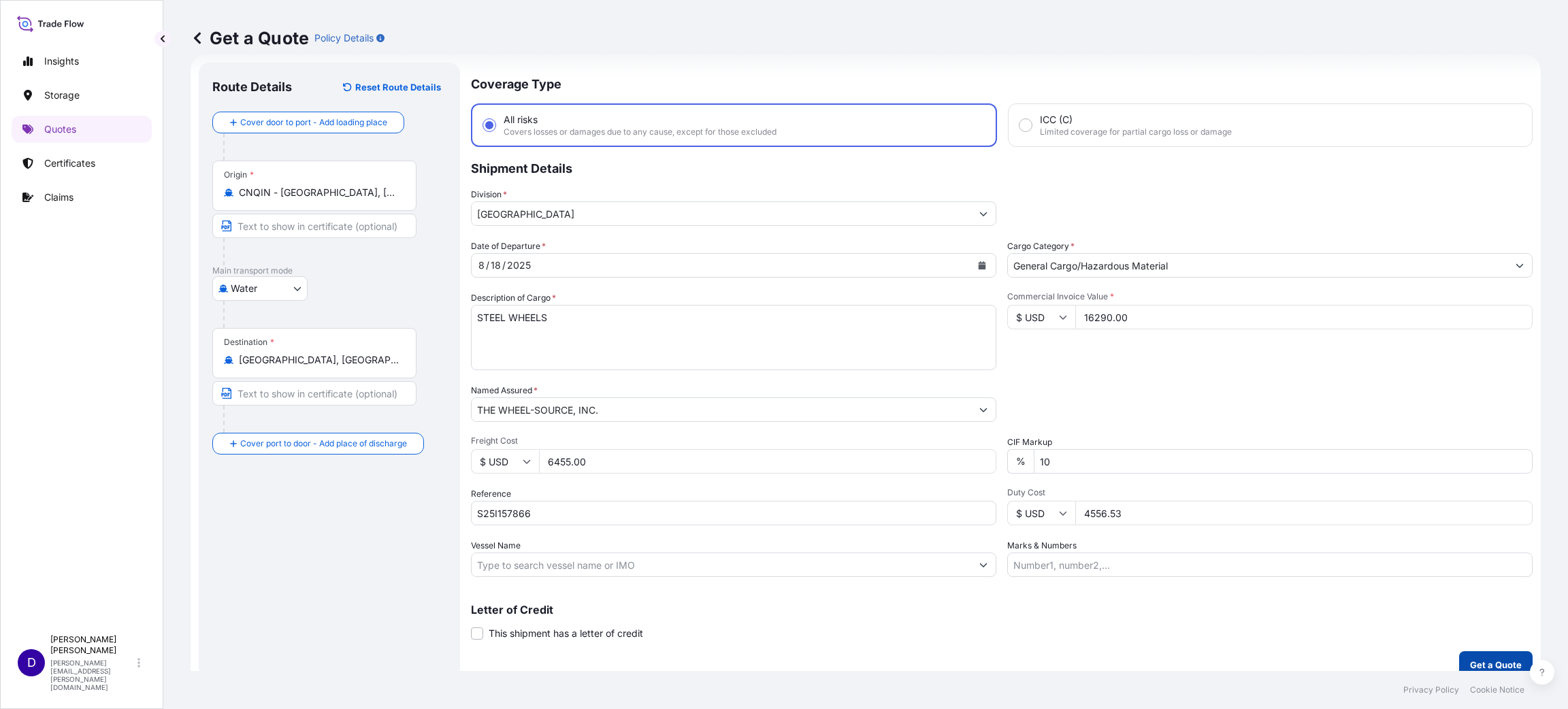
click at [1485, 658] on p "Get a Quote" at bounding box center [1496, 665] width 51 height 14
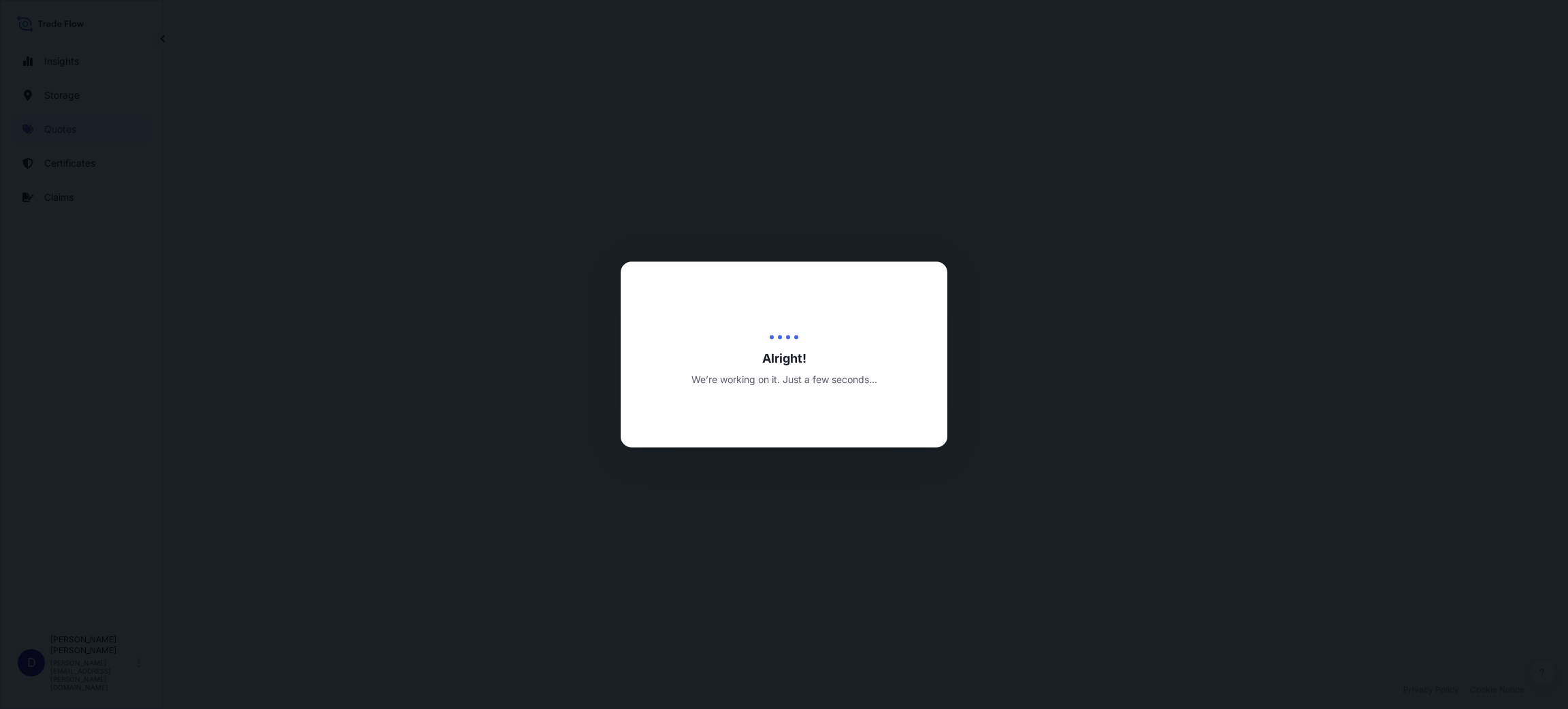
select select "Water"
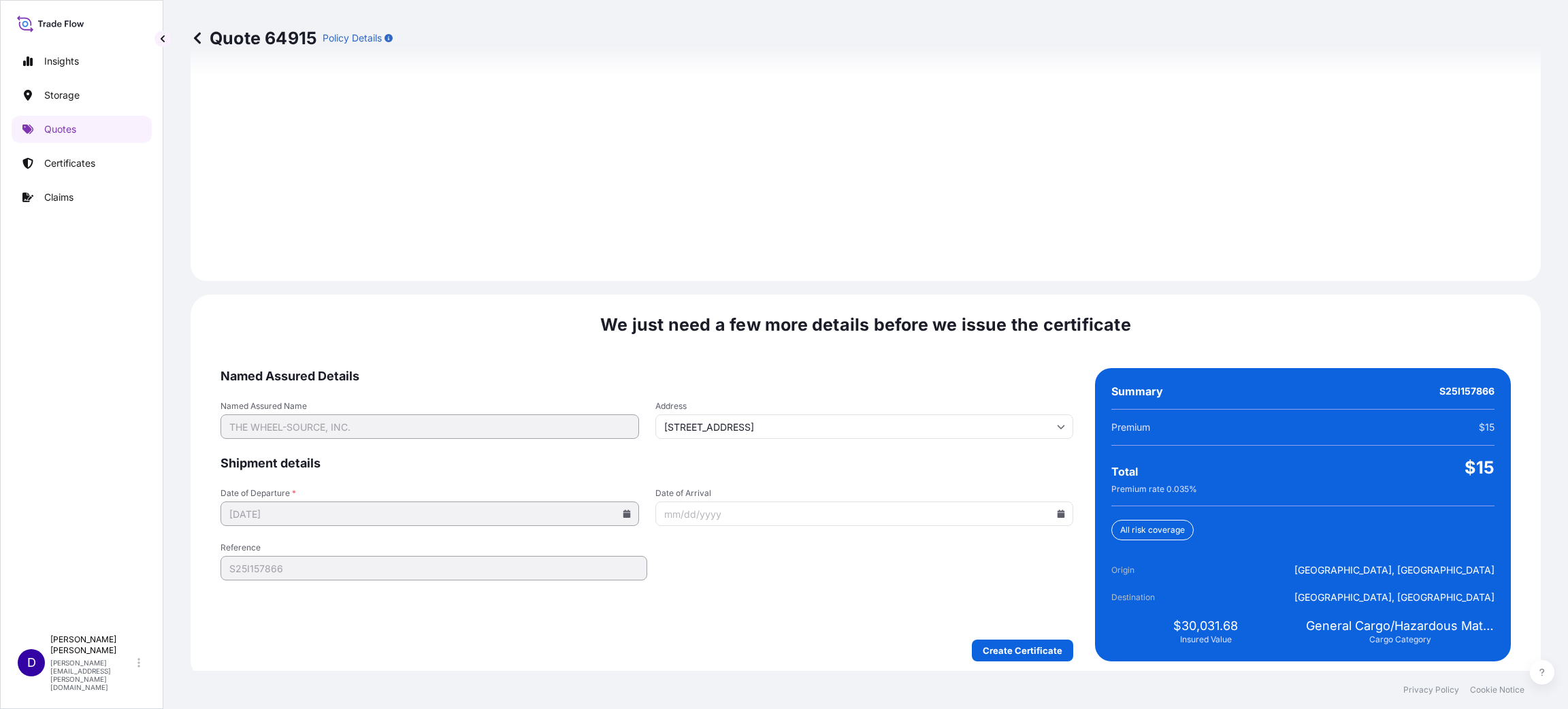
scroll to position [1868, 0]
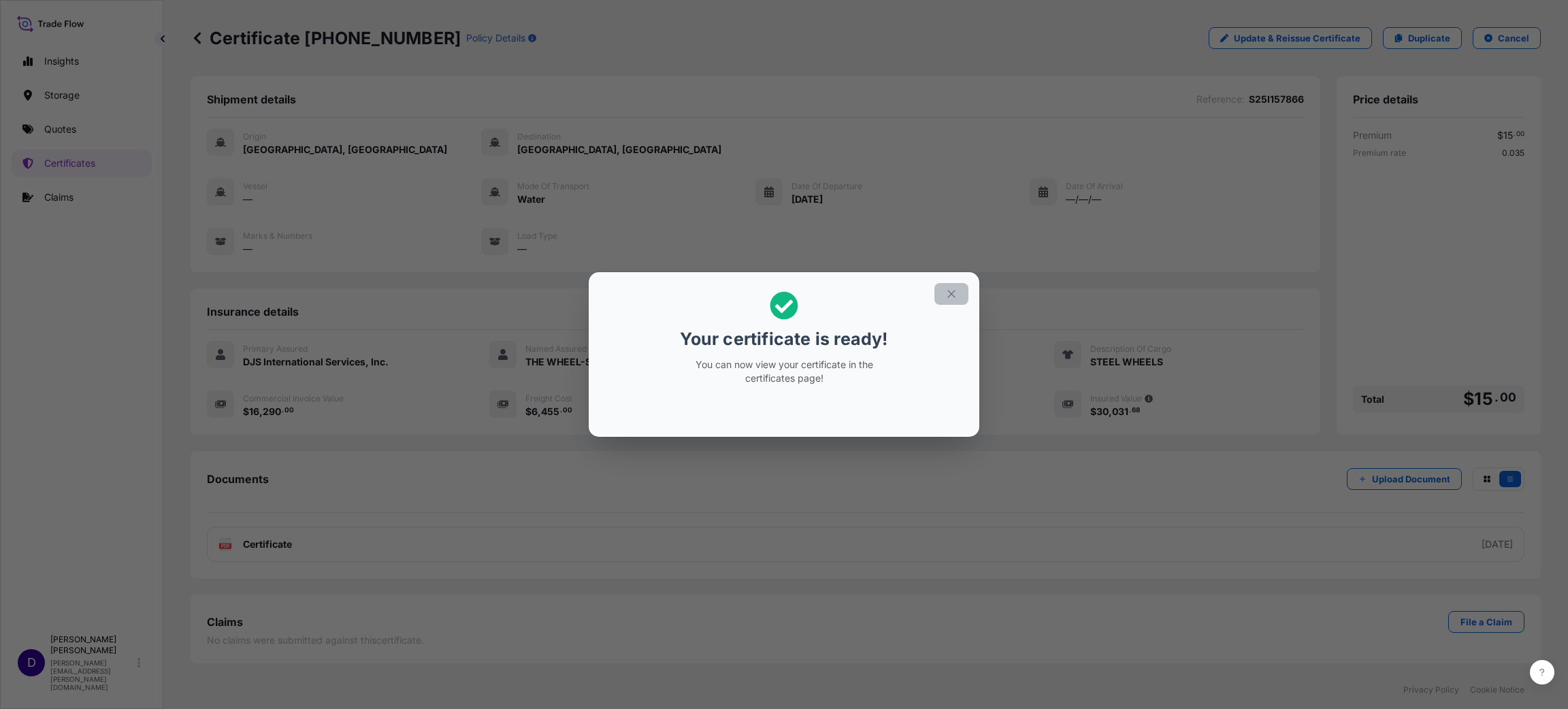
click at [954, 294] on icon "button" at bounding box center [952, 294] width 13 height 13
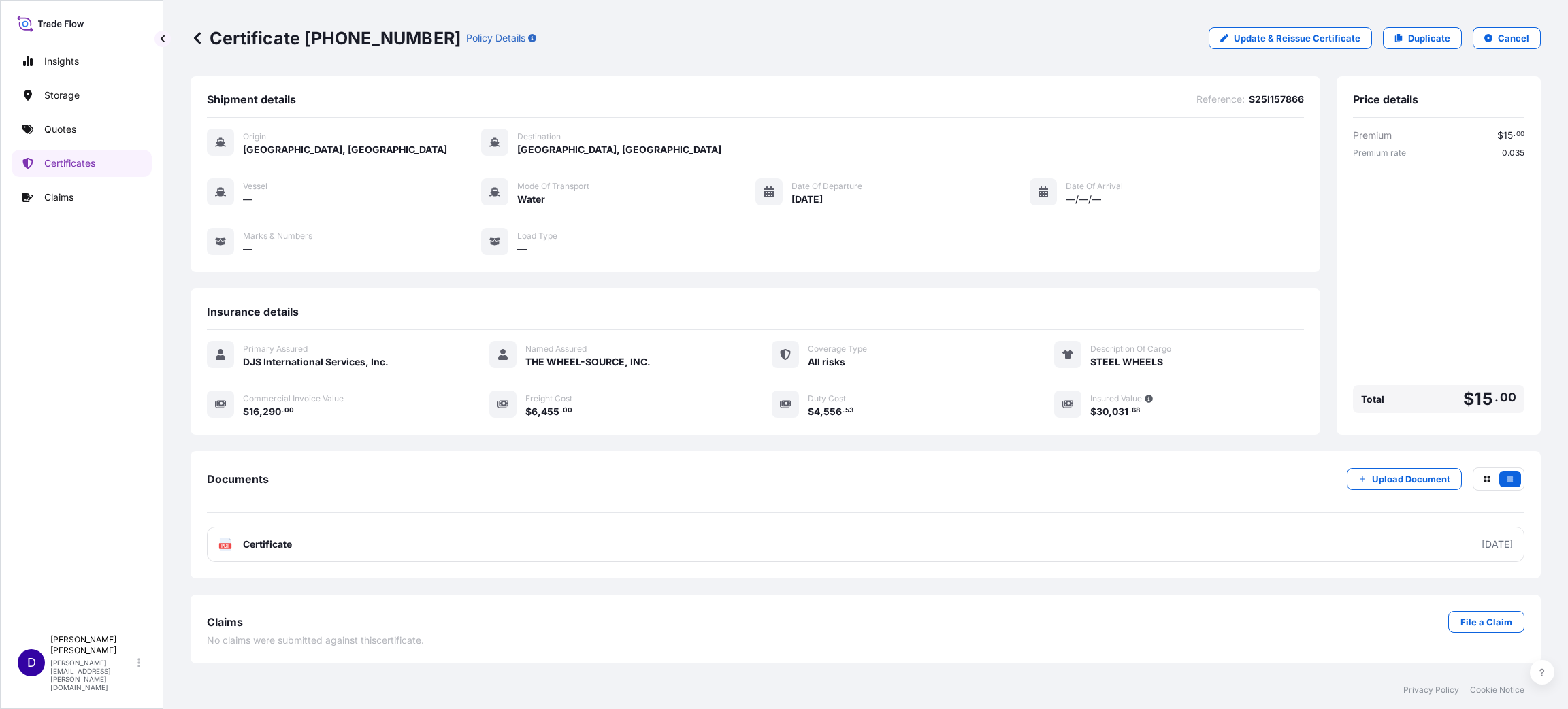
drag, startPoint x: 557, startPoint y: 414, endPoint x: 578, endPoint y: 420, distance: 21.8
click at [578, 420] on div "Primary Assured DJS International Services, Inc. Named Assured THE WHEEL-SOURCE…" at bounding box center [756, 386] width 1097 height 113
click at [1439, 44] on p "Duplicate" at bounding box center [1429, 38] width 42 height 14
select select "Water"
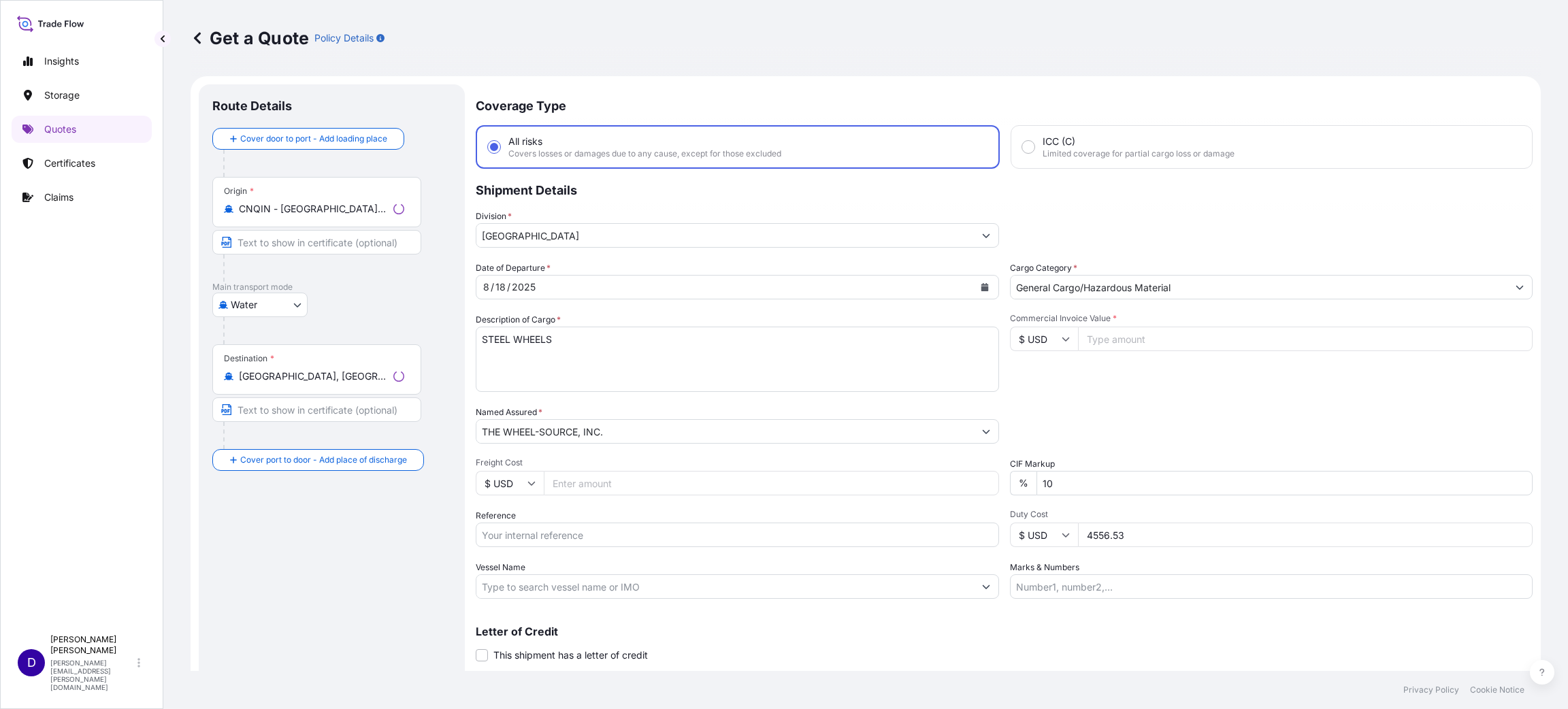
scroll to position [22, 0]
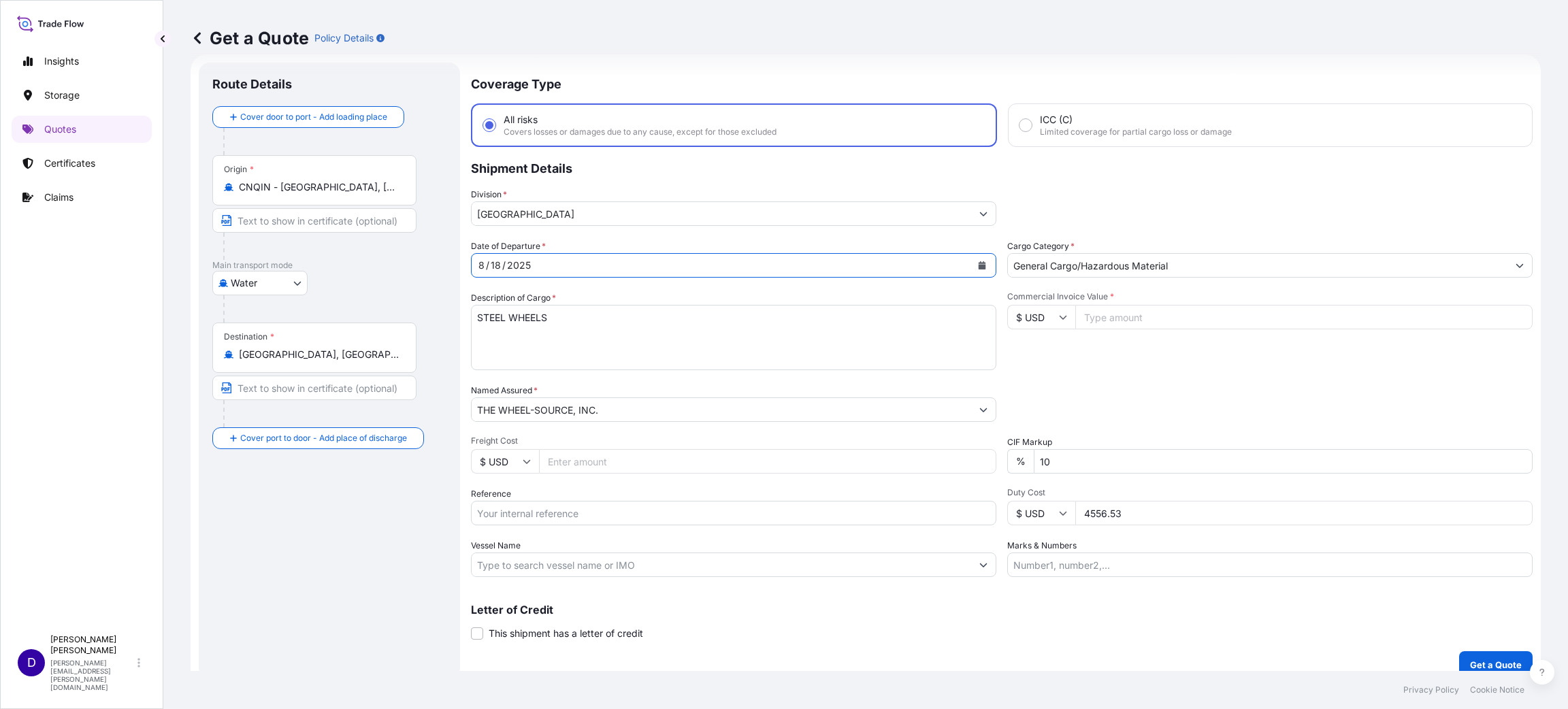
click at [979, 261] on icon "Calendar" at bounding box center [982, 266] width 8 height 8
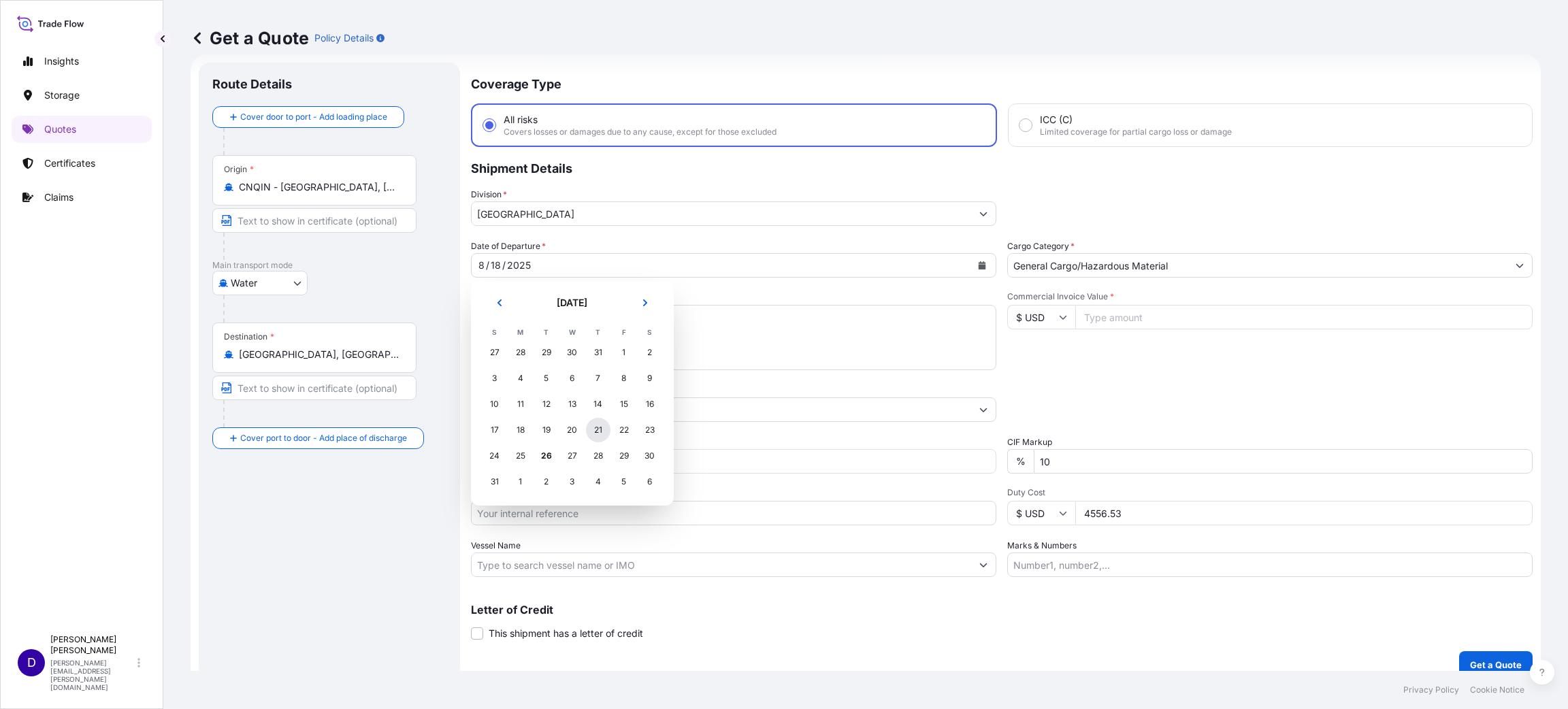
click at [601, 427] on div "21" at bounding box center [598, 430] width 24 height 24
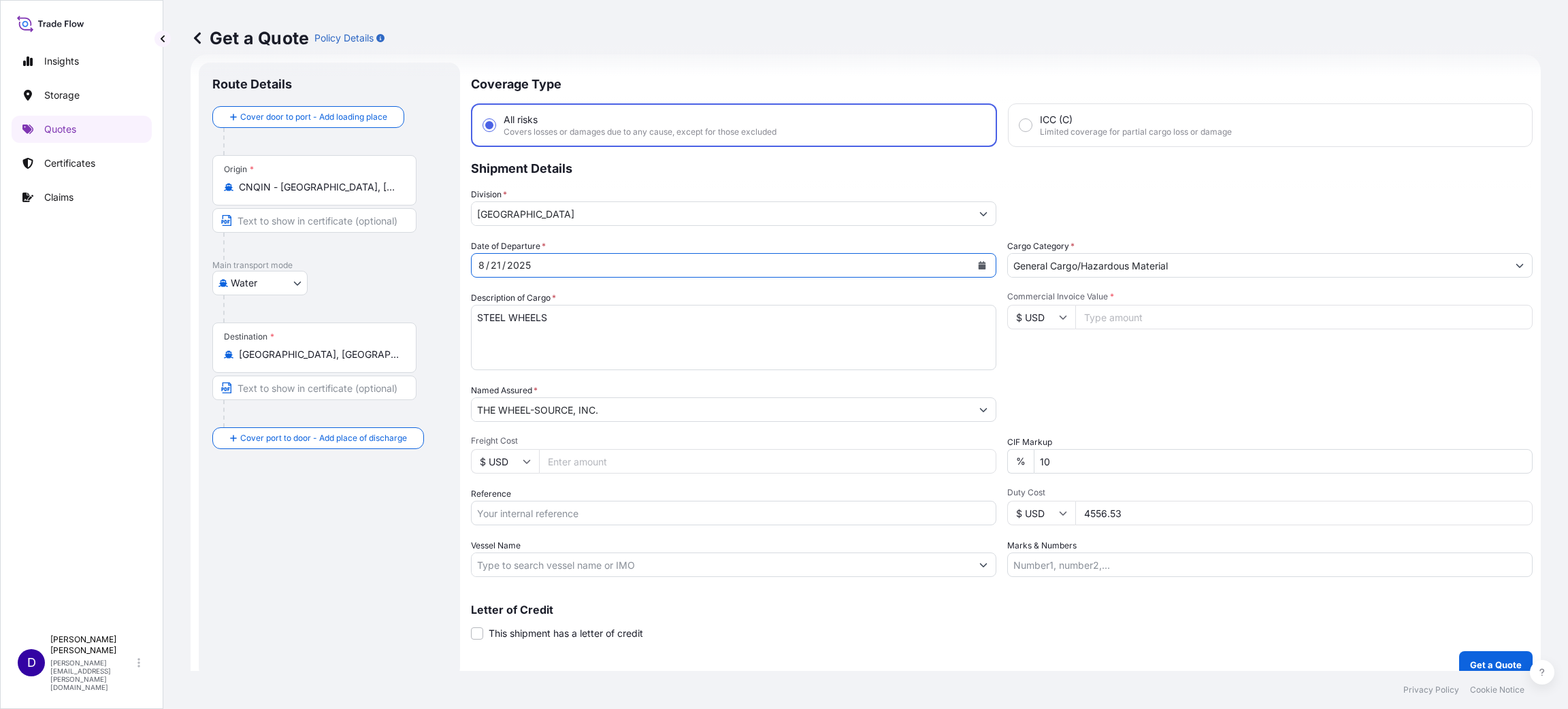
click at [1103, 321] on input "Commercial Invoice Value *" at bounding box center [1304, 317] width 457 height 24
type input "18662.00"
click at [614, 461] on input "Freight Cost" at bounding box center [767, 461] width 457 height 24
type input "6485.00"
click at [589, 525] on div "Date of Departure * [DATE] Cargo Category * General Cargo/Hazardous Material De…" at bounding box center [1001, 409] width 1061 height 338
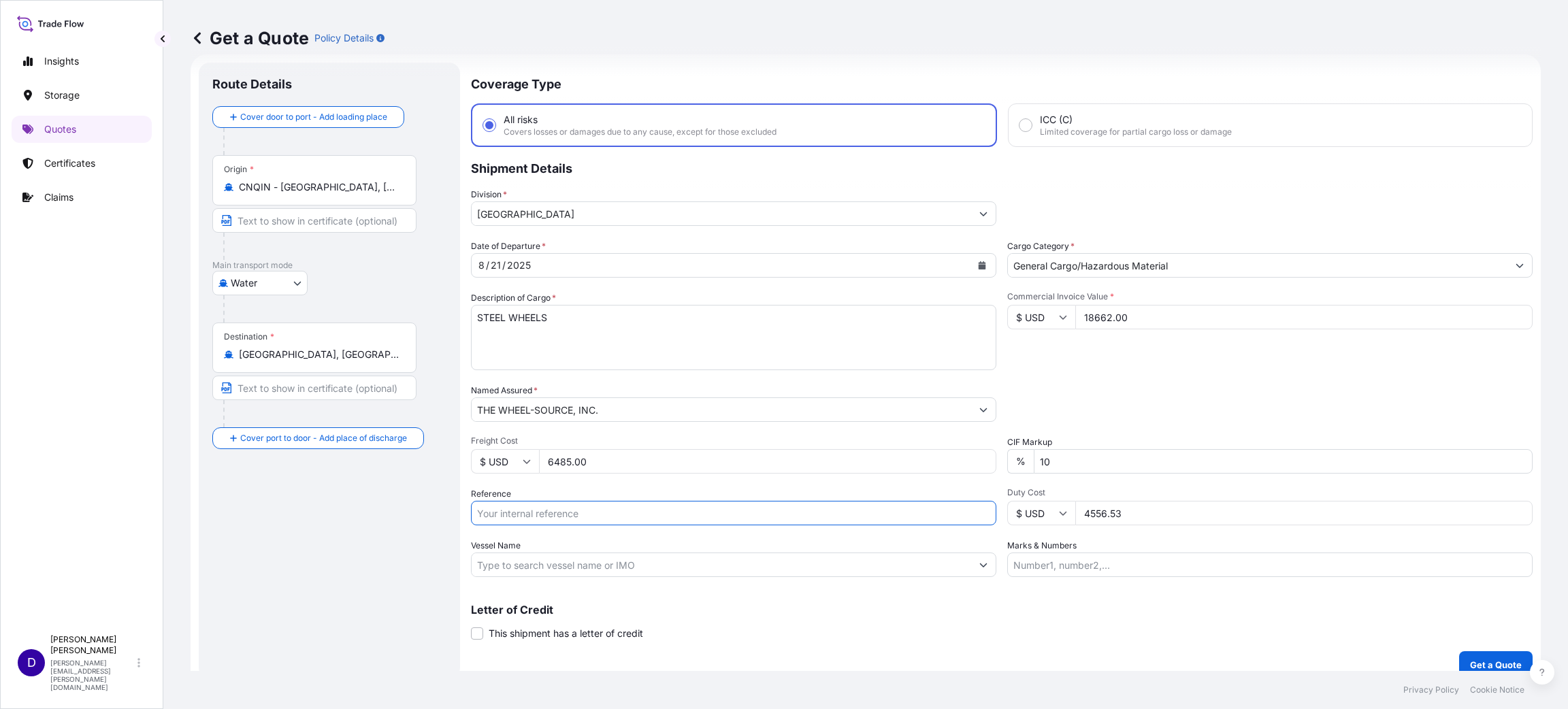
click at [585, 517] on input "Reference" at bounding box center [733, 513] width 525 height 24
paste input "S25I158054"
type input "S25I158054"
drag, startPoint x: 1085, startPoint y: 509, endPoint x: 957, endPoint y: 524, distance: 128.9
click at [957, 523] on div "Date of Departure * [DATE] Cargo Category * General Cargo/Hazardous Material De…" at bounding box center [1001, 409] width 1061 height 338
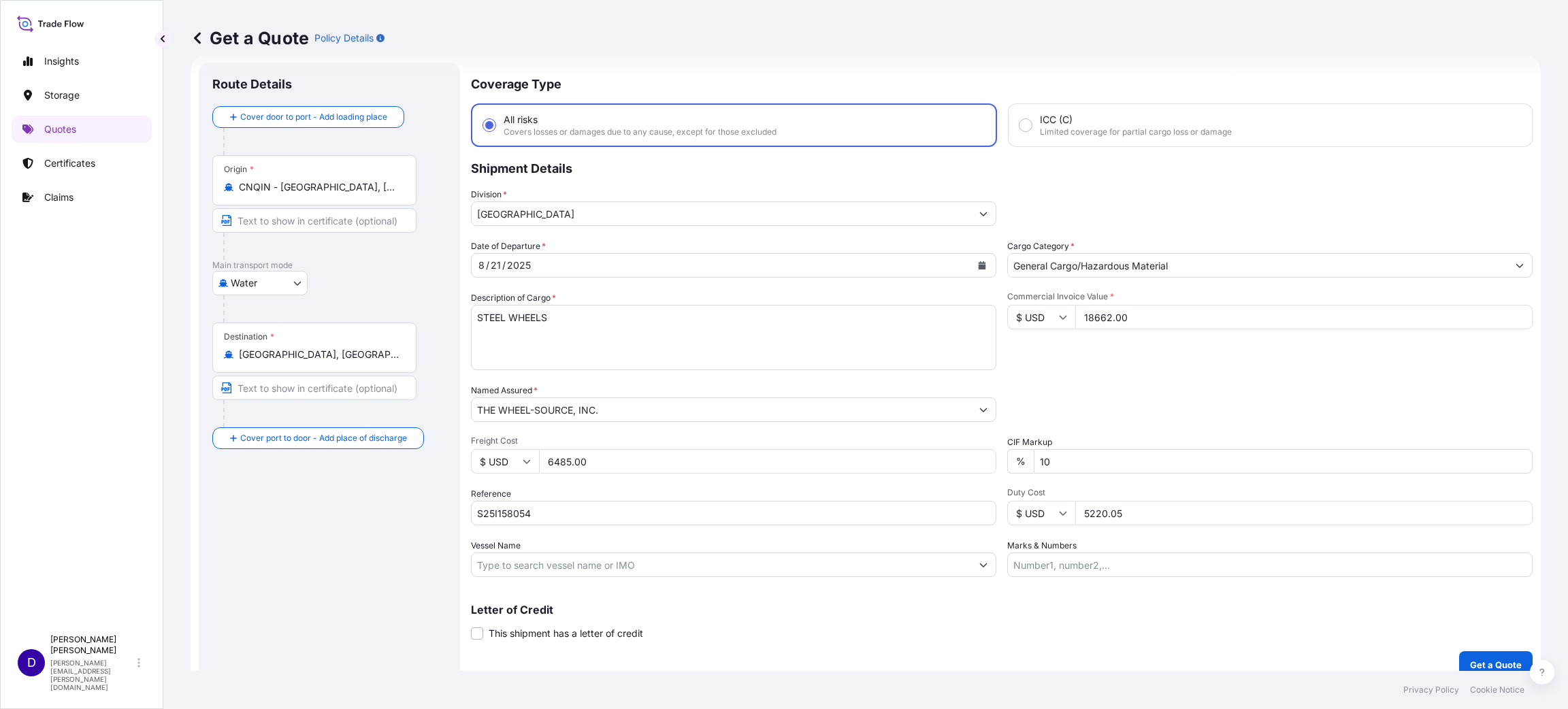
type input "5220.05"
click at [1494, 659] on p "Get a Quote" at bounding box center [1496, 665] width 51 height 14
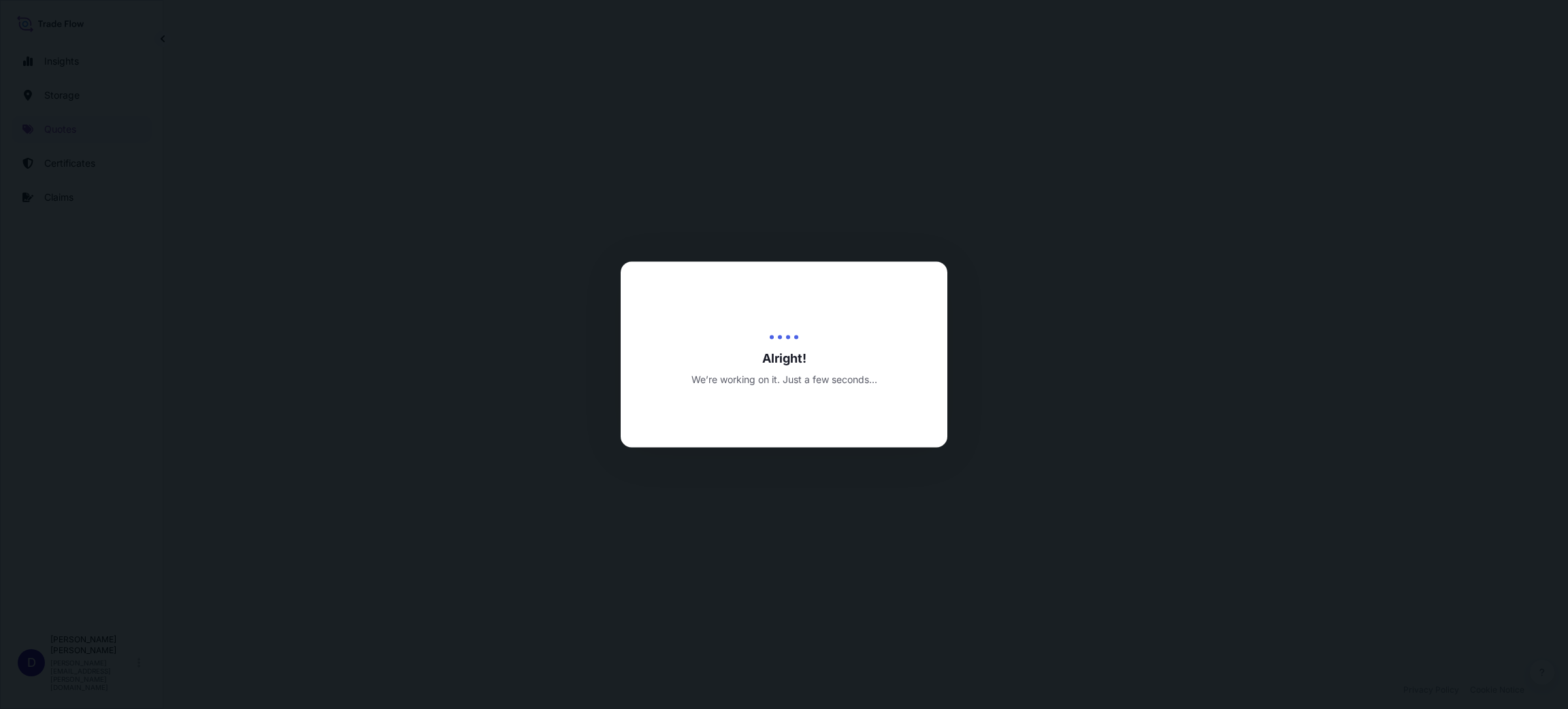
select select "Water"
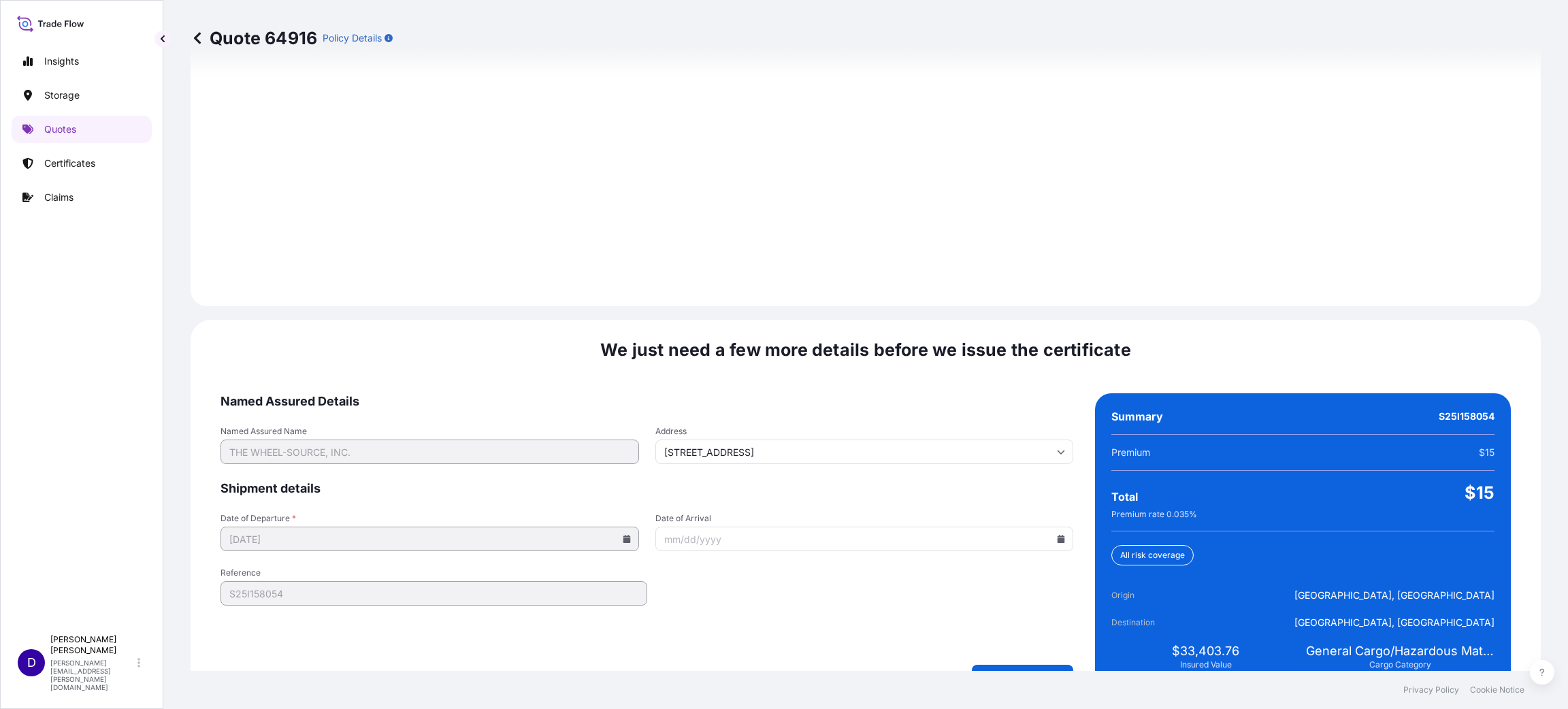
scroll to position [1868, 0]
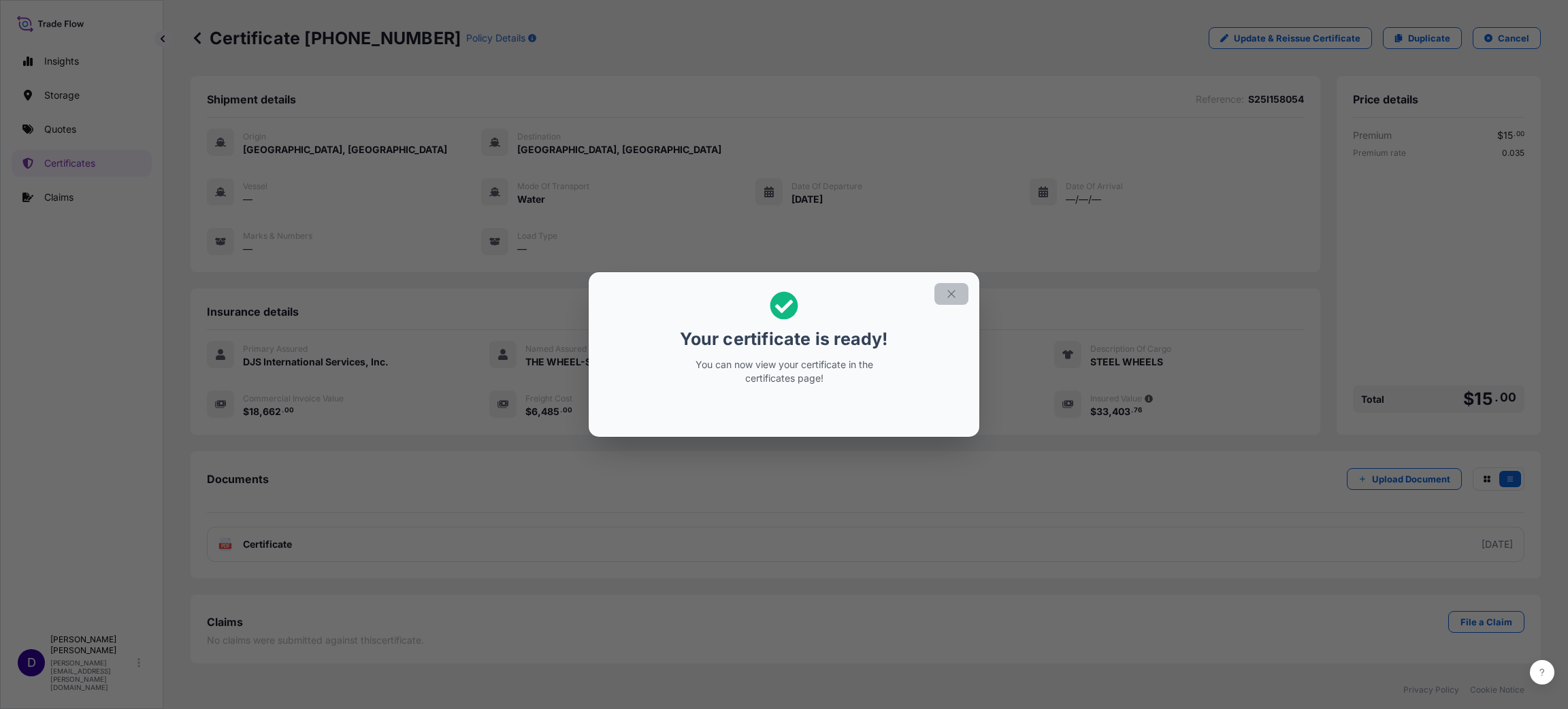
click at [950, 298] on icon "button" at bounding box center [952, 294] width 13 height 13
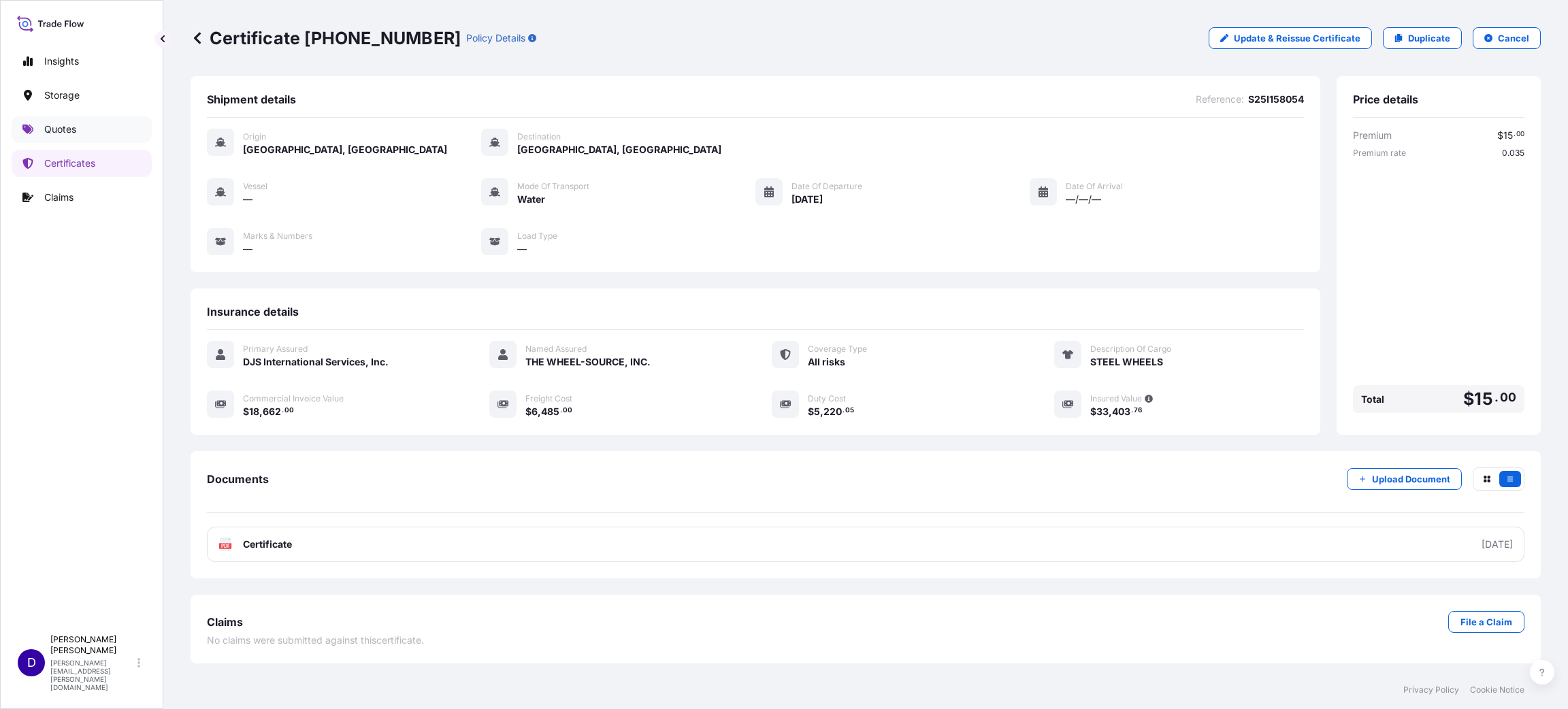
click at [60, 128] on p "Quotes" at bounding box center [60, 129] width 32 height 14
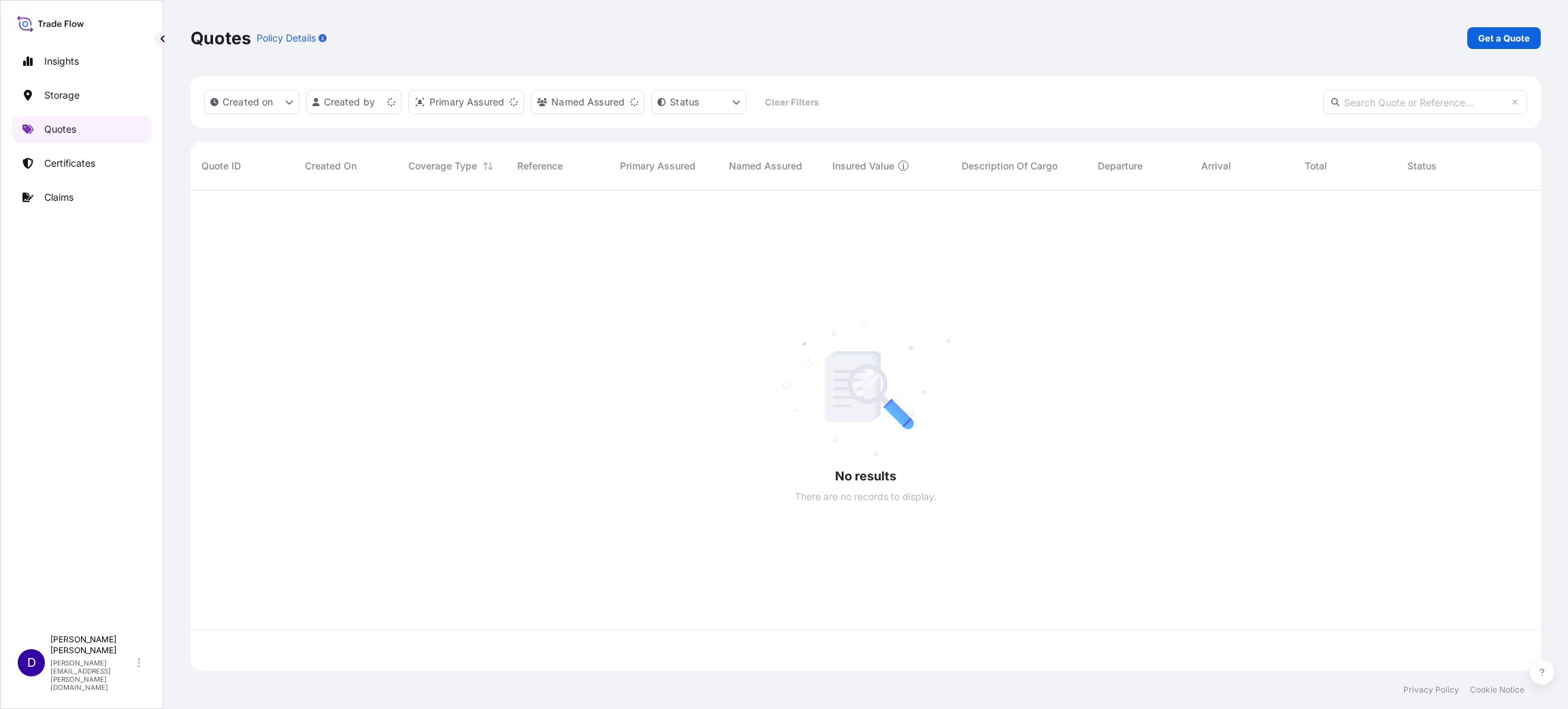
scroll to position [472, 1334]
click at [1489, 35] on p "Get a Quote" at bounding box center [1503, 38] width 51 height 14
select select "Water"
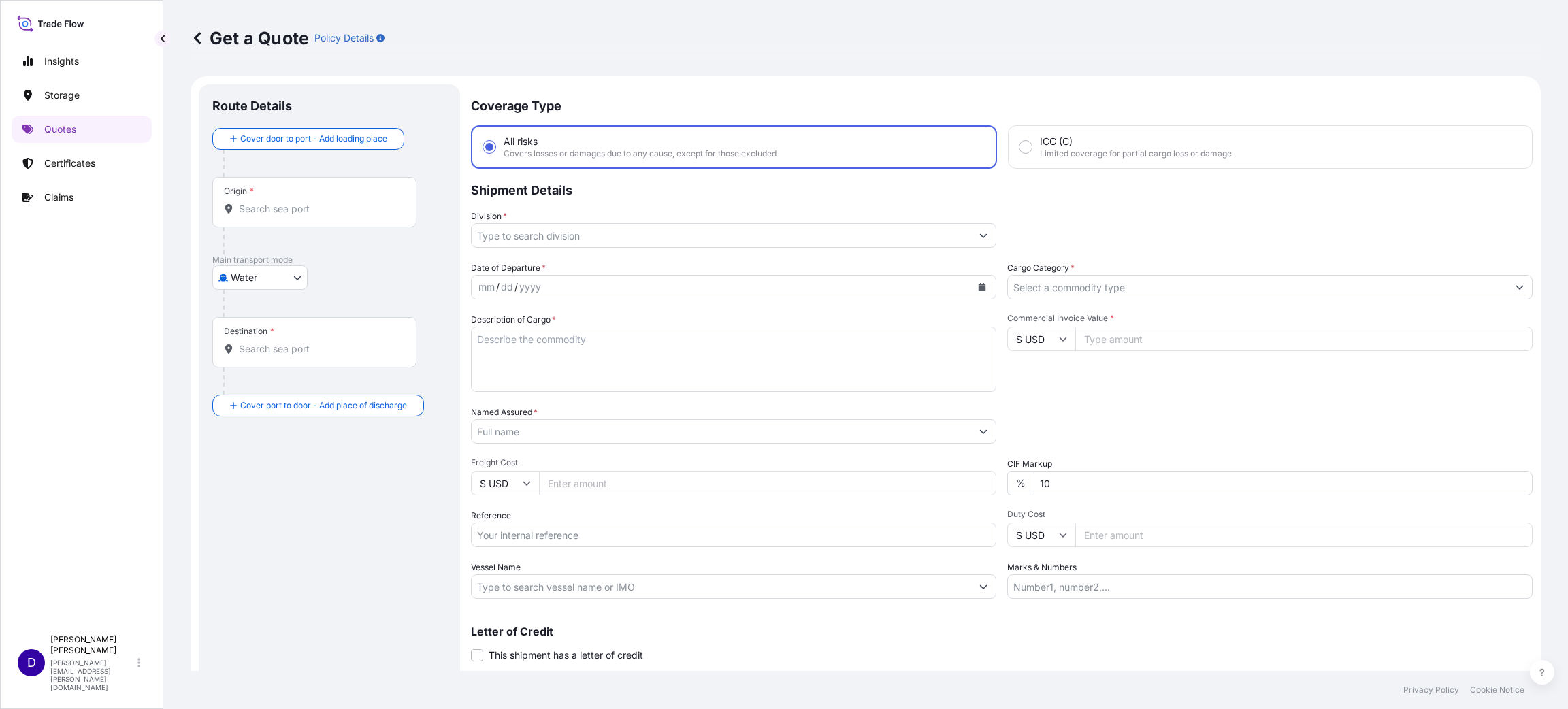
scroll to position [22, 0]
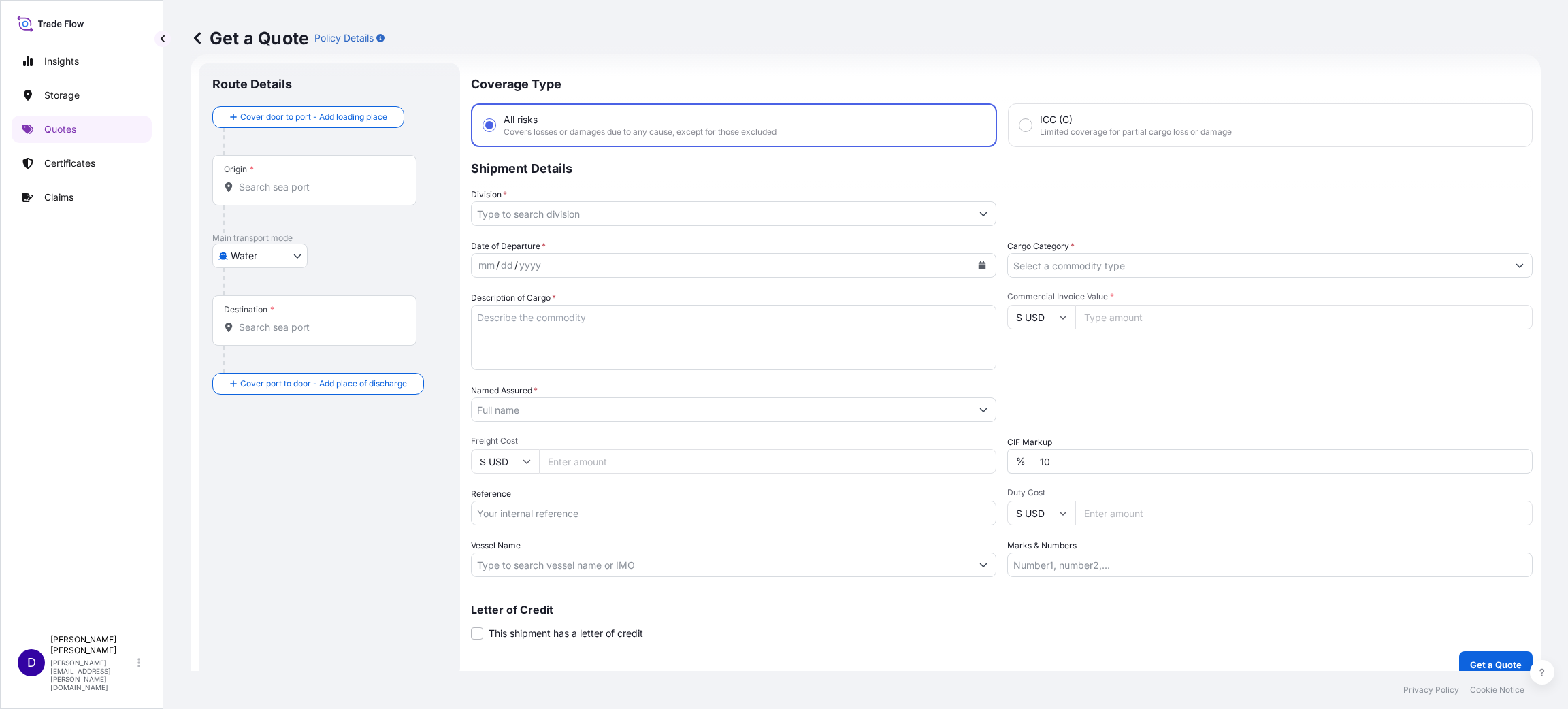
click at [266, 186] on input "Origin *" at bounding box center [319, 187] width 161 height 14
click at [320, 227] on span "THLCH - [GEOGRAPHIC_DATA], [GEOGRAPHIC_DATA]" at bounding box center [364, 234] width 212 height 27
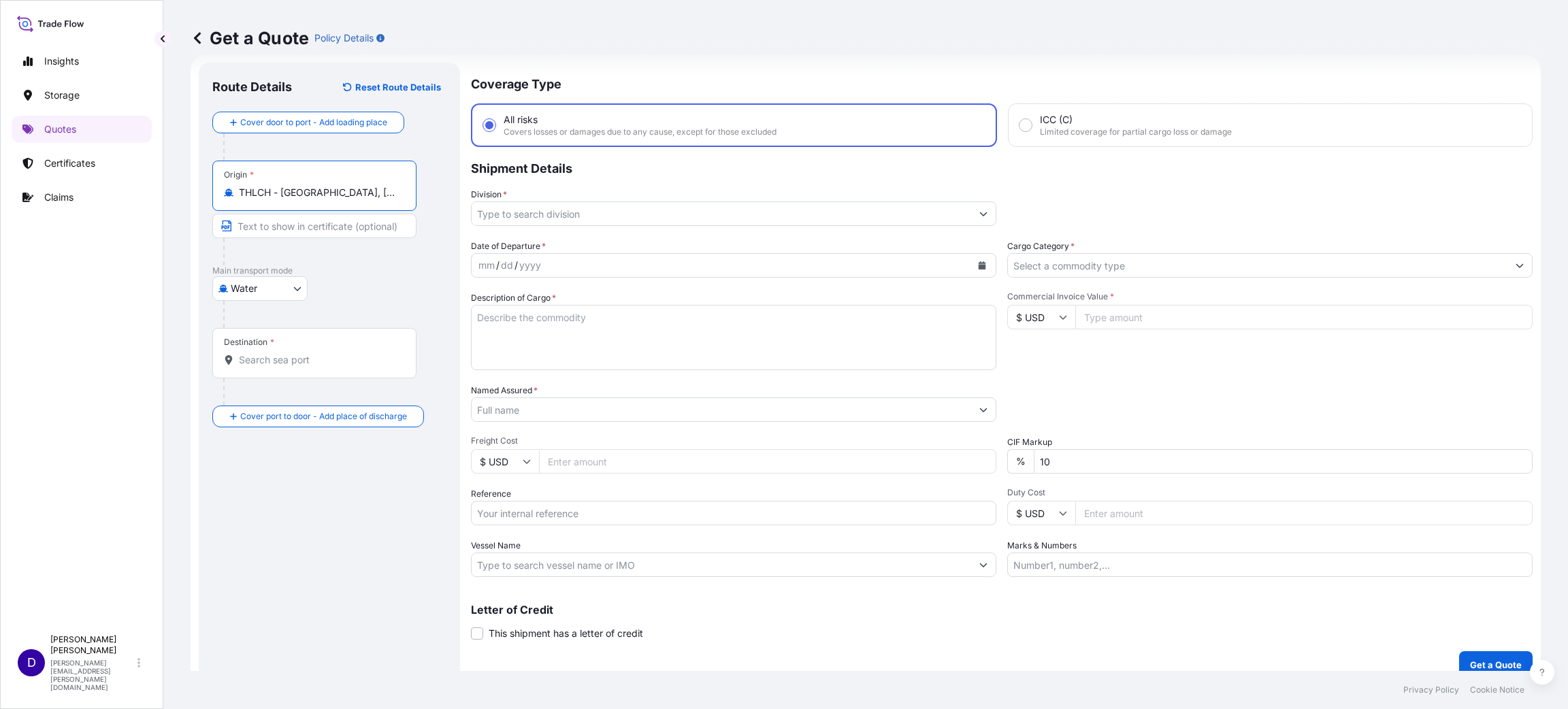
type input "THLCH - [GEOGRAPHIC_DATA], [GEOGRAPHIC_DATA]"
click at [283, 368] on div "Destination *" at bounding box center [314, 353] width 204 height 50
click at [283, 367] on input "Destination *" at bounding box center [319, 360] width 161 height 14
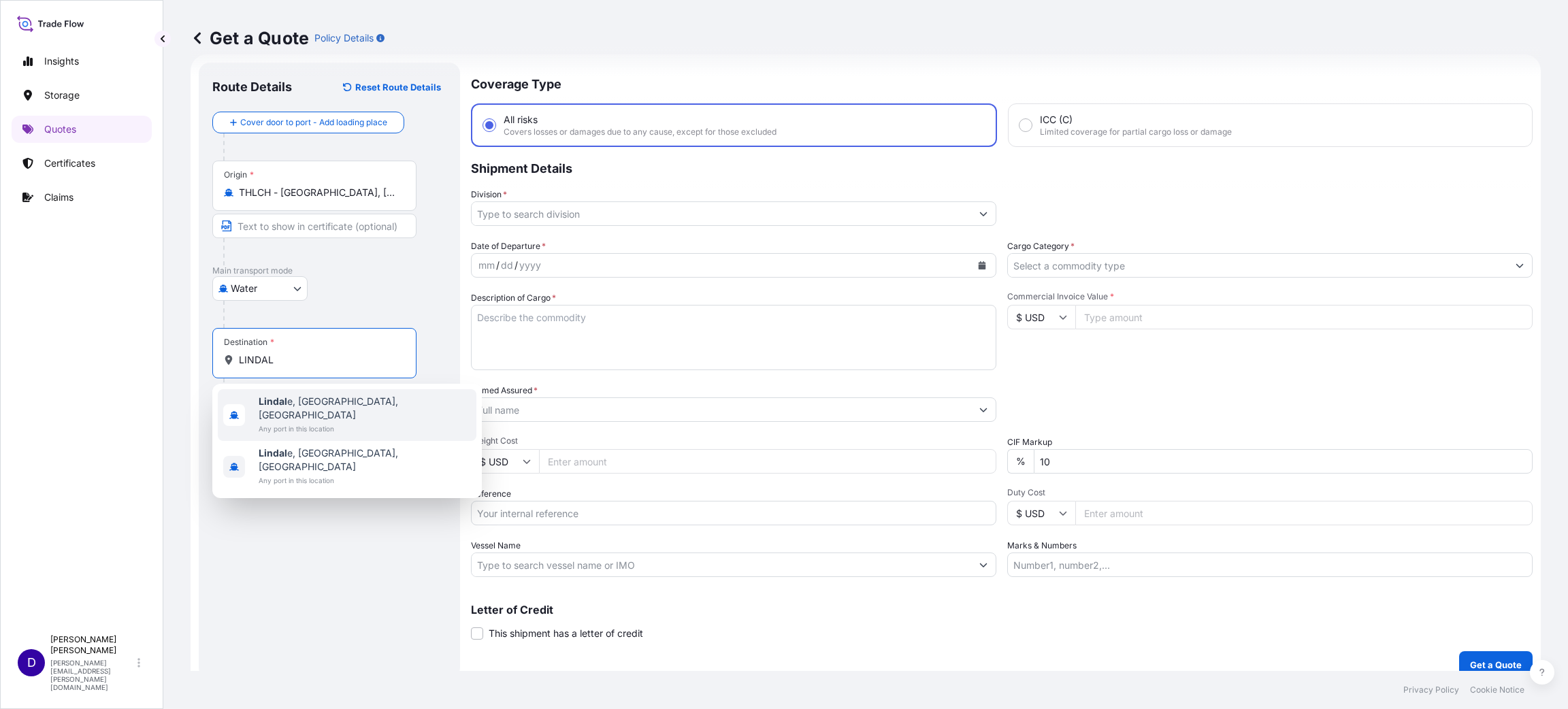
click at [293, 399] on span "Lindal e, [GEOGRAPHIC_DATA], [GEOGRAPHIC_DATA]" at bounding box center [364, 408] width 212 height 27
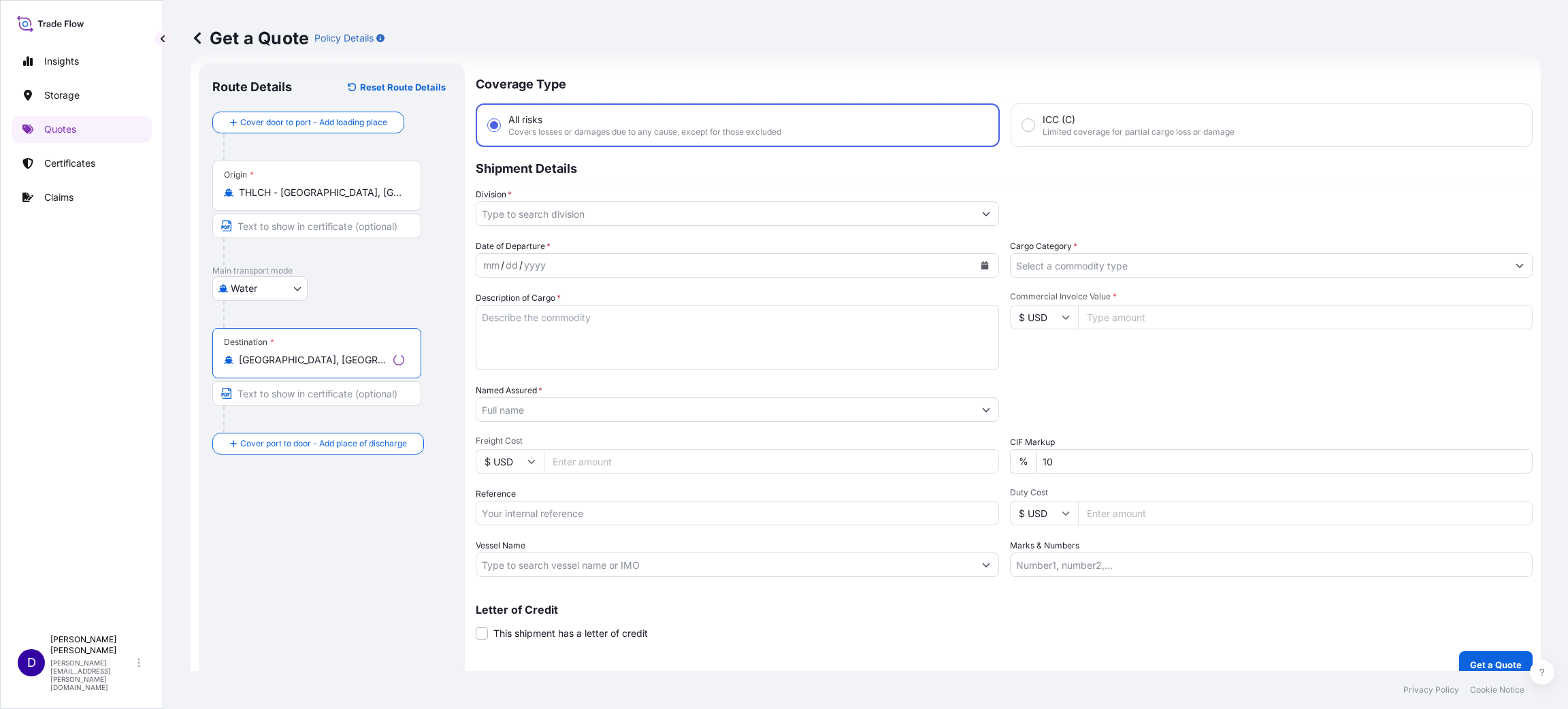
type input "[GEOGRAPHIC_DATA], [GEOGRAPHIC_DATA], [GEOGRAPHIC_DATA]"
click at [512, 212] on input "Division *" at bounding box center [725, 213] width 498 height 24
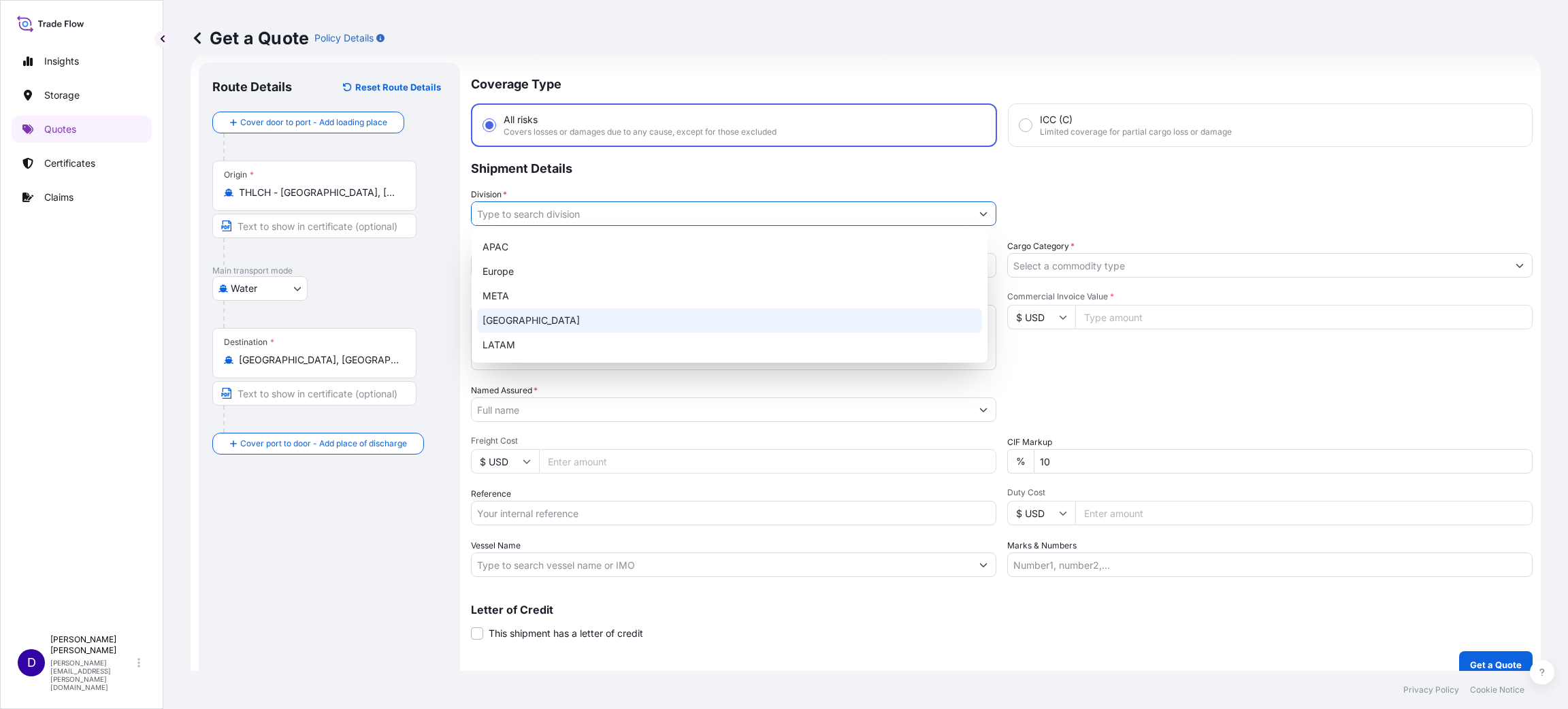
click at [526, 321] on div "[GEOGRAPHIC_DATA]" at bounding box center [729, 320] width 505 height 24
type input "[GEOGRAPHIC_DATA]"
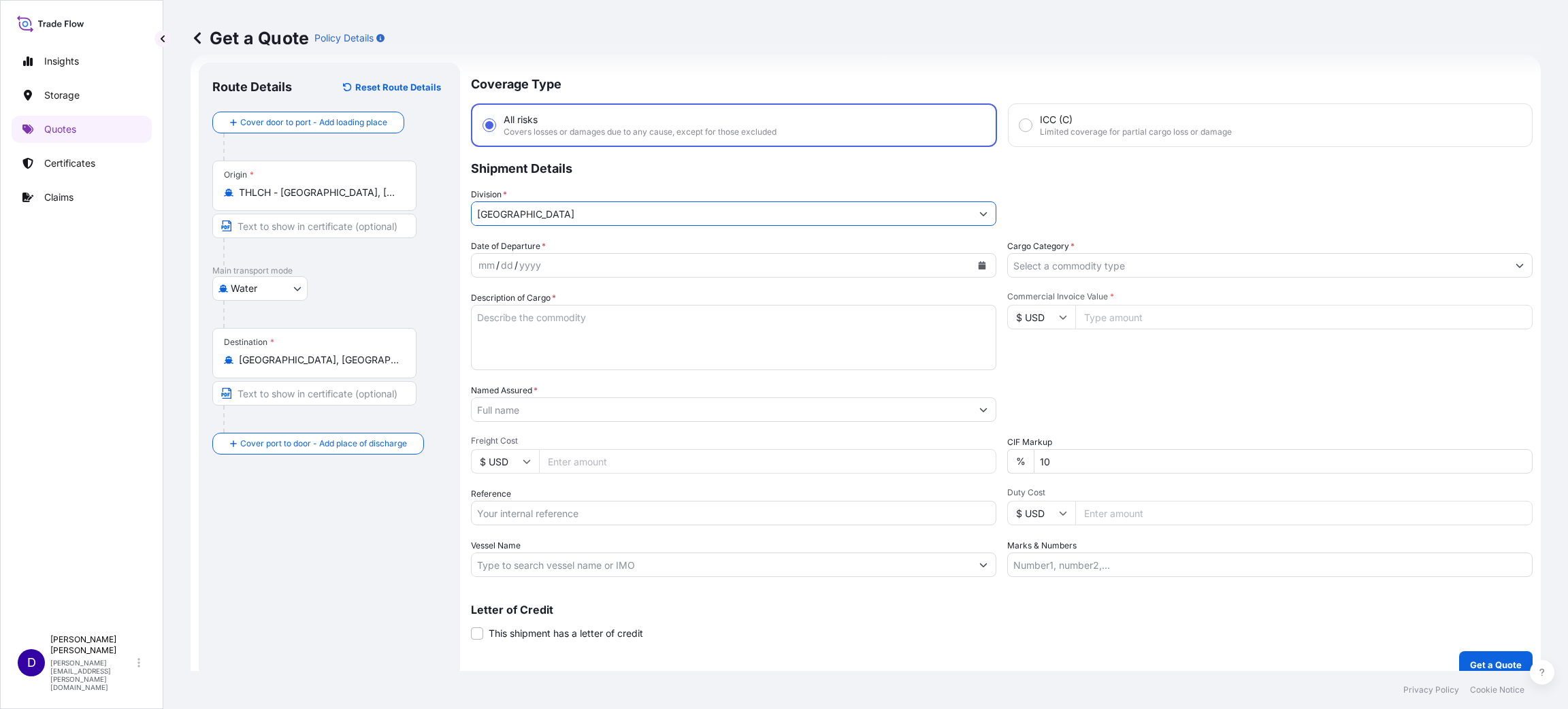
click at [979, 261] on icon "Calendar" at bounding box center [982, 266] width 8 height 8
click at [572, 404] on div "13" at bounding box center [572, 404] width 24 height 24
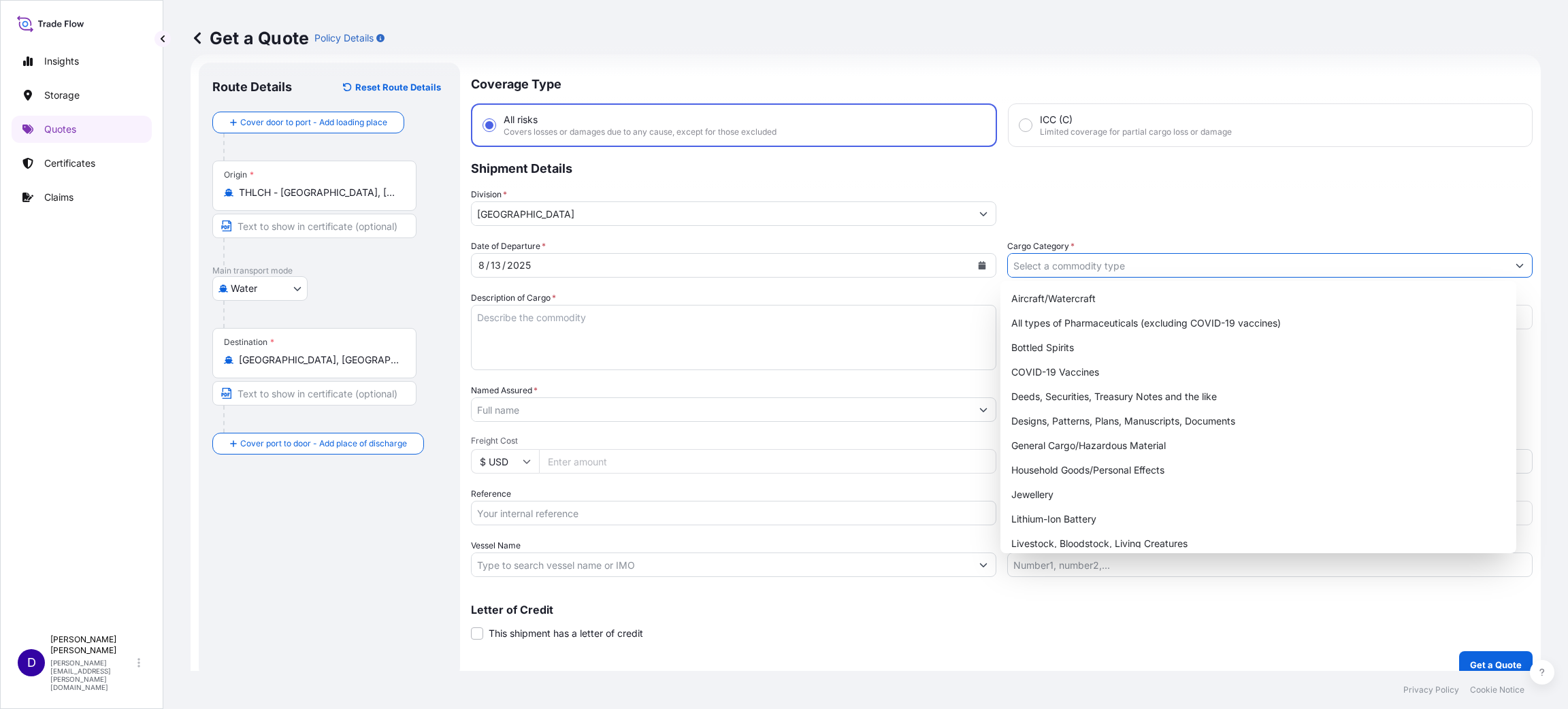
click at [1026, 268] on input "Cargo Category *" at bounding box center [1257, 265] width 500 height 24
click at [1071, 439] on div "General Cargo/Hazardous Material" at bounding box center [1258, 446] width 505 height 24
type input "General Cargo/Hazardous Material"
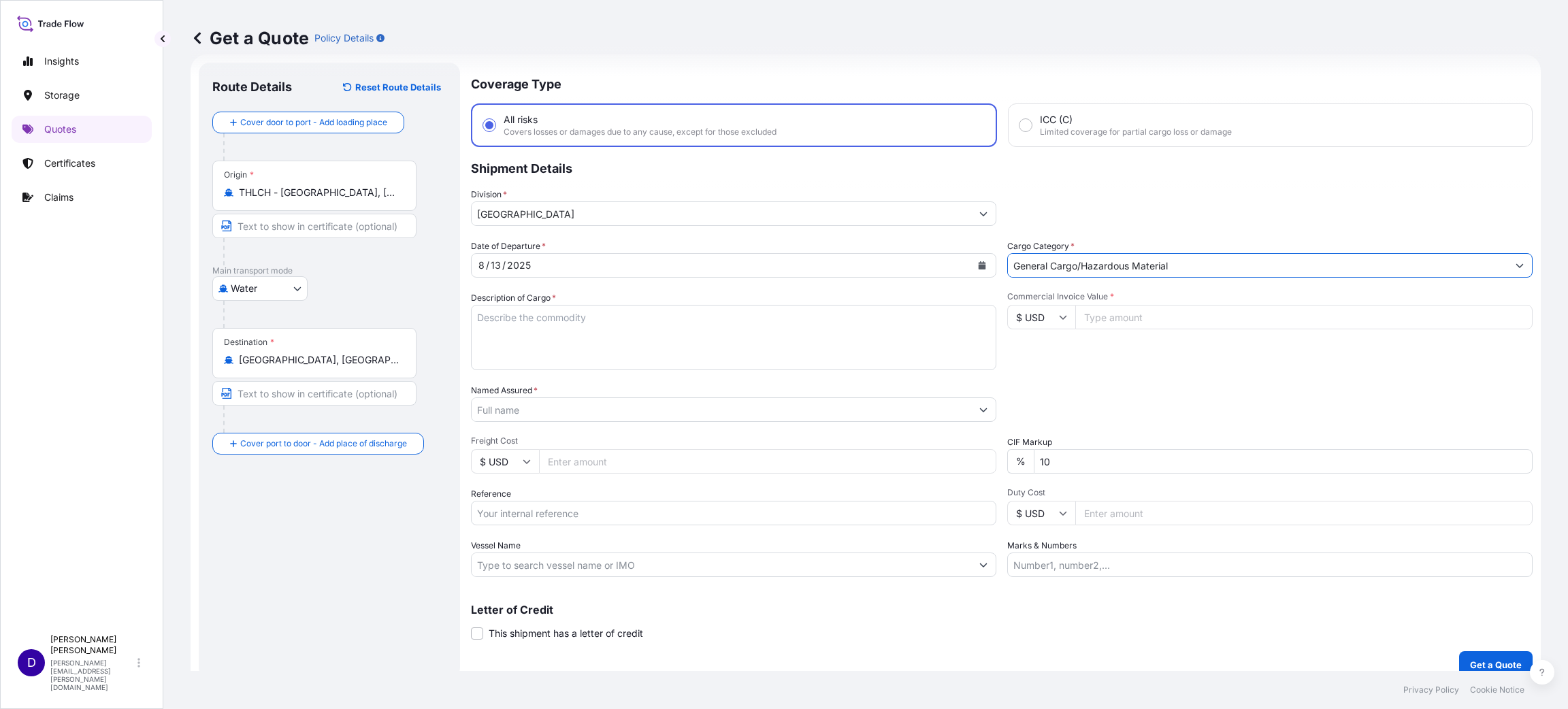
click at [578, 334] on textarea "Description of Cargo *" at bounding box center [733, 338] width 525 height 65
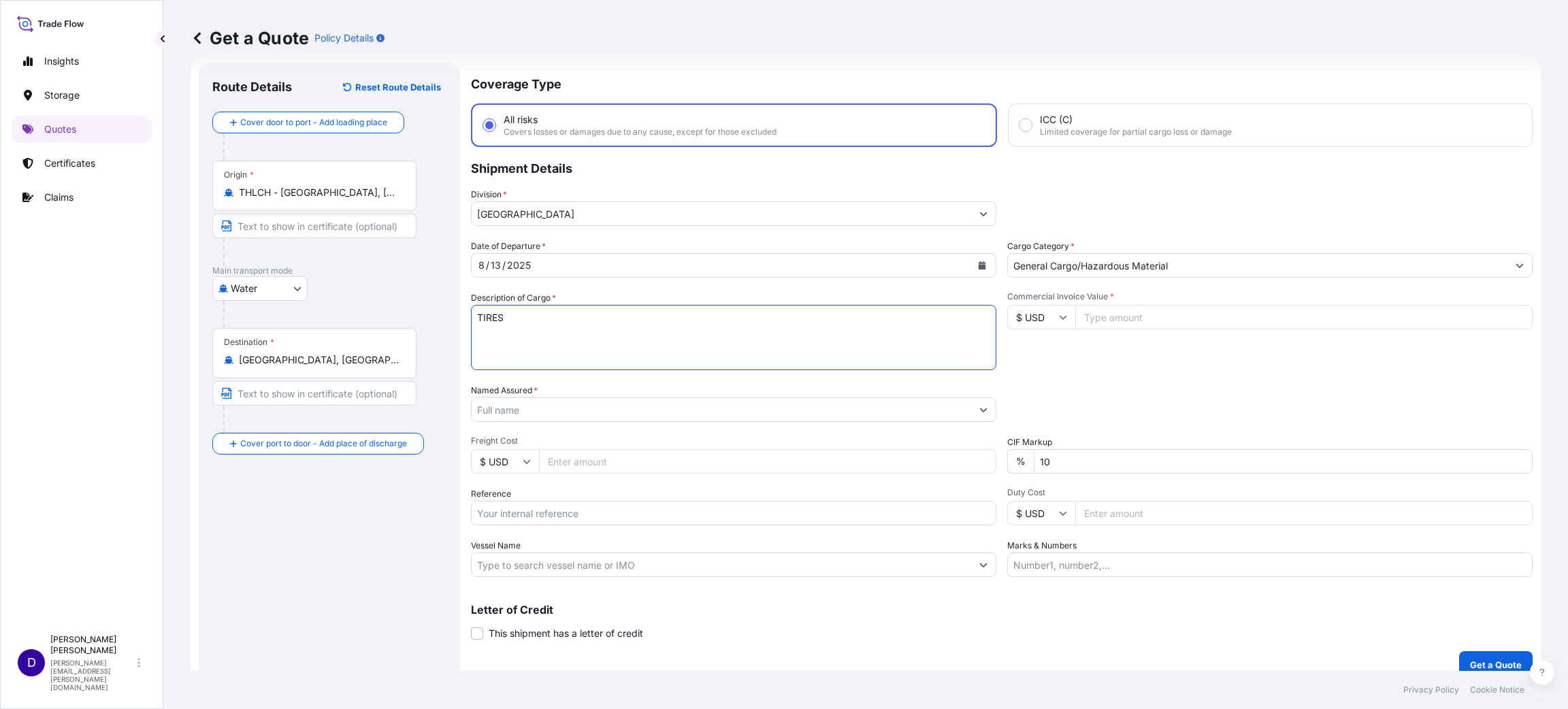
type textarea "TIRES"
type input "49464.00"
click at [546, 414] on input "Named Assured *" at bounding box center [721, 409] width 500 height 24
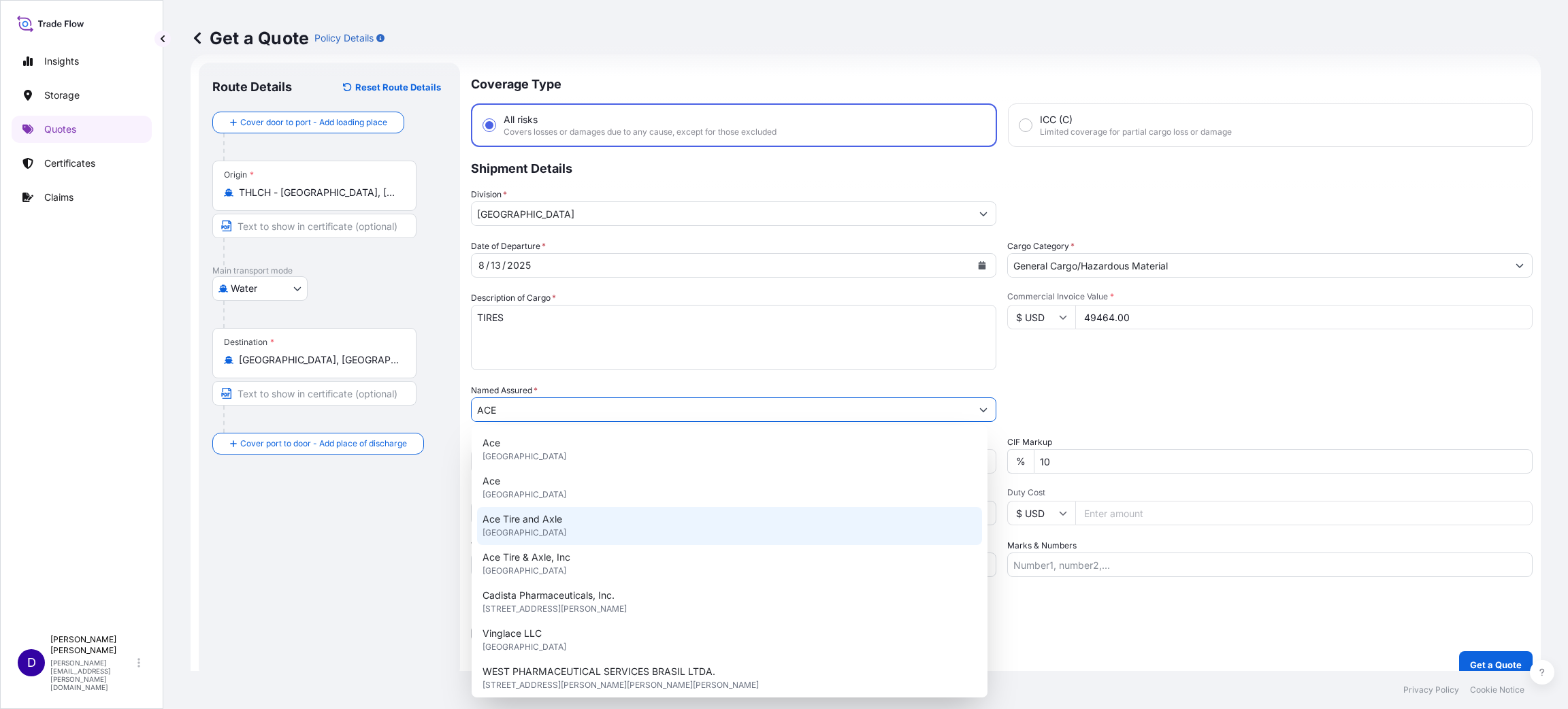
click at [539, 514] on span "Ace Tire and Axle" at bounding box center [522, 519] width 80 height 14
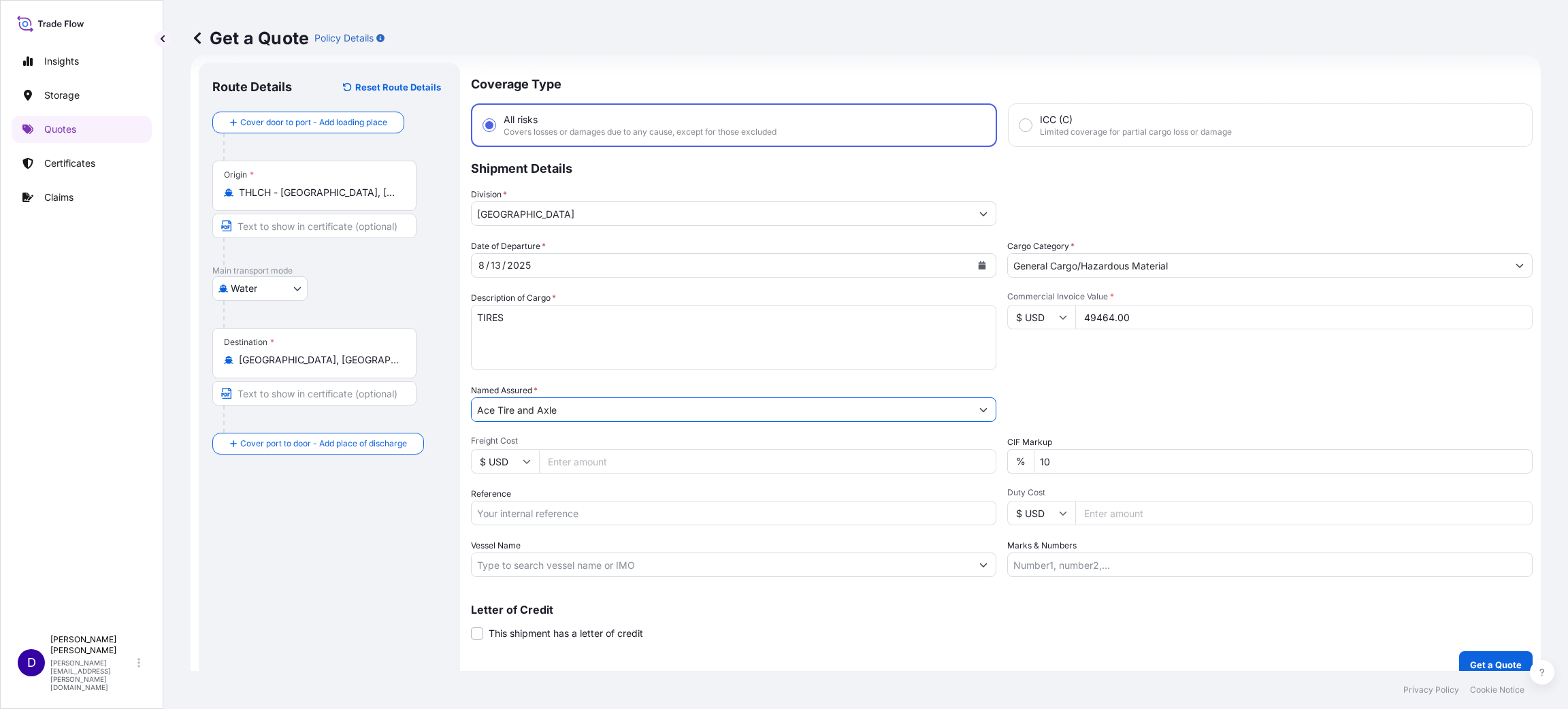
type input "Ace Tire and Axle"
click at [572, 440] on span "Freight Cost" at bounding box center [733, 441] width 525 height 11
click at [572, 449] on input "Freight Cost" at bounding box center [767, 461] width 457 height 24
click at [578, 468] on input "Freight Cost" at bounding box center [767, 461] width 457 height 24
type input "6970.00"
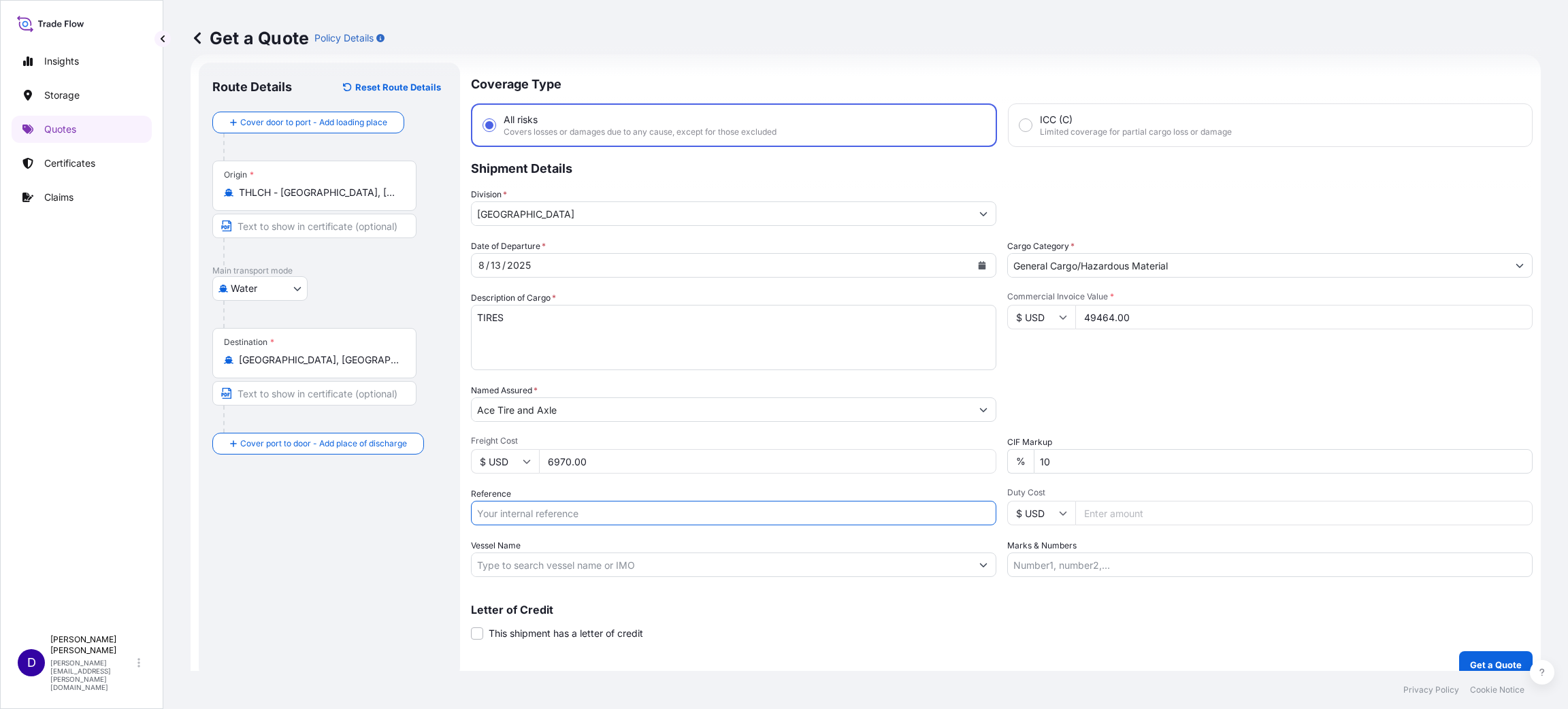
click at [582, 503] on input "Reference" at bounding box center [733, 513] width 525 height 24
paste input "S25I157825"
type input "S25I157825"
click at [1093, 519] on input "Duty Cost" at bounding box center [1304, 513] width 457 height 24
type input "6861.35"
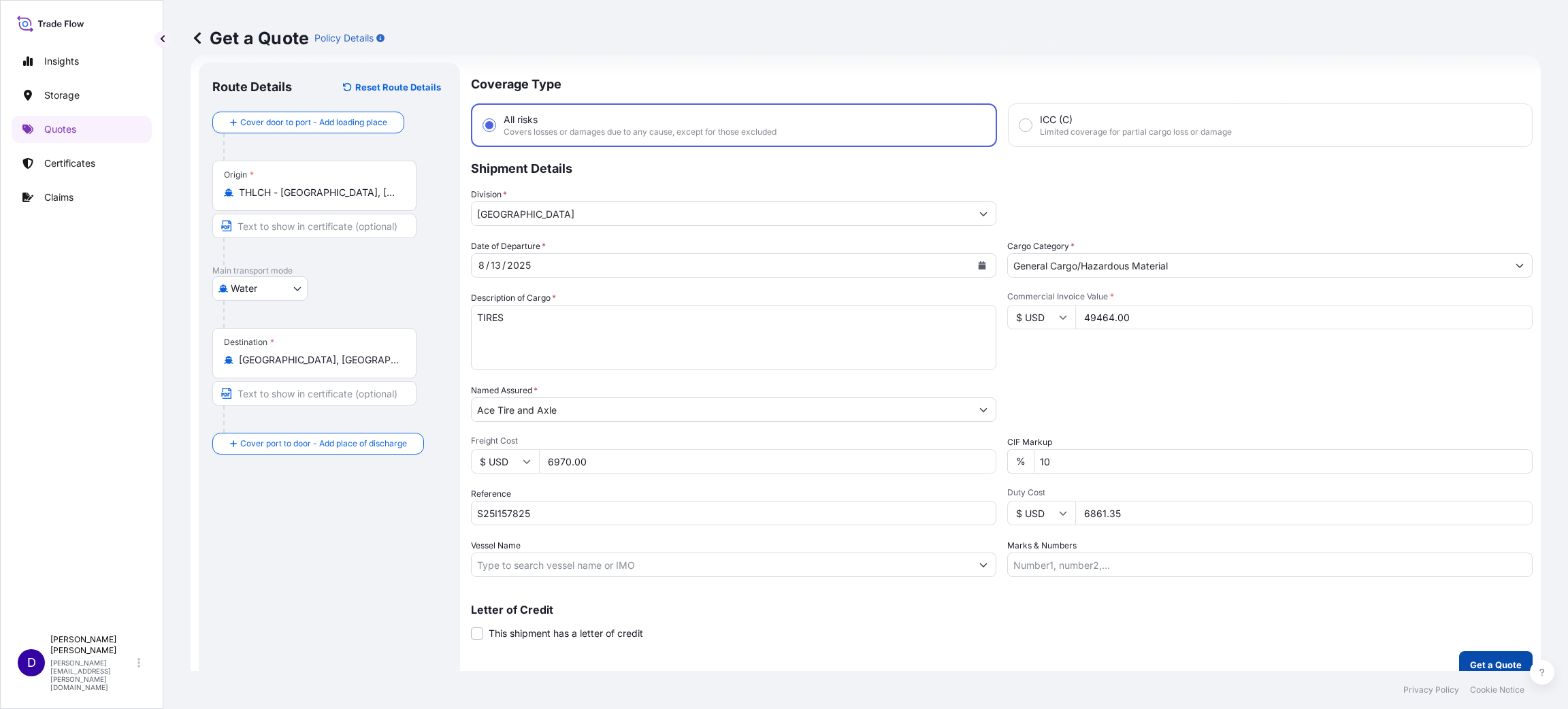
click at [1470, 660] on p "Get a Quote" at bounding box center [1496, 665] width 51 height 14
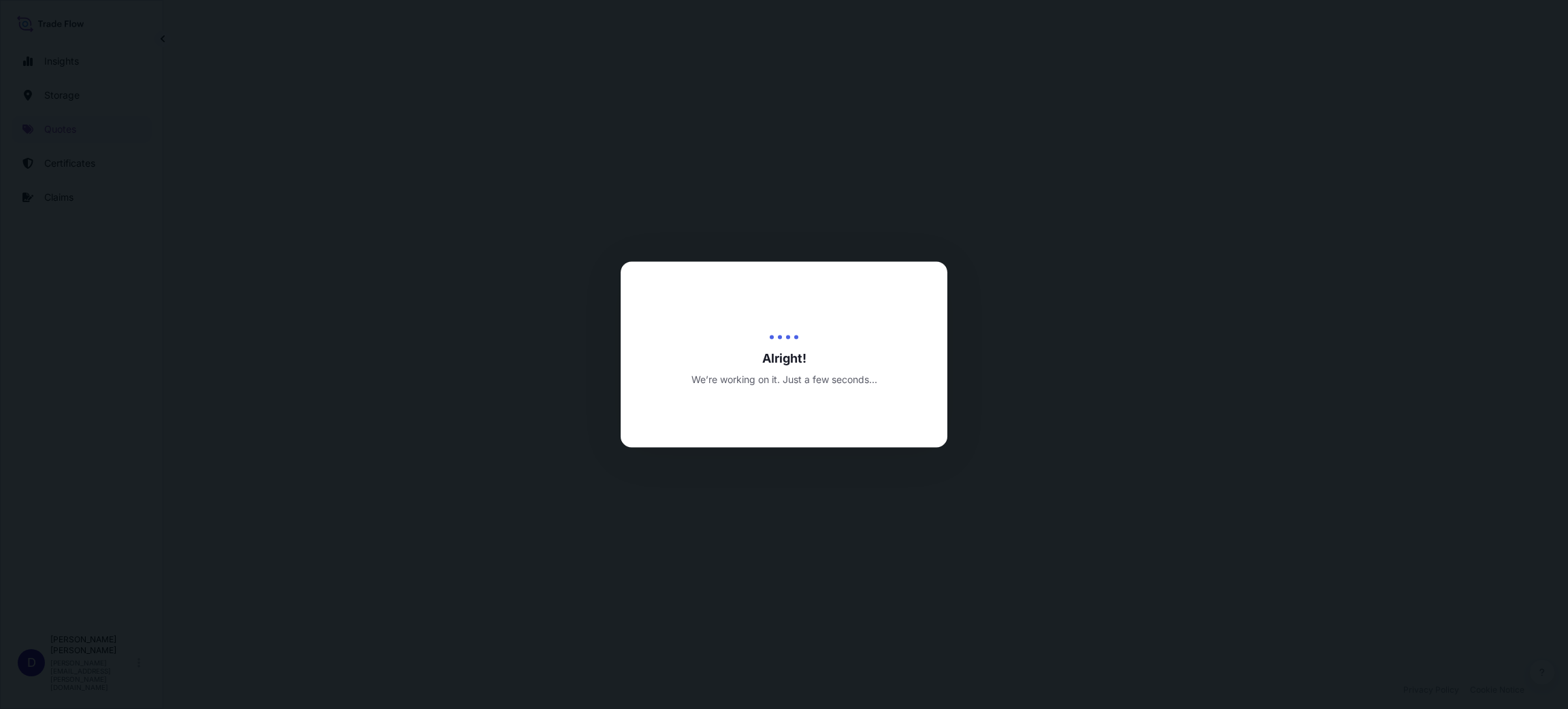
select select "Water"
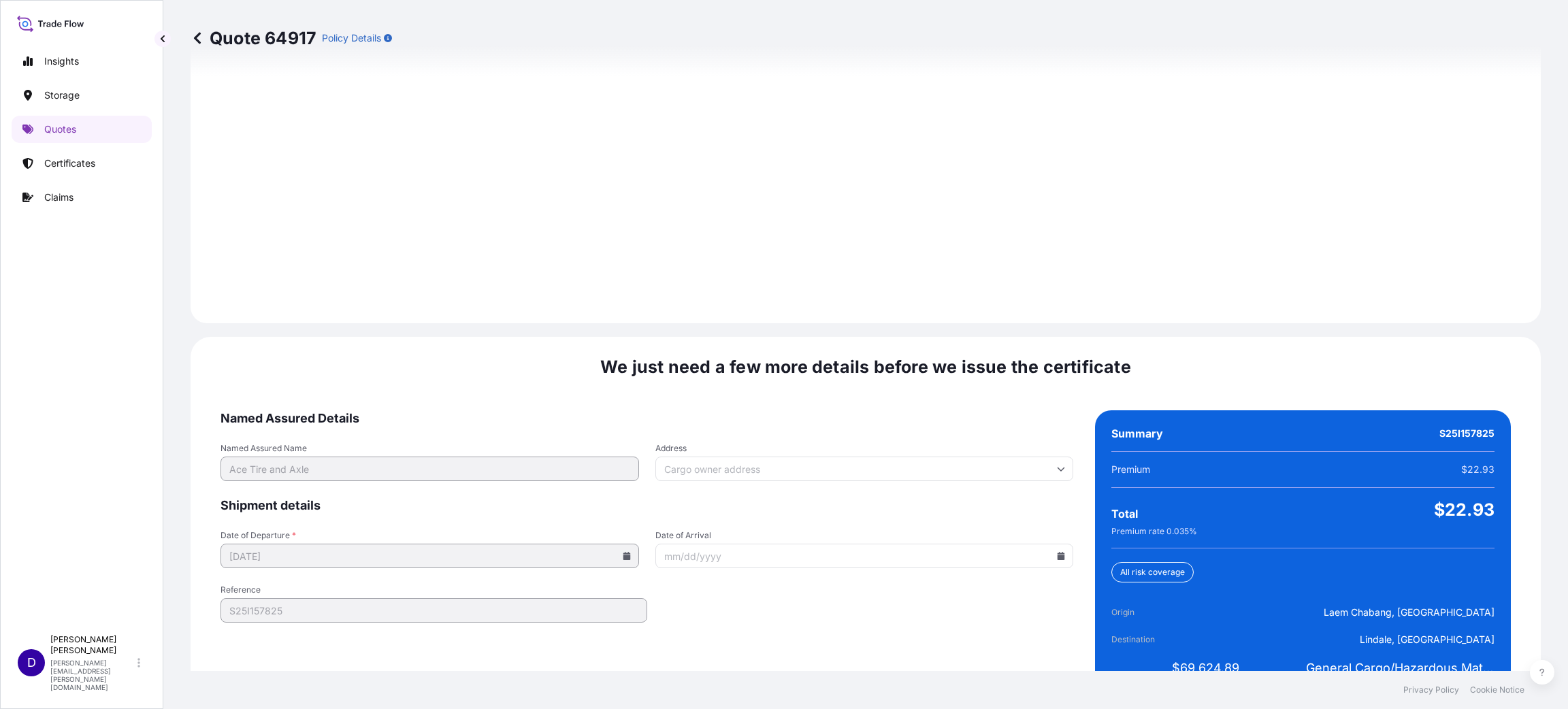
scroll to position [1868, 0]
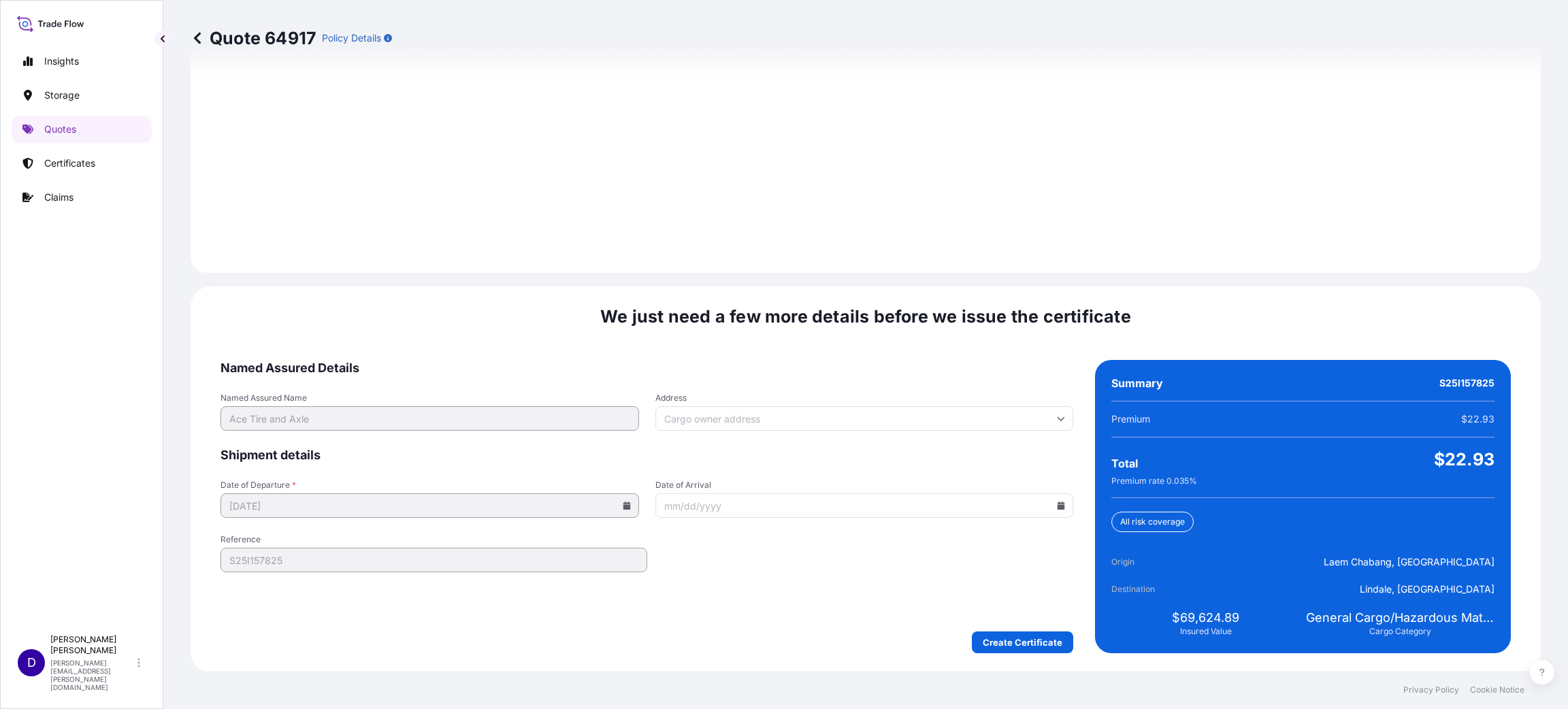
click at [927, 534] on form "Named Assured Details Named Assured Name Ace Tire and Axle Address Shipment det…" at bounding box center [646, 507] width 853 height 293
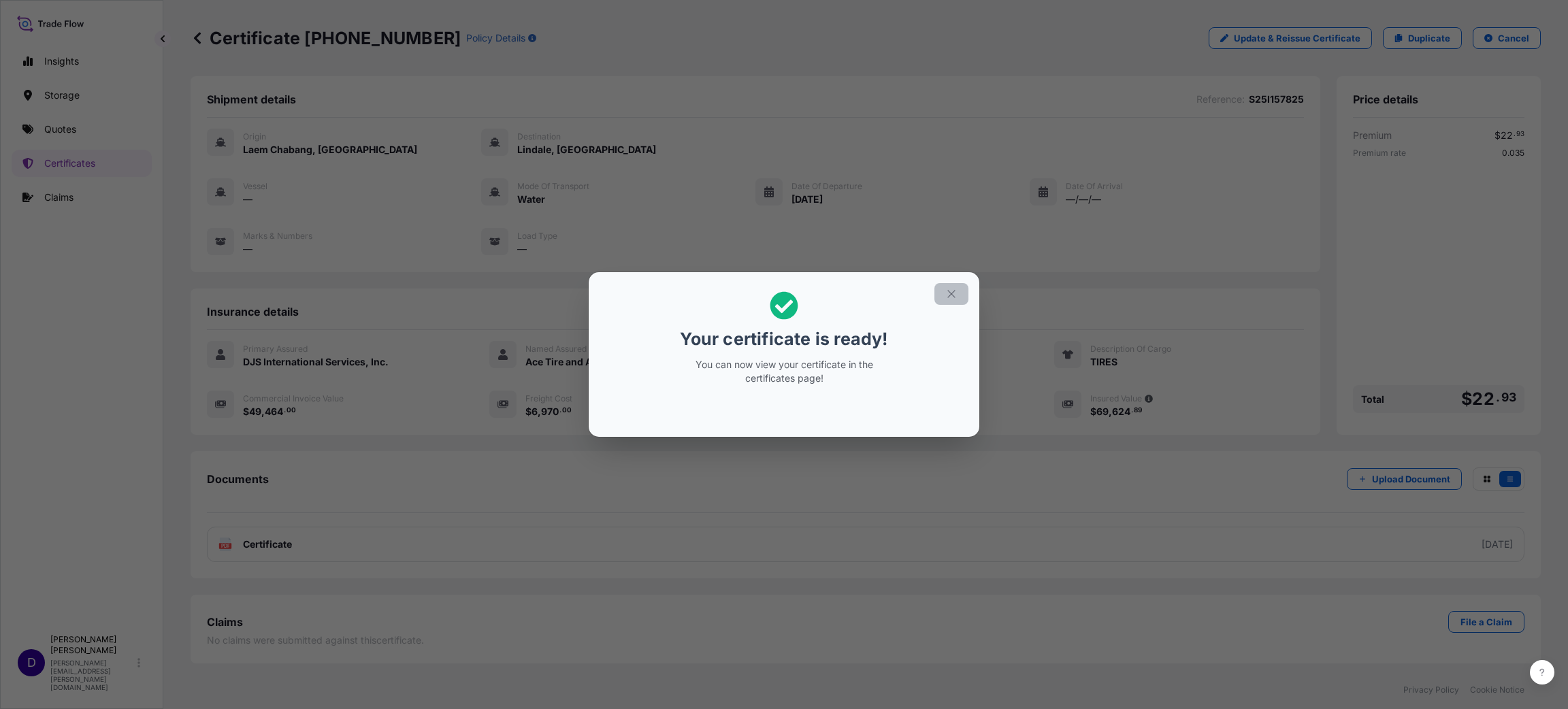
click at [947, 294] on icon "button" at bounding box center [952, 294] width 13 height 13
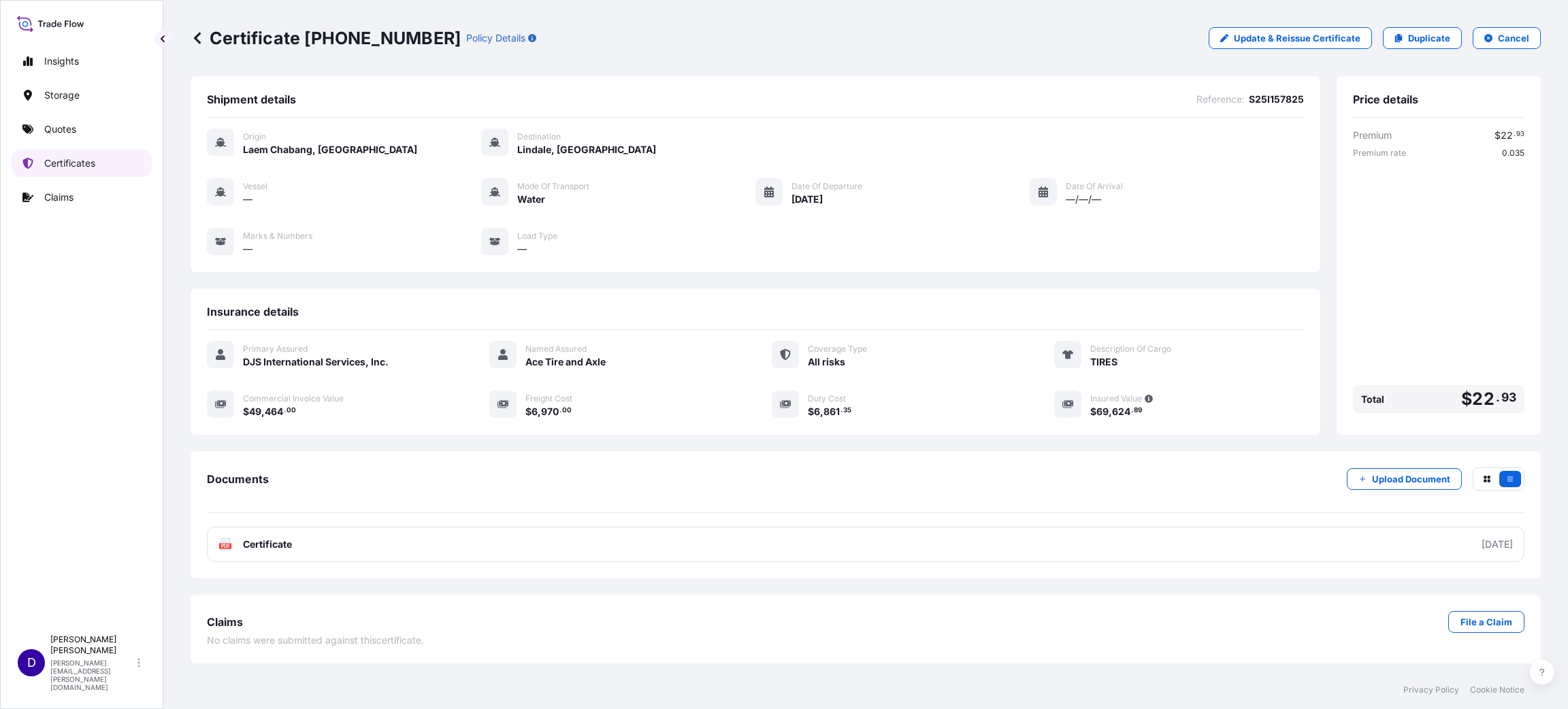
click at [72, 158] on p "Certificates" at bounding box center [70, 163] width 51 height 14
